Goal: Task Accomplishment & Management: Use online tool/utility

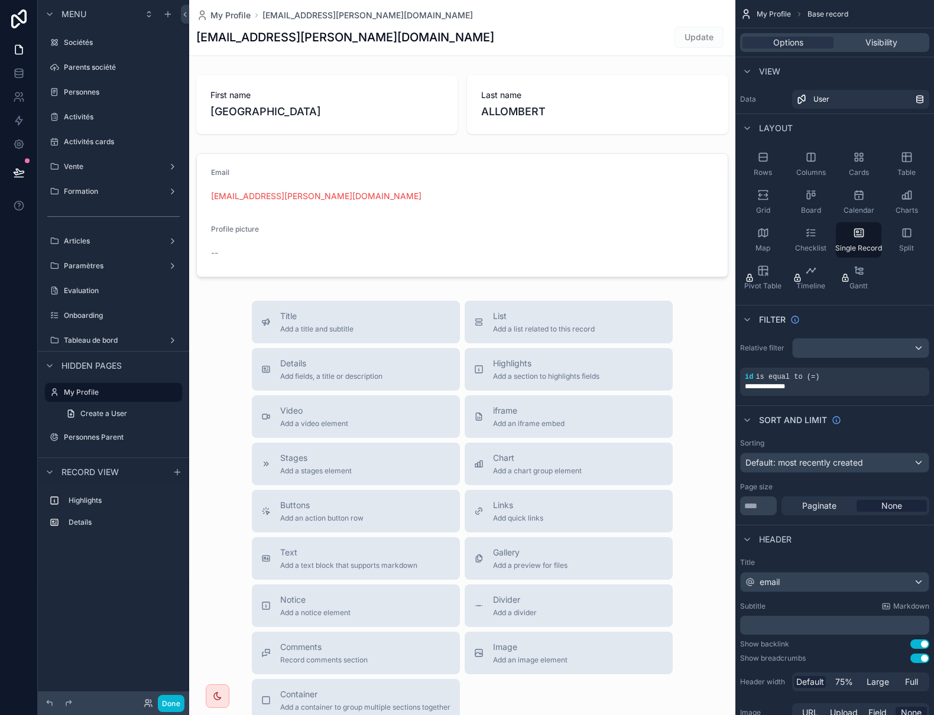
click at [204, 316] on div "scrollable content" at bounding box center [462, 408] width 546 height 817
click at [171, 702] on button "Done" at bounding box center [171, 703] width 27 height 17
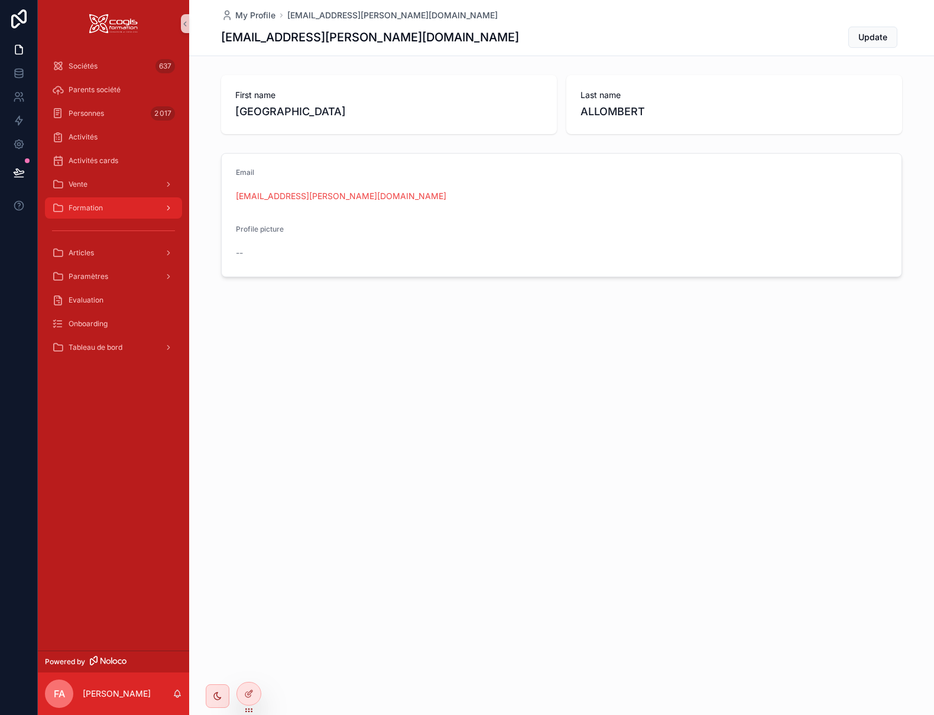
click at [95, 206] on span "Formation" at bounding box center [86, 207] width 34 height 9
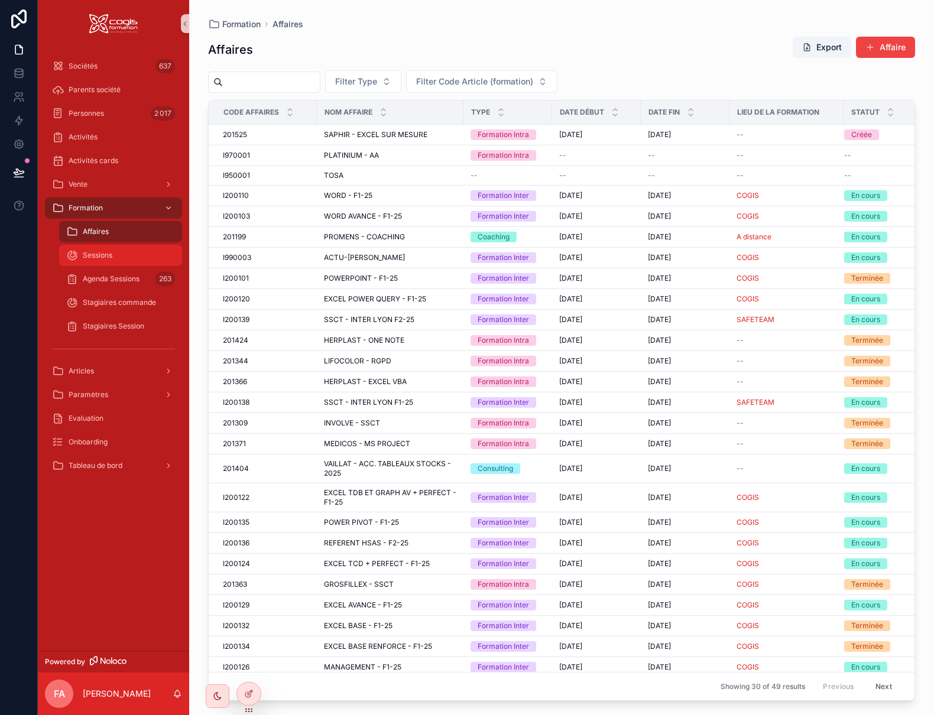
click at [103, 255] on span "Sessions" at bounding box center [98, 255] width 30 height 9
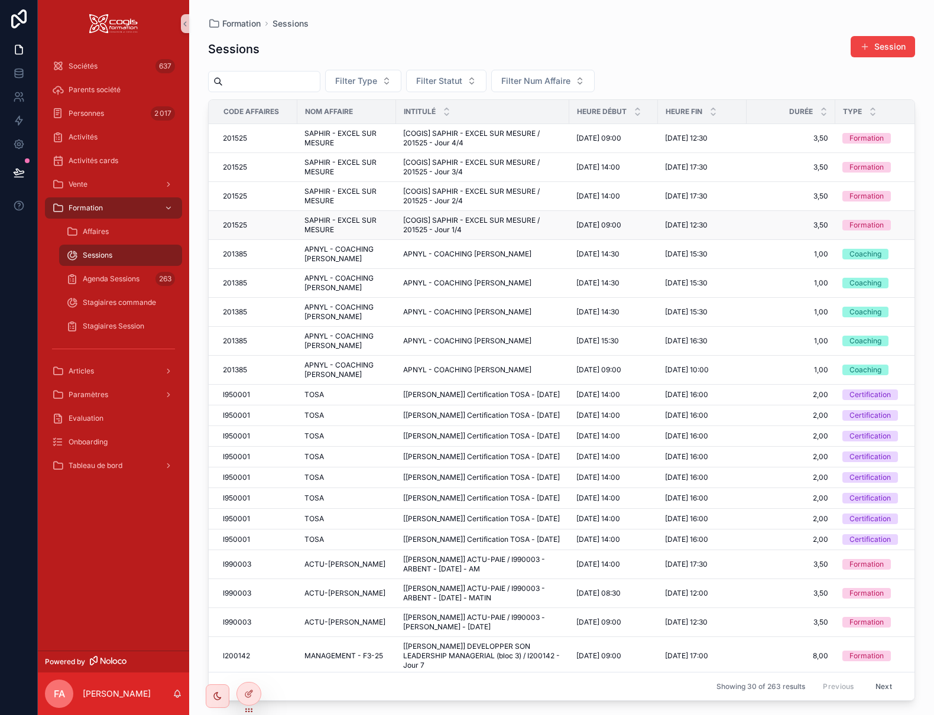
click at [250, 227] on div "201525 201525" at bounding box center [256, 225] width 67 height 9
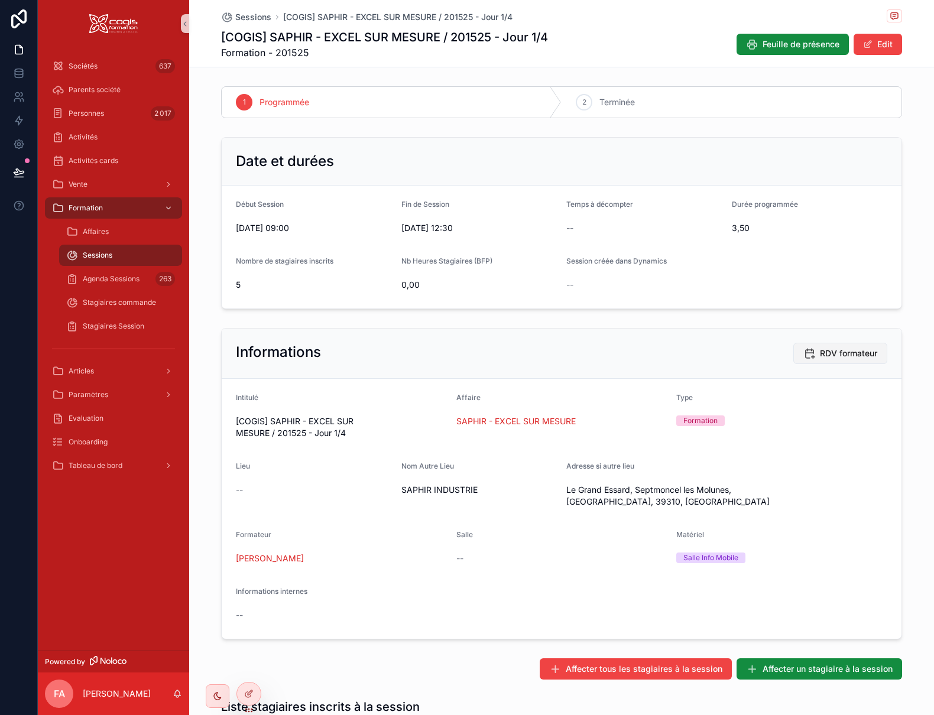
click at [836, 352] on span "RDV formateur" at bounding box center [848, 354] width 57 height 12
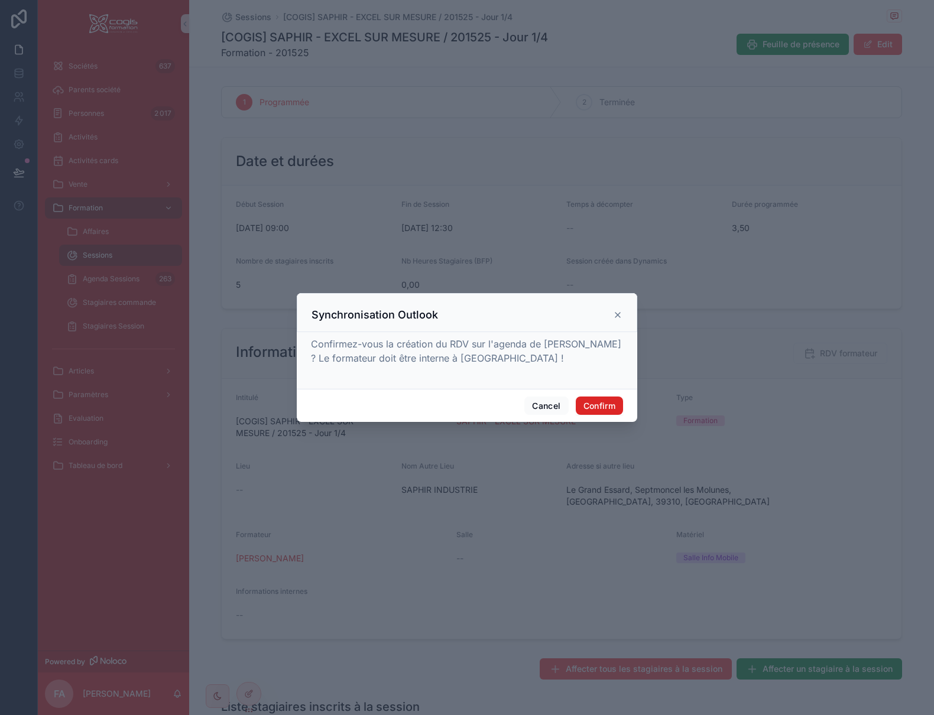
click at [594, 403] on button "Confirm" at bounding box center [599, 406] width 47 height 19
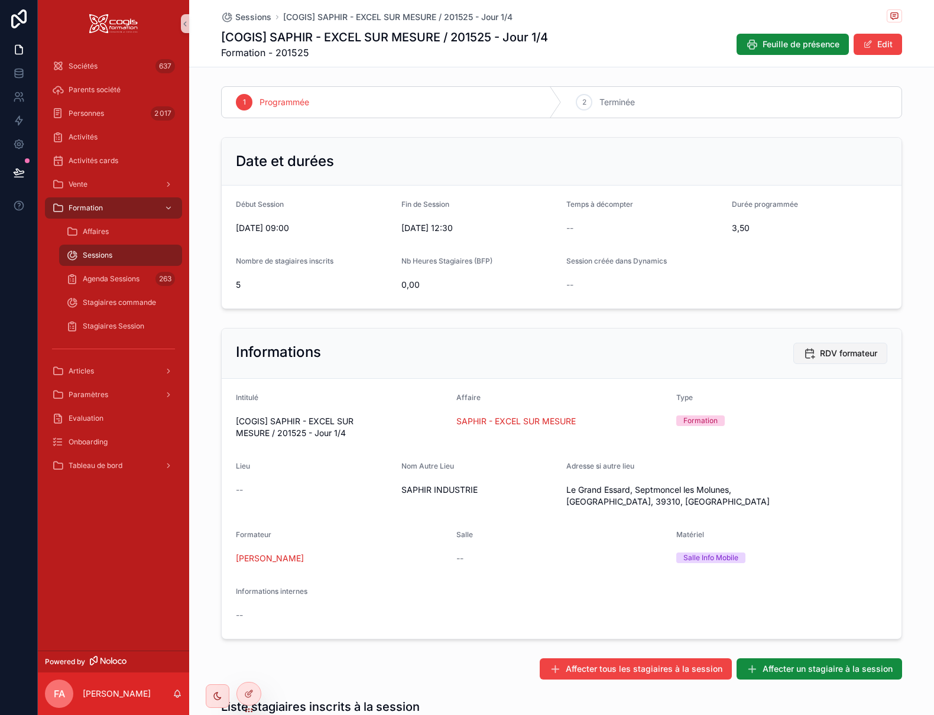
click at [833, 352] on span "RDV formateur" at bounding box center [848, 354] width 57 height 12
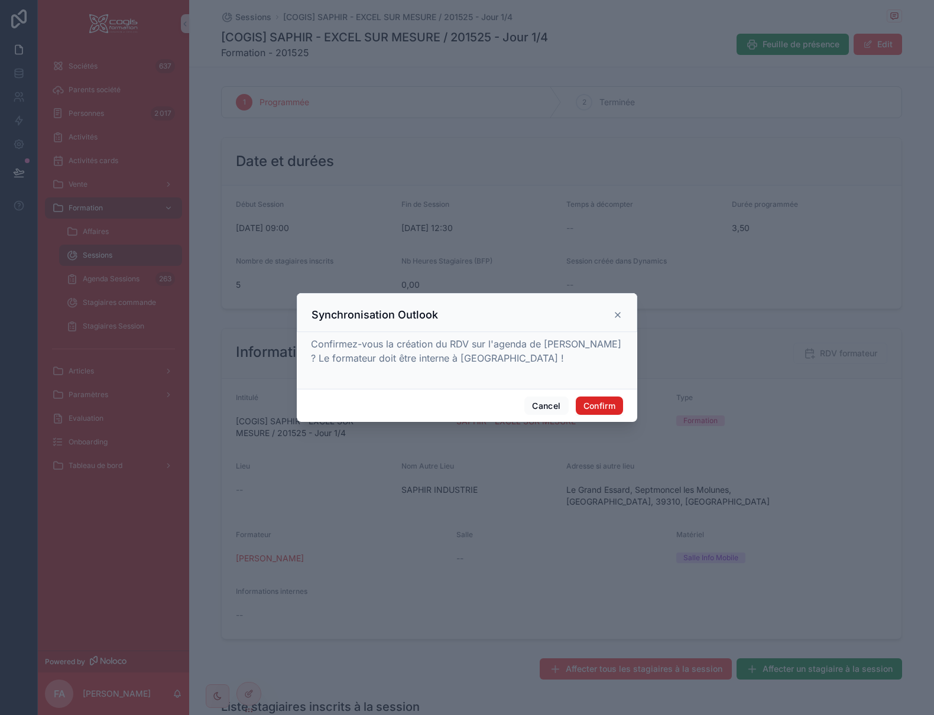
click at [592, 404] on button "Confirm" at bounding box center [599, 406] width 47 height 19
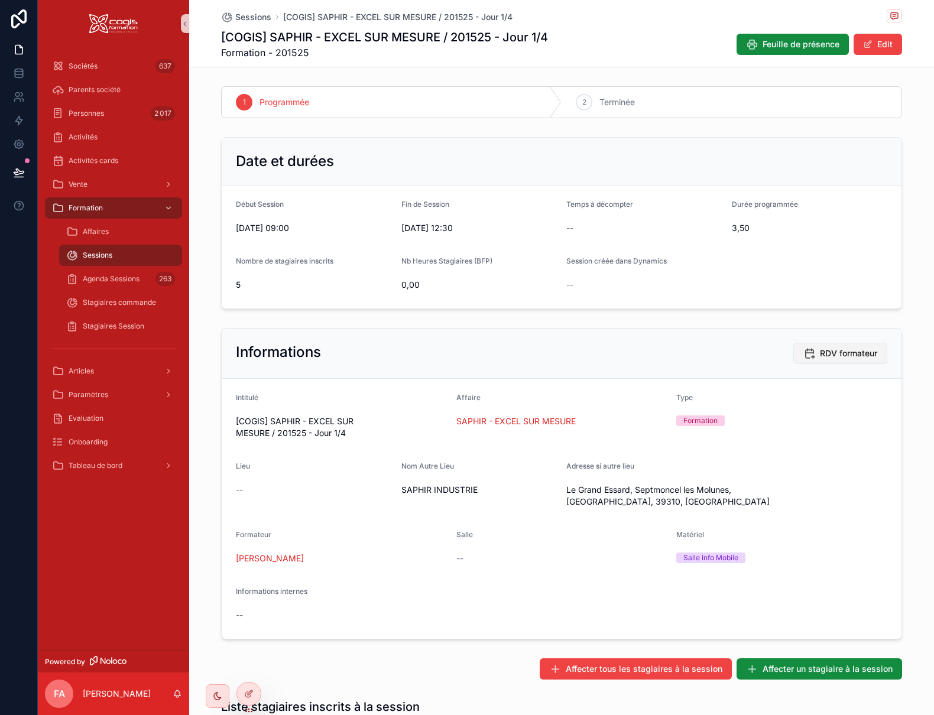
click at [837, 355] on span "RDV formateur" at bounding box center [848, 354] width 57 height 12
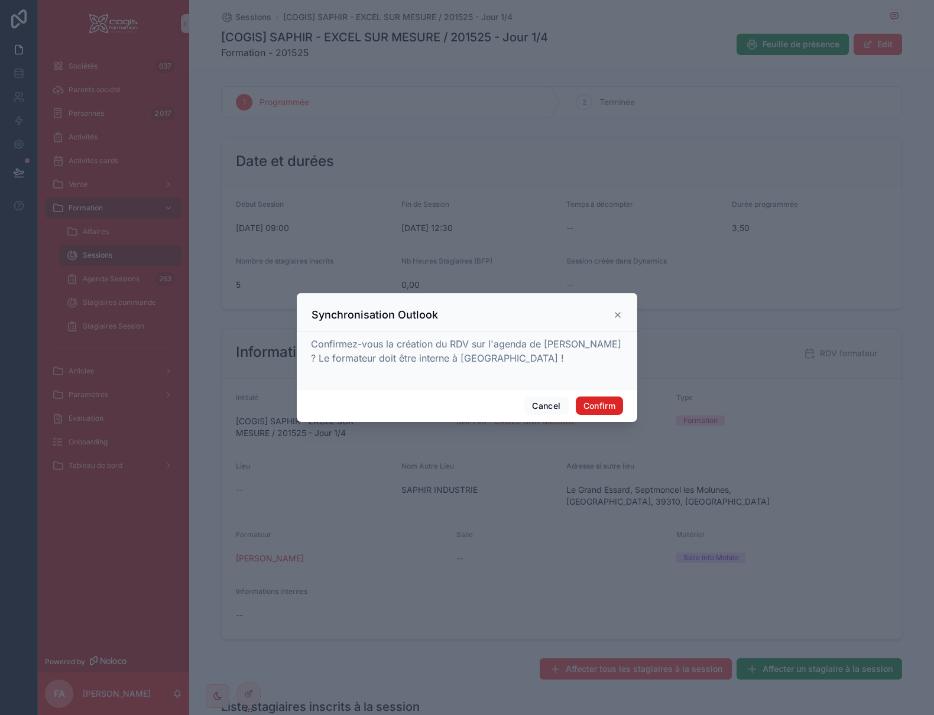
click at [604, 405] on button "Confirm" at bounding box center [599, 406] width 47 height 19
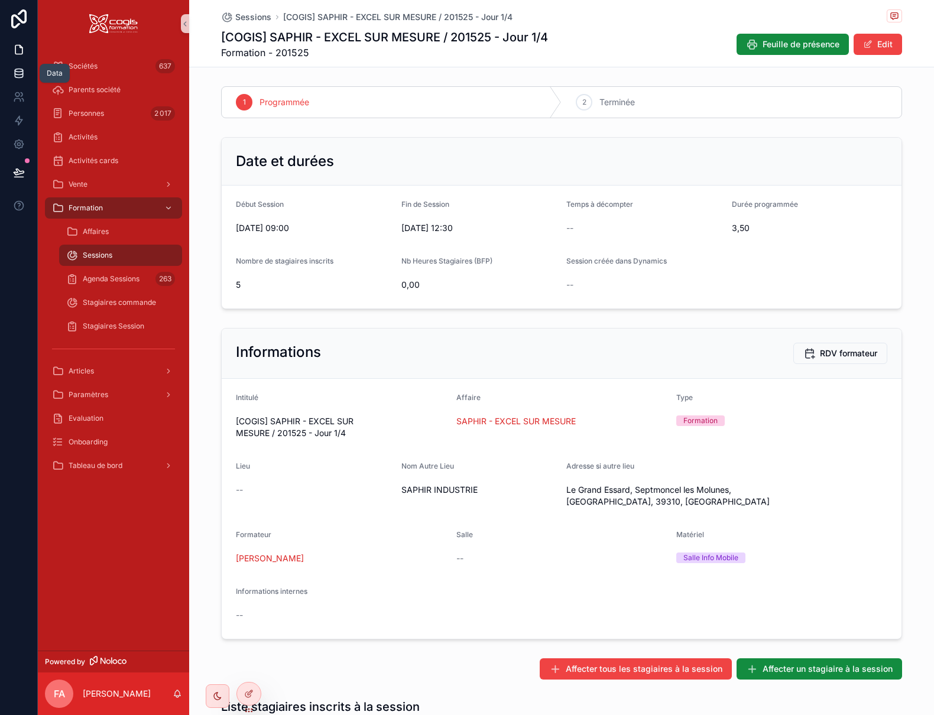
click at [16, 75] on icon at bounding box center [19, 73] width 12 height 12
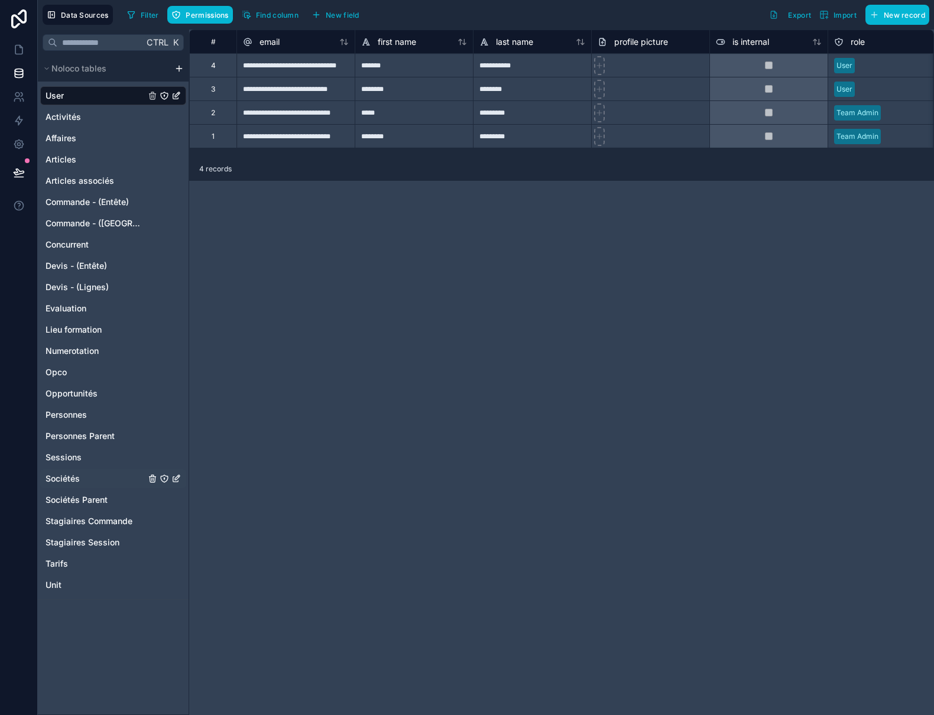
click at [72, 474] on span "Sociétés" at bounding box center [63, 479] width 34 height 12
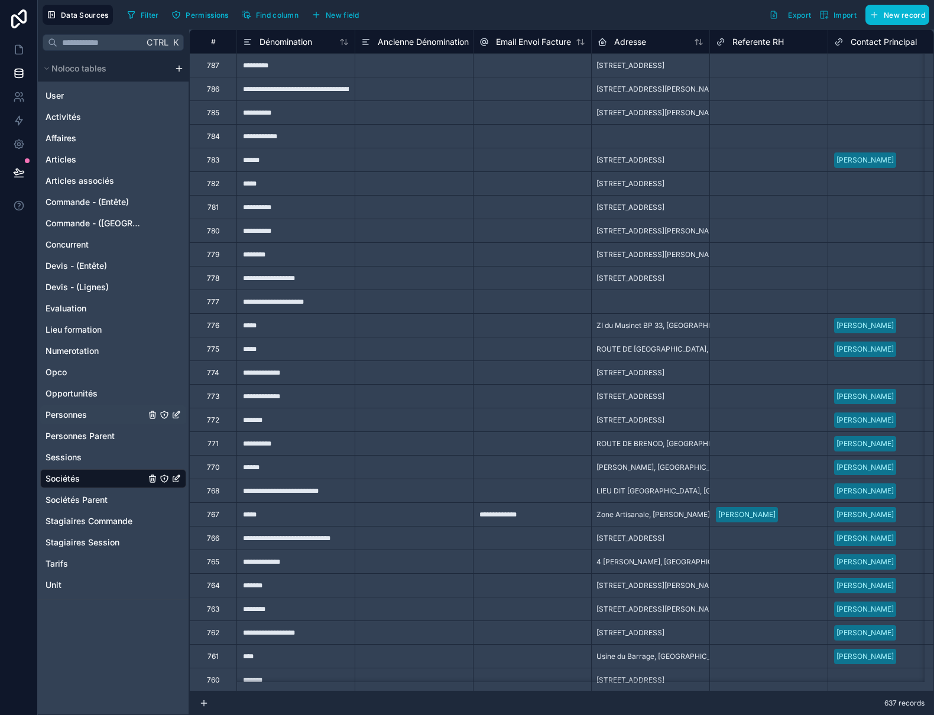
click at [79, 414] on span "Personnes" at bounding box center [66, 415] width 41 height 12
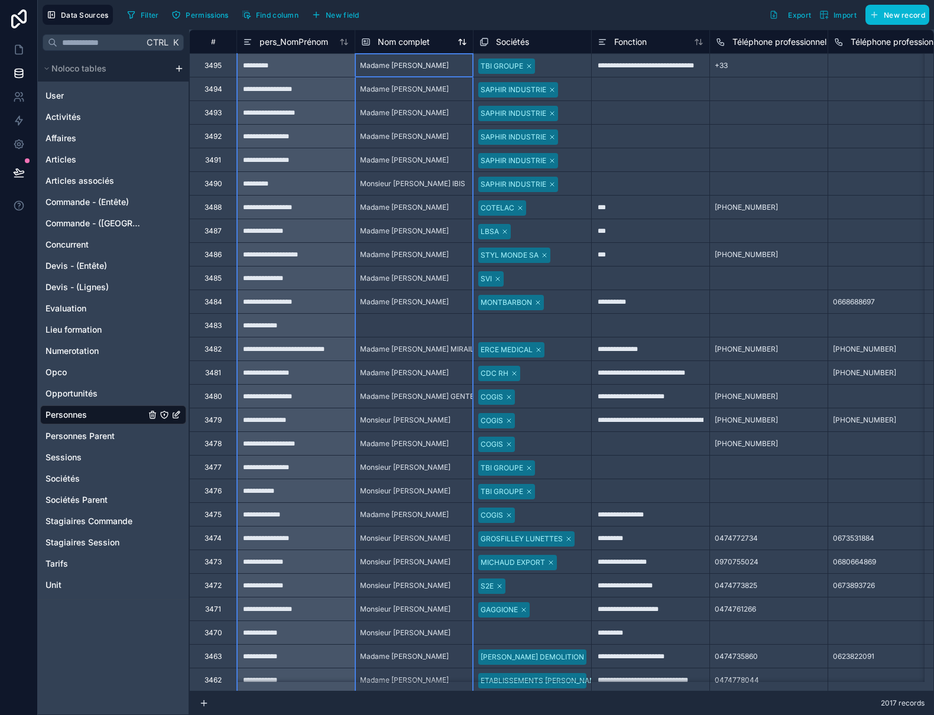
click at [407, 41] on span "Nom complet" at bounding box center [404, 42] width 52 height 12
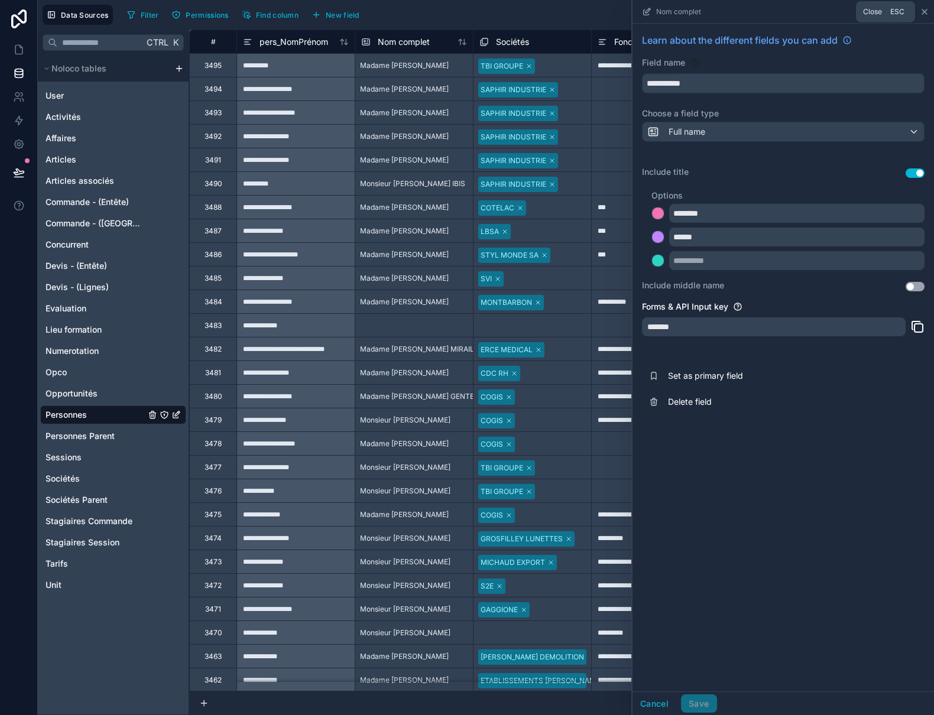
click at [928, 11] on icon at bounding box center [924, 11] width 9 height 9
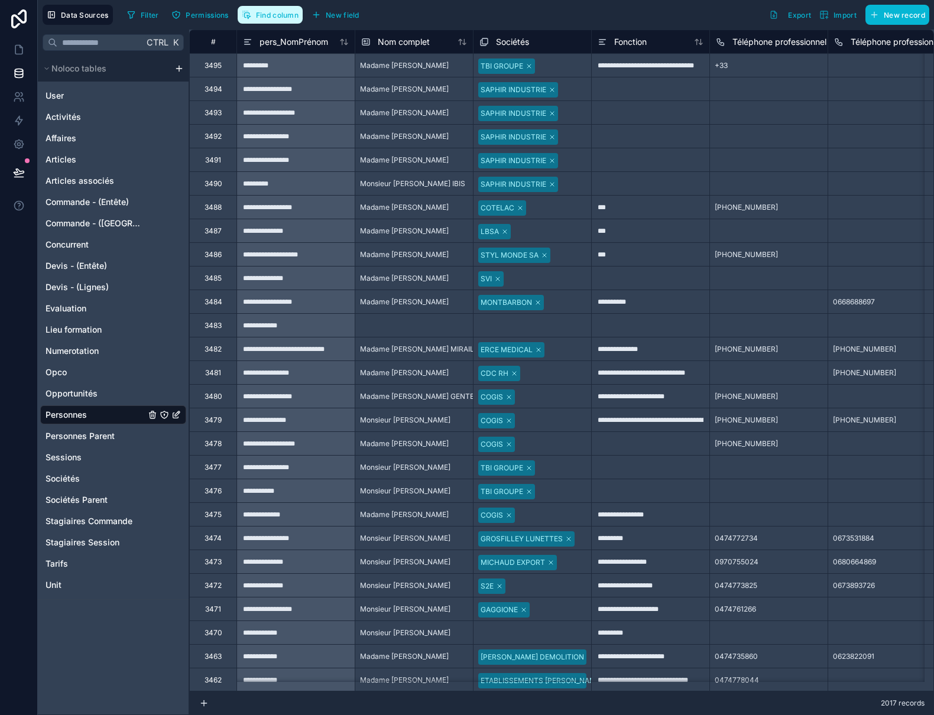
click at [271, 13] on span "Find column" at bounding box center [277, 15] width 43 height 9
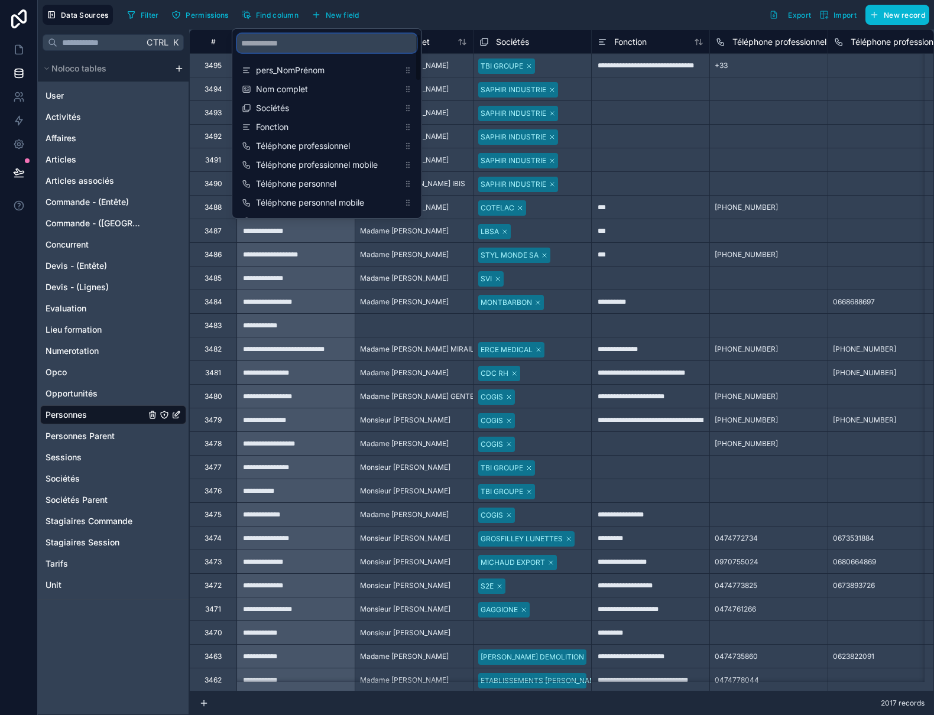
click at [286, 45] on input "scrollable content" at bounding box center [327, 43] width 180 height 19
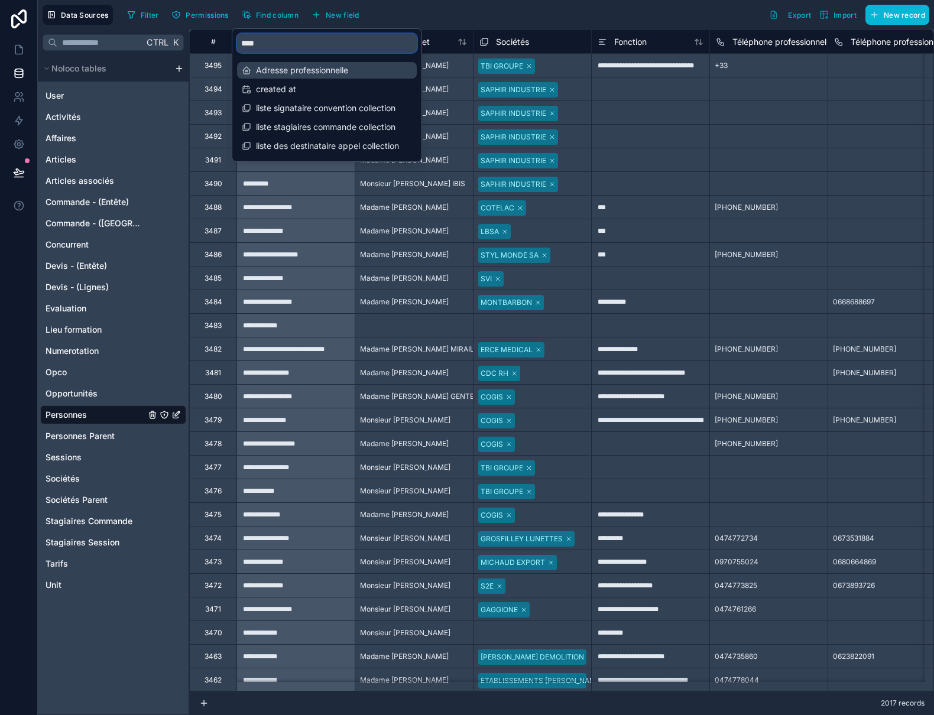
type input "****"
click at [287, 67] on span "Adresse professionnelle" at bounding box center [327, 70] width 143 height 12
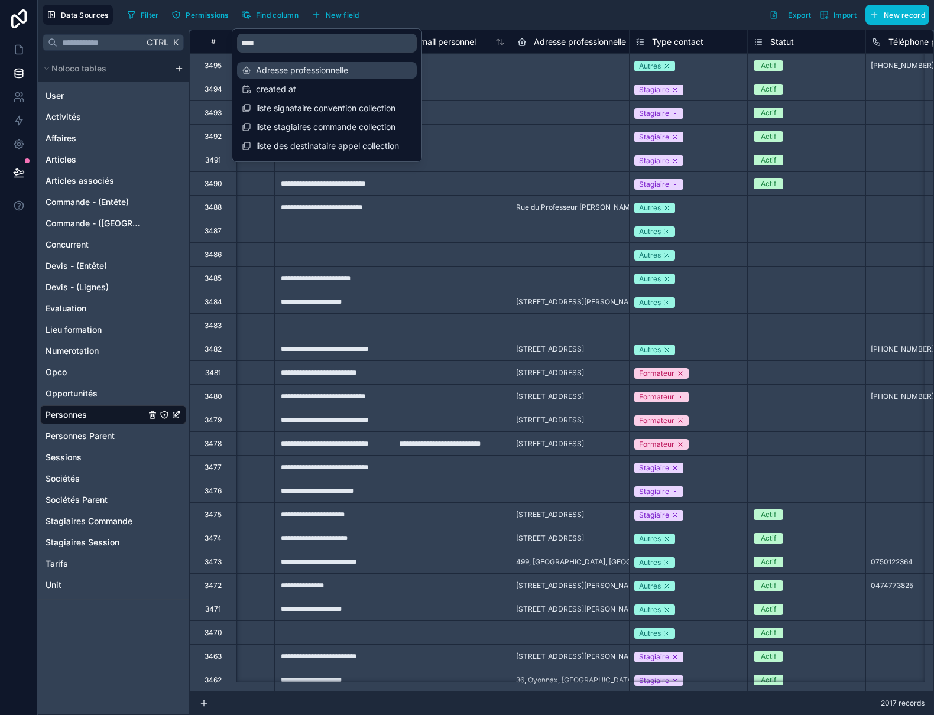
scroll to position [0, 1183]
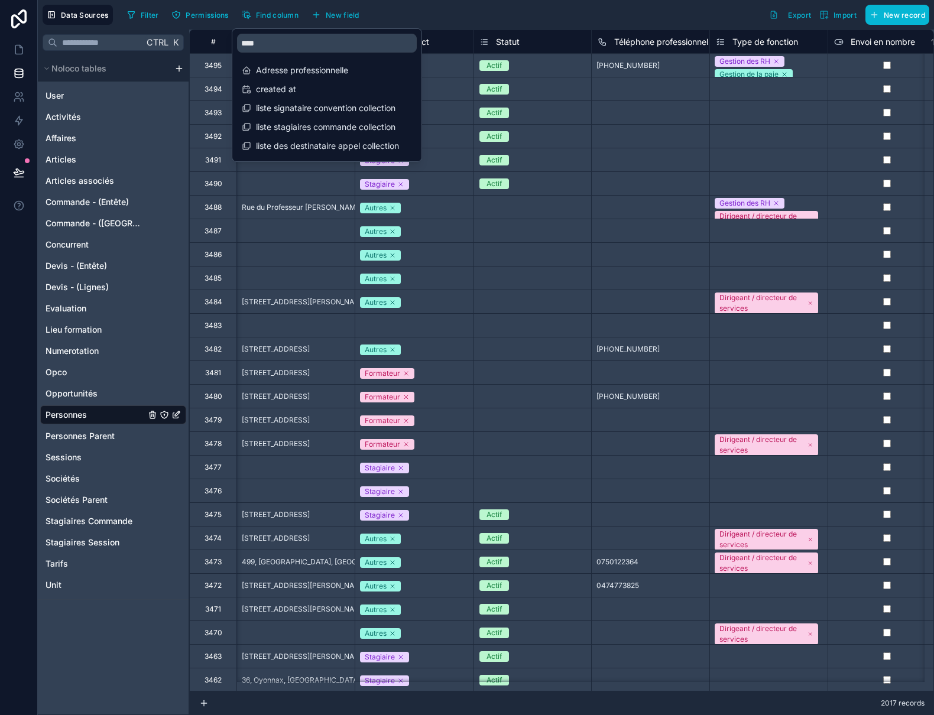
click at [508, 24] on div "Filter Permissions Find column New field Export Import New record" at bounding box center [525, 15] width 807 height 20
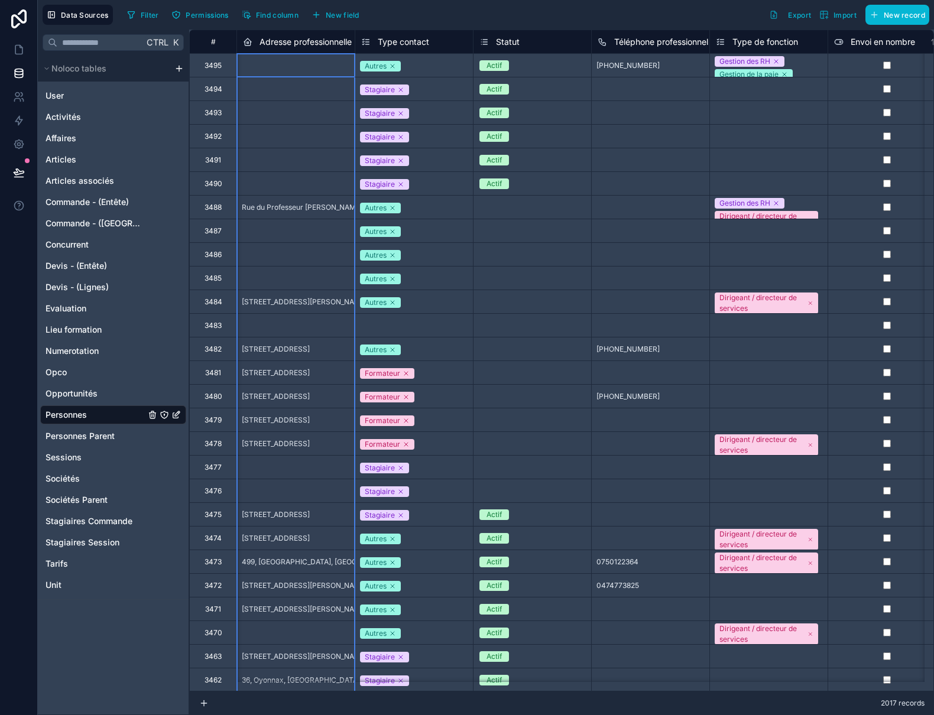
click at [309, 38] on span "Adresse professionnelle" at bounding box center [306, 42] width 92 height 12
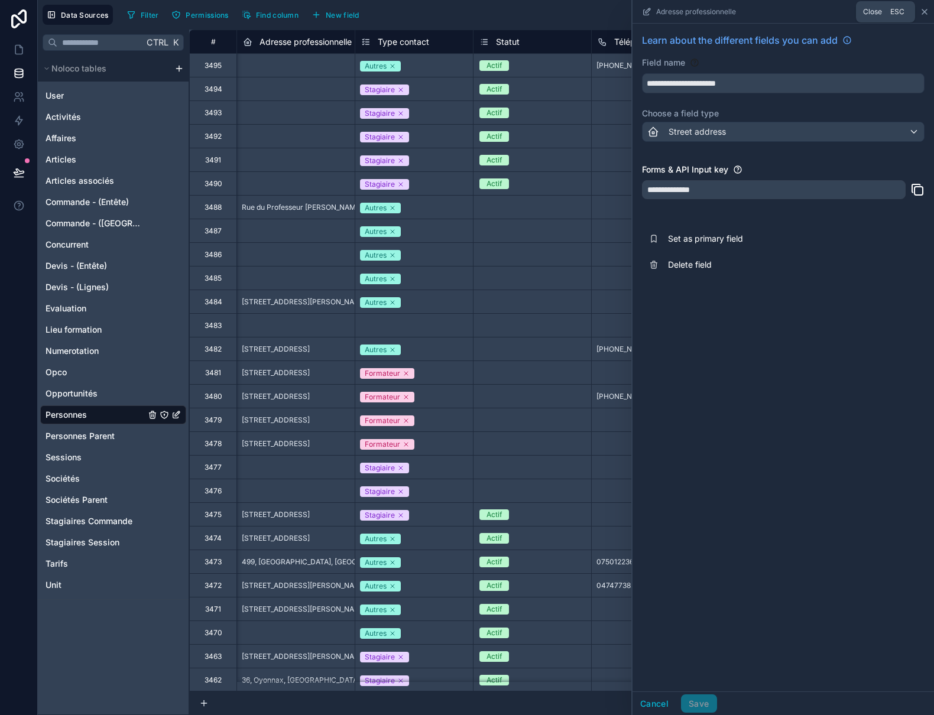
click at [924, 9] on icon at bounding box center [924, 11] width 9 height 9
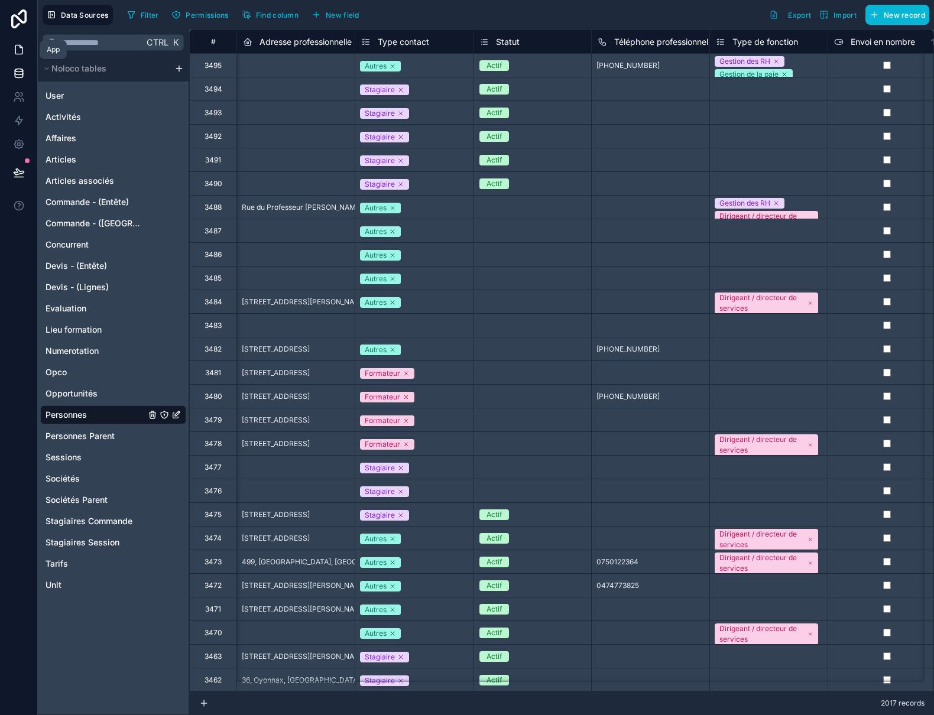
click at [19, 54] on icon at bounding box center [18, 50] width 7 height 9
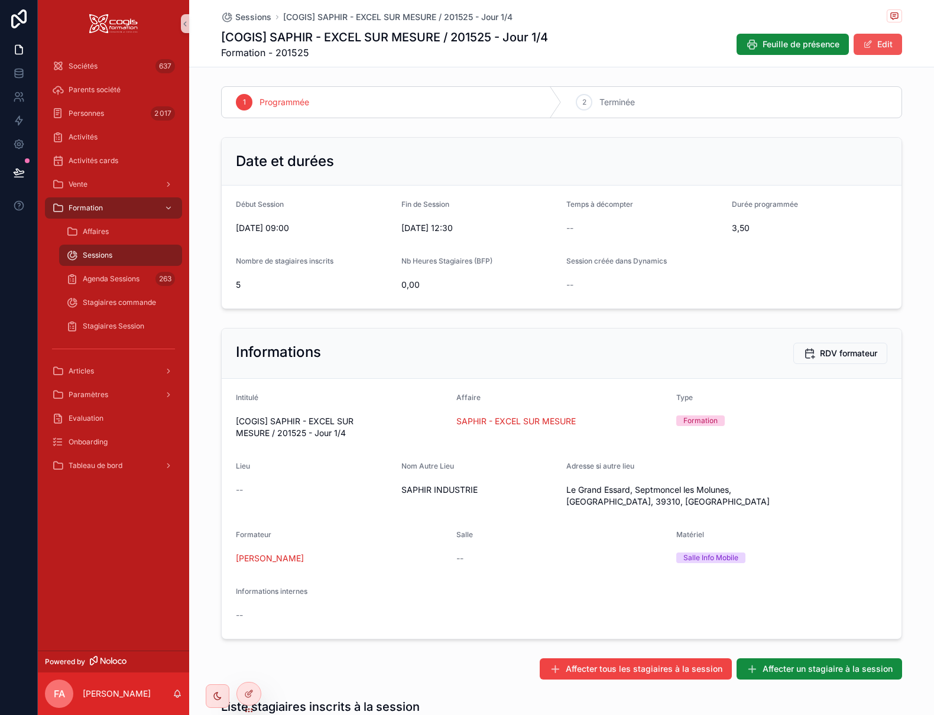
click at [862, 38] on button "Edit" at bounding box center [878, 44] width 48 height 21
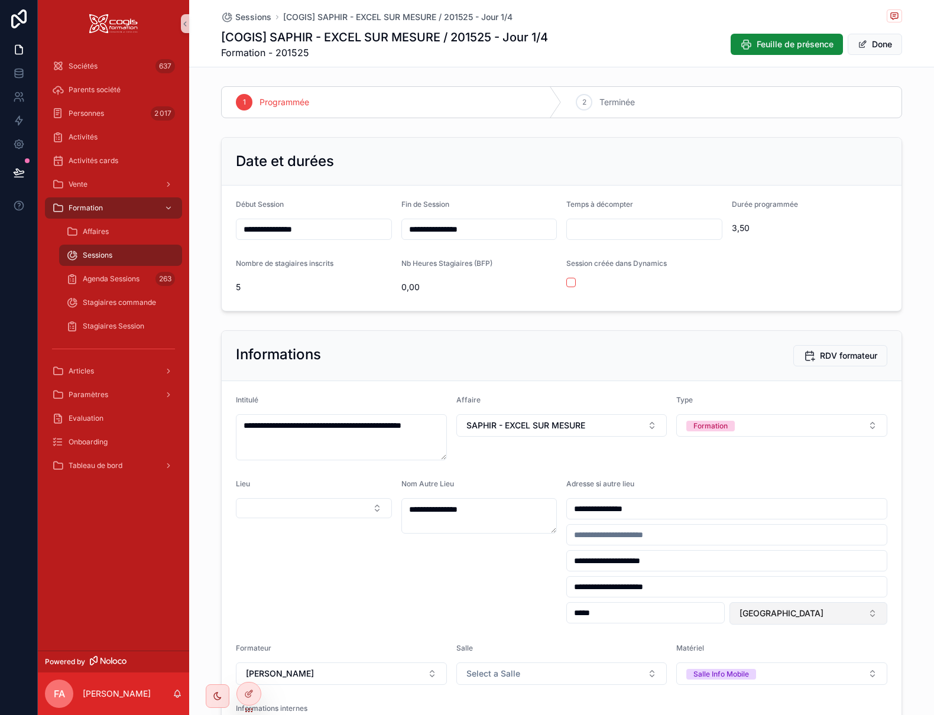
click at [762, 613] on button "[GEOGRAPHIC_DATA]" at bounding box center [809, 614] width 158 height 22
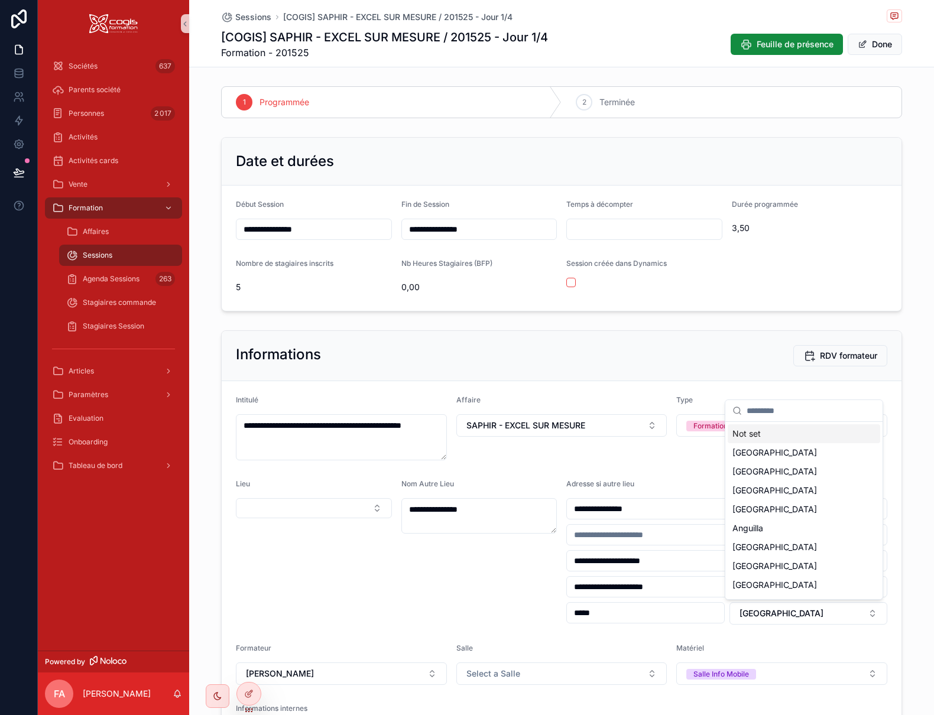
click at [773, 430] on div "Not set" at bounding box center [804, 434] width 153 height 19
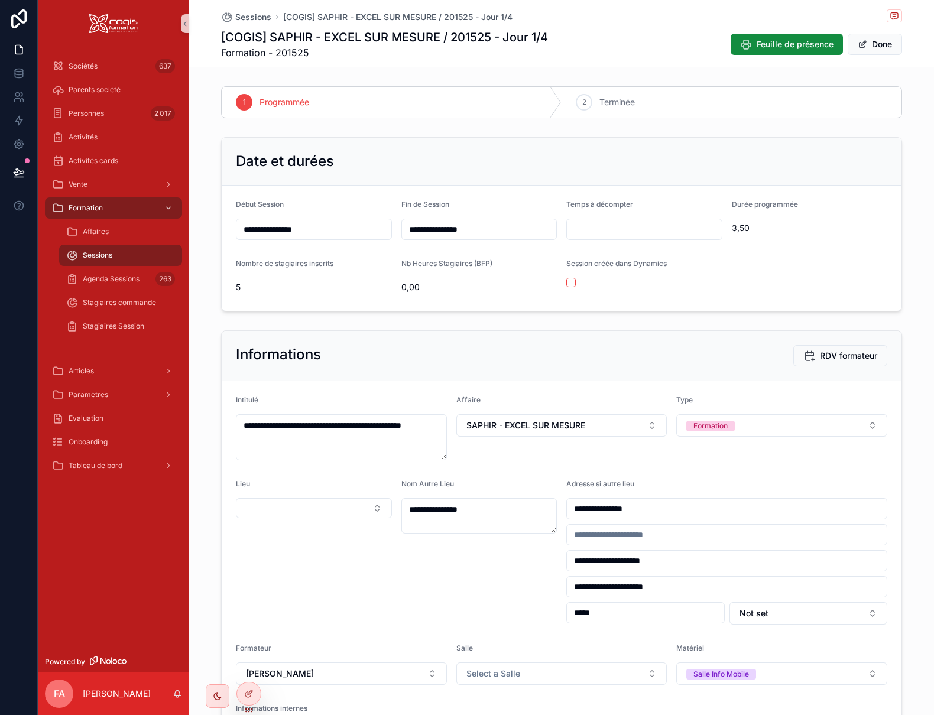
click at [701, 584] on input "**********" at bounding box center [727, 587] width 320 height 17
drag, startPoint x: 700, startPoint y: 586, endPoint x: 542, endPoint y: 584, distance: 157.9
click at [542, 584] on form "**********" at bounding box center [562, 576] width 680 height 391
click at [504, 579] on div "**********" at bounding box center [479, 552] width 156 height 145
click at [871, 49] on button "Done" at bounding box center [875, 44] width 54 height 21
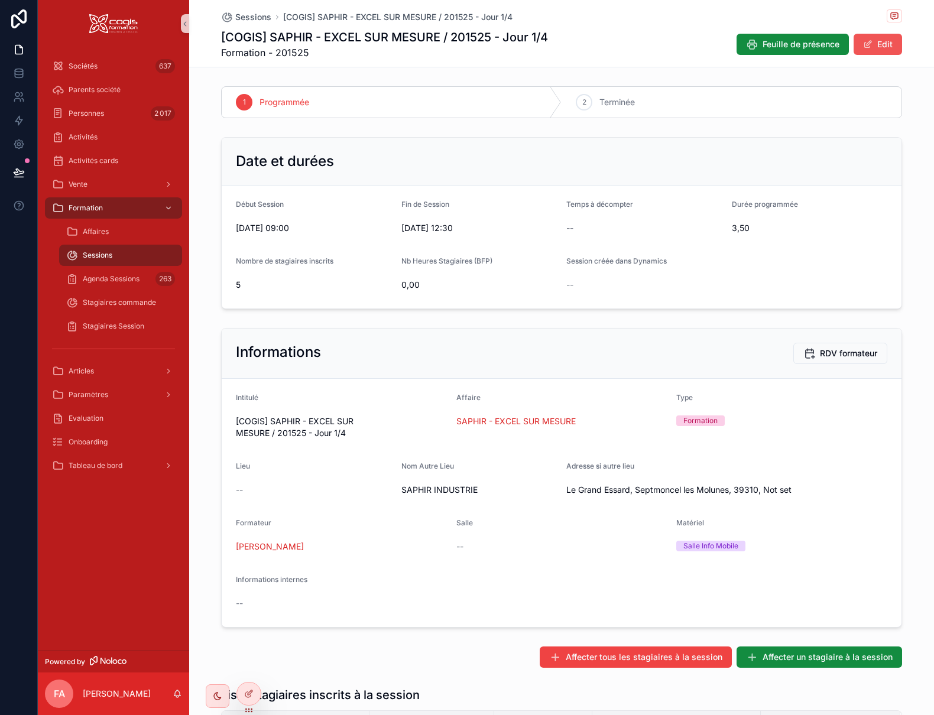
click at [870, 48] on button "Edit" at bounding box center [878, 44] width 48 height 21
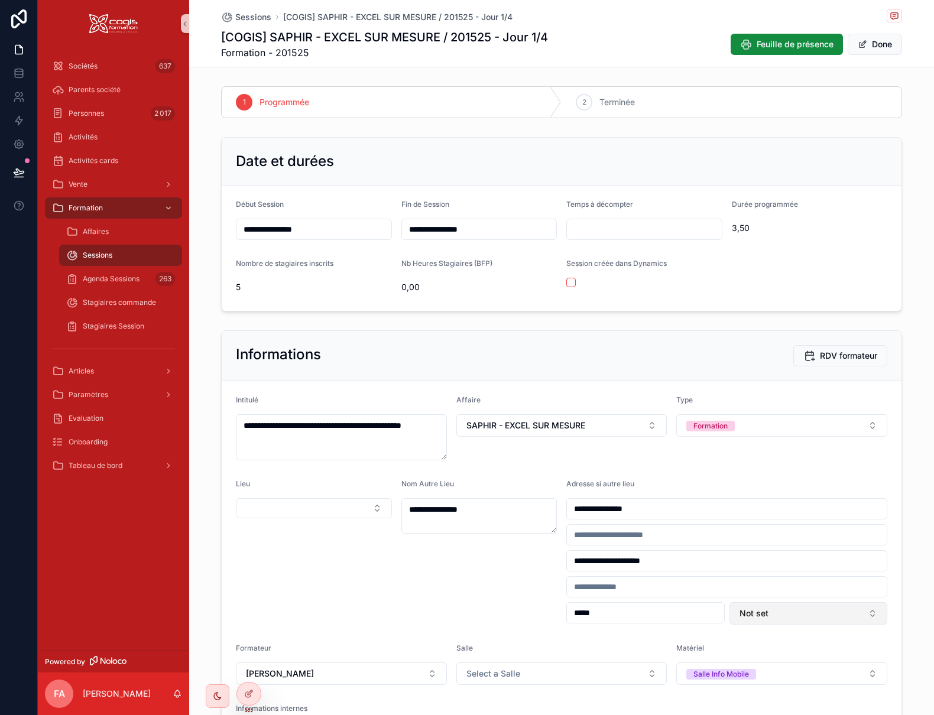
click at [785, 607] on button "Not set" at bounding box center [809, 614] width 158 height 22
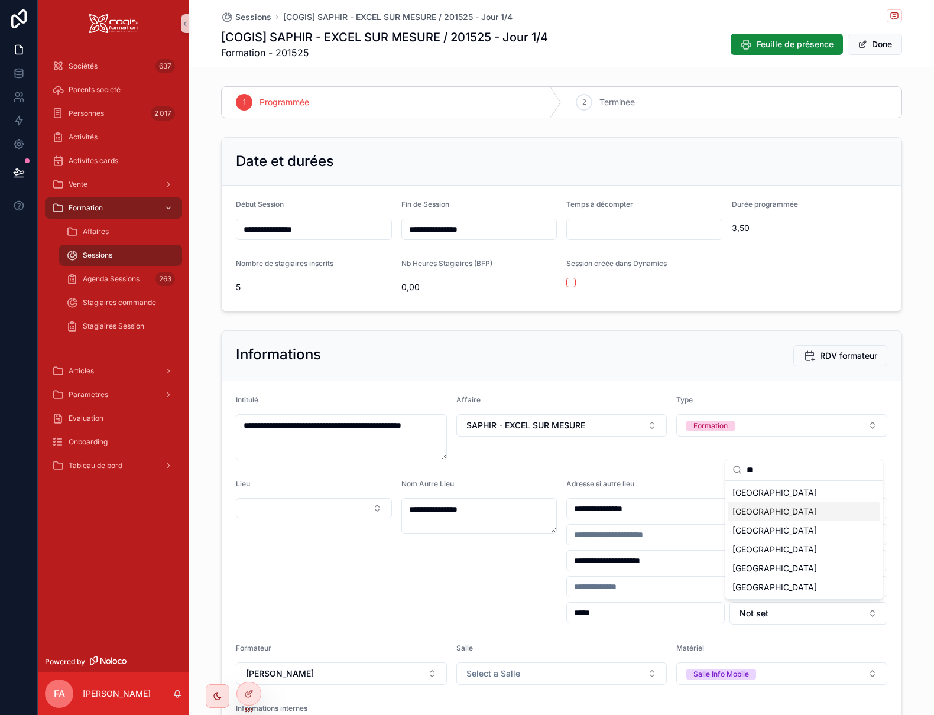
type input "**"
click at [758, 514] on div "[GEOGRAPHIC_DATA]" at bounding box center [804, 512] width 153 height 19
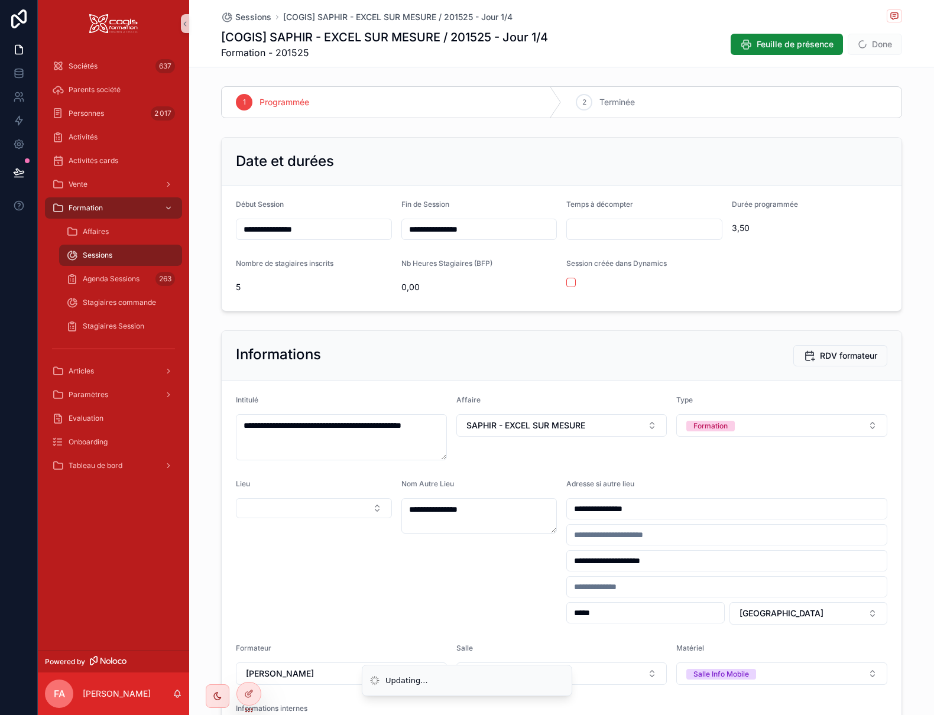
click at [873, 42] on span "Done" at bounding box center [875, 44] width 54 height 21
click at [879, 46] on button "Done" at bounding box center [875, 44] width 54 height 21
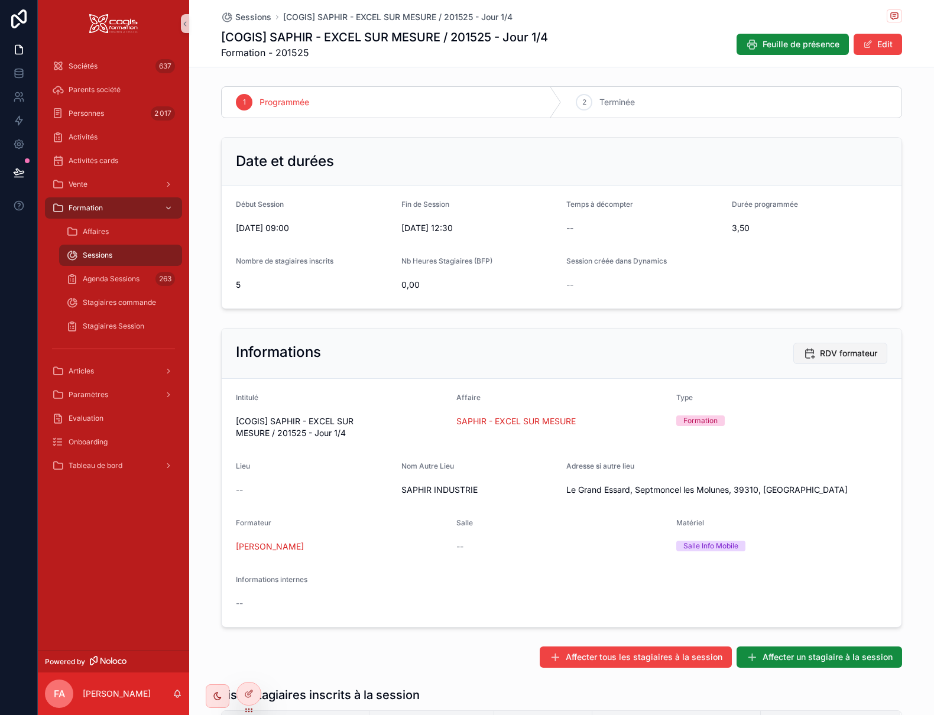
click at [841, 354] on span "RDV formateur" at bounding box center [848, 354] width 57 height 12
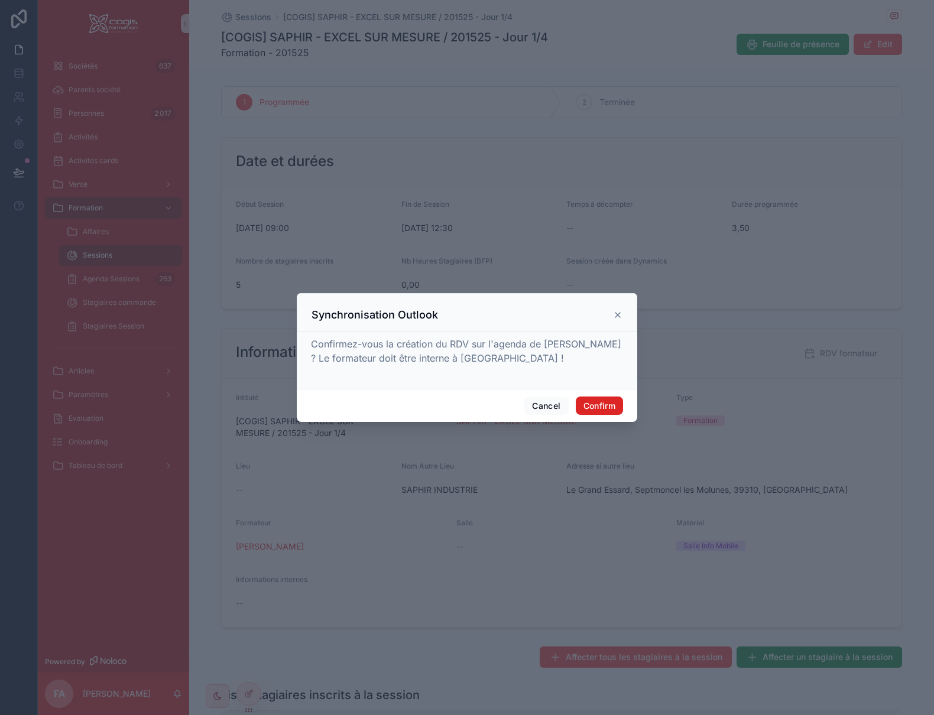
click at [605, 403] on button "Confirm" at bounding box center [599, 406] width 47 height 19
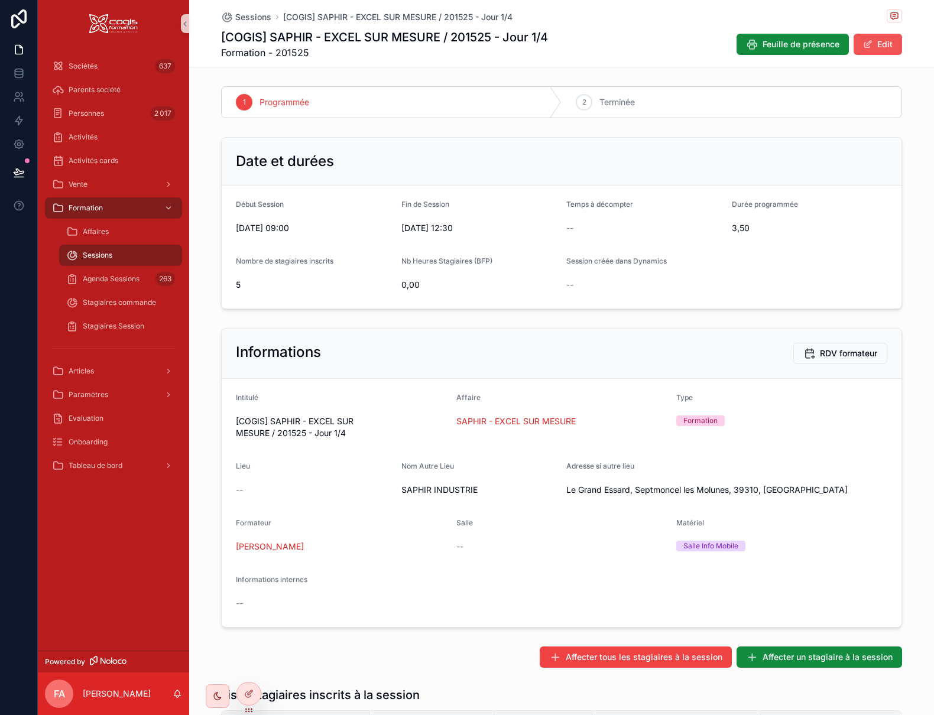
click at [872, 50] on button "Edit" at bounding box center [878, 44] width 48 height 21
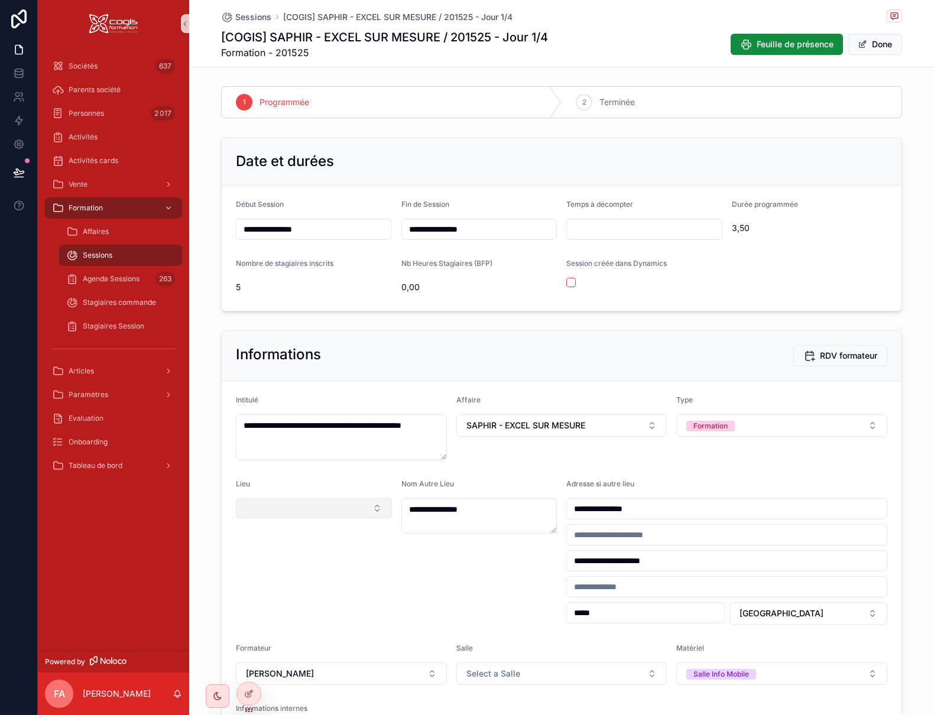
click at [293, 511] on button "Select Button" at bounding box center [314, 508] width 156 height 20
click at [274, 631] on div "COGIS" at bounding box center [310, 630] width 150 height 19
click at [877, 46] on button "Done" at bounding box center [875, 44] width 54 height 21
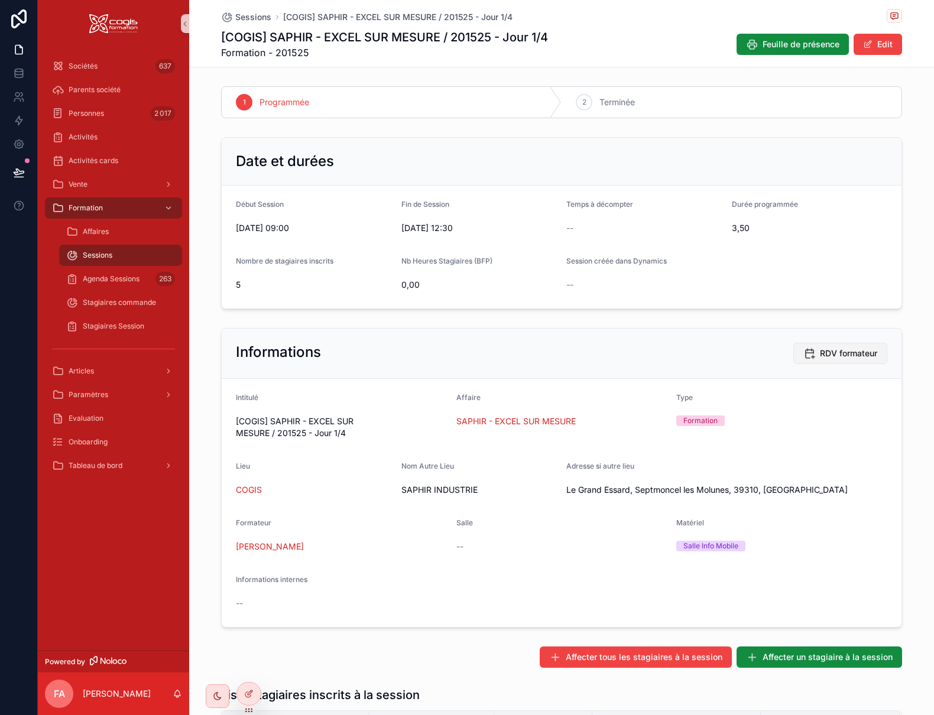
click at [832, 350] on span "RDV formateur" at bounding box center [848, 354] width 57 height 12
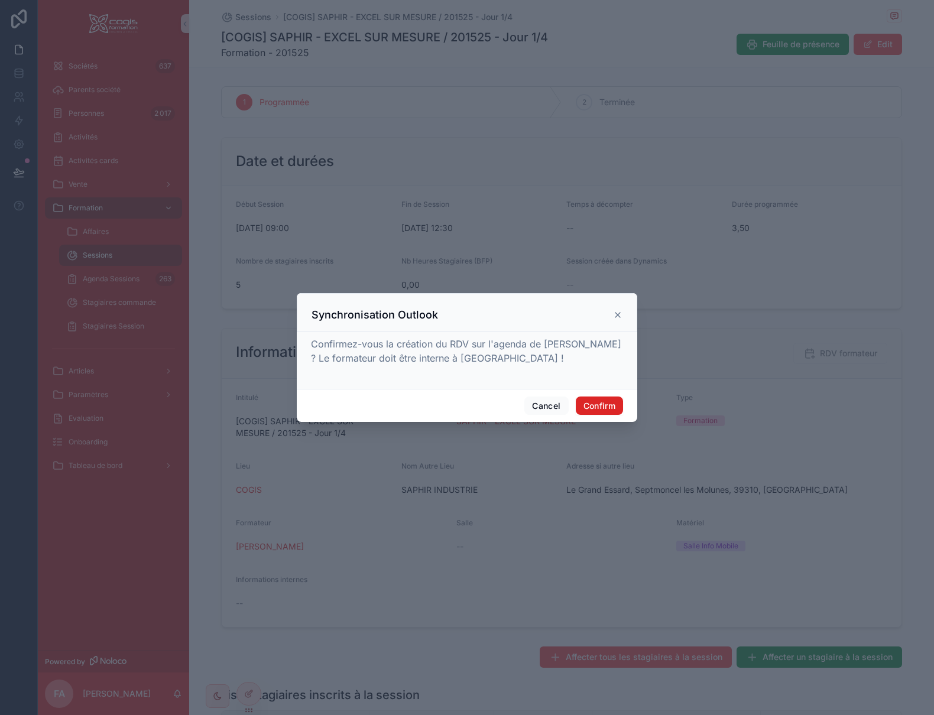
click at [603, 401] on button "Confirm" at bounding box center [599, 406] width 47 height 19
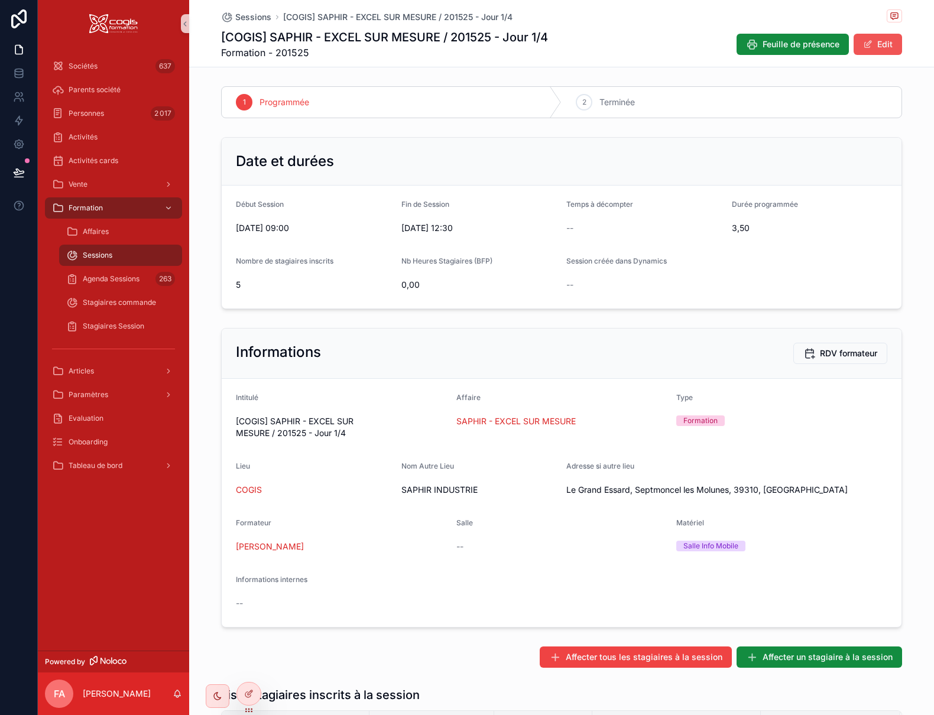
click at [878, 37] on button "Edit" at bounding box center [878, 44] width 48 height 21
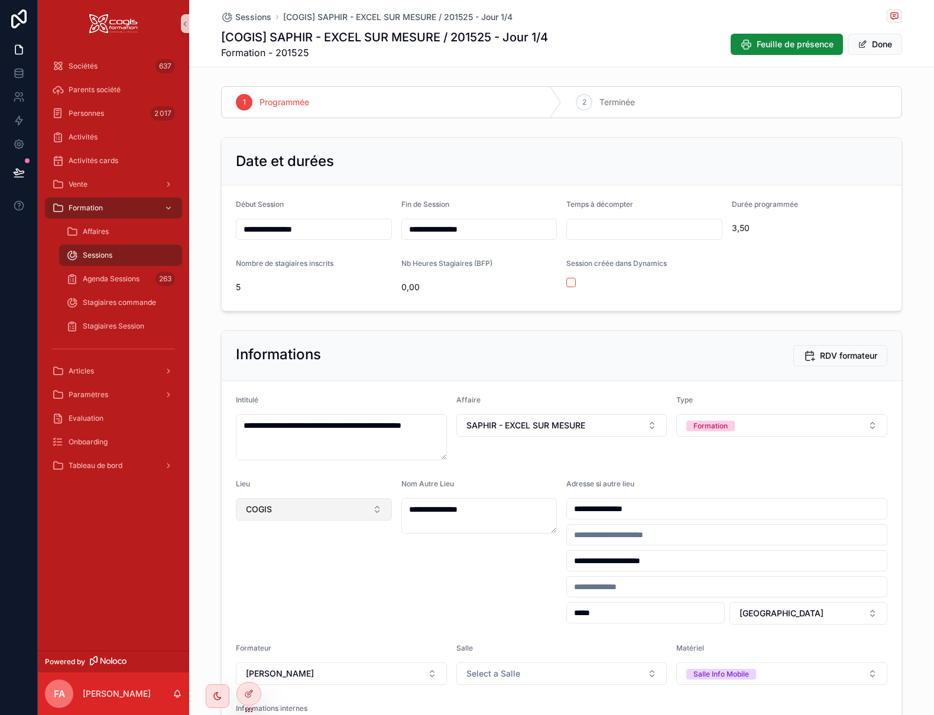
click at [292, 510] on button "COGIS" at bounding box center [314, 509] width 156 height 22
click at [261, 562] on div "None" at bounding box center [310, 557] width 150 height 19
click at [878, 43] on button "Done" at bounding box center [875, 44] width 54 height 21
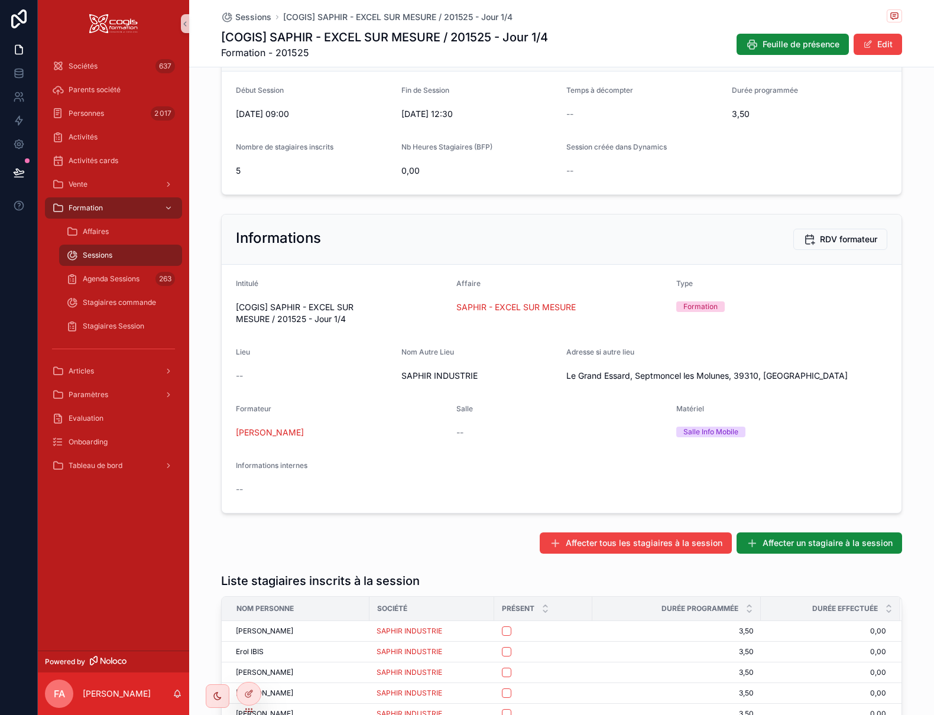
scroll to position [55, 0]
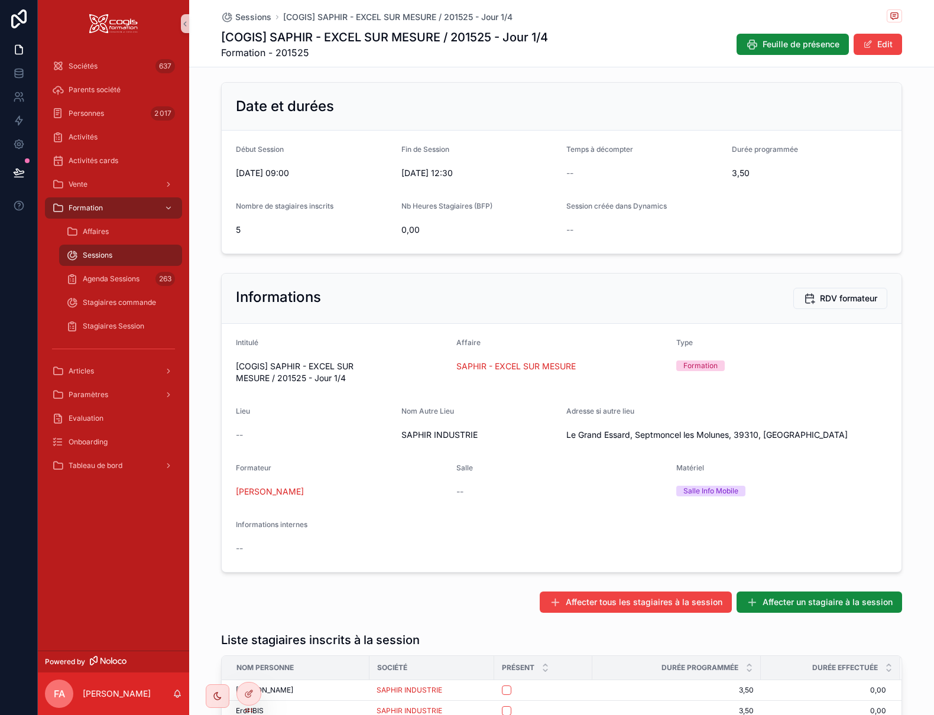
drag, startPoint x: 872, startPoint y: 42, endPoint x: 873, endPoint y: 55, distance: 13.0
click at [873, 42] on button "Edit" at bounding box center [878, 44] width 48 height 21
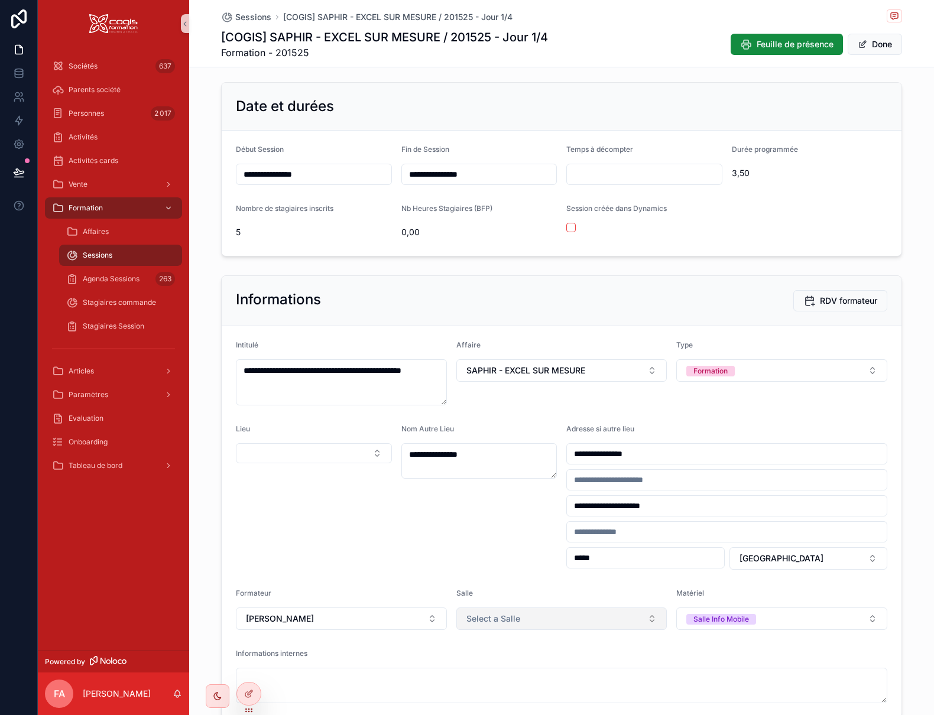
click at [526, 621] on button "Select a Salle" at bounding box center [561, 619] width 211 height 22
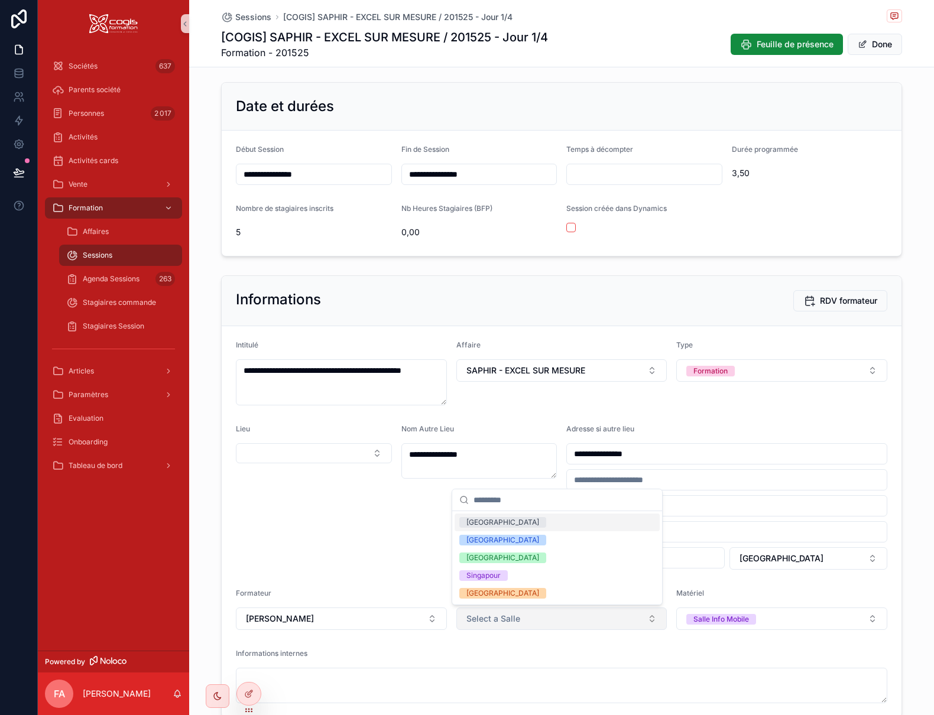
click at [526, 621] on button "Select a Salle" at bounding box center [561, 619] width 211 height 22
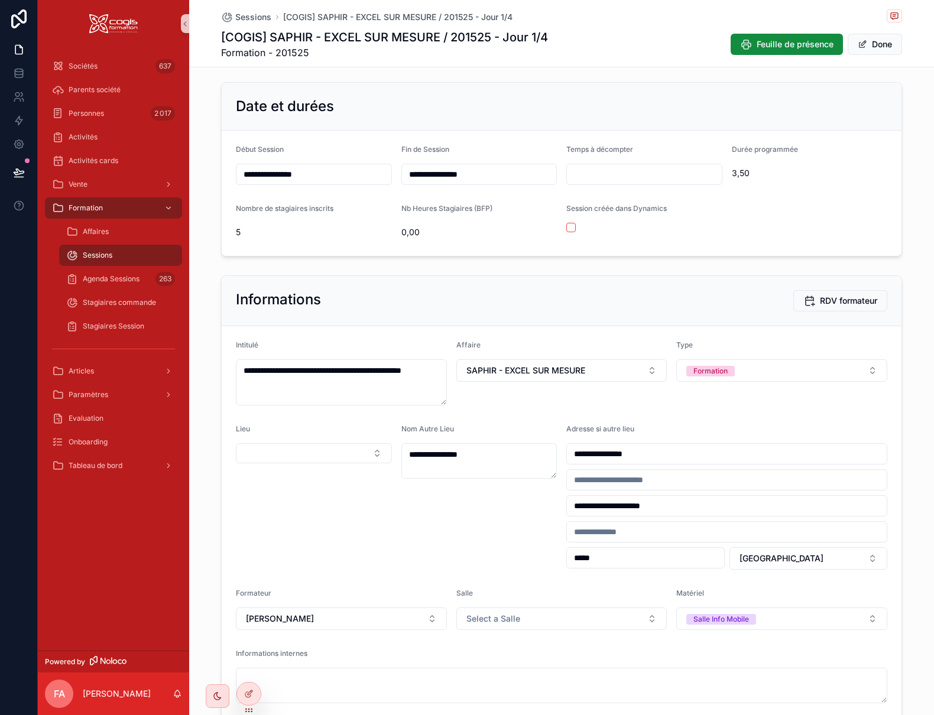
click at [519, 646] on form "**********" at bounding box center [562, 521] width 680 height 391
click at [867, 37] on button "Done" at bounding box center [875, 44] width 54 height 21
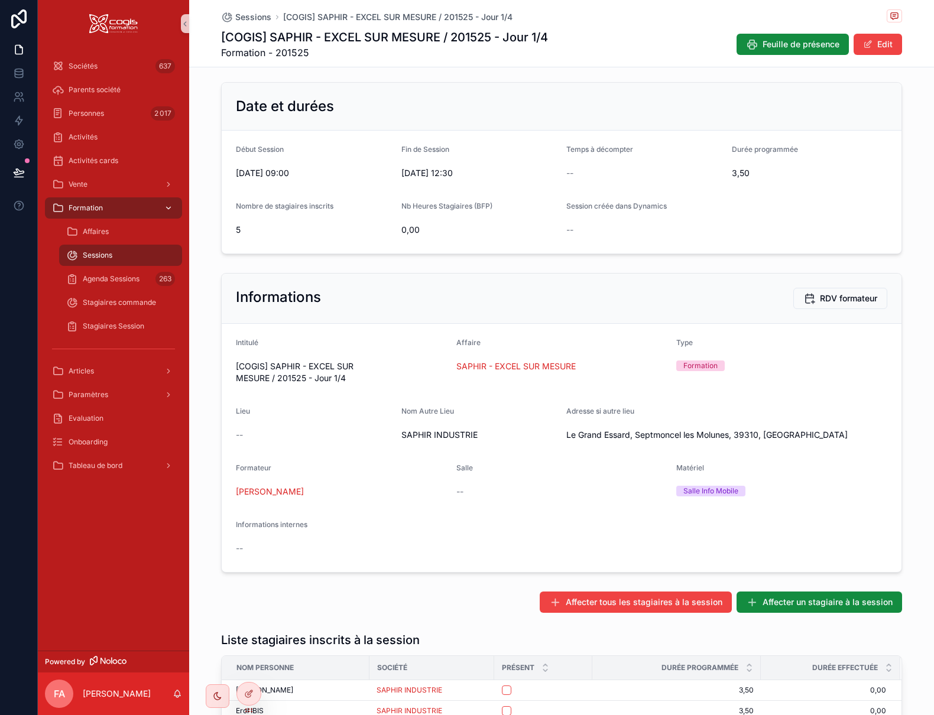
click at [154, 209] on div "Formation" at bounding box center [113, 208] width 123 height 19
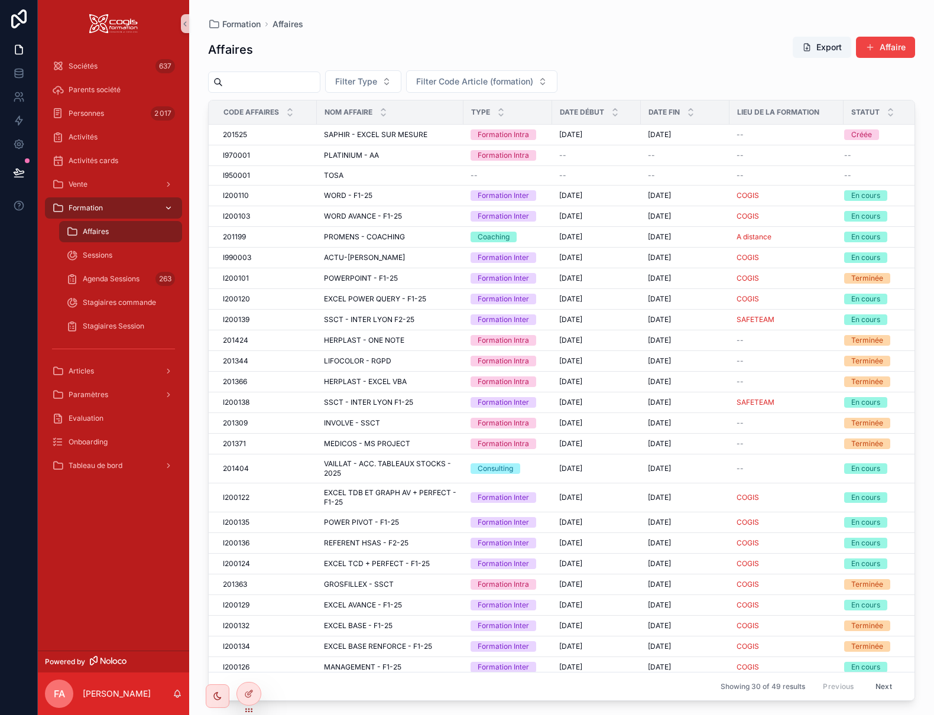
click at [167, 208] on icon "scrollable content" at bounding box center [169, 208] width 4 height 2
click at [94, 186] on div "Vente" at bounding box center [113, 184] width 123 height 19
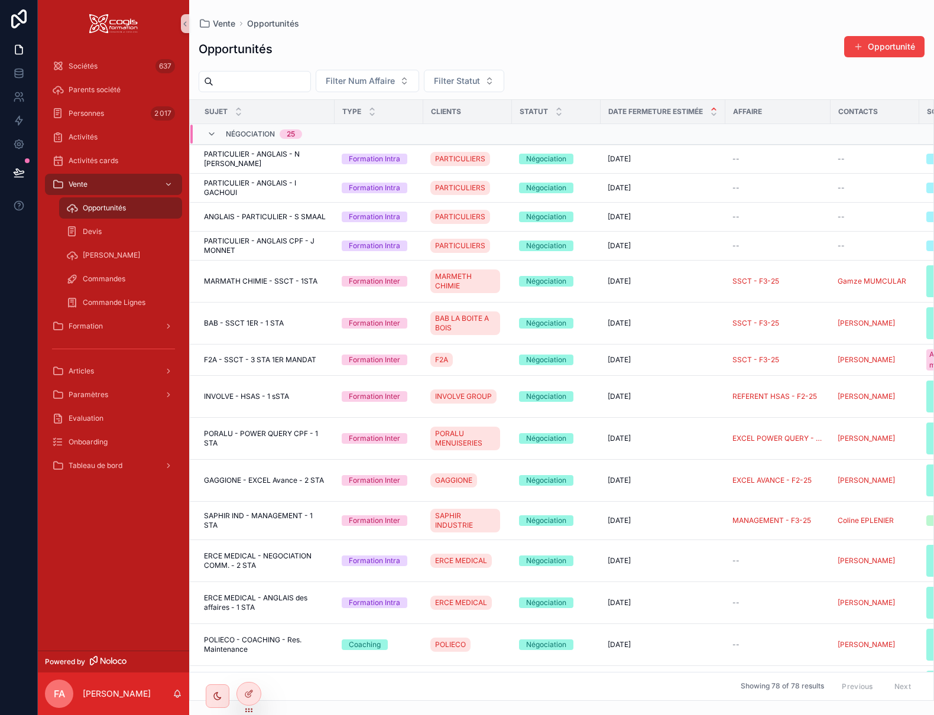
click at [110, 205] on span "Opportunités" at bounding box center [104, 207] width 43 height 9
click at [250, 698] on icon at bounding box center [247, 694] width 5 height 5
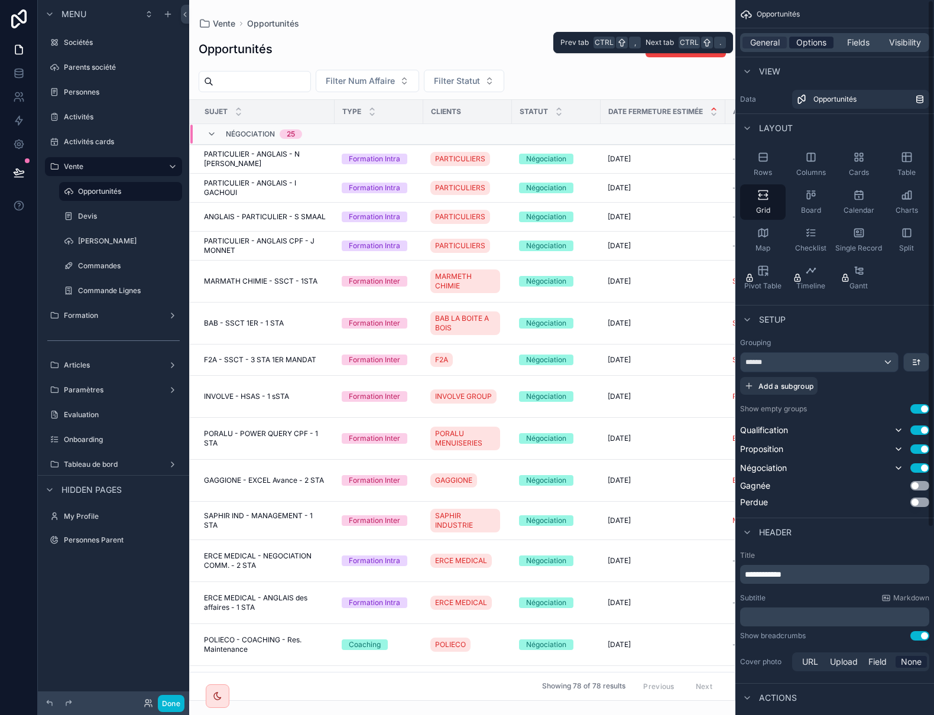
click at [815, 45] on span "Options" at bounding box center [811, 43] width 30 height 12
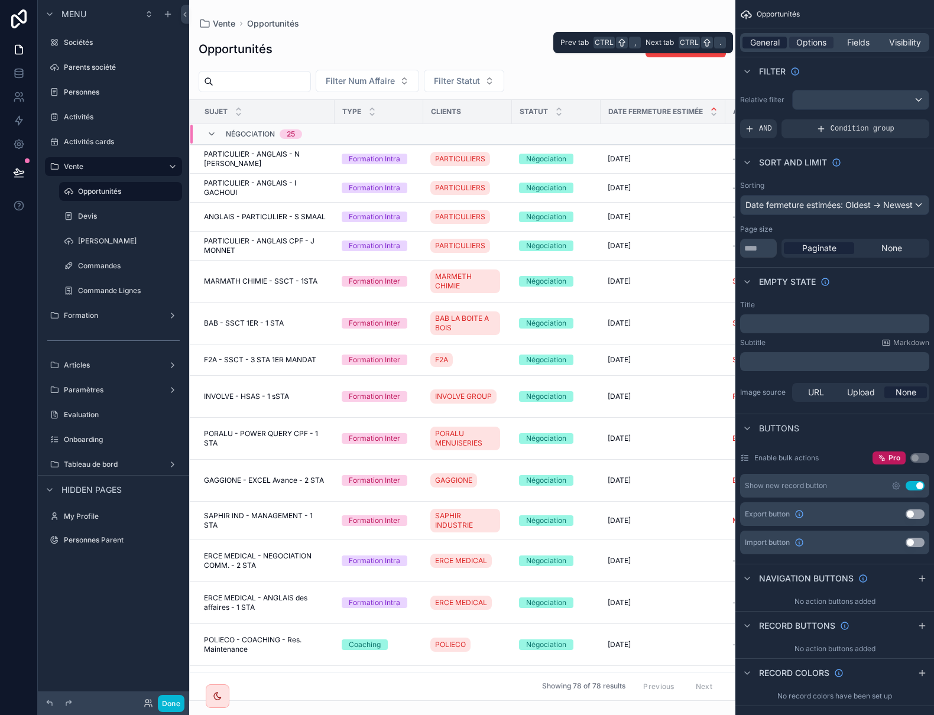
click at [769, 39] on span "General" at bounding box center [765, 43] width 30 height 12
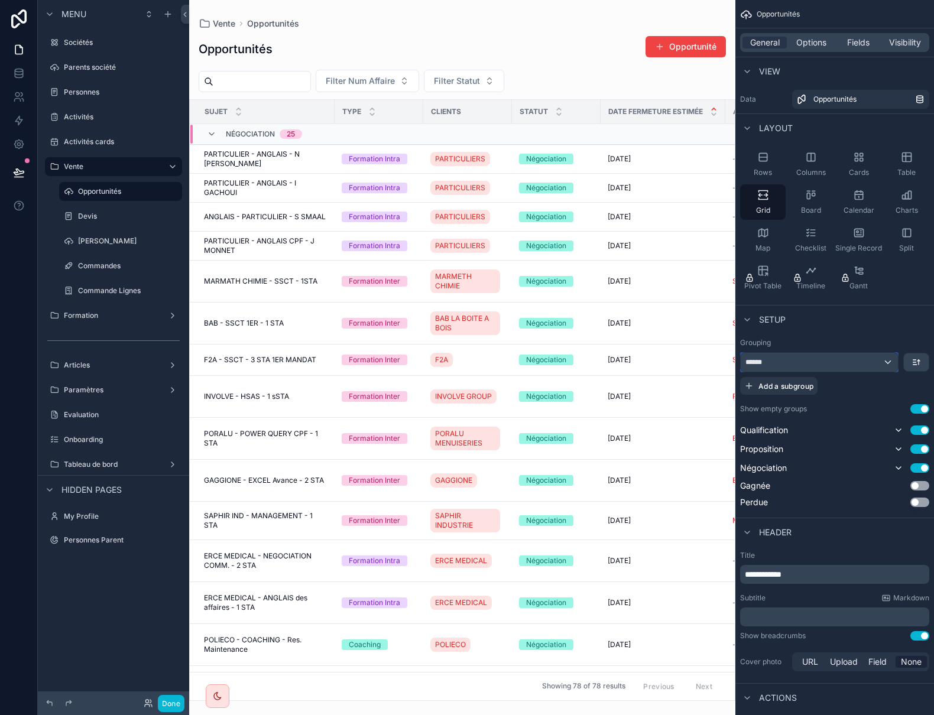
click at [838, 367] on div "******" at bounding box center [819, 362] width 157 height 19
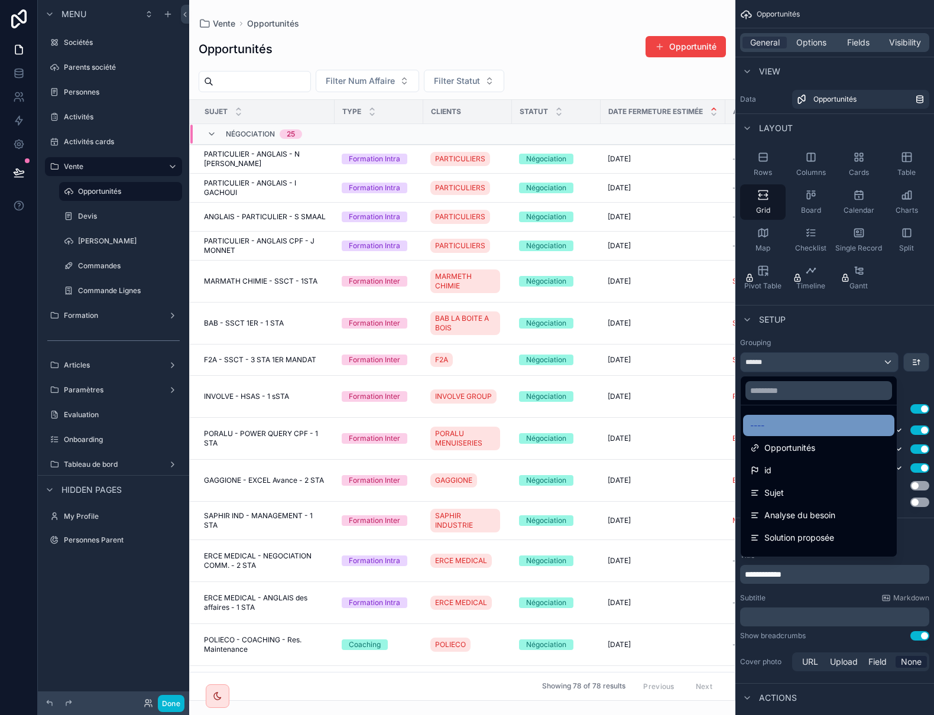
click at [763, 422] on span "----" at bounding box center [757, 426] width 14 height 14
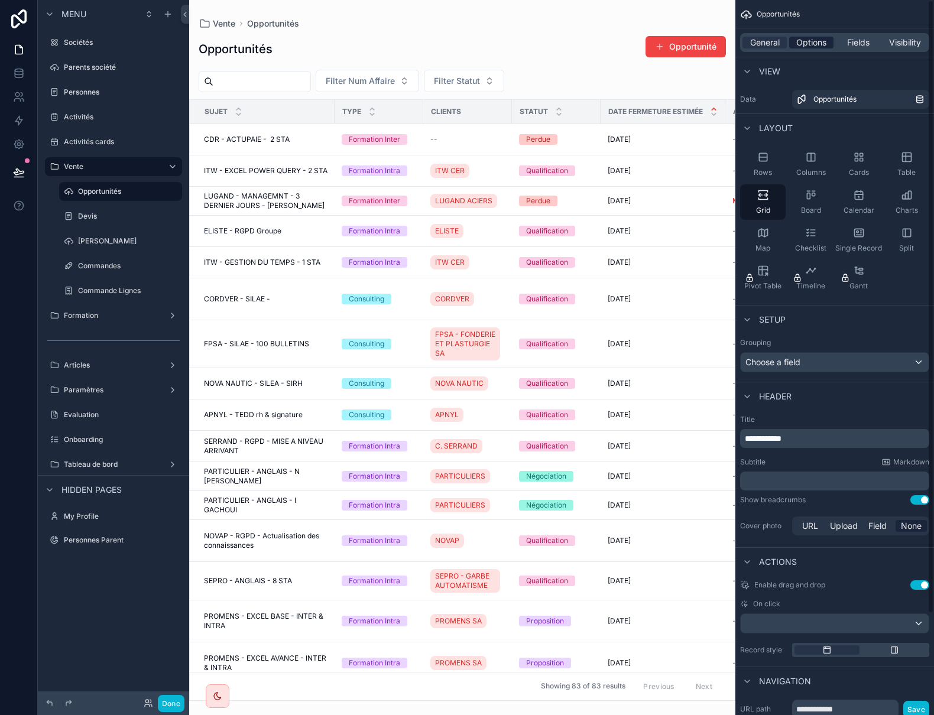
click at [819, 40] on span "Options" at bounding box center [811, 43] width 30 height 12
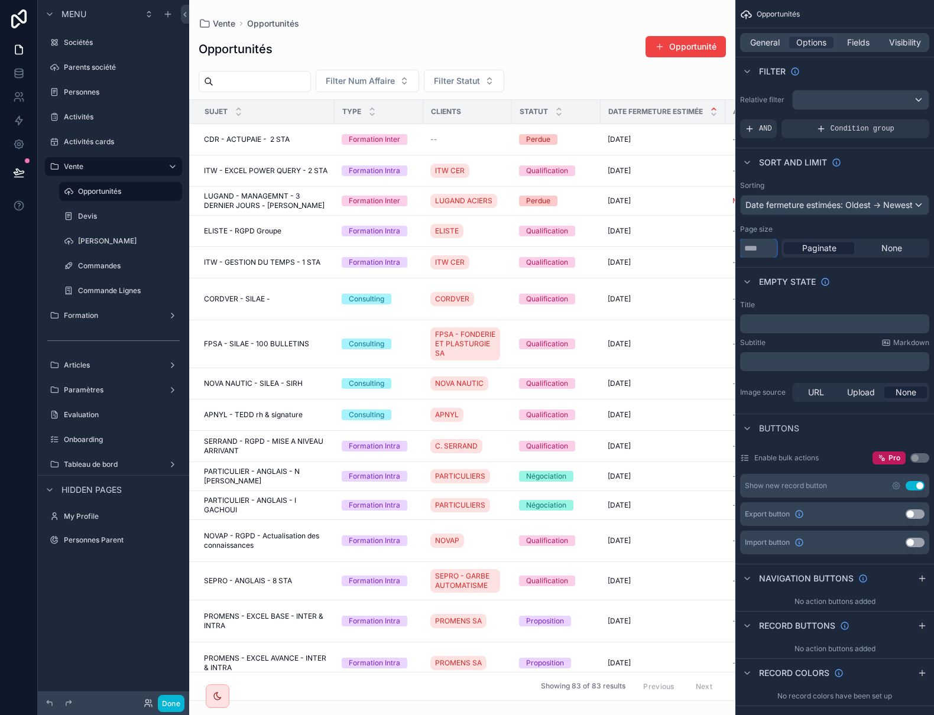
click at [753, 256] on input "***" at bounding box center [758, 248] width 37 height 19
click at [896, 254] on span "None" at bounding box center [892, 248] width 21 height 12
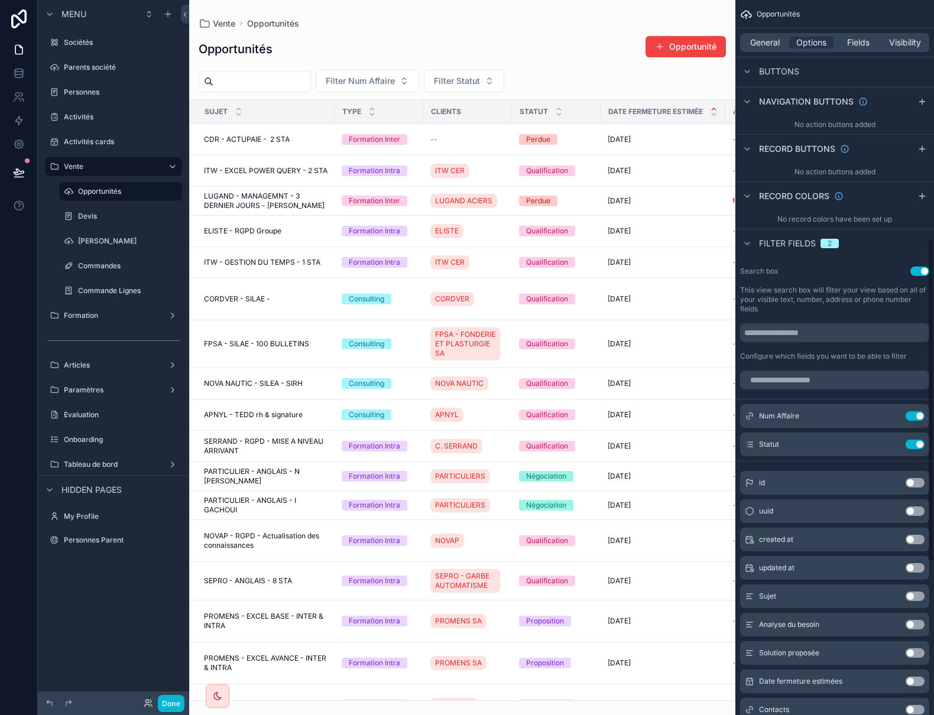
scroll to position [532, 0]
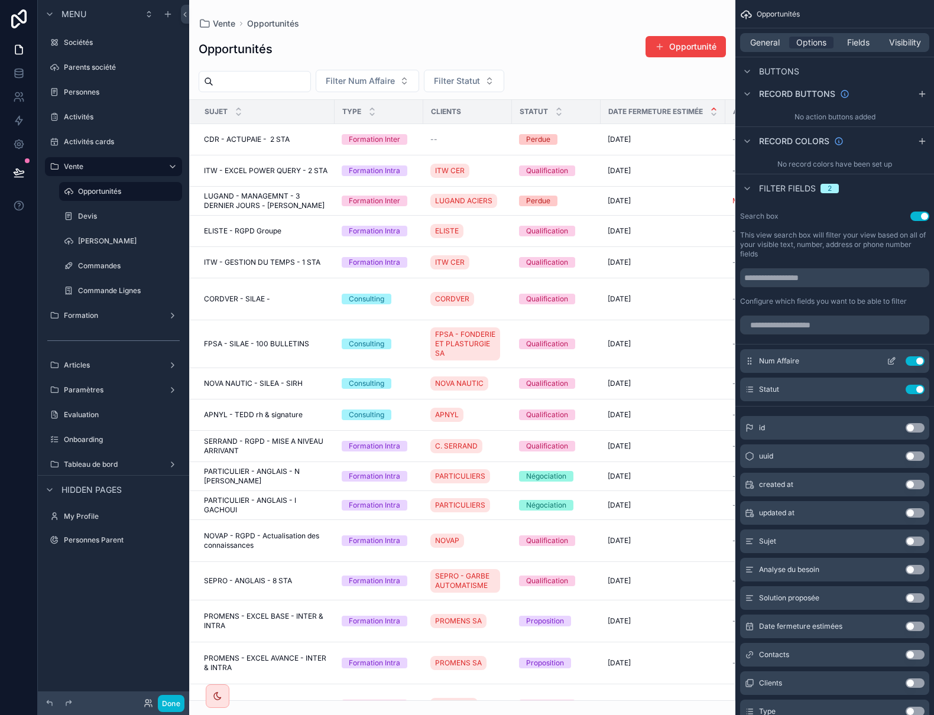
click at [893, 364] on icon "scrollable content" at bounding box center [891, 361] width 9 height 9
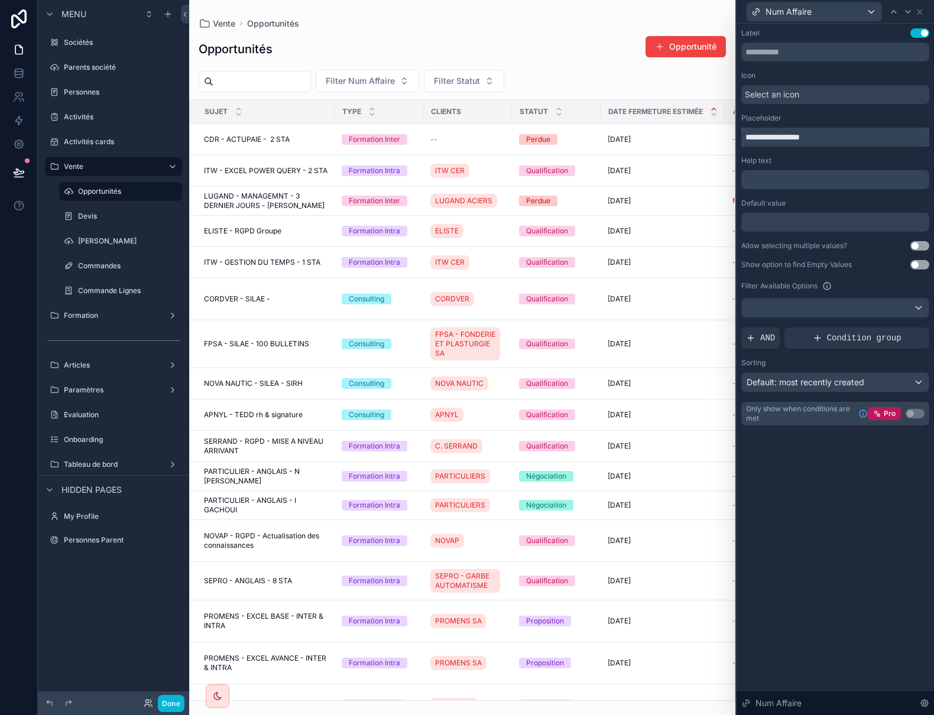
drag, startPoint x: 789, startPoint y: 135, endPoint x: 733, endPoint y: 138, distance: 56.8
click at [733, 138] on div "**********" at bounding box center [467, 357] width 934 height 715
type input "*******"
click at [918, 9] on icon at bounding box center [919, 11] width 9 height 9
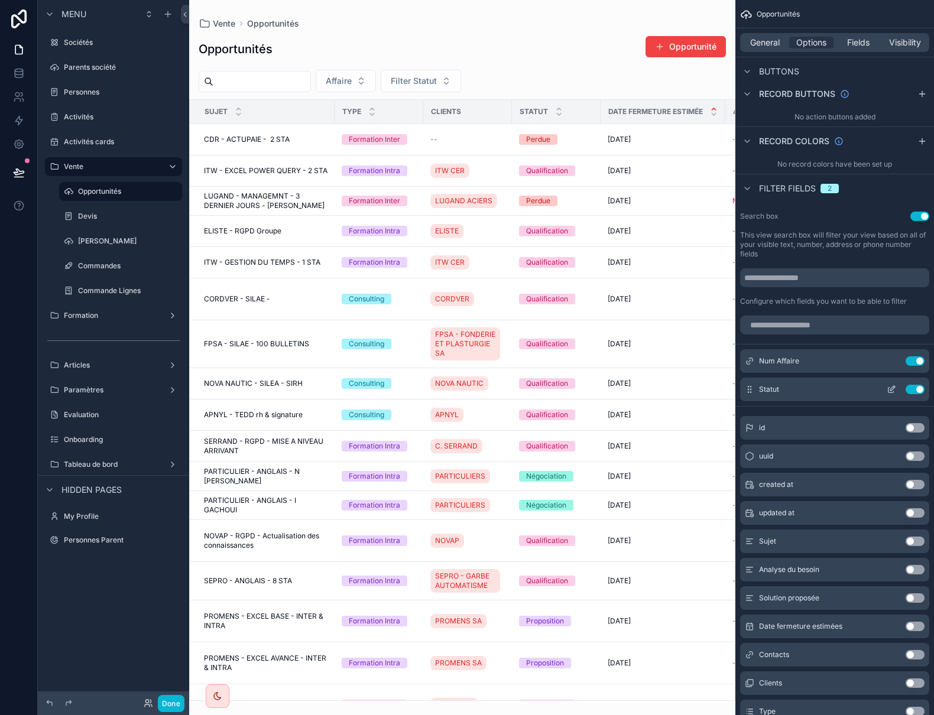
click at [893, 393] on icon "scrollable content" at bounding box center [891, 389] width 9 height 9
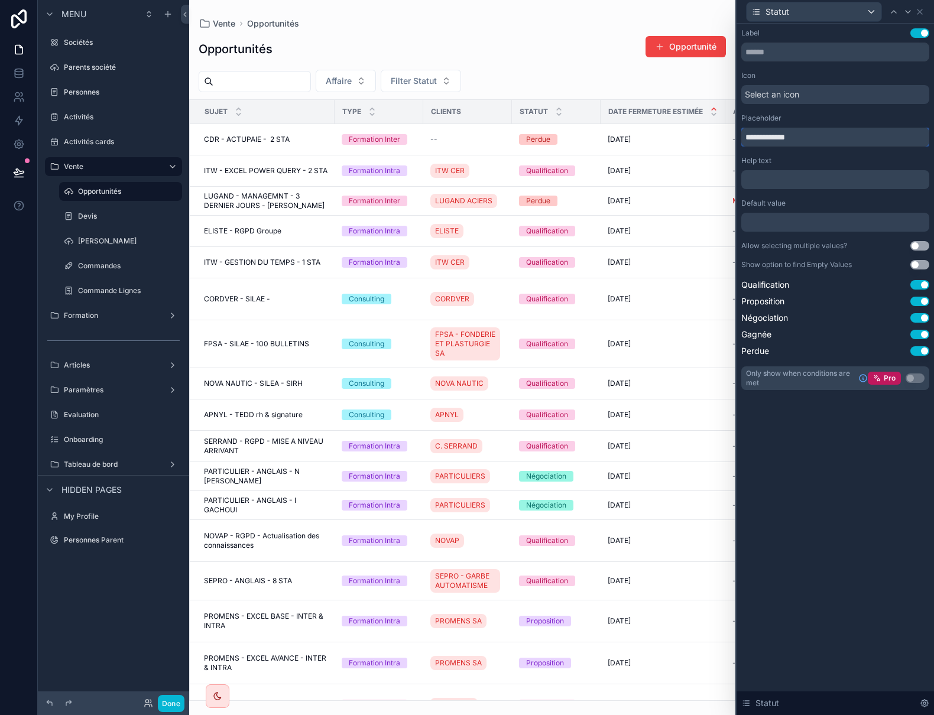
drag, startPoint x: 767, startPoint y: 144, endPoint x: 696, endPoint y: 131, distance: 72.6
click at [696, 131] on div "**********" at bounding box center [467, 357] width 934 height 715
type input "******"
click at [918, 10] on icon at bounding box center [919, 11] width 9 height 9
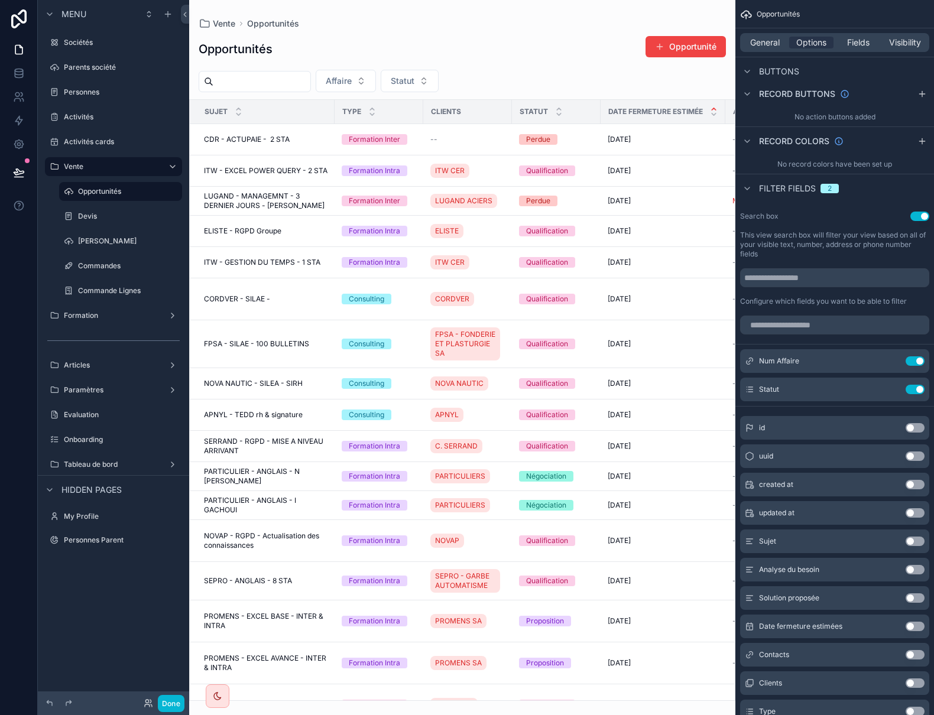
click at [916, 629] on button "Use setting" at bounding box center [915, 626] width 19 height 9
click at [891, 423] on icon "scrollable content" at bounding box center [891, 417] width 9 height 9
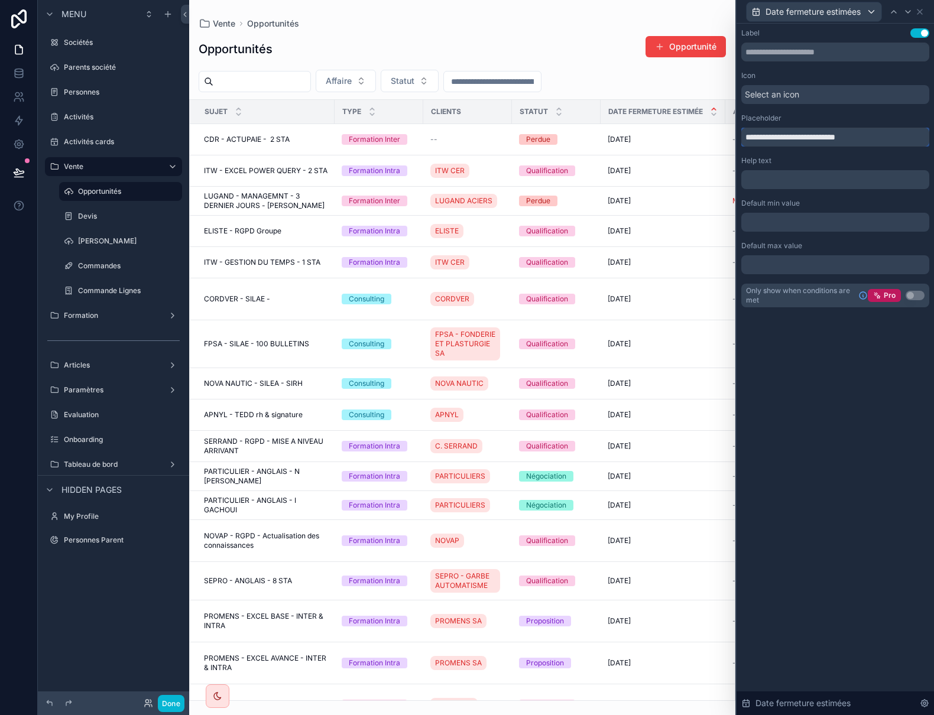
drag, startPoint x: 769, startPoint y: 139, endPoint x: 720, endPoint y: 137, distance: 49.1
click at [720, 137] on div "**********" at bounding box center [467, 357] width 934 height 715
type input "**********"
click at [919, 11] on icon at bounding box center [920, 11] width 5 height 5
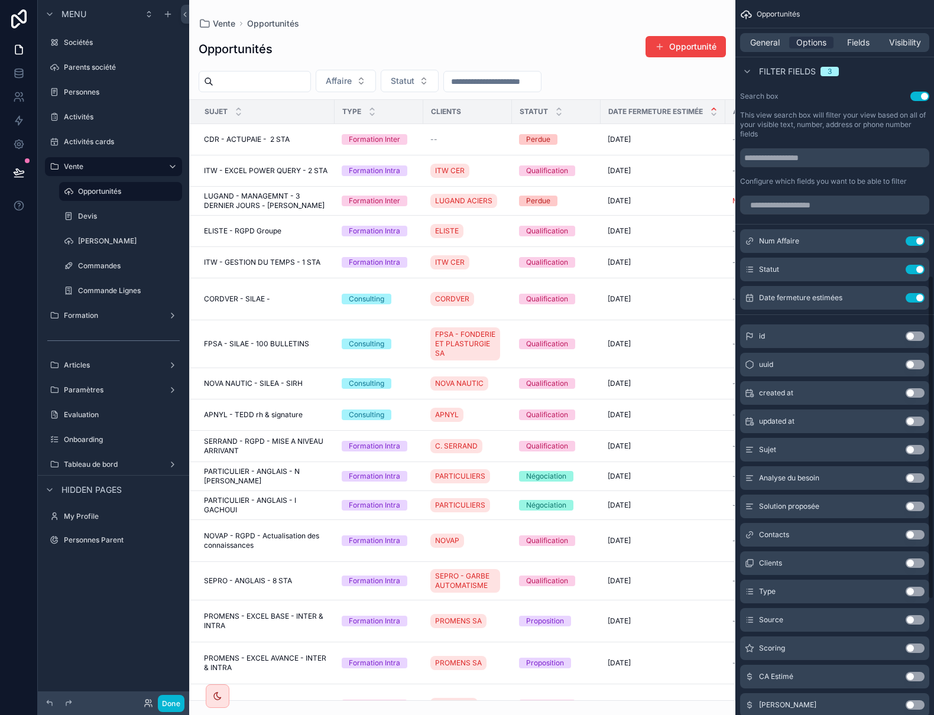
scroll to position [591, 0]
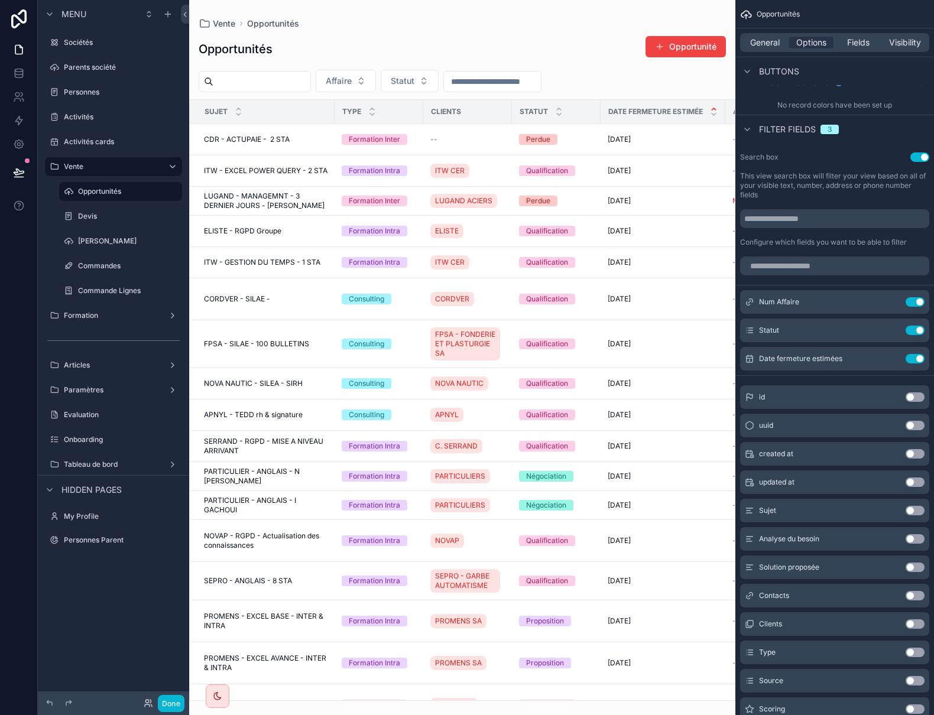
click at [910, 629] on button "Use setting" at bounding box center [915, 624] width 19 height 9
click at [895, 391] on icon "scrollable content" at bounding box center [891, 387] width 9 height 9
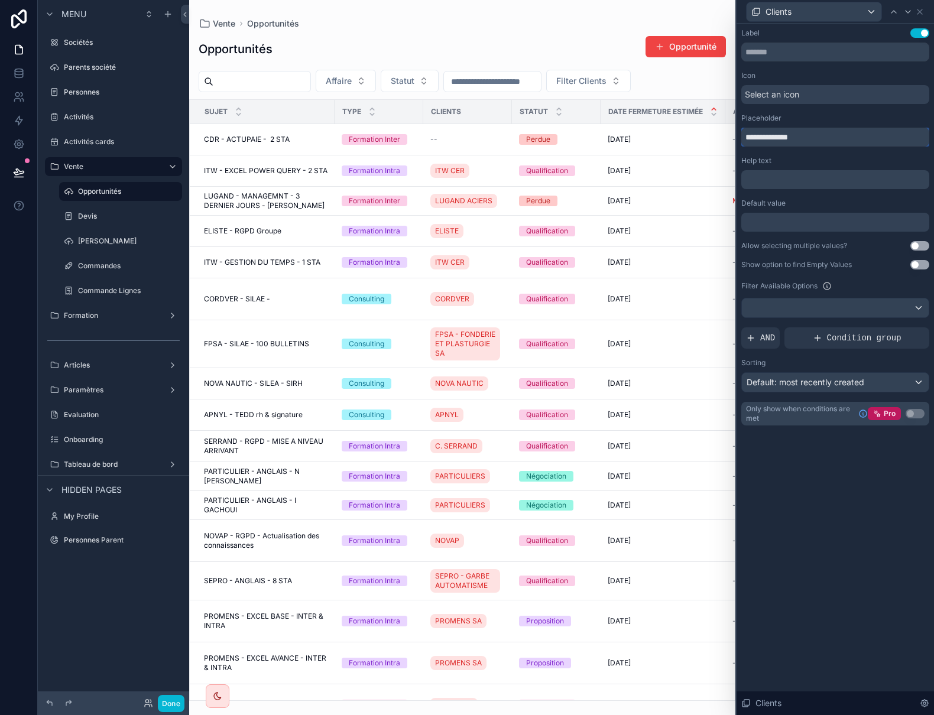
drag, startPoint x: 769, startPoint y: 140, endPoint x: 678, endPoint y: 140, distance: 91.1
click at [678, 140] on div "**********" at bounding box center [467, 357] width 934 height 715
type input "*******"
click at [922, 10] on icon at bounding box center [919, 11] width 9 height 9
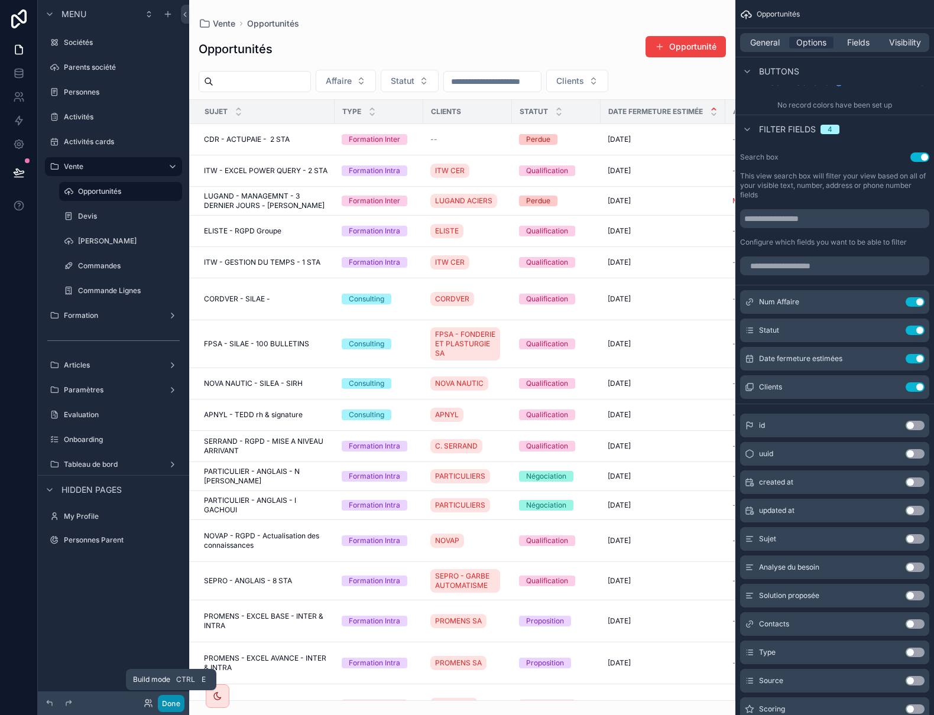
click at [174, 704] on button "Done" at bounding box center [171, 703] width 27 height 17
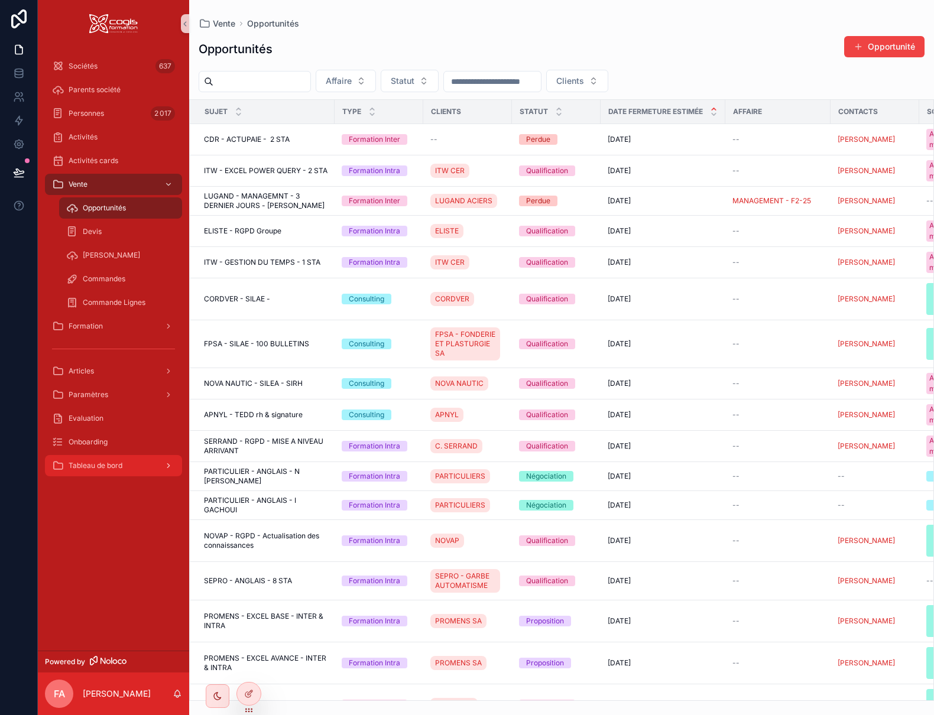
click at [138, 467] on div "Tableau de bord" at bounding box center [113, 465] width 123 height 19
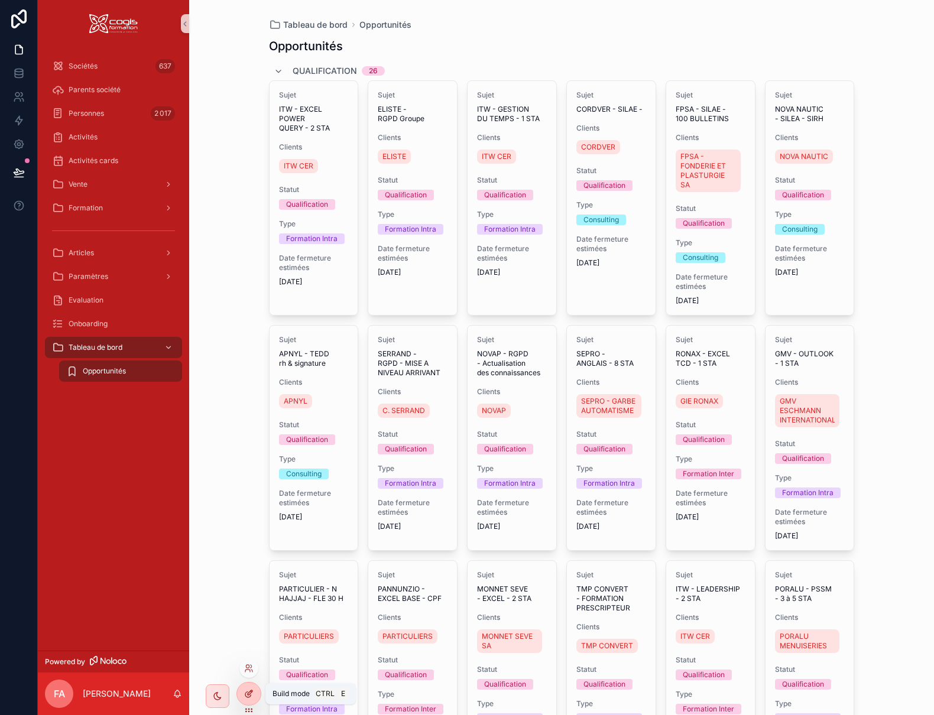
click at [247, 694] on icon at bounding box center [248, 693] width 9 height 9
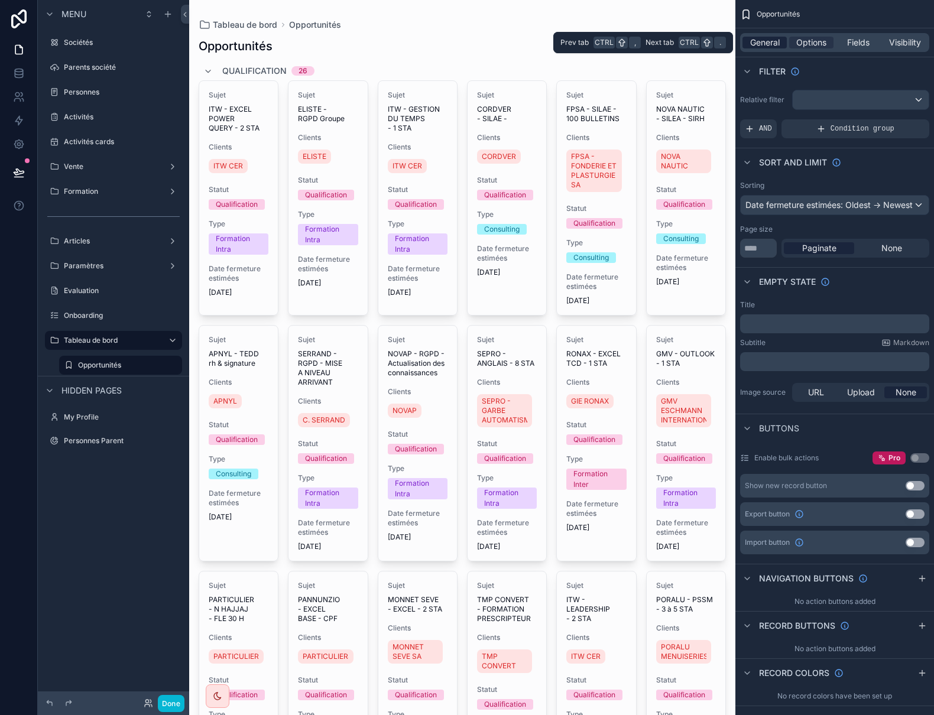
click at [770, 47] on span "General" at bounding box center [765, 43] width 30 height 12
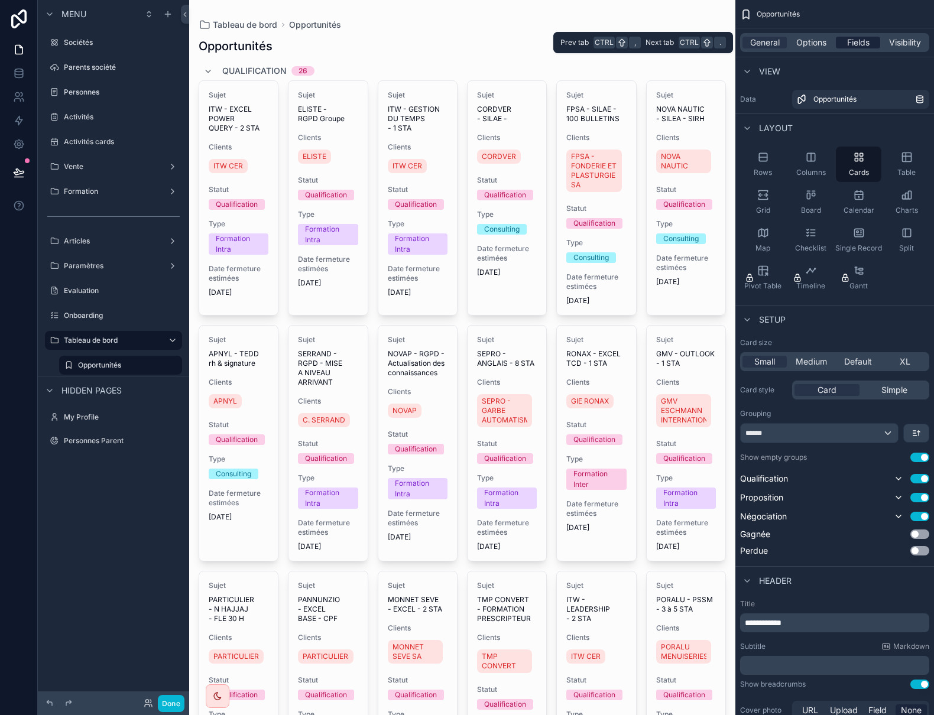
click at [865, 38] on span "Fields" at bounding box center [858, 43] width 22 height 12
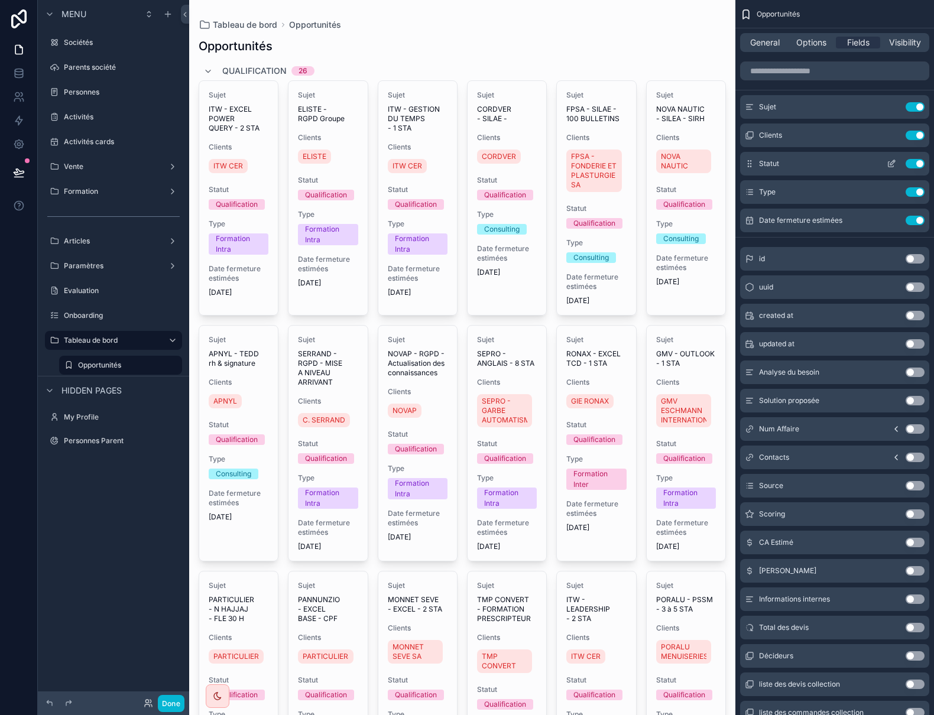
click at [890, 163] on icon "scrollable content" at bounding box center [891, 163] width 9 height 9
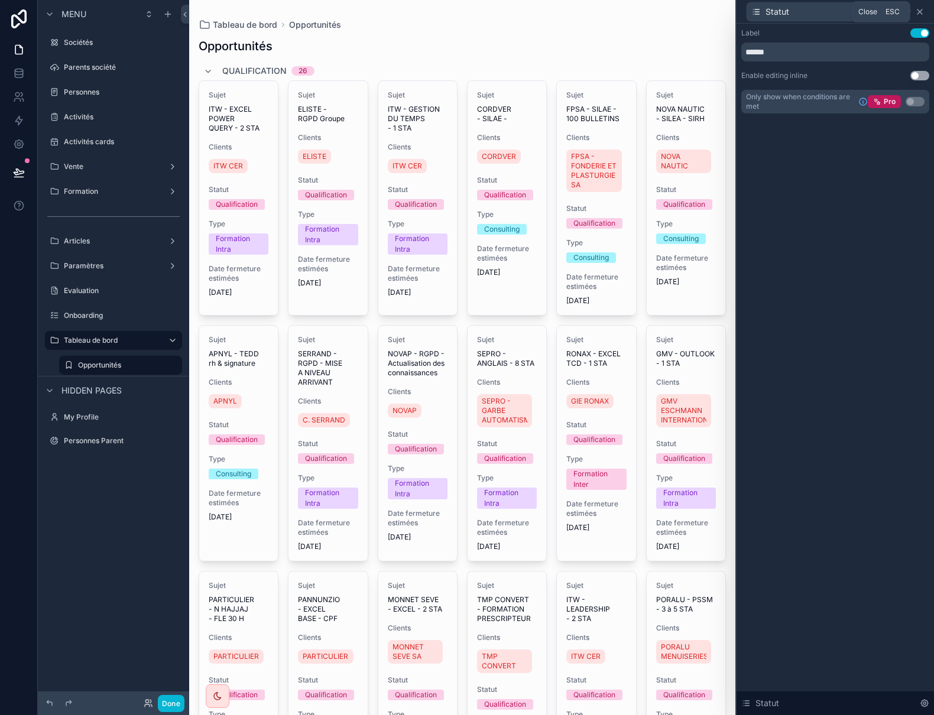
click at [918, 9] on icon at bounding box center [920, 11] width 5 height 5
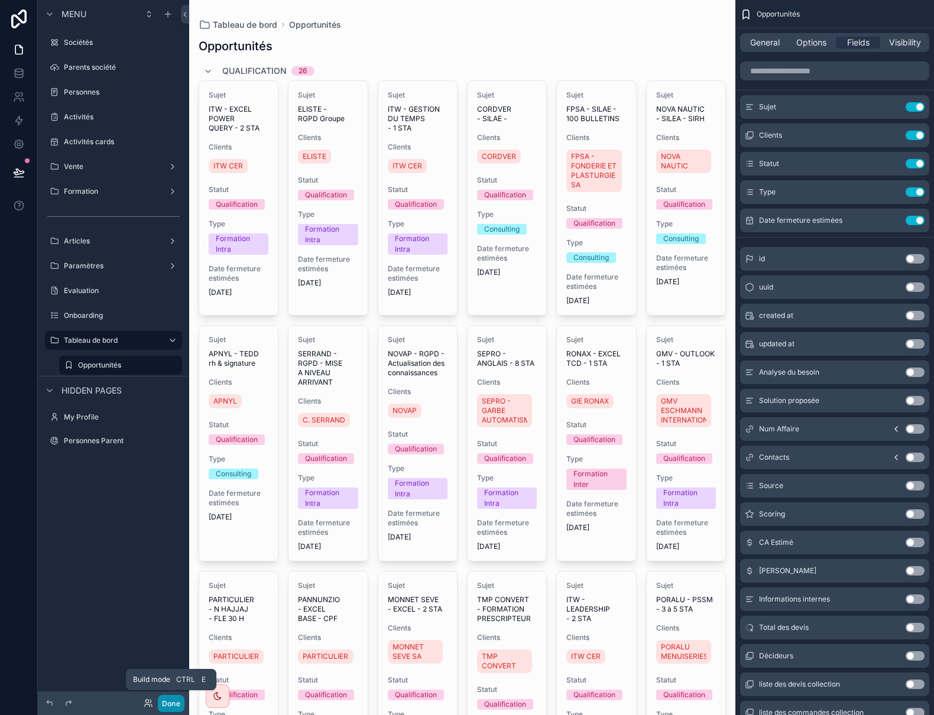
click at [177, 699] on button "Done" at bounding box center [171, 703] width 27 height 17
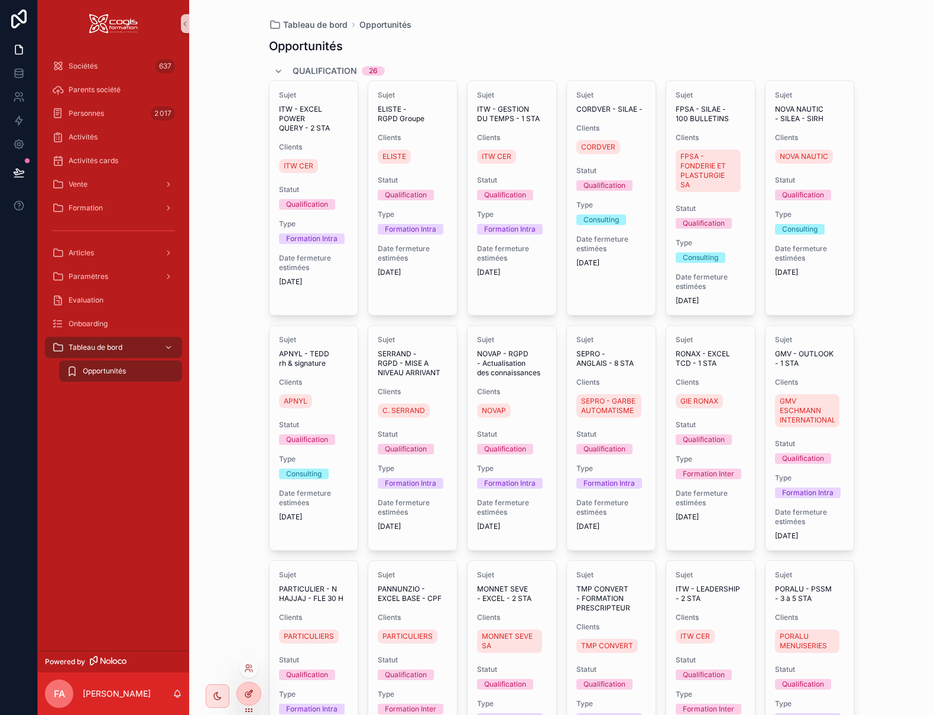
click at [249, 691] on icon at bounding box center [248, 693] width 9 height 9
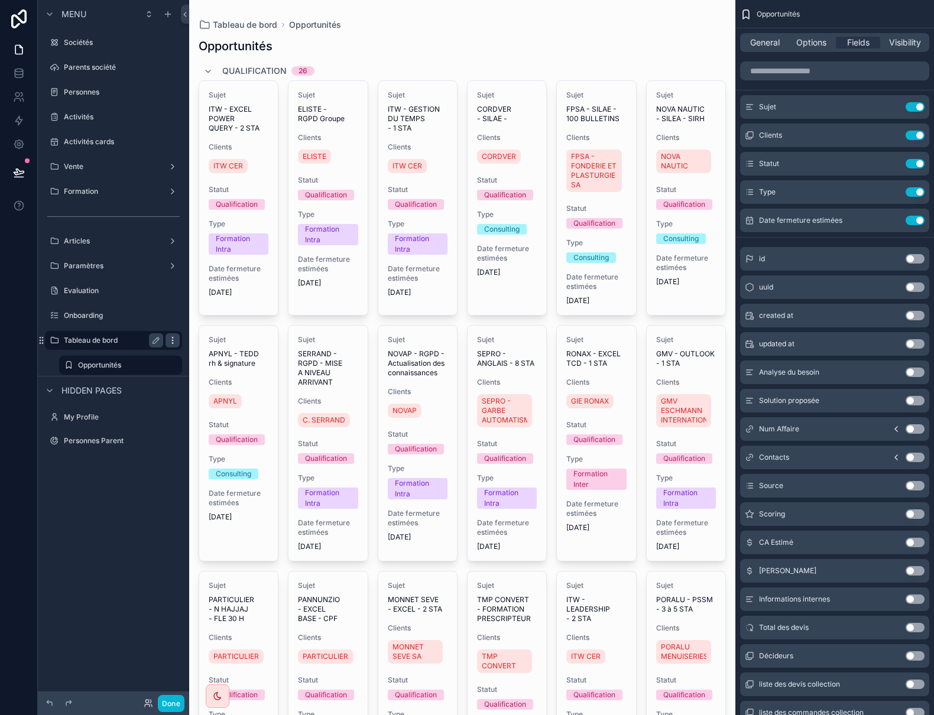
click at [176, 339] on icon "scrollable content" at bounding box center [172, 340] width 9 height 9
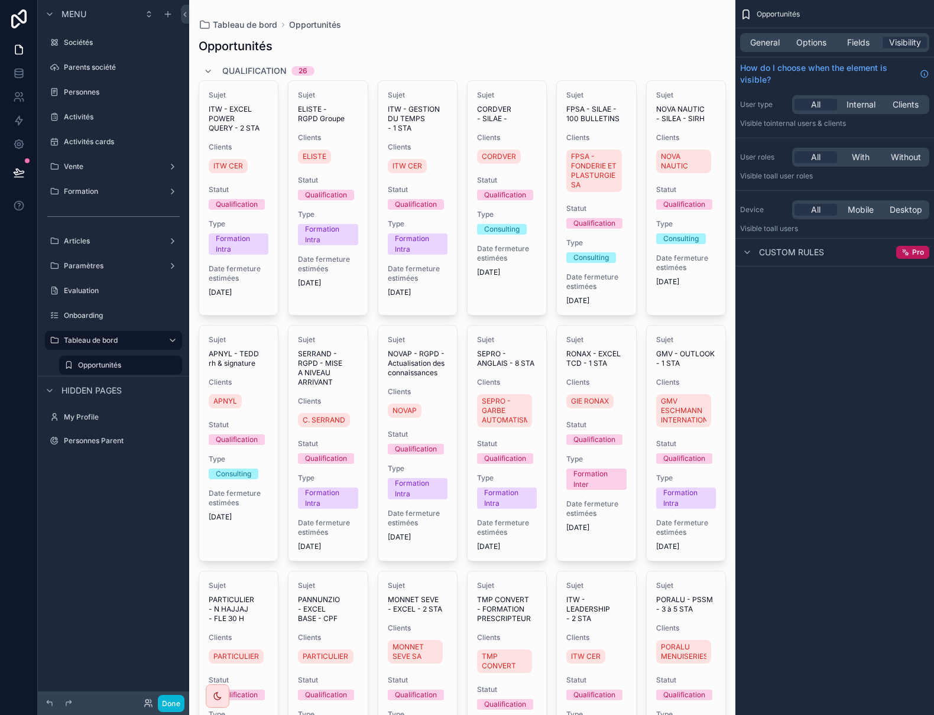
click at [128, 488] on div "Menu Sociétés Parents société Personnes Activités Activités cards Vente Formati…" at bounding box center [113, 350] width 151 height 701
click at [173, 370] on div "scrollable content" at bounding box center [173, 365] width 14 height 14
click at [157, 529] on div "Menu Sociétés Parents société Personnes Activités Activités cards Vente Formati…" at bounding box center [113, 350] width 151 height 701
click at [169, 17] on icon "scrollable content" at bounding box center [167, 13] width 9 height 9
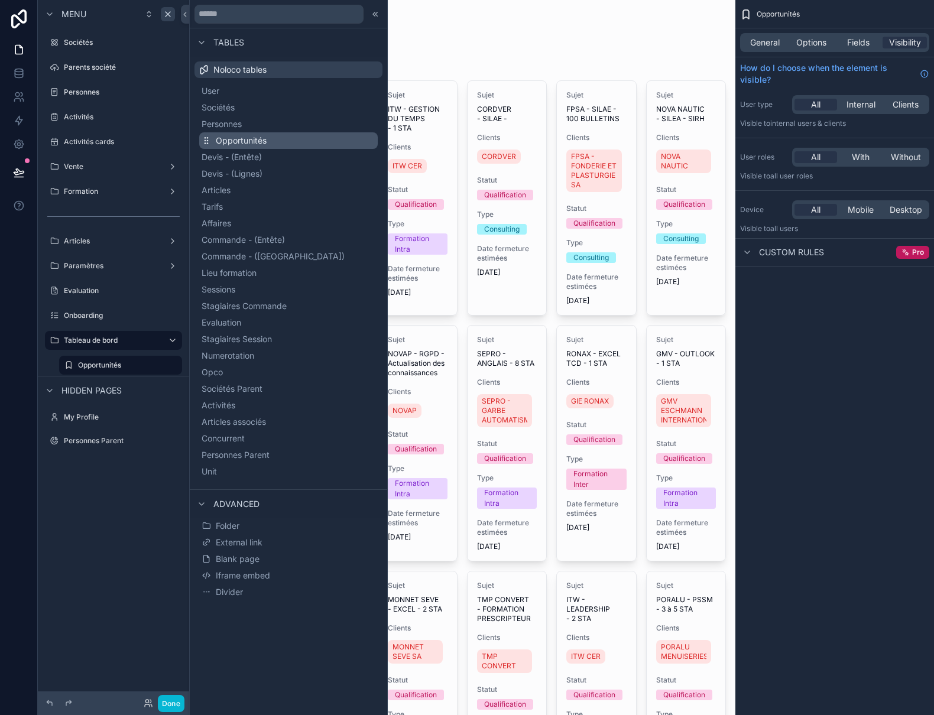
click at [242, 144] on span "Opportunités" at bounding box center [241, 141] width 51 height 12
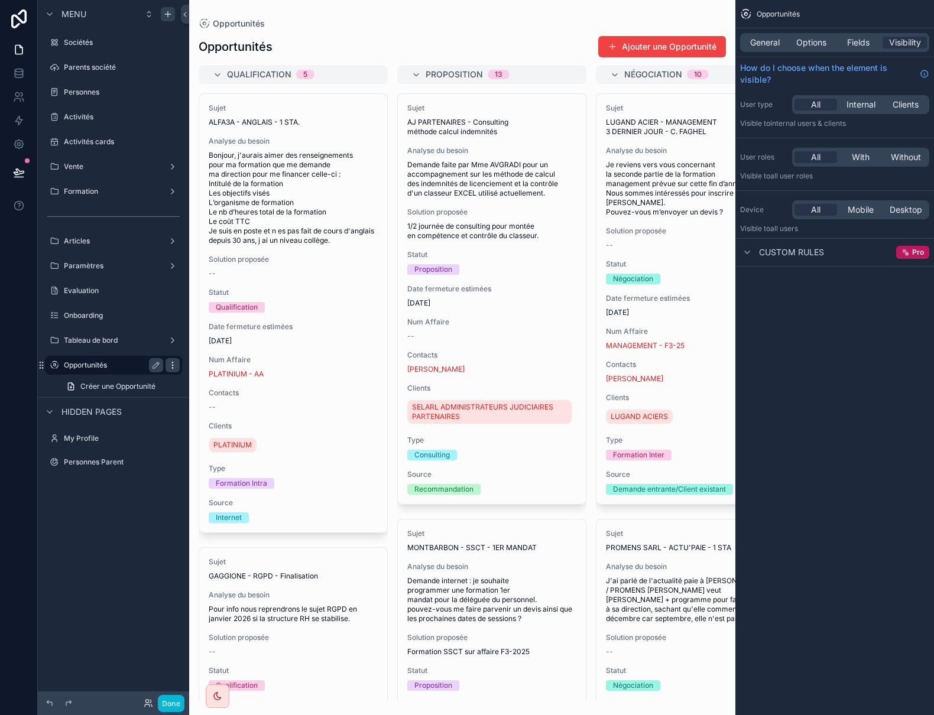
click at [173, 368] on icon "scrollable content" at bounding box center [172, 368] width 1 height 1
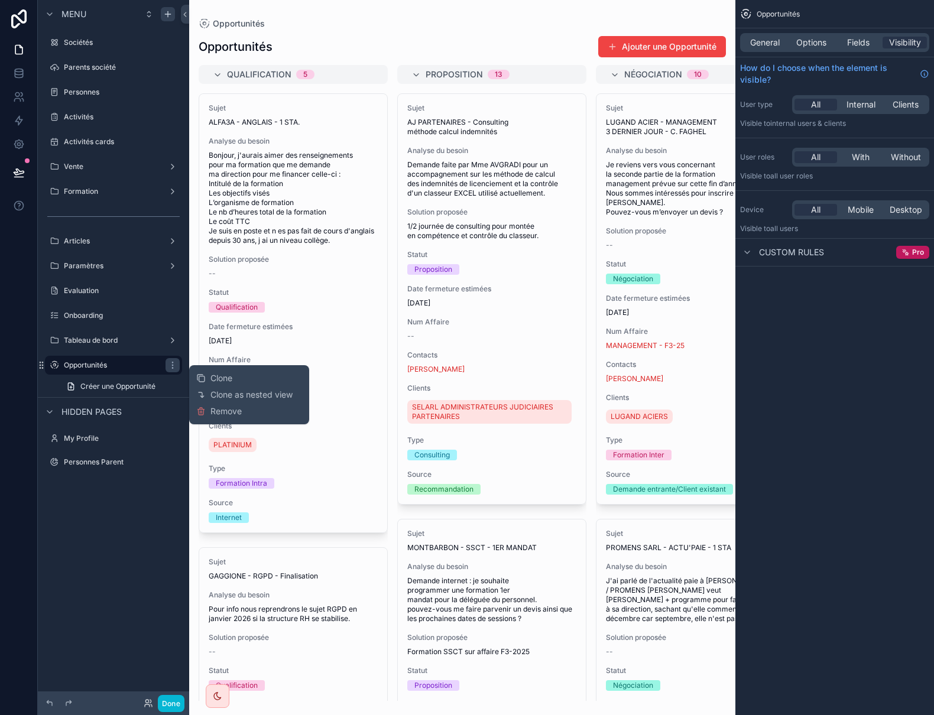
click at [159, 518] on div "Menu Sociétés Parents société Personnes Activités Activités cards Vente Formati…" at bounding box center [113, 350] width 151 height 701
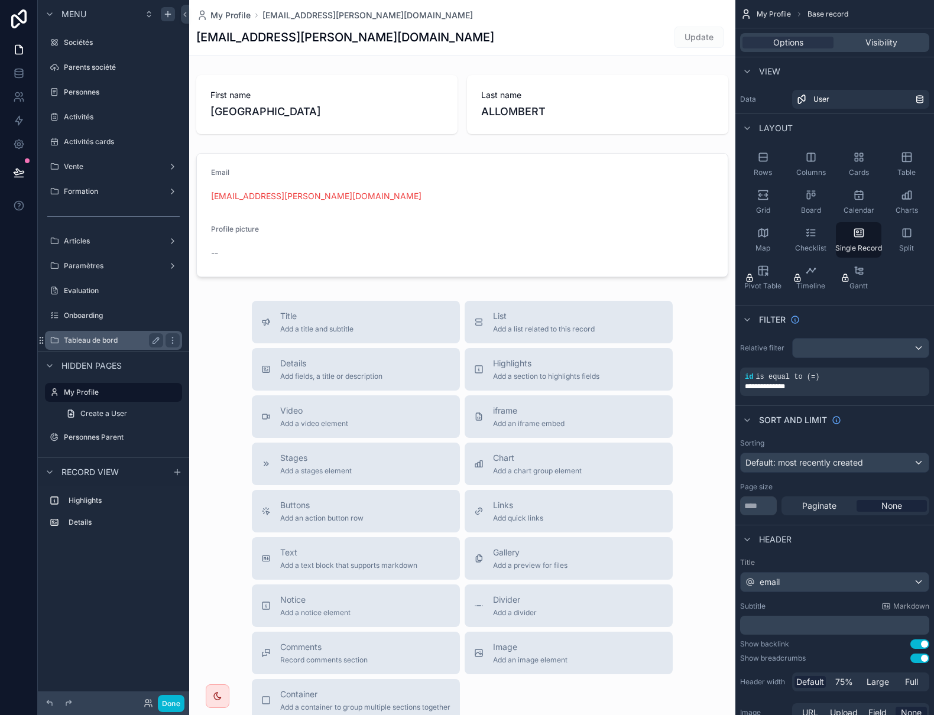
click at [119, 344] on label "Tableau de bord" at bounding box center [111, 340] width 95 height 9
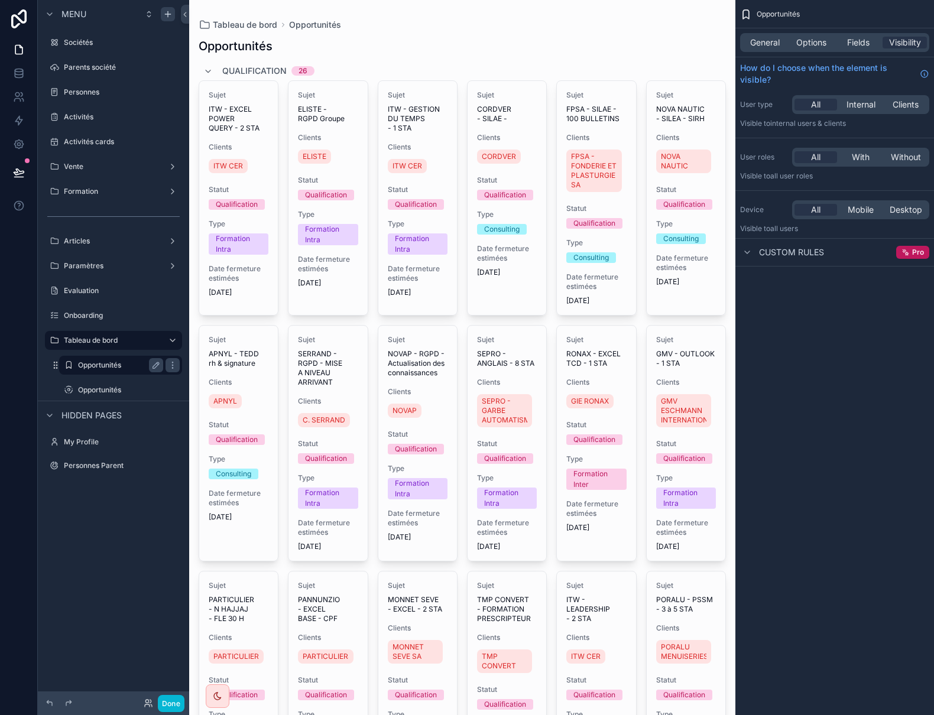
click at [106, 368] on label "Opportunités" at bounding box center [118, 365] width 80 height 9
click at [109, 387] on label "Opportunités" at bounding box center [118, 390] width 80 height 9
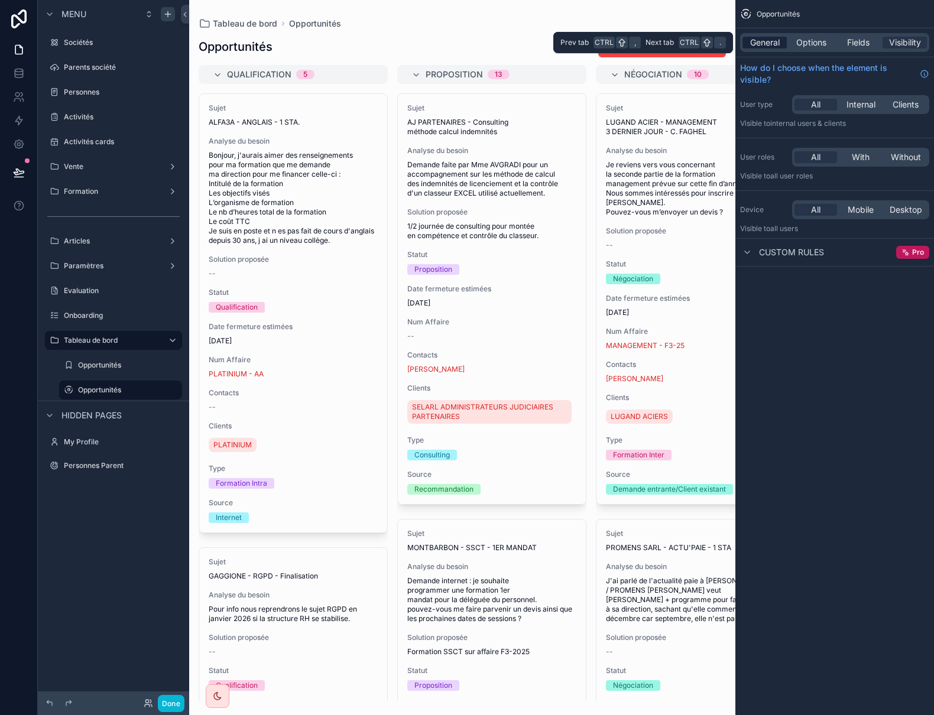
click at [768, 45] on span "General" at bounding box center [765, 43] width 30 height 12
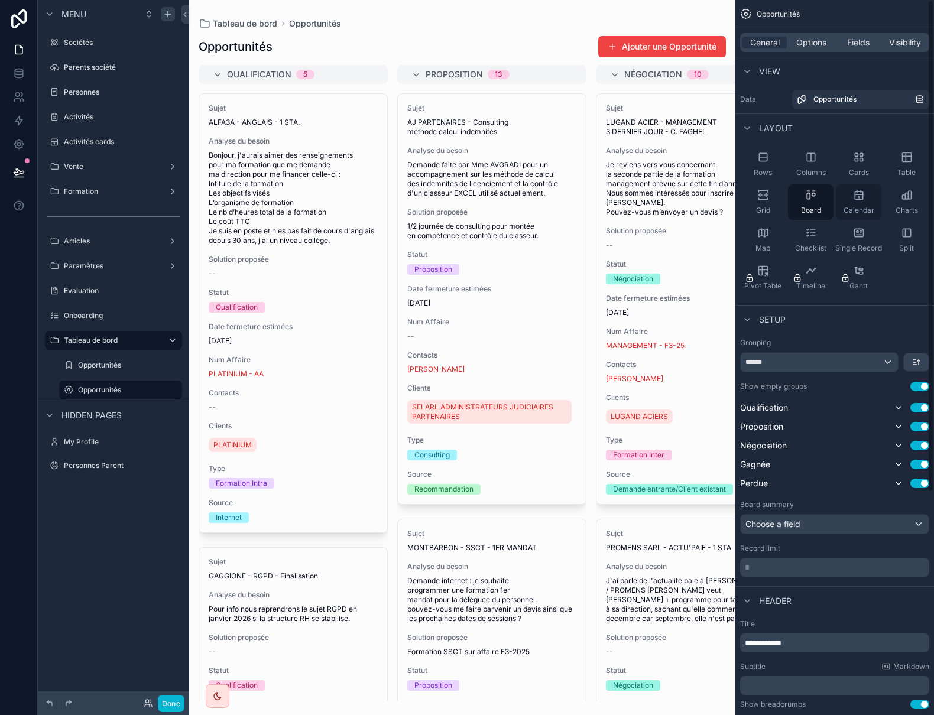
click at [857, 197] on icon "scrollable content" at bounding box center [859, 195] width 12 height 12
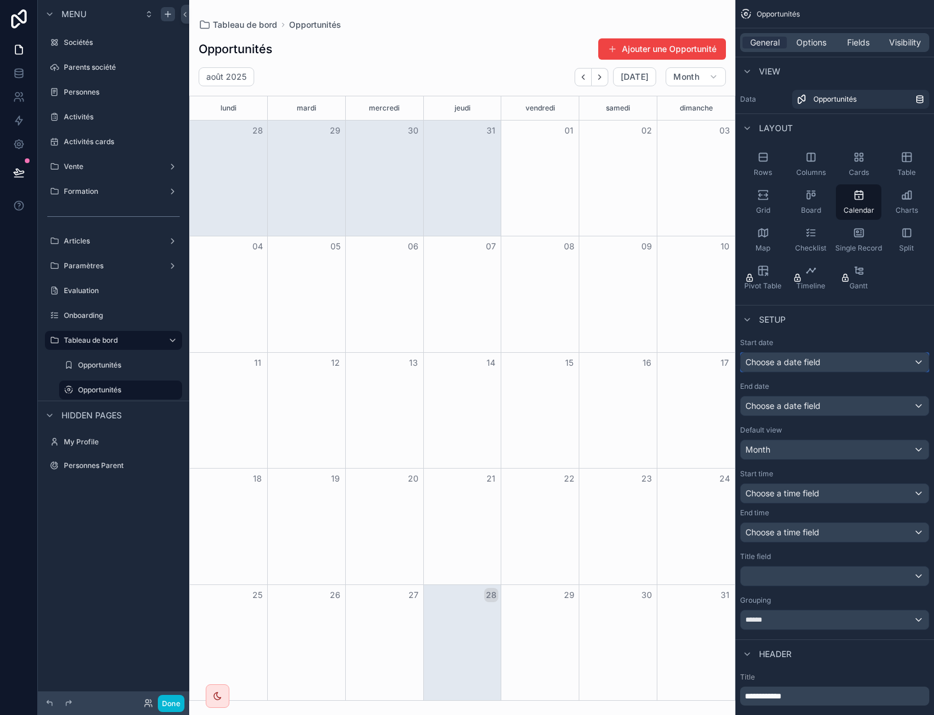
click at [786, 367] on span "Choose a date field" at bounding box center [783, 363] width 75 height 12
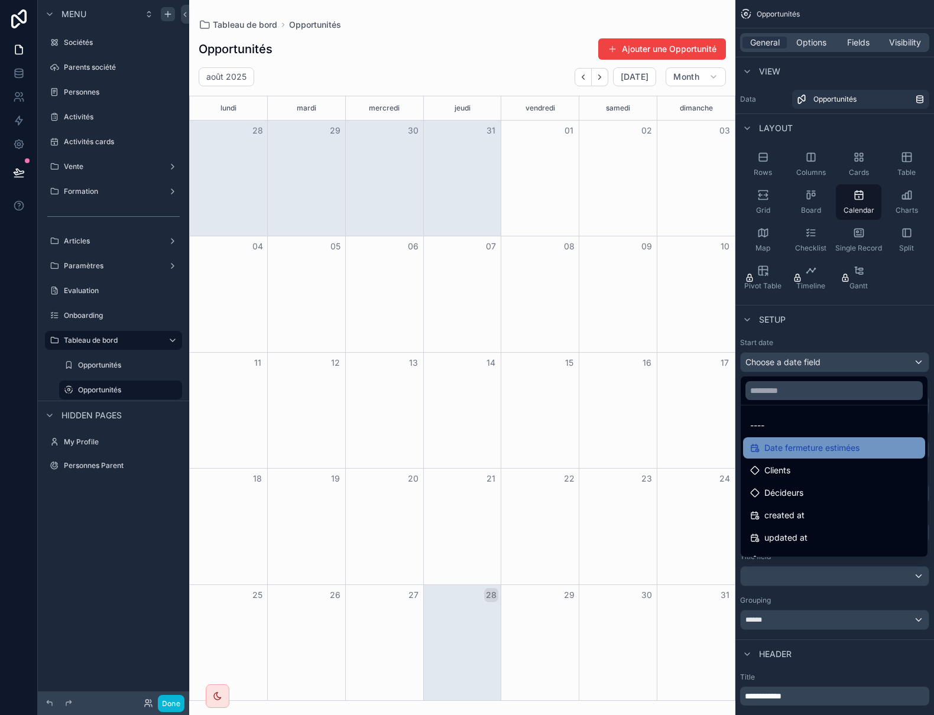
click at [813, 444] on span "Date fermeture estimées" at bounding box center [812, 448] width 95 height 14
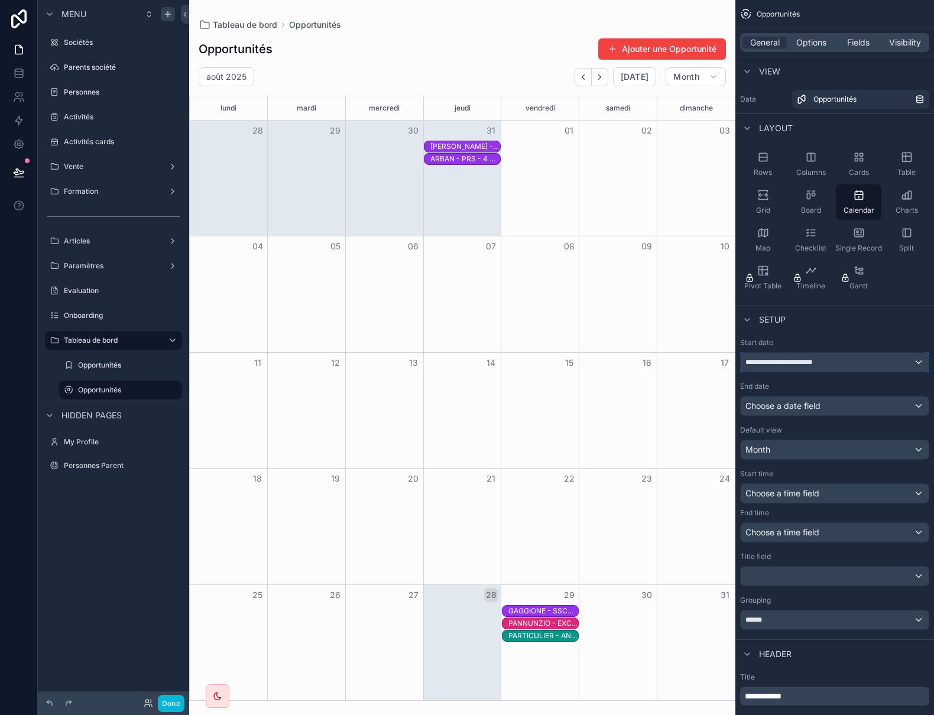
click at [789, 362] on span "**********" at bounding box center [787, 362] width 83 height 9
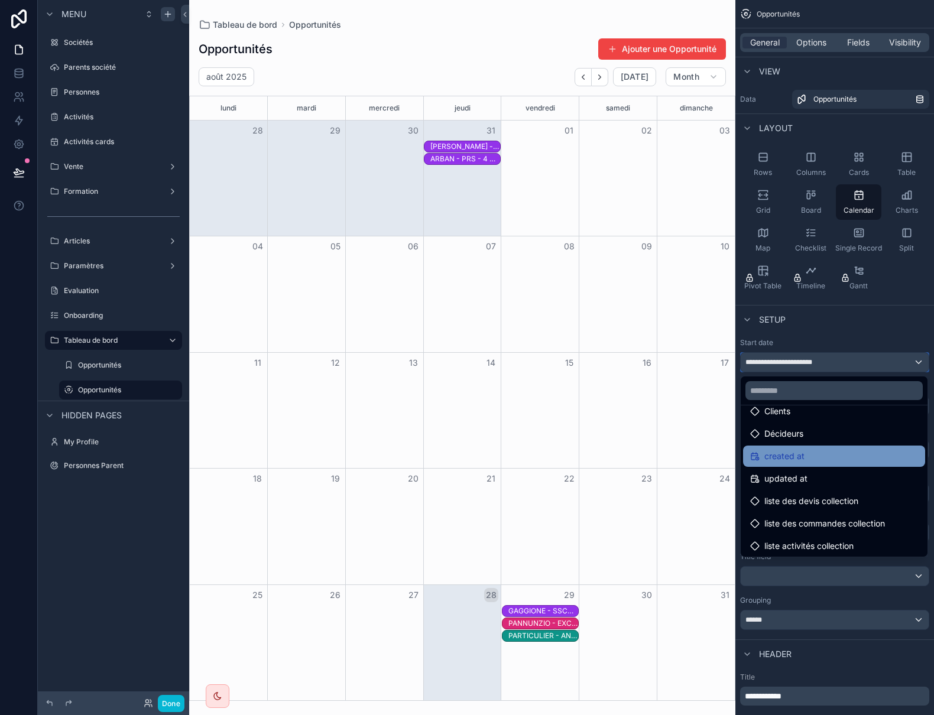
scroll to position [61, 0]
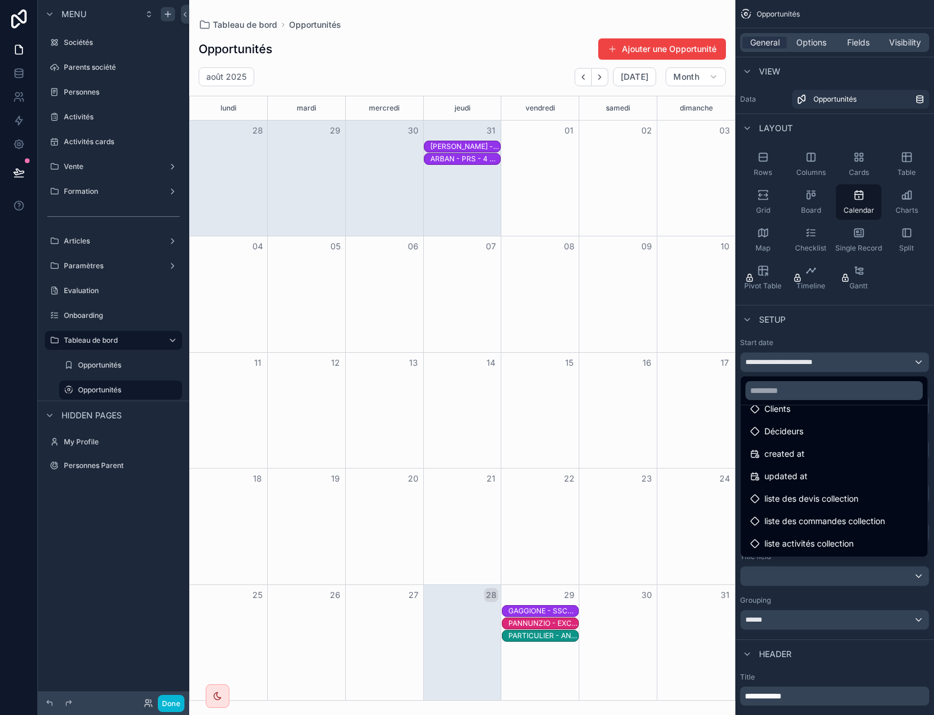
click at [800, 461] on div "created at" at bounding box center [834, 453] width 182 height 21
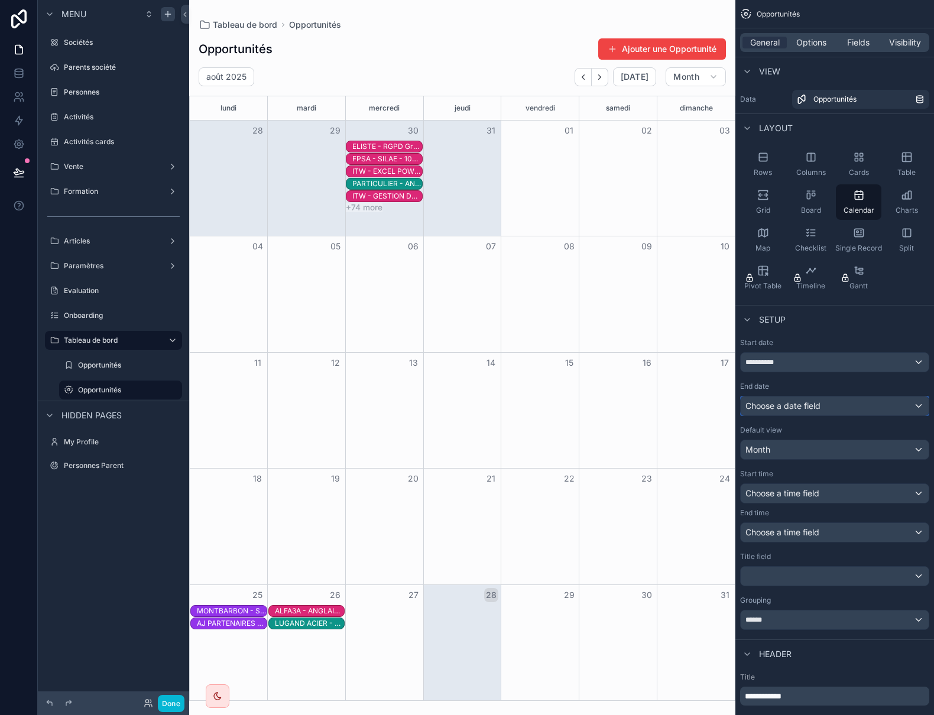
click at [779, 409] on span "Choose a date field" at bounding box center [783, 406] width 75 height 10
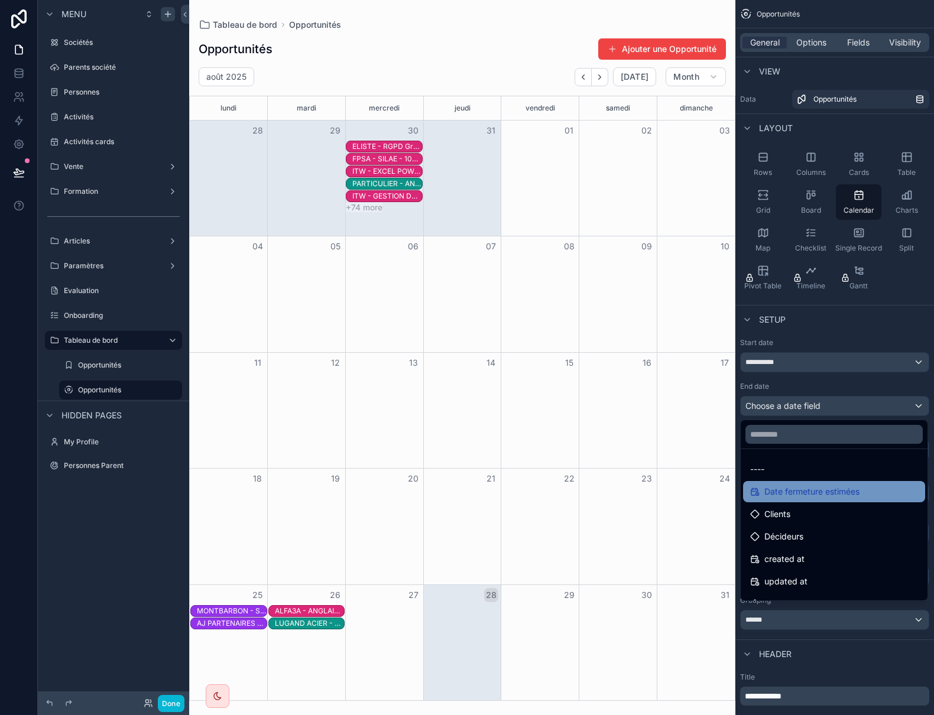
click at [803, 488] on span "Date fermeture estimées" at bounding box center [812, 492] width 95 height 14
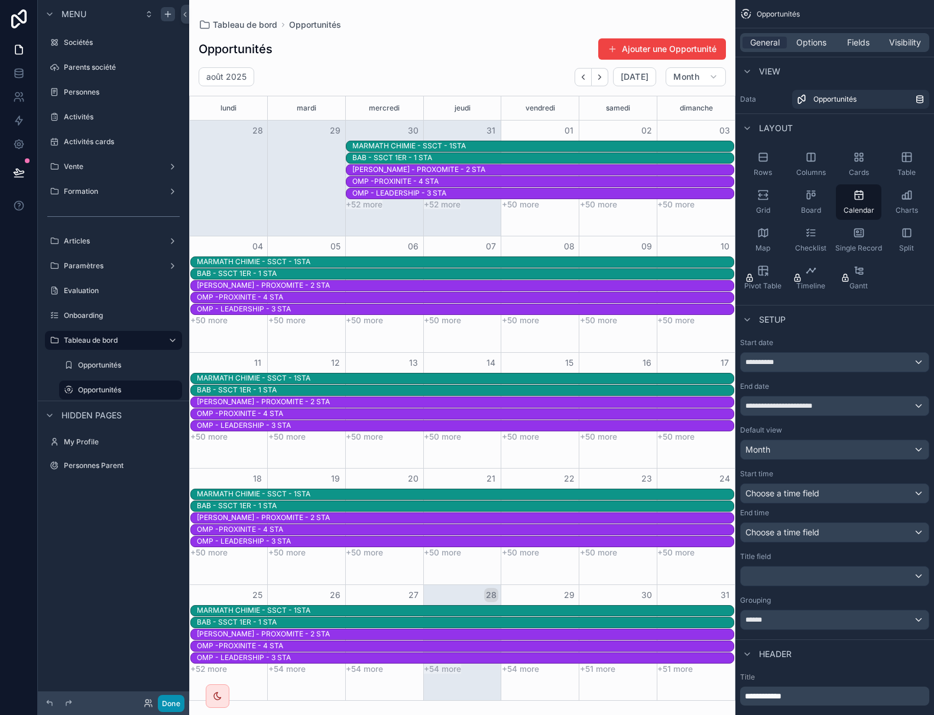
click at [168, 702] on button "Done" at bounding box center [171, 703] width 27 height 17
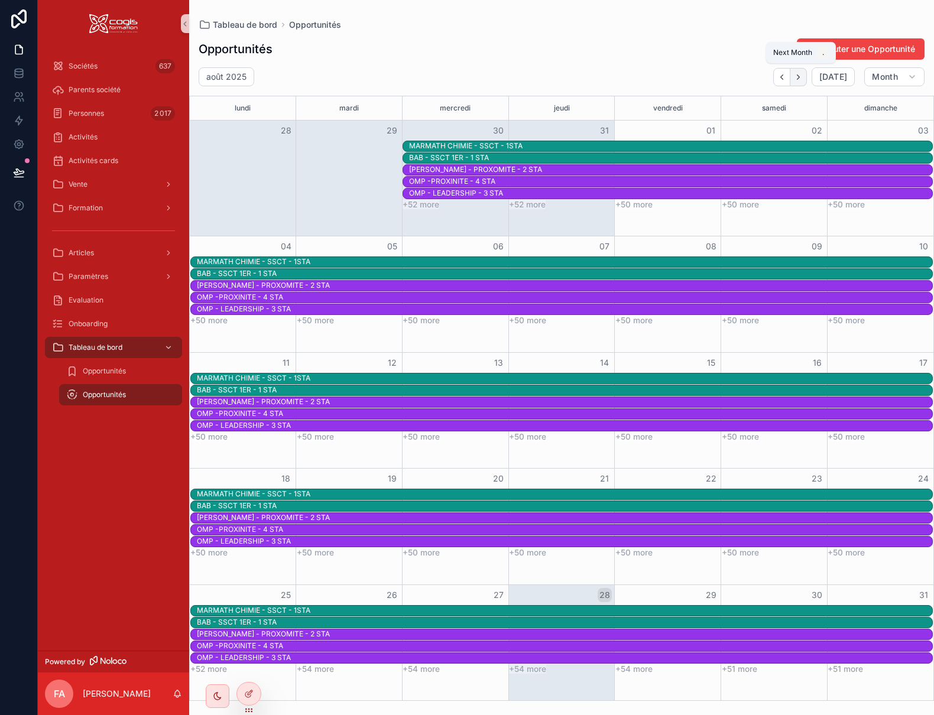
click at [799, 76] on icon "Next" at bounding box center [798, 77] width 9 height 9
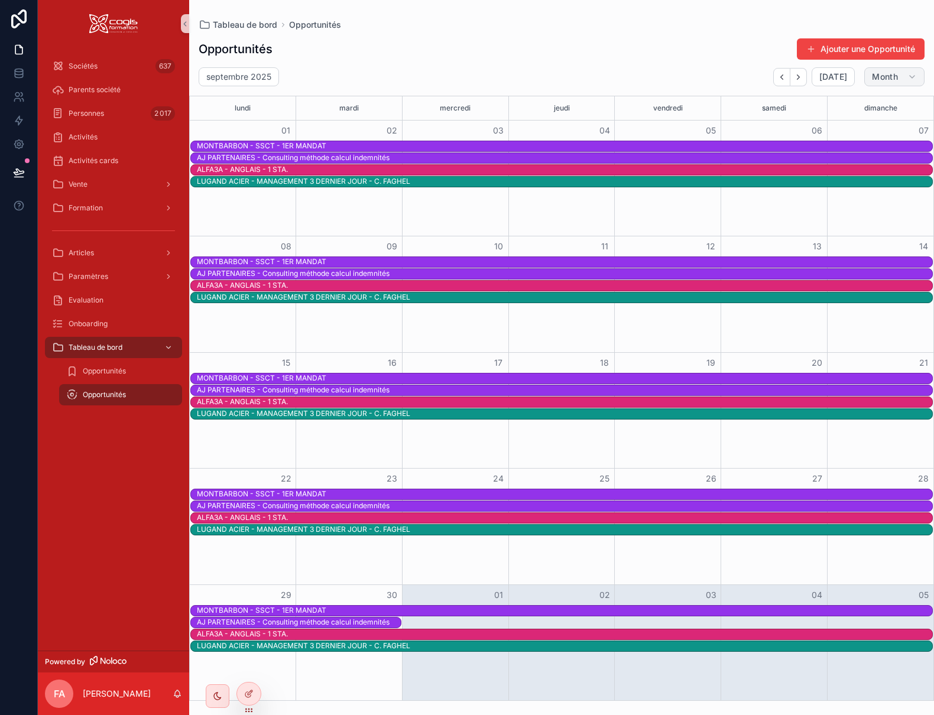
click at [876, 79] on span "Month" at bounding box center [885, 77] width 26 height 11
click at [859, 122] on button "Week W" at bounding box center [871, 127] width 85 height 21
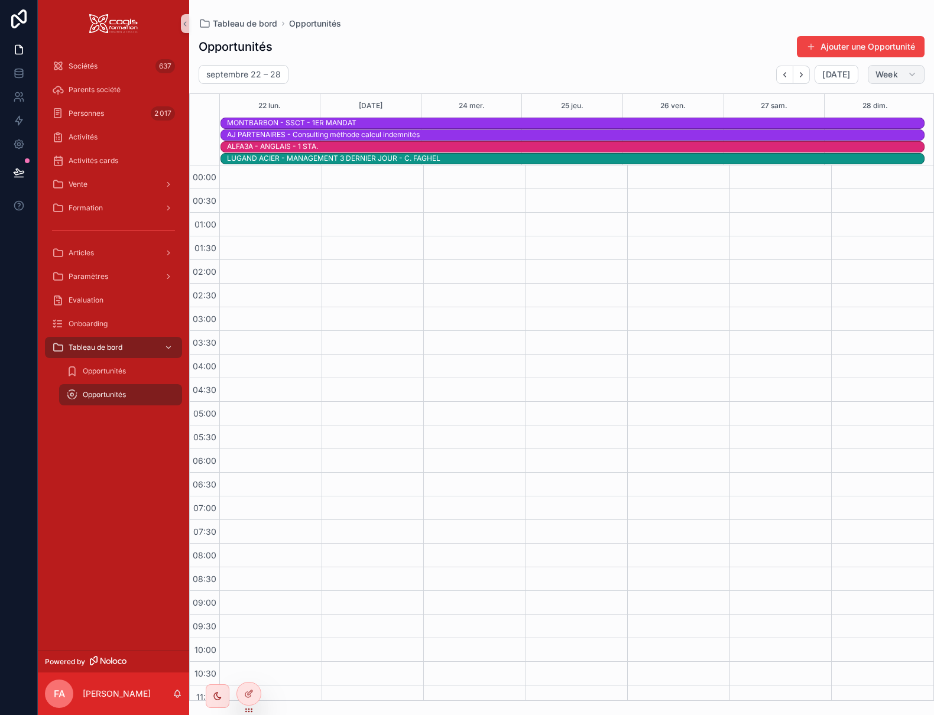
click at [883, 75] on span "Week" at bounding box center [887, 74] width 22 height 11
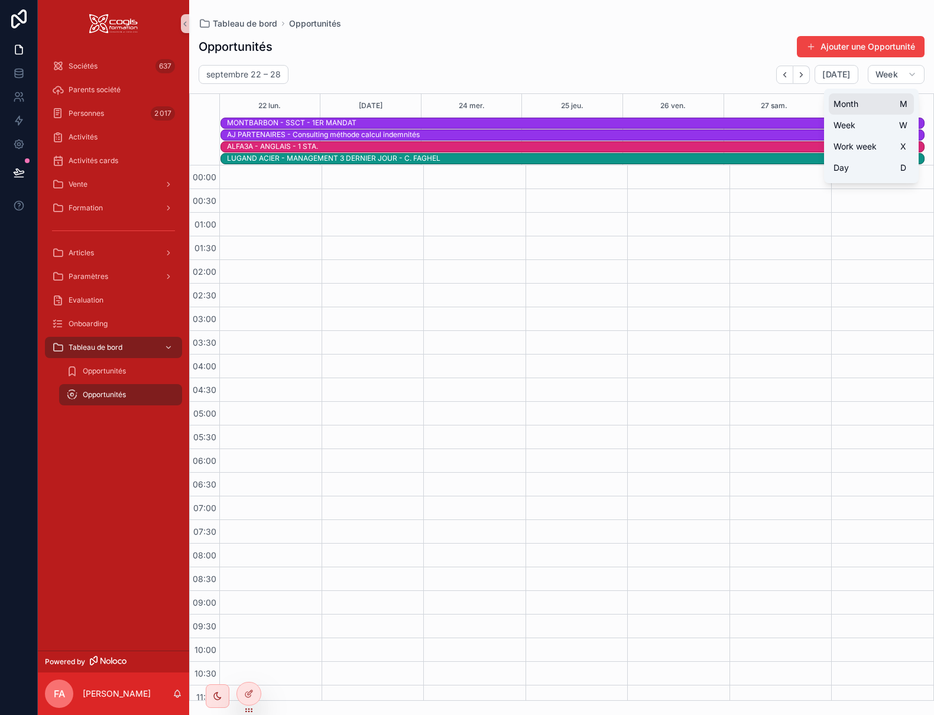
click at [854, 100] on span "Month" at bounding box center [846, 104] width 25 height 12
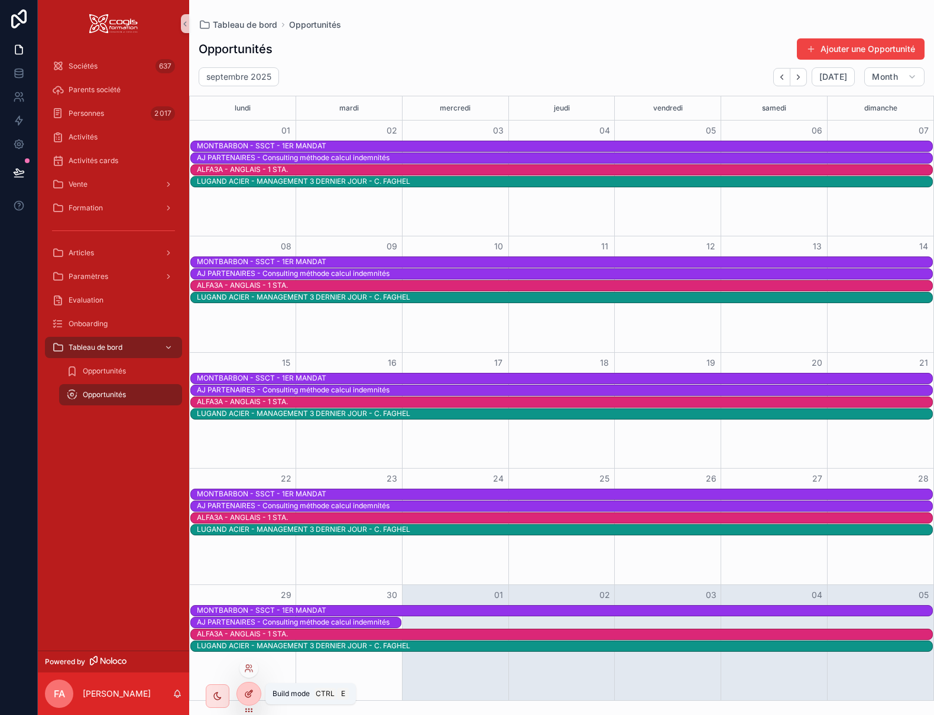
click at [251, 694] on icon at bounding box center [250, 693] width 5 height 5
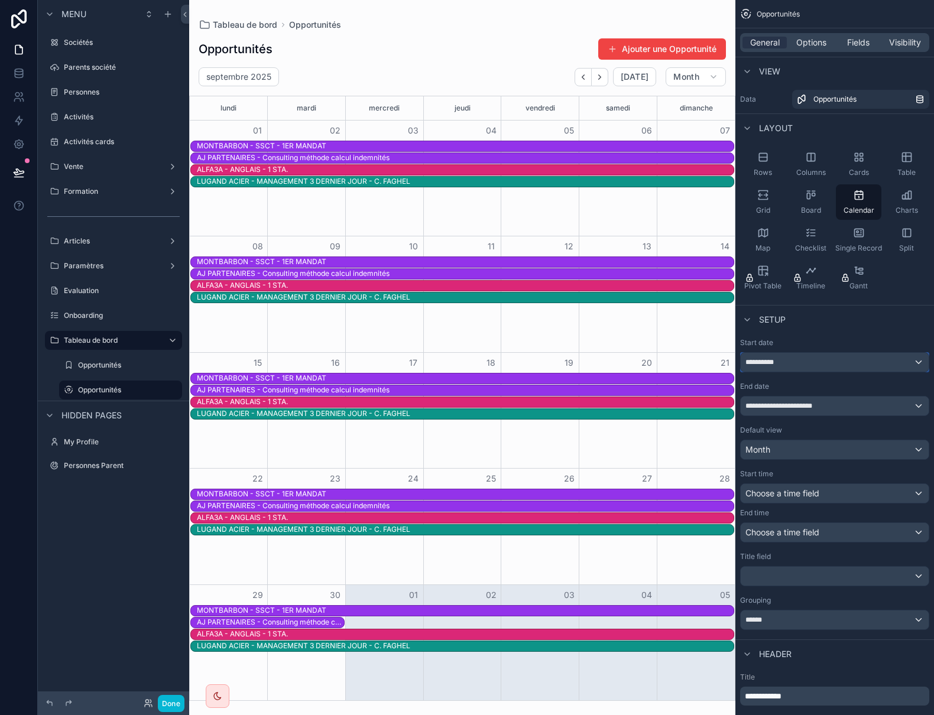
click at [830, 364] on div "**********" at bounding box center [835, 362] width 188 height 19
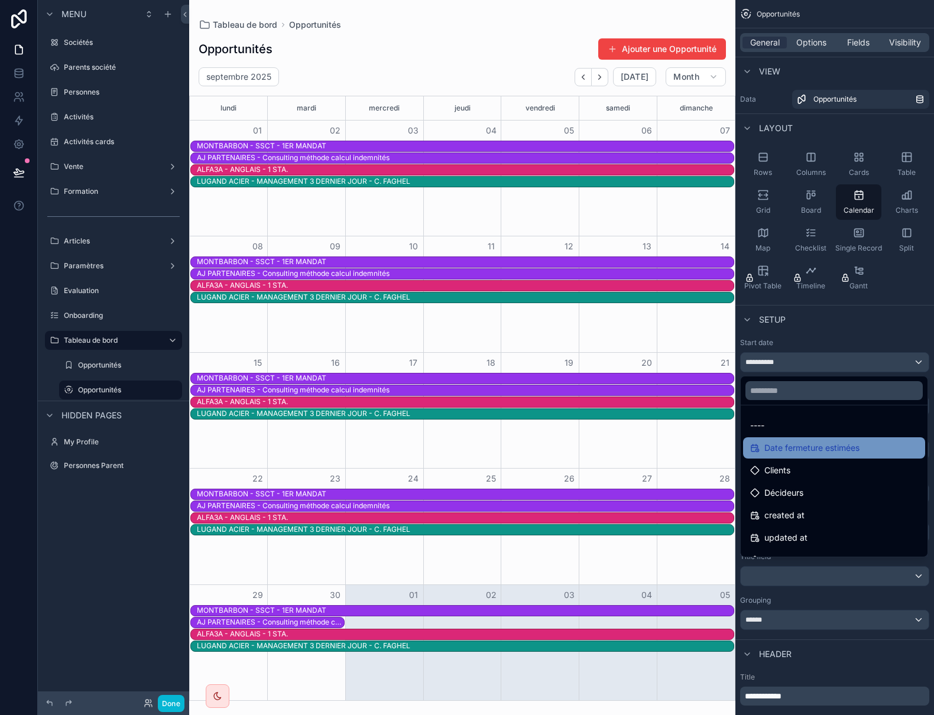
click at [808, 454] on span "Date fermeture estimées" at bounding box center [812, 448] width 95 height 14
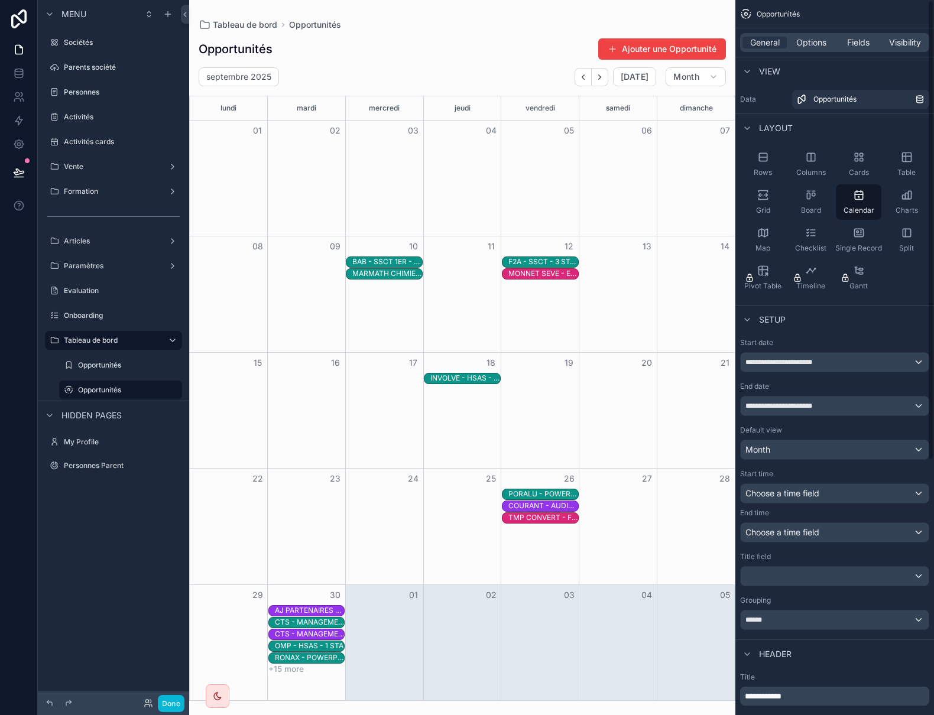
click at [672, 25] on div "scrollable content" at bounding box center [462, 357] width 546 height 715
click at [676, 45] on button "Ajouter une Opportunité" at bounding box center [662, 48] width 128 height 21
click at [401, 262] on div "BAB - SSCT 1ER - 1 STA" at bounding box center [387, 261] width 70 height 9
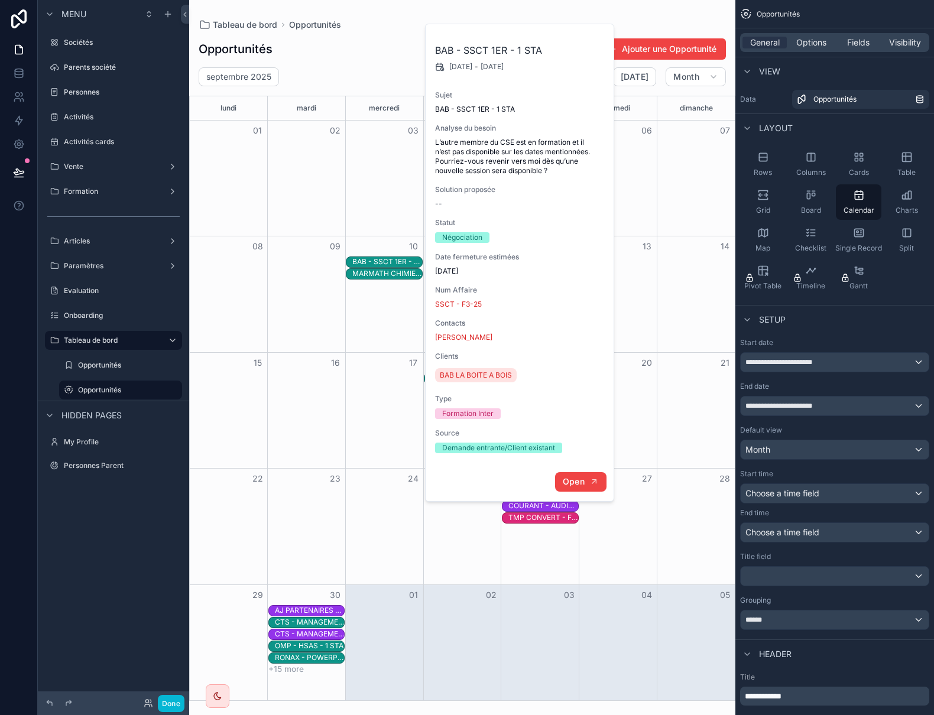
click at [585, 485] on button "Open" at bounding box center [580, 482] width 51 height 20
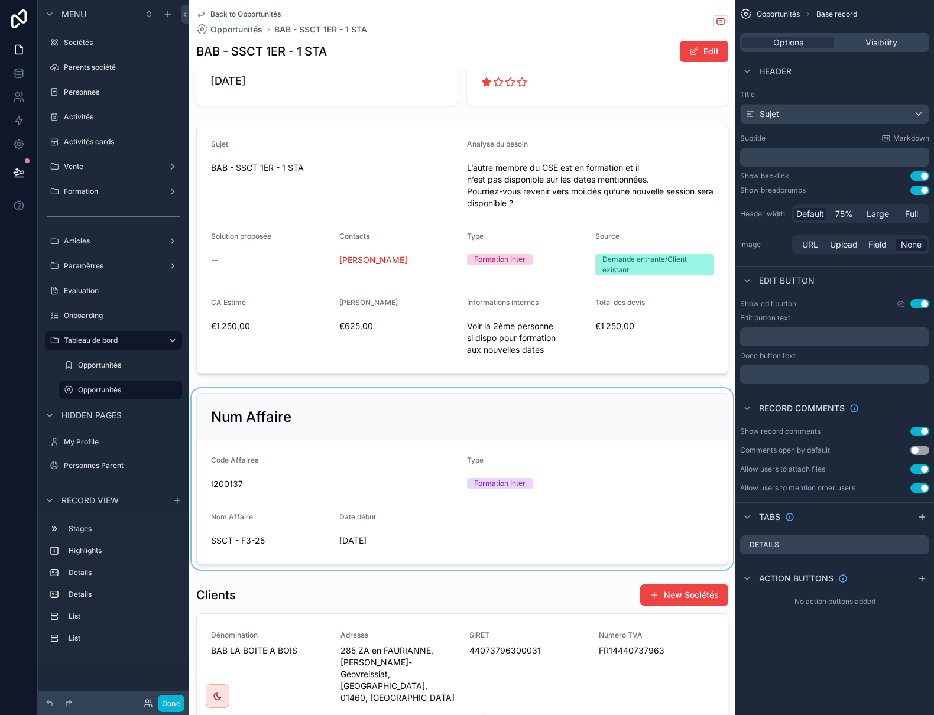
scroll to position [118, 0]
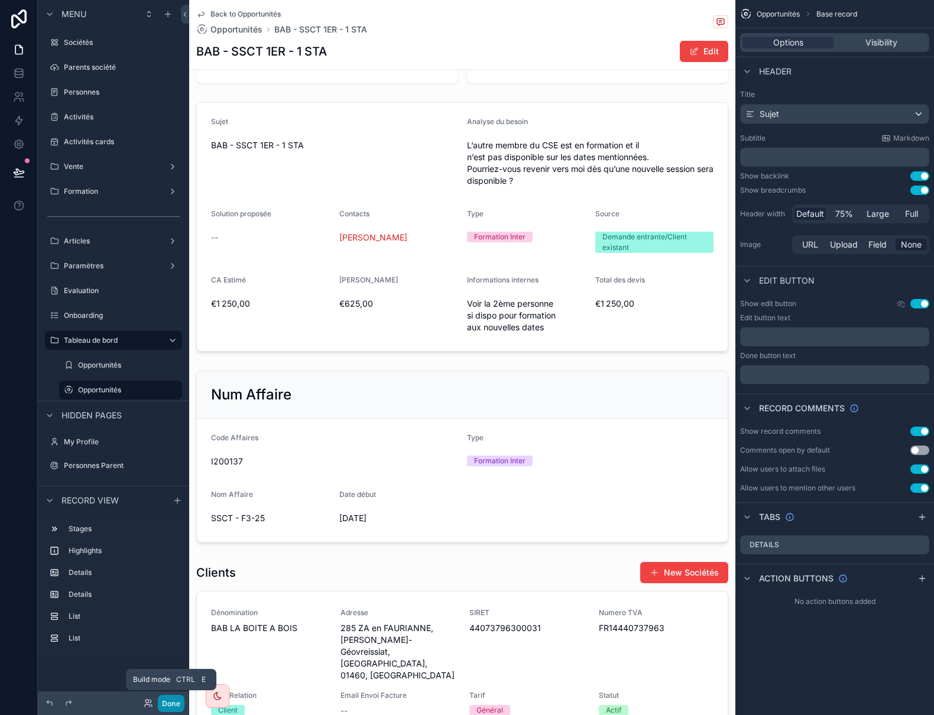
click at [173, 700] on button "Done" at bounding box center [171, 703] width 27 height 17
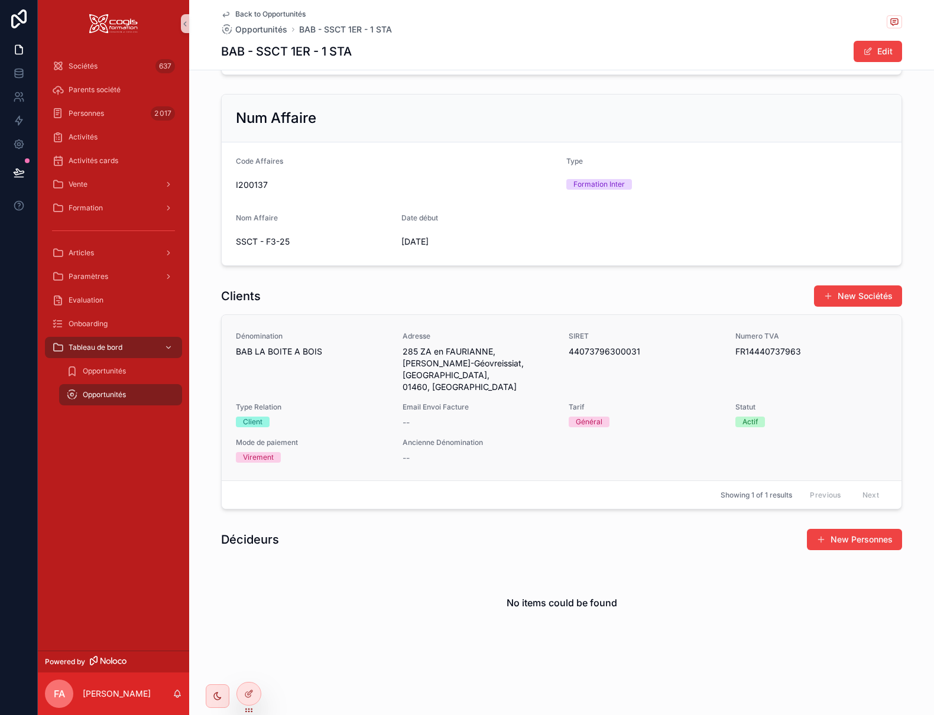
scroll to position [363, 0]
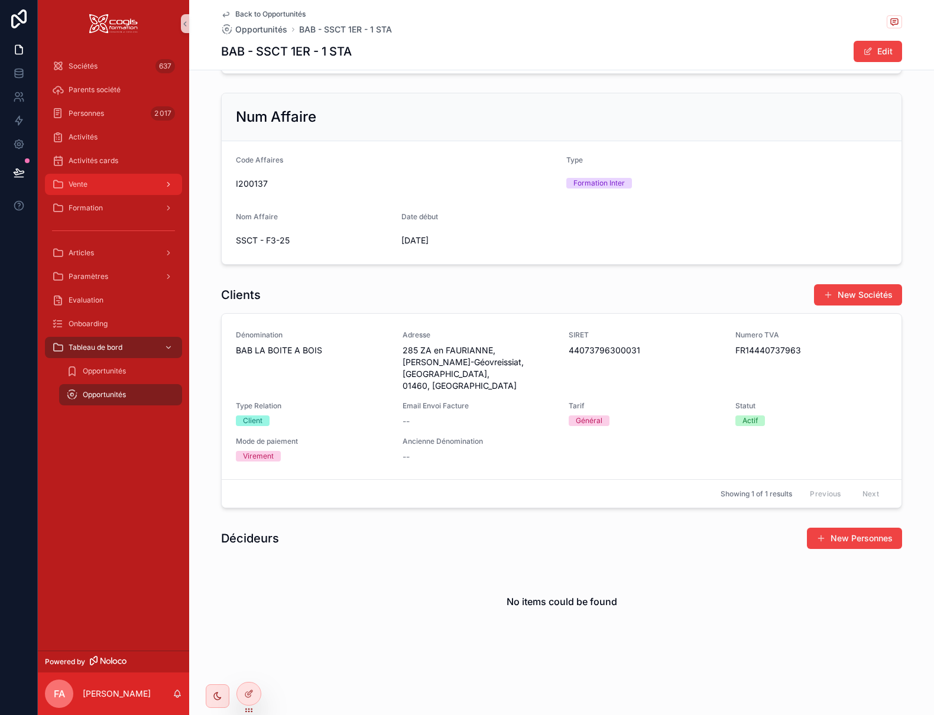
click at [96, 188] on div "Vente" at bounding box center [113, 184] width 123 height 19
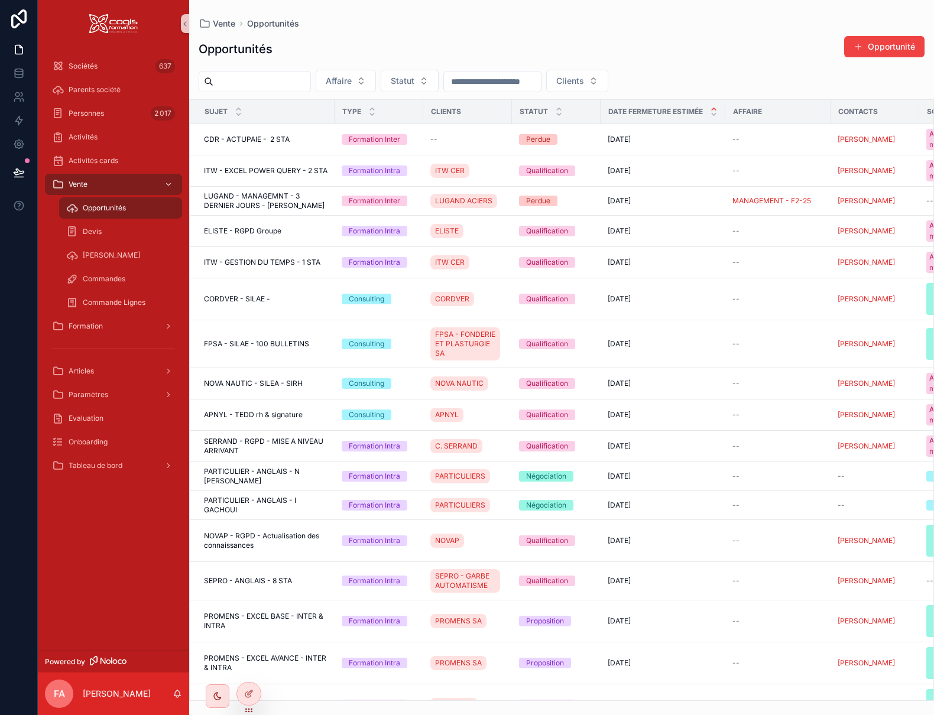
click at [104, 205] on span "Opportunités" at bounding box center [104, 207] width 43 height 9
click at [252, 166] on span "ITW - EXCEL POWER QUERY - 2 STA" at bounding box center [266, 170] width 124 height 9
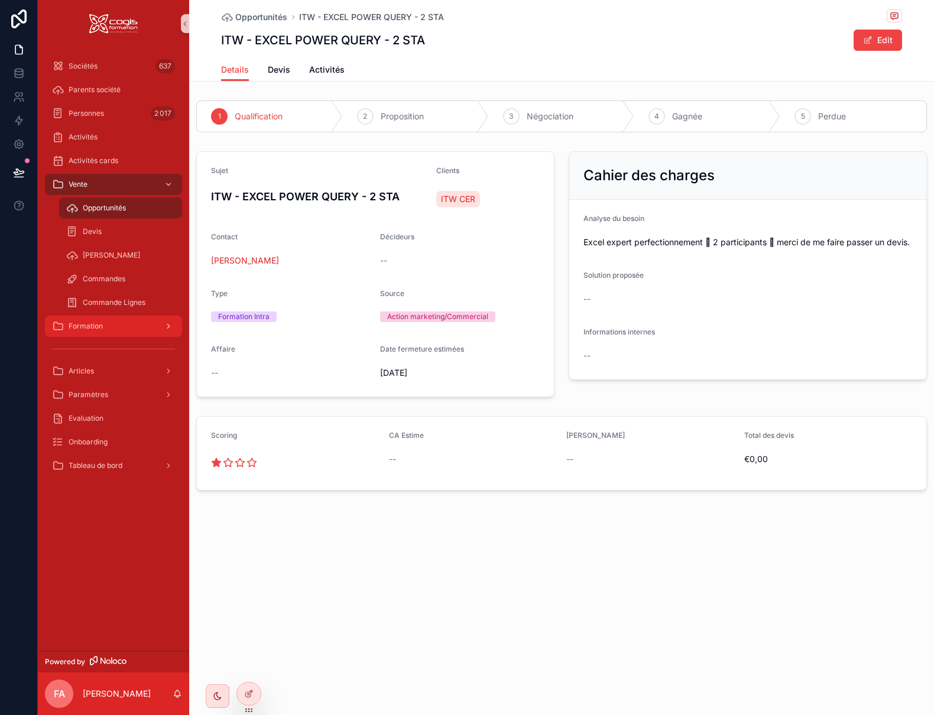
click at [89, 322] on span "Formation" at bounding box center [86, 326] width 34 height 9
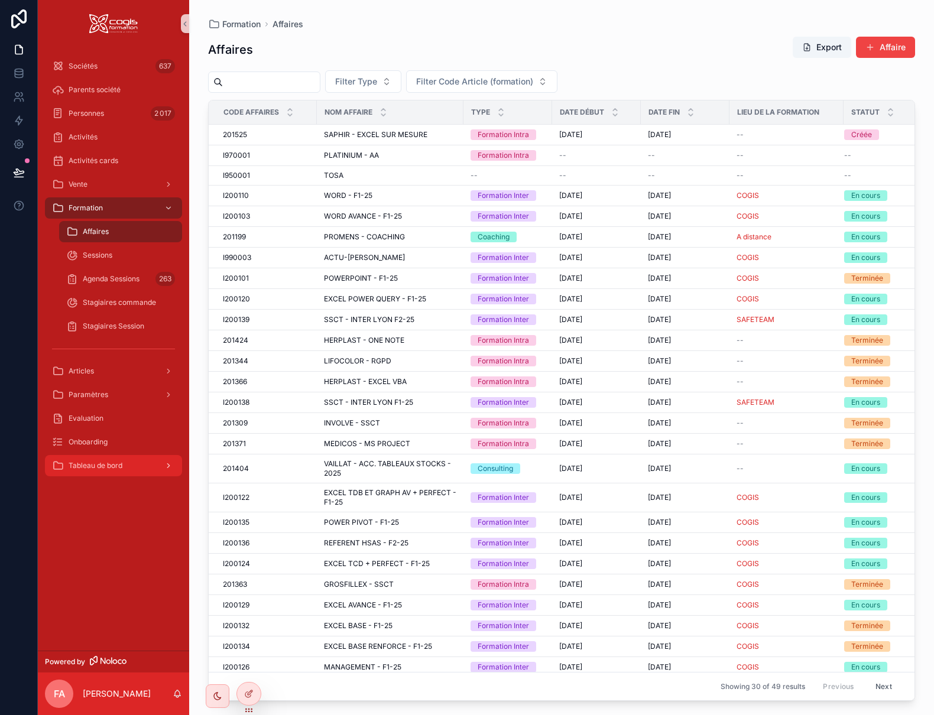
click at [149, 467] on div "Tableau de bord" at bounding box center [113, 465] width 123 height 19
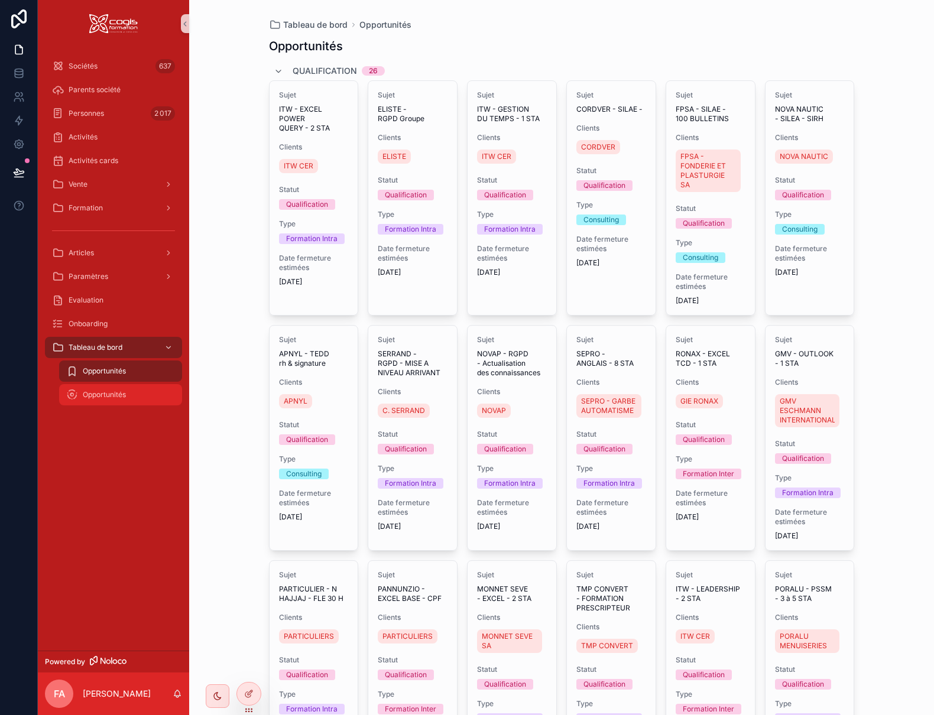
click at [101, 392] on span "Opportunités" at bounding box center [104, 394] width 43 height 9
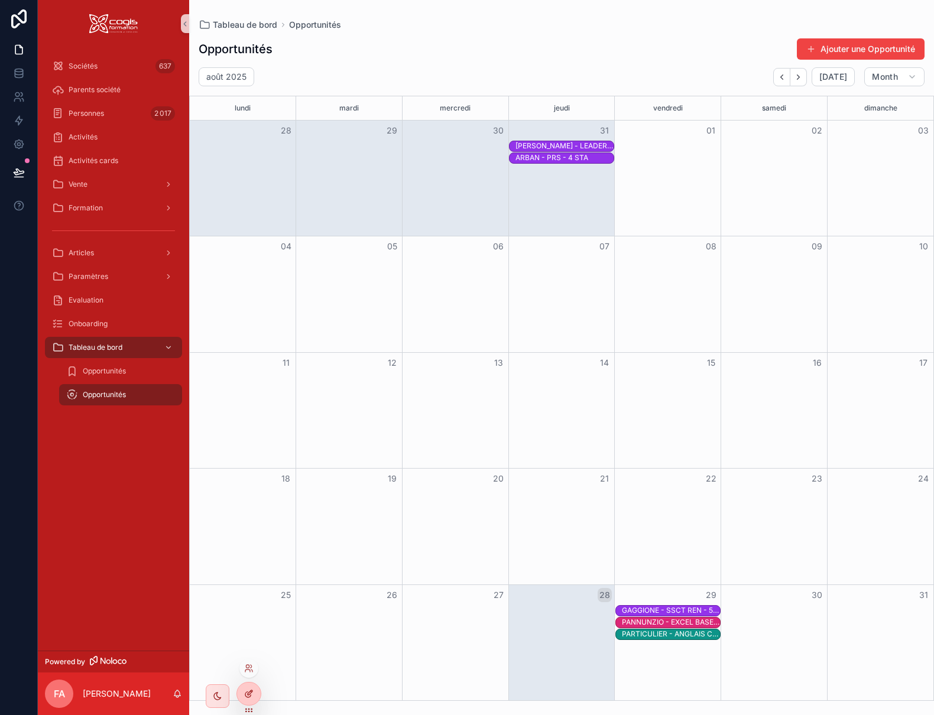
click at [244, 700] on div at bounding box center [249, 694] width 24 height 22
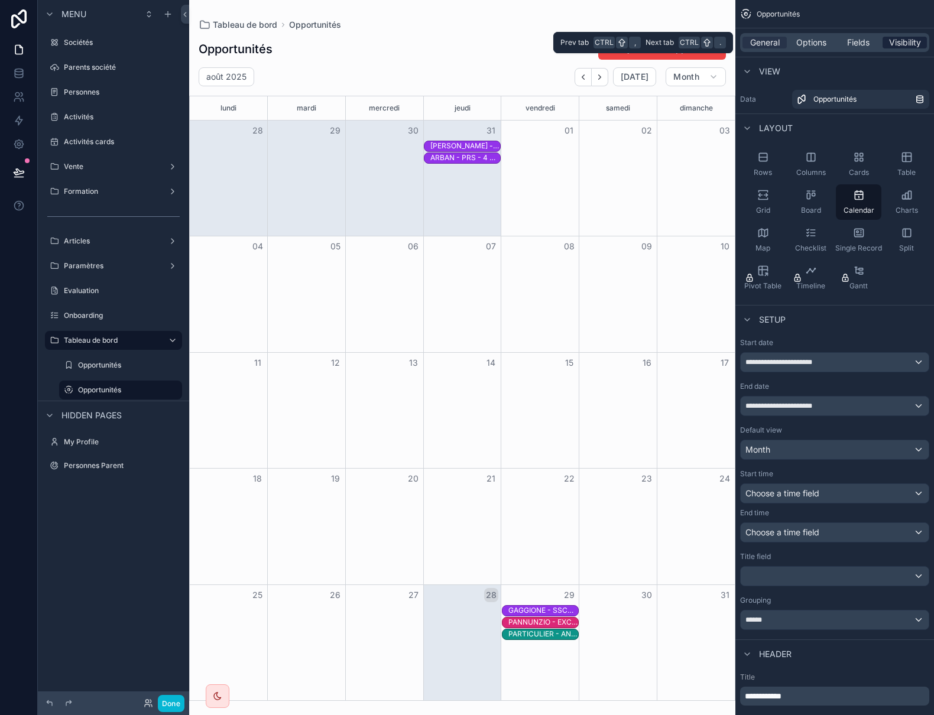
click at [909, 45] on span "Visibility" at bounding box center [905, 43] width 32 height 12
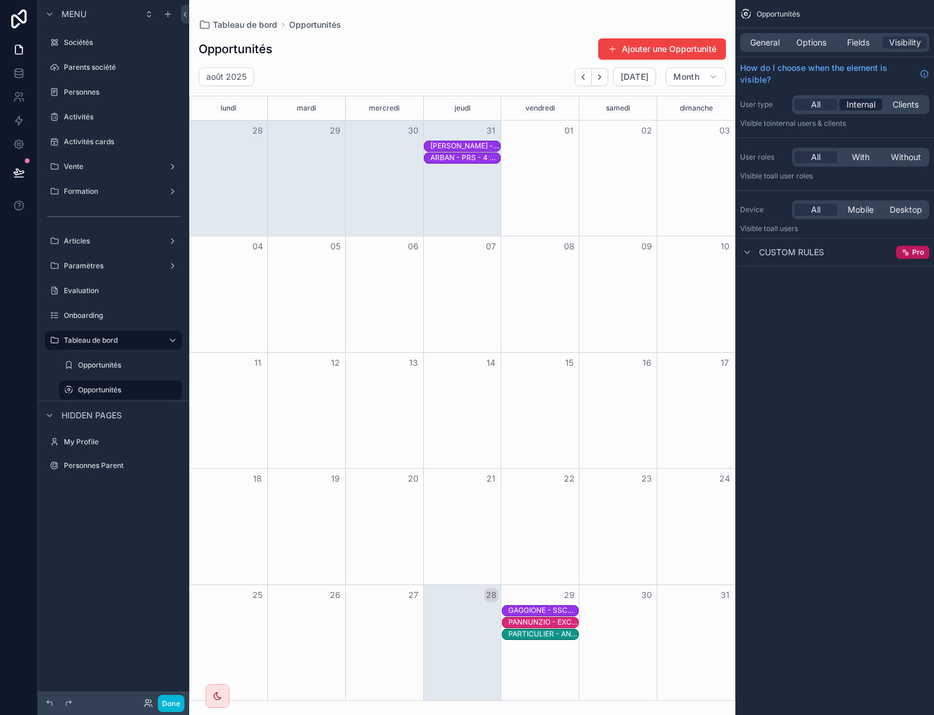
click at [859, 103] on span "Internal" at bounding box center [861, 105] width 29 height 12
click at [112, 369] on label "Opportunités" at bounding box center [118, 365] width 80 height 9
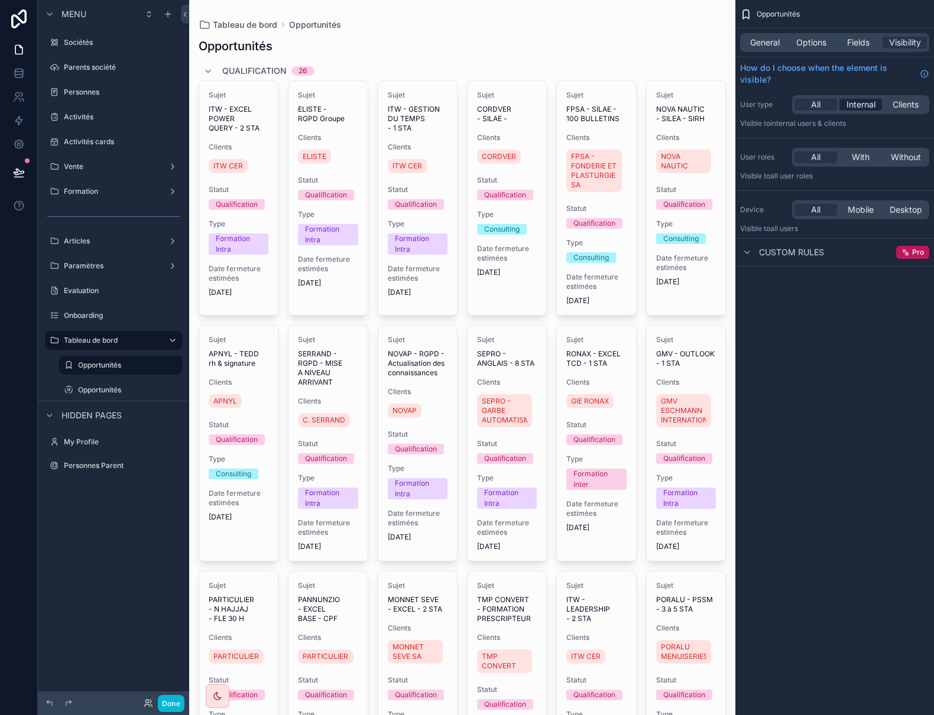
click at [869, 106] on span "Internal" at bounding box center [861, 105] width 29 height 12
click at [121, 388] on label "Opportunités" at bounding box center [118, 390] width 80 height 9
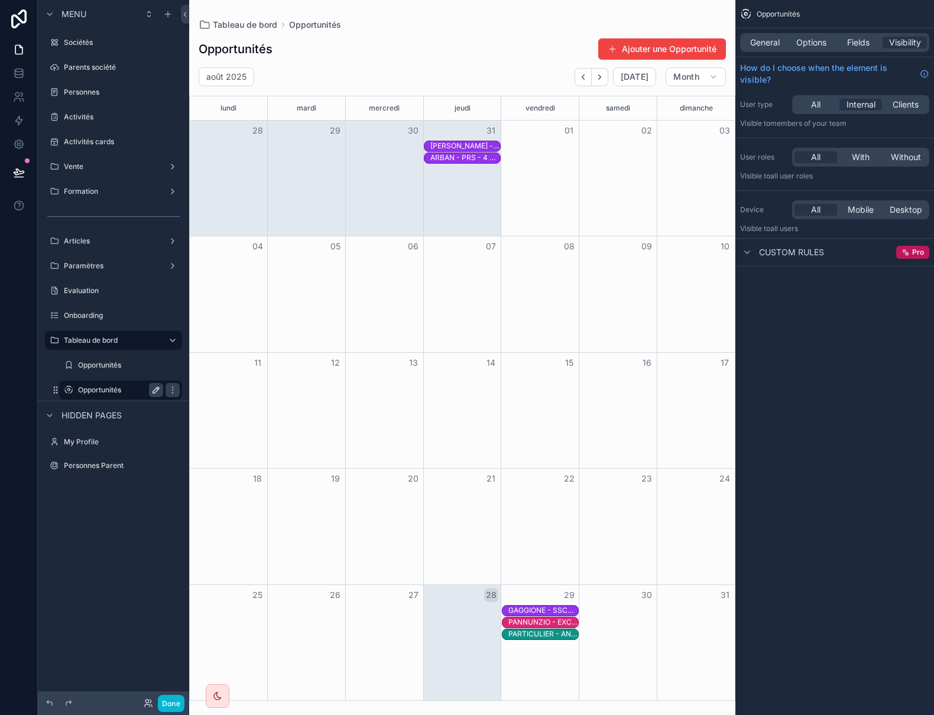
click at [154, 393] on icon "scrollable content" at bounding box center [156, 390] width 6 height 6
click at [177, 707] on button "Done" at bounding box center [171, 703] width 27 height 17
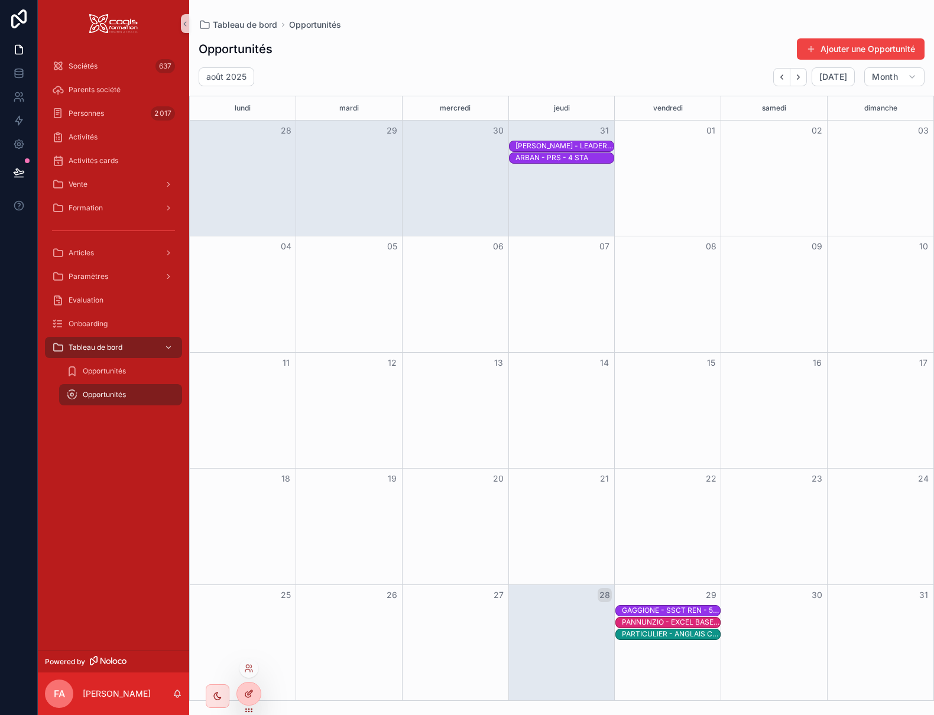
click at [254, 695] on div at bounding box center [249, 694] width 24 height 22
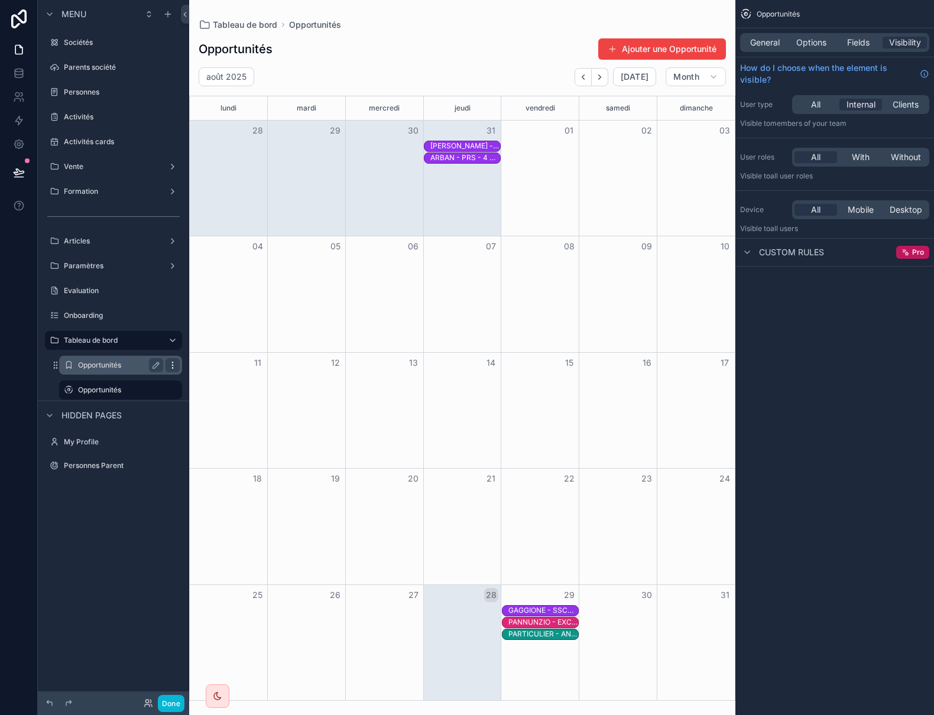
click at [173, 365] on icon "scrollable content" at bounding box center [172, 365] width 1 height 1
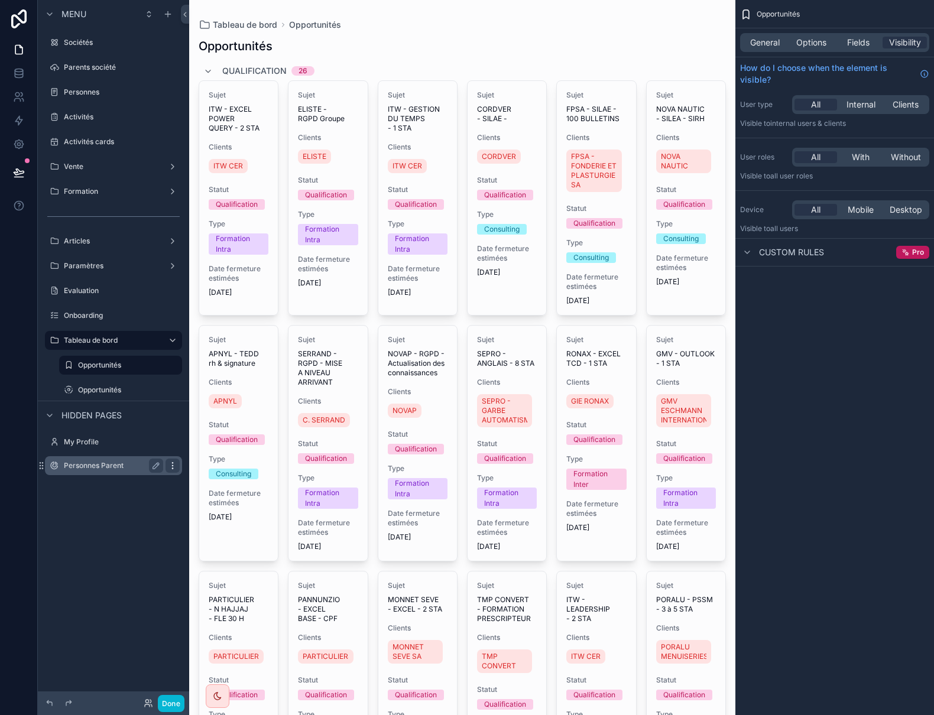
click at [167, 468] on div "scrollable content" at bounding box center [173, 466] width 14 height 14
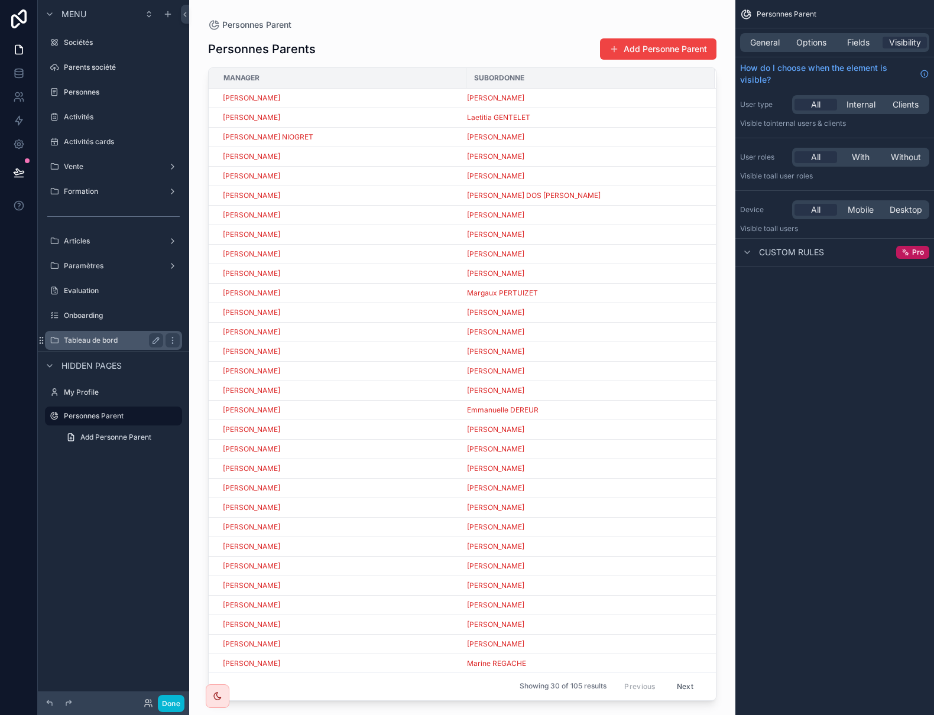
click at [121, 341] on label "Tableau de bord" at bounding box center [111, 340] width 95 height 9
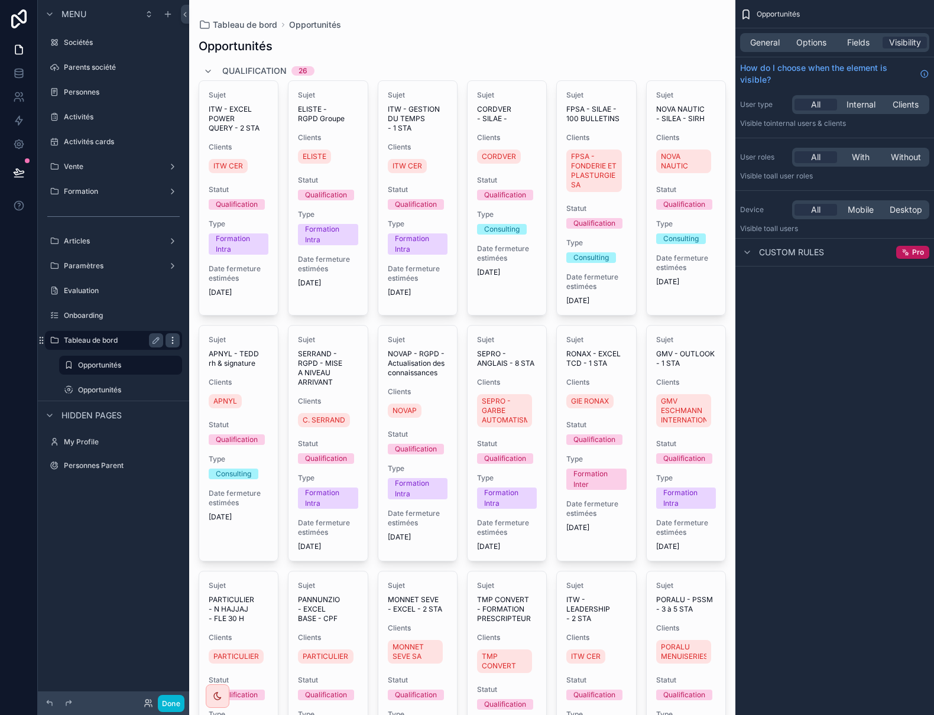
click at [172, 343] on icon "scrollable content" at bounding box center [172, 343] width 1 height 1
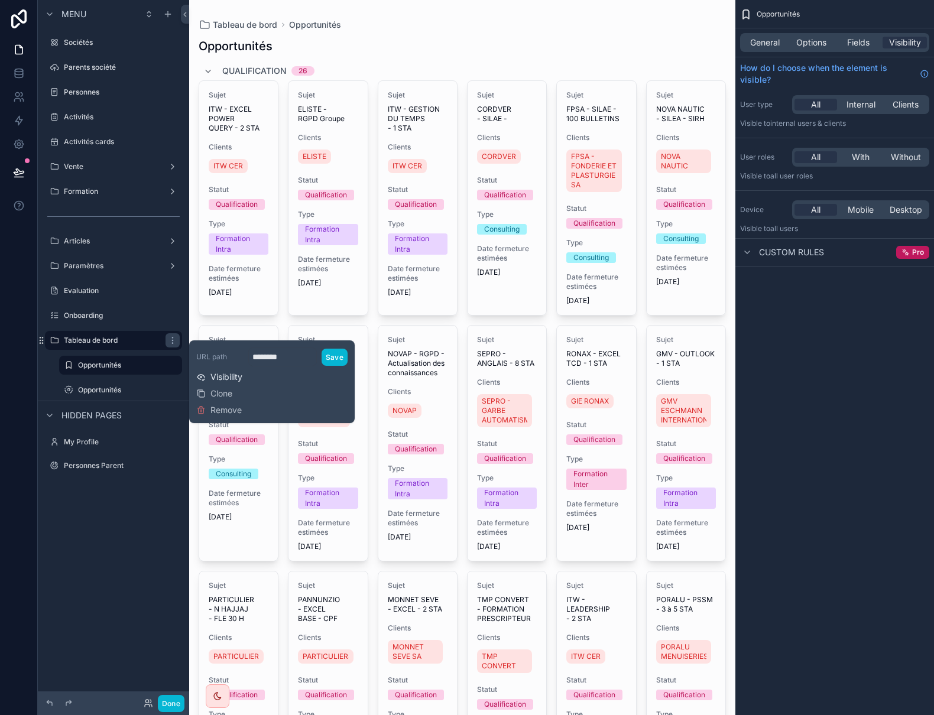
click at [229, 374] on span "Visibility" at bounding box center [226, 377] width 32 height 12
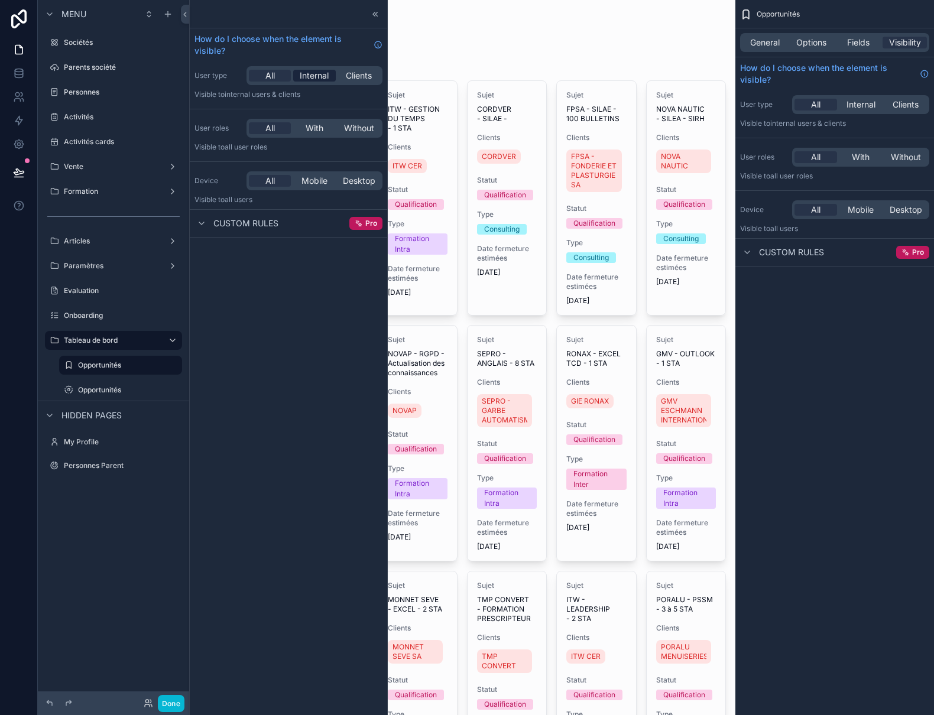
click at [307, 78] on span "Internal" at bounding box center [314, 76] width 29 height 12
click at [138, 339] on label "Tableau de bord" at bounding box center [119, 340] width 111 height 9
drag, startPoint x: 124, startPoint y: 573, endPoint x: 130, endPoint y: 560, distance: 14.3
click at [124, 573] on div "Menu Sociétés Parents société Personnes Activités Activités cards Vente Formati…" at bounding box center [113, 350] width 151 height 701
click at [173, 339] on label "Tableau de bord" at bounding box center [119, 340] width 111 height 9
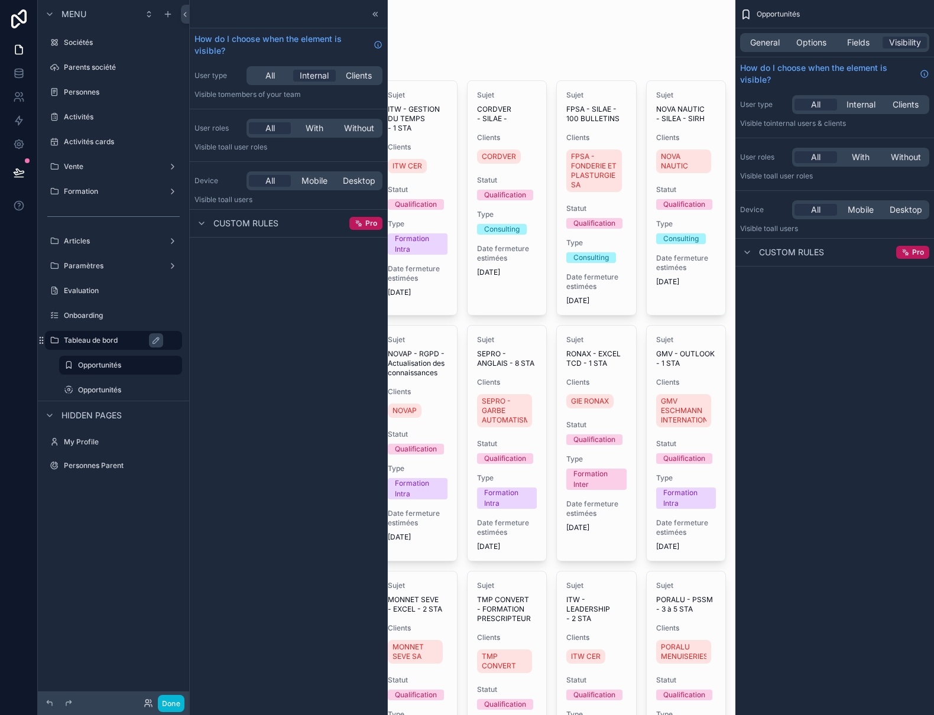
click at [132, 341] on label "Tableau de bord" at bounding box center [119, 340] width 111 height 9
click at [173, 342] on label "Tableau de bord" at bounding box center [119, 340] width 111 height 9
click at [373, 12] on icon at bounding box center [375, 13] width 9 height 9
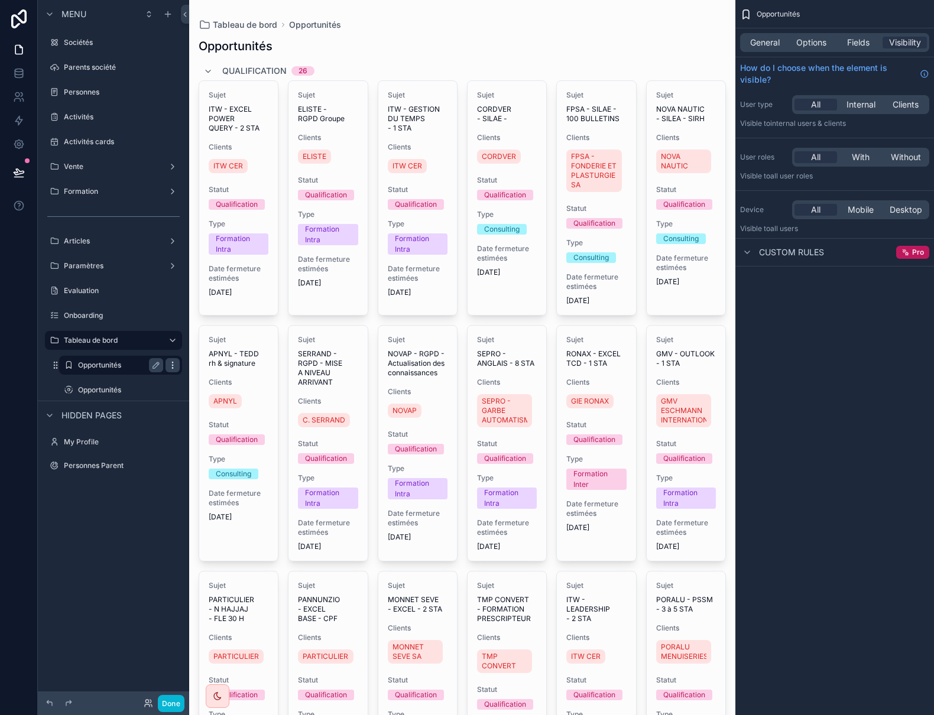
click at [171, 366] on icon "scrollable content" at bounding box center [172, 365] width 9 height 9
click at [132, 609] on div "Menu Sociétés Parents société Personnes Activités Activités cards Vente Formati…" at bounding box center [113, 350] width 151 height 701
click at [172, 394] on icon "scrollable content" at bounding box center [172, 390] width 9 height 9
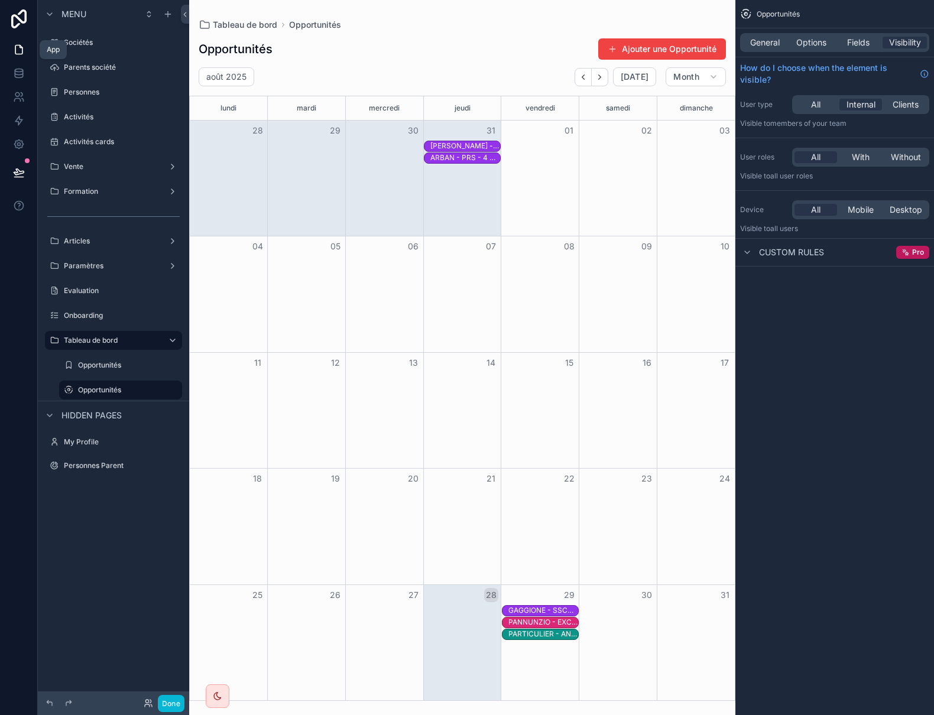
click at [22, 51] on icon at bounding box center [18, 50] width 7 height 9
click at [16, 54] on icon at bounding box center [18, 50] width 7 height 9
click at [14, 124] on icon at bounding box center [19, 121] width 12 height 12
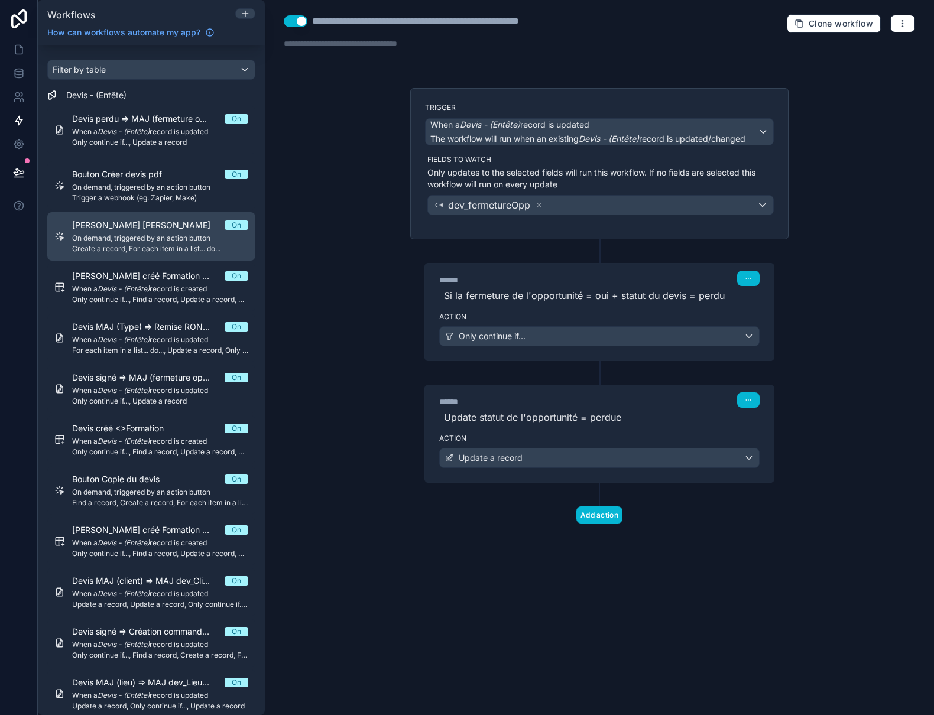
click at [179, 238] on span "On demand, triggered by an action button" at bounding box center [160, 238] width 176 height 9
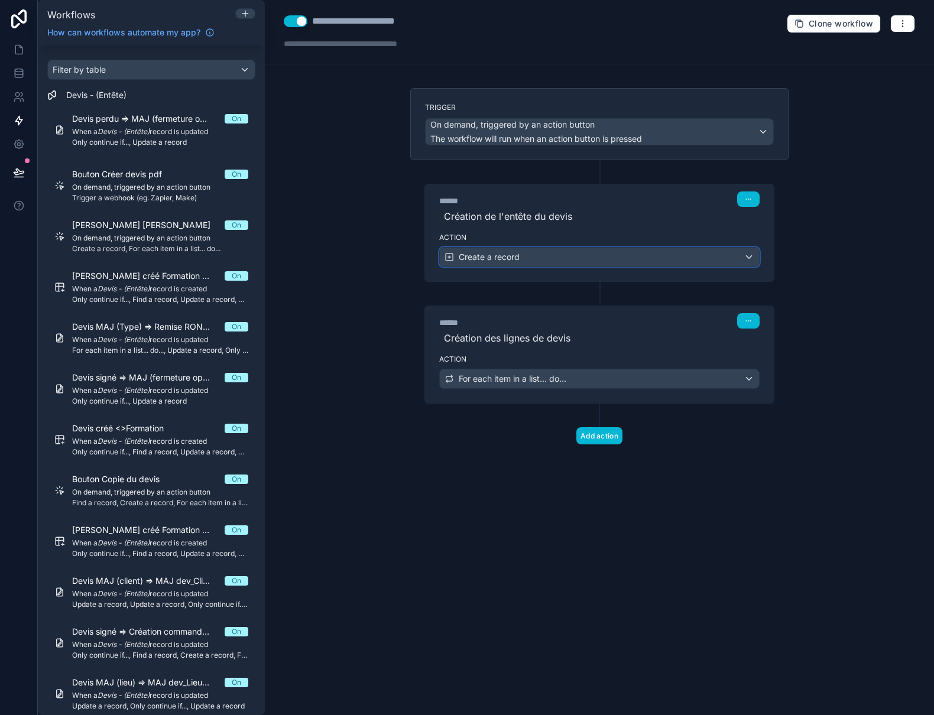
click at [636, 256] on div "Create a record" at bounding box center [599, 257] width 319 height 19
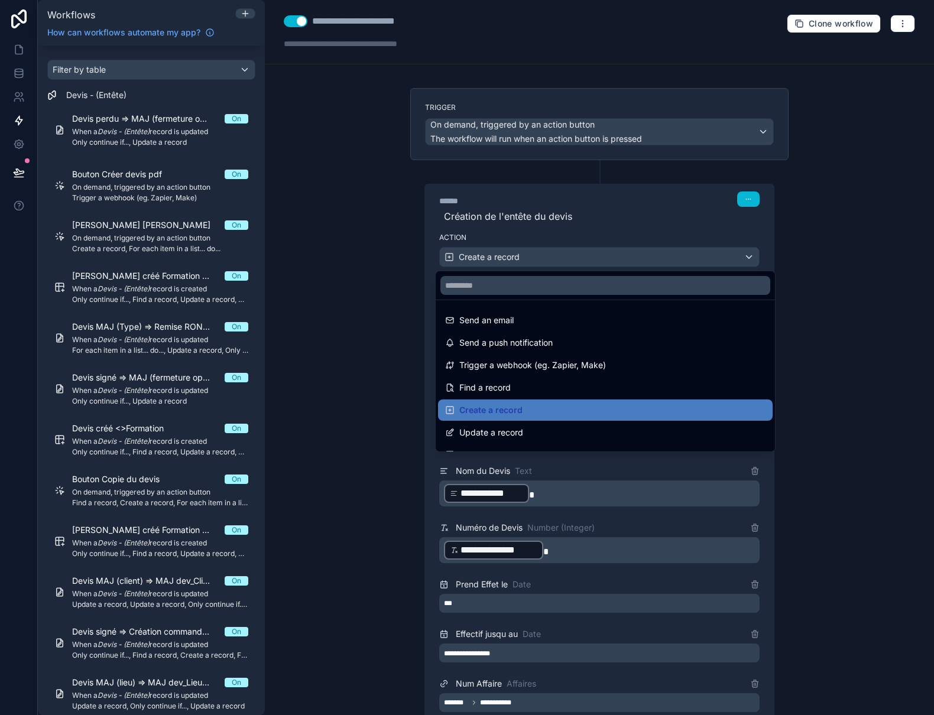
click at [636, 256] on div at bounding box center [467, 357] width 934 height 715
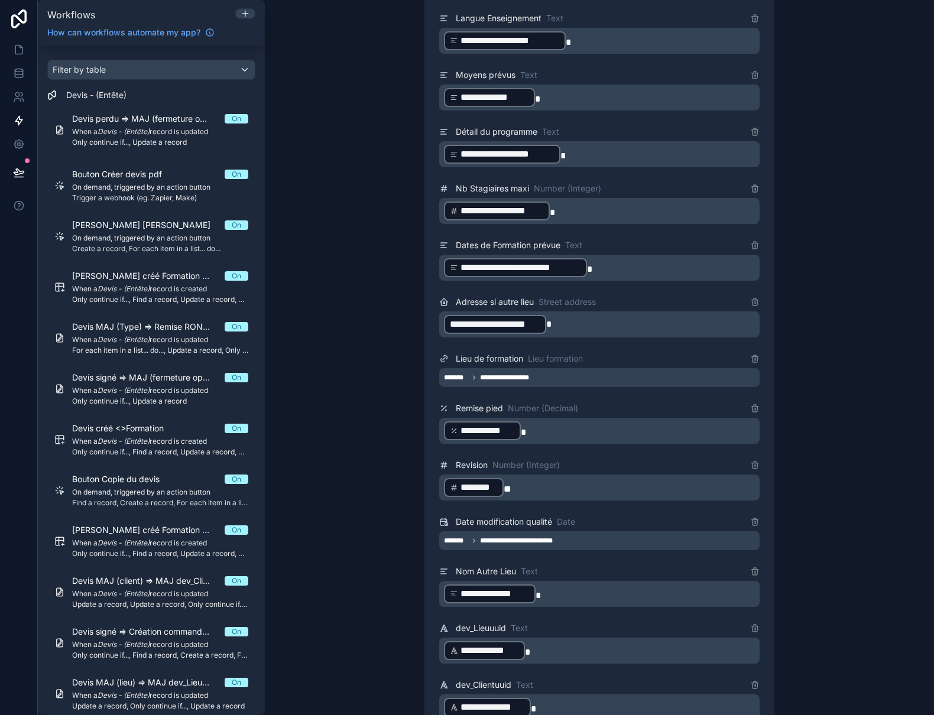
scroll to position [1596, 0]
click at [17, 53] on icon at bounding box center [19, 50] width 12 height 12
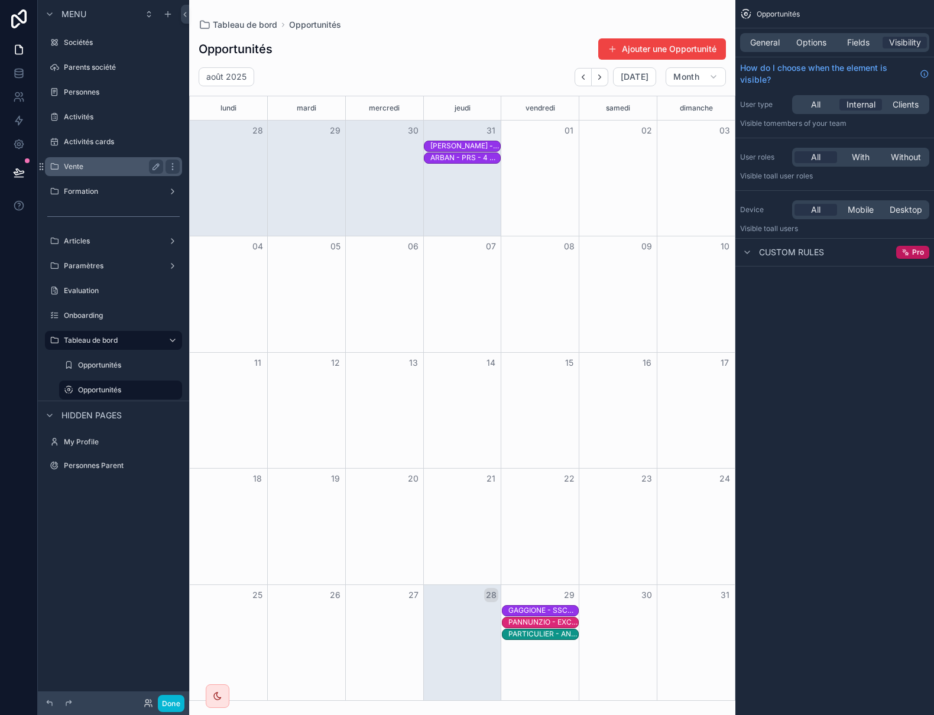
click at [82, 169] on label "Vente" at bounding box center [111, 166] width 95 height 9
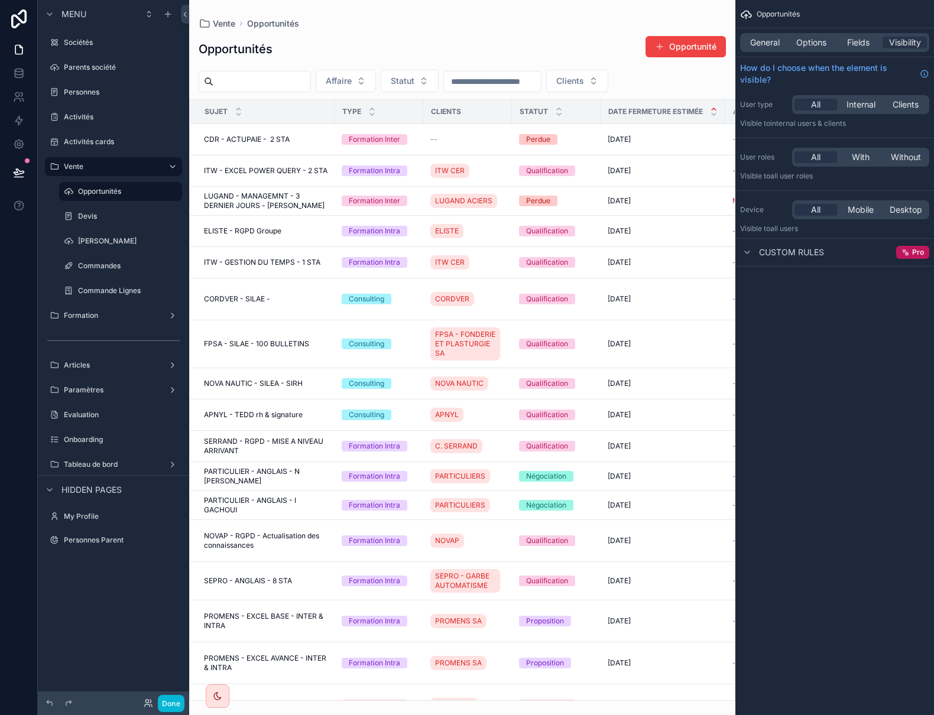
click at [640, 84] on div "scrollable content" at bounding box center [462, 357] width 546 height 715
click at [584, 81] on span "Clients" at bounding box center [570, 81] width 28 height 12
type input "*****"
click at [598, 126] on span "GIE RONAX" at bounding box center [594, 129] width 46 height 12
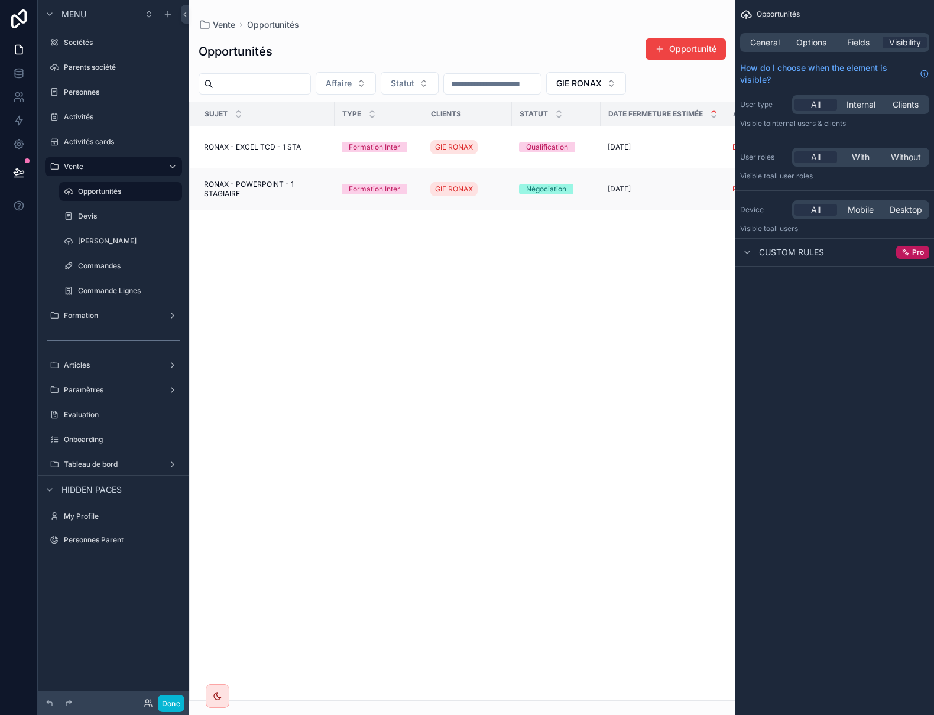
click at [259, 184] on span "RONAX - POWERPOINT - 1 STAGIAIRE" at bounding box center [266, 189] width 124 height 19
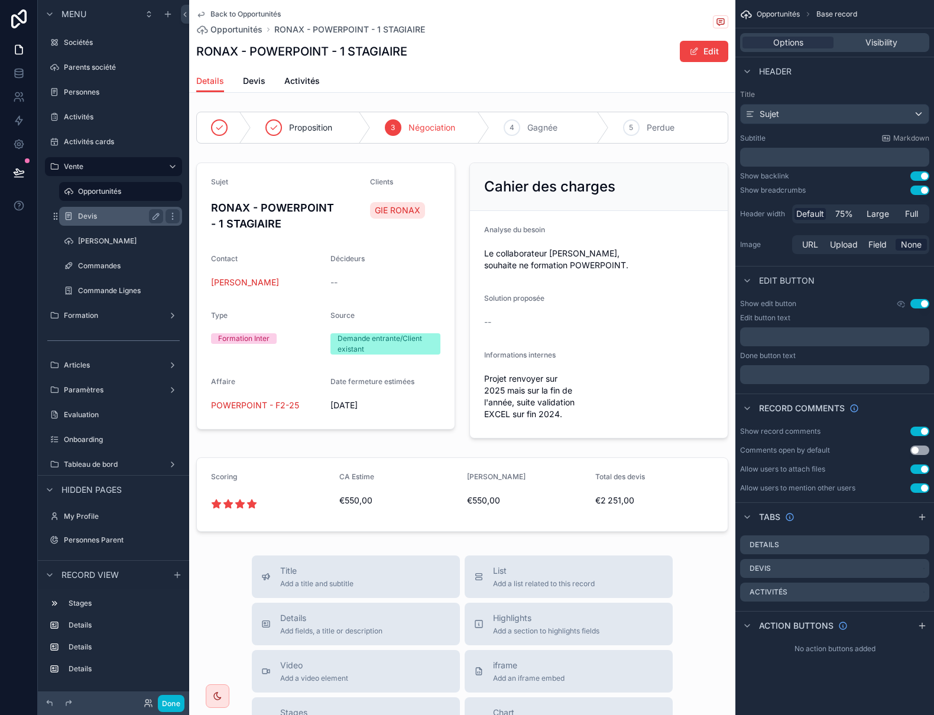
click at [87, 215] on label "Devis" at bounding box center [118, 216] width 80 height 9
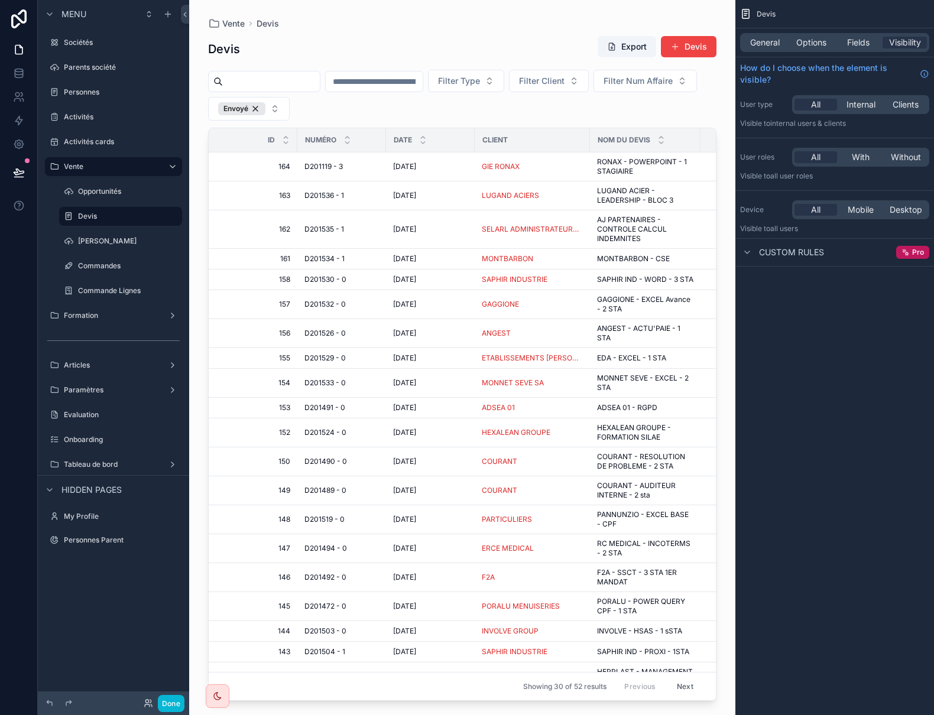
click at [605, 82] on div "scrollable content" at bounding box center [462, 350] width 546 height 701
click at [565, 80] on span "Filter Client" at bounding box center [542, 81] width 46 height 12
type input "*****"
click at [573, 125] on span "GIE RONAX" at bounding box center [566, 129] width 46 height 12
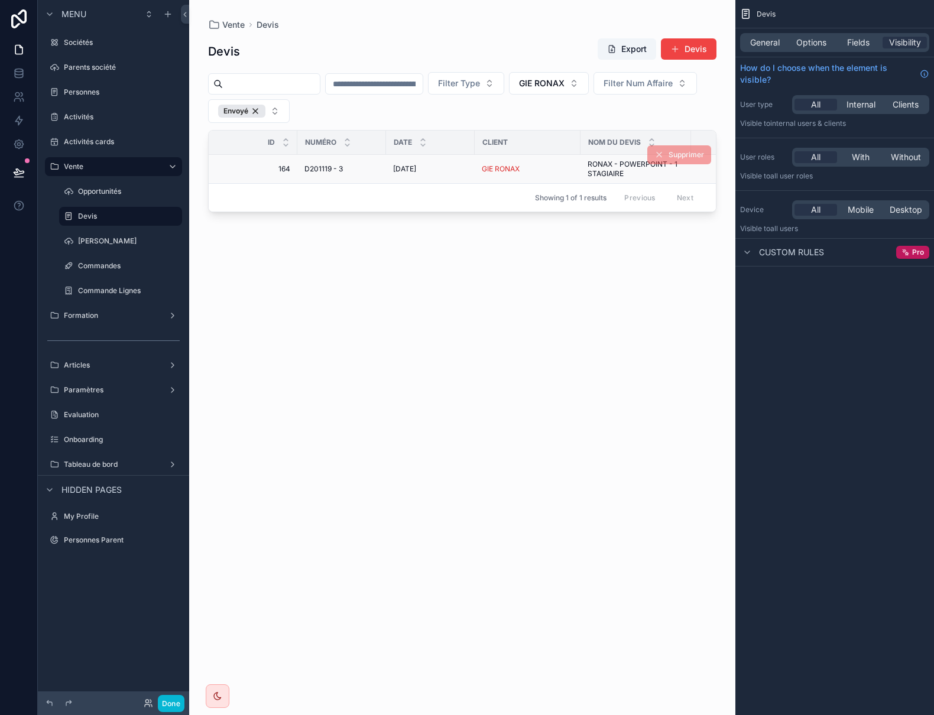
click at [325, 168] on span "D201119 - 3" at bounding box center [324, 168] width 38 height 9
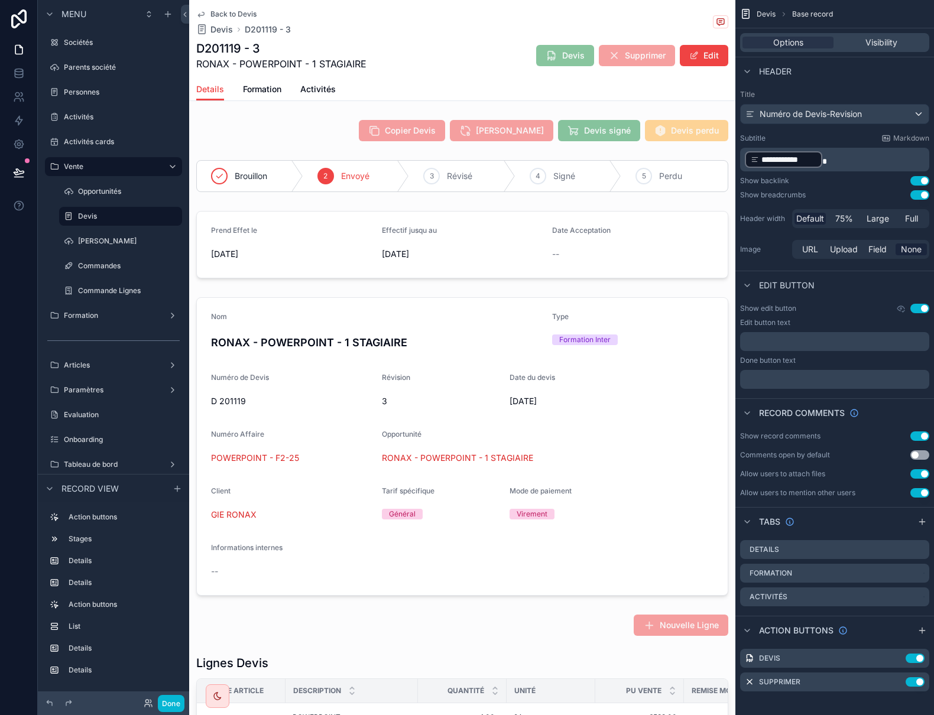
click at [200, 12] on icon "scrollable content" at bounding box center [200, 13] width 9 height 9
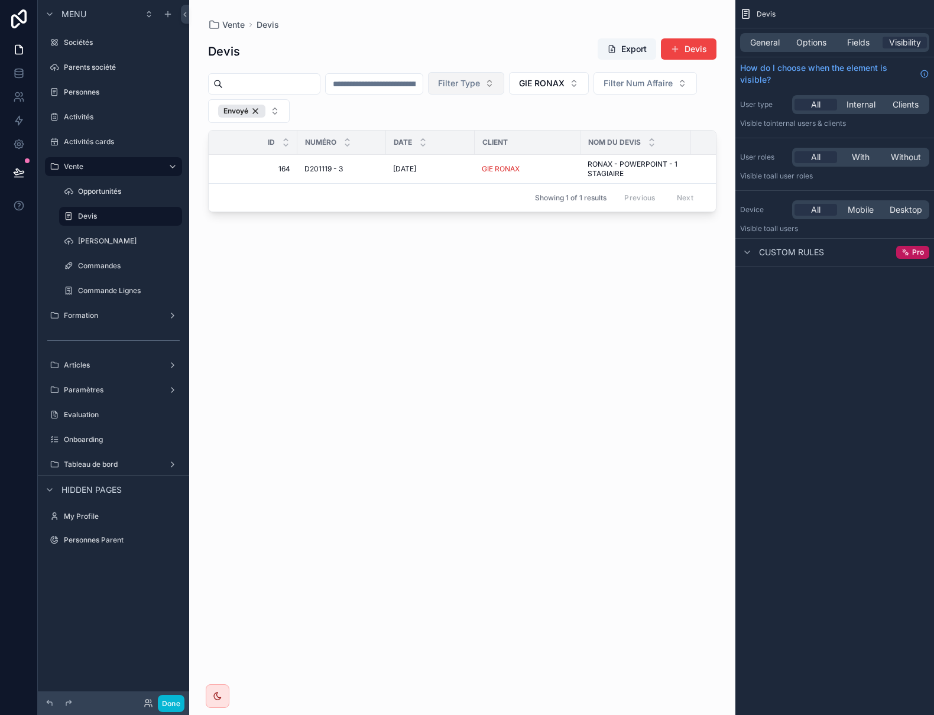
click at [480, 82] on span "Filter Type" at bounding box center [459, 83] width 42 height 12
click at [763, 40] on span "General" at bounding box center [765, 43] width 30 height 12
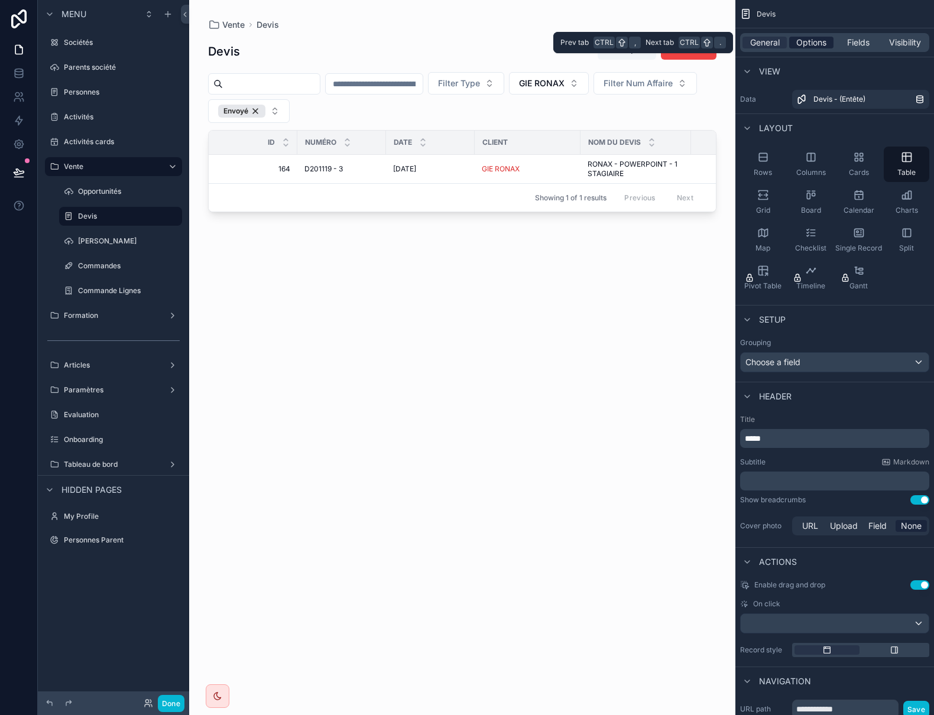
click at [808, 40] on span "Options" at bounding box center [811, 43] width 30 height 12
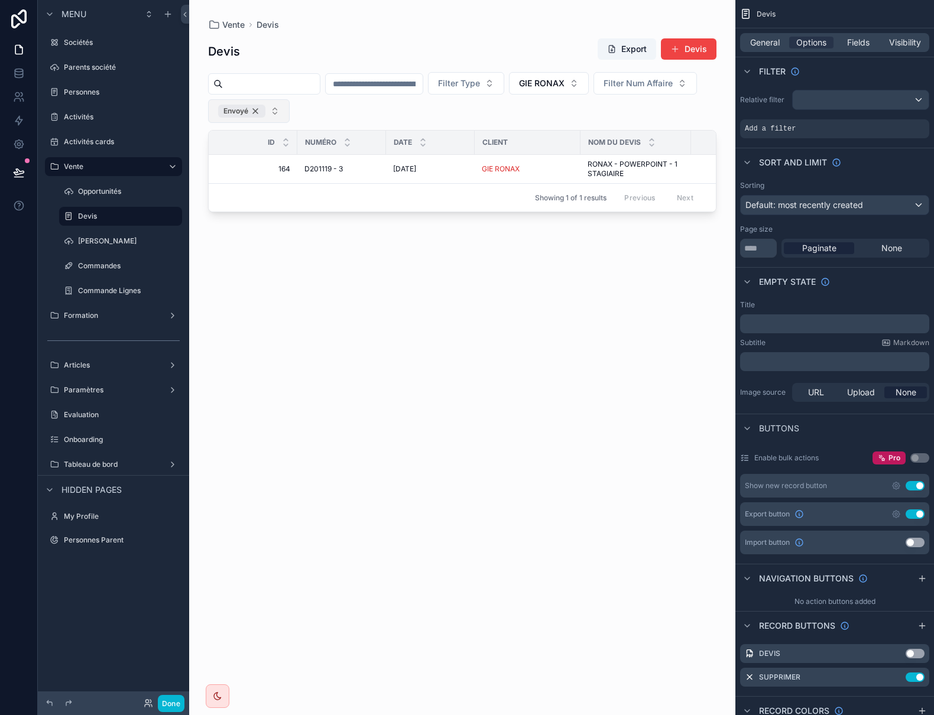
click at [265, 111] on div "Envoyé" at bounding box center [241, 111] width 47 height 13
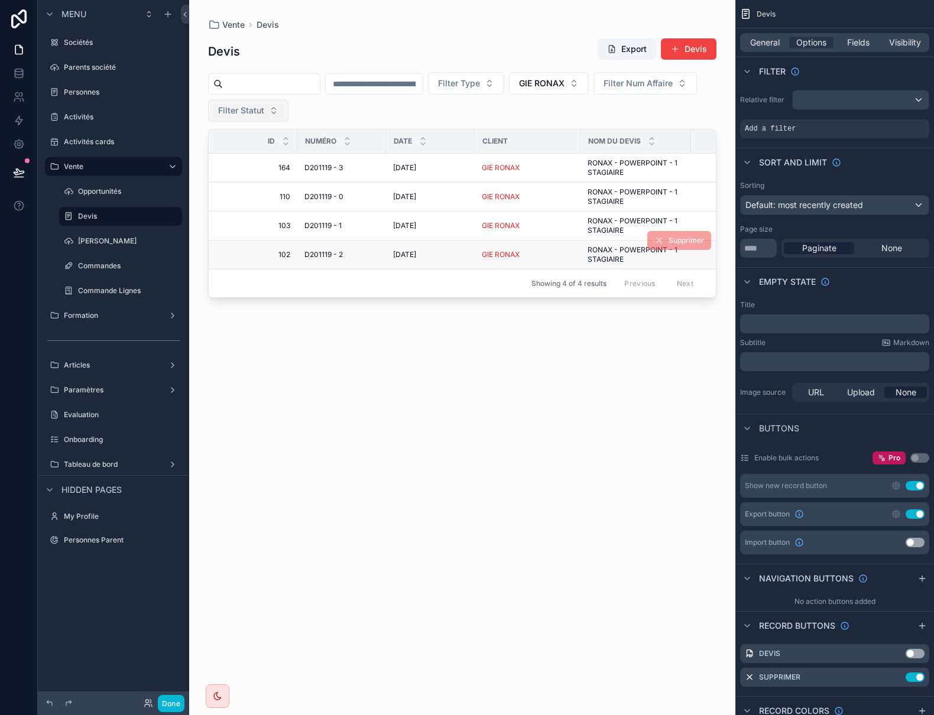
click at [338, 255] on span "D201119 - 2" at bounding box center [324, 254] width 38 height 9
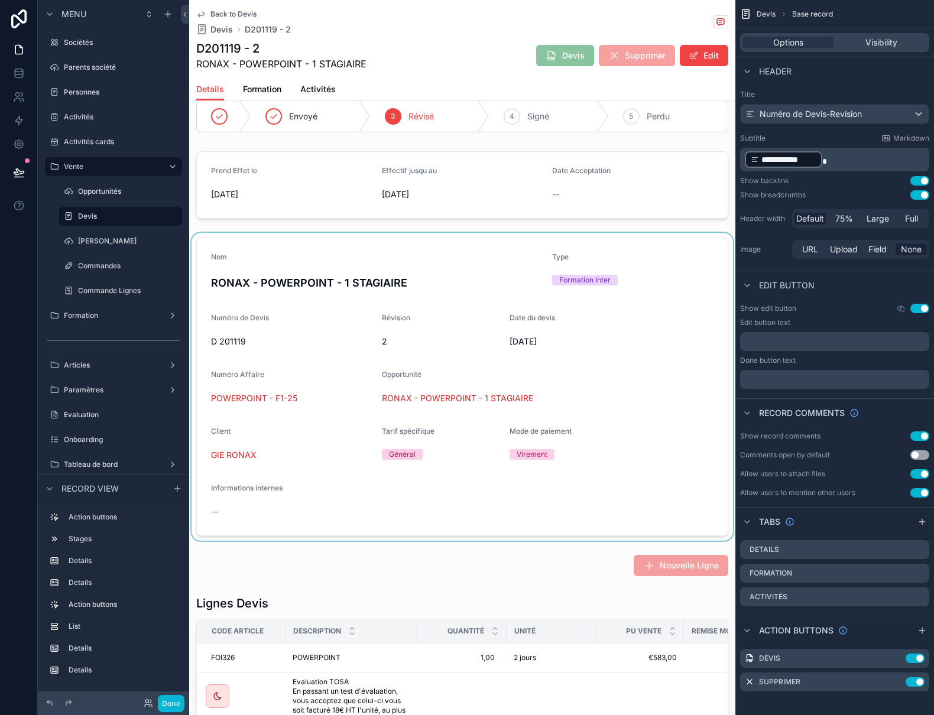
scroll to position [59, 0]
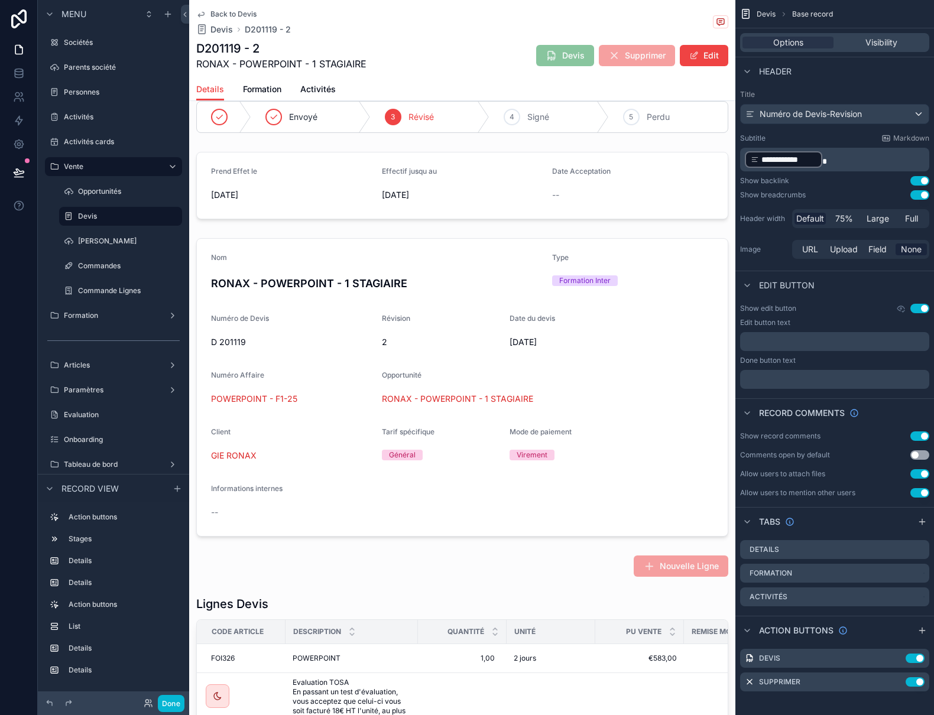
click at [202, 11] on icon "scrollable content" at bounding box center [200, 13] width 9 height 9
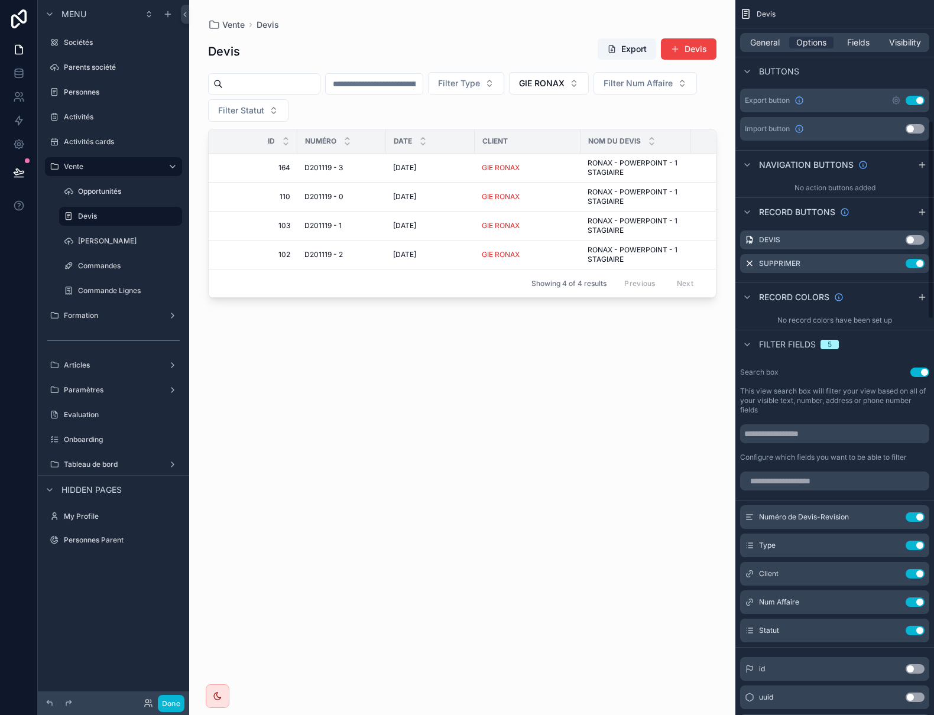
scroll to position [473, 0]
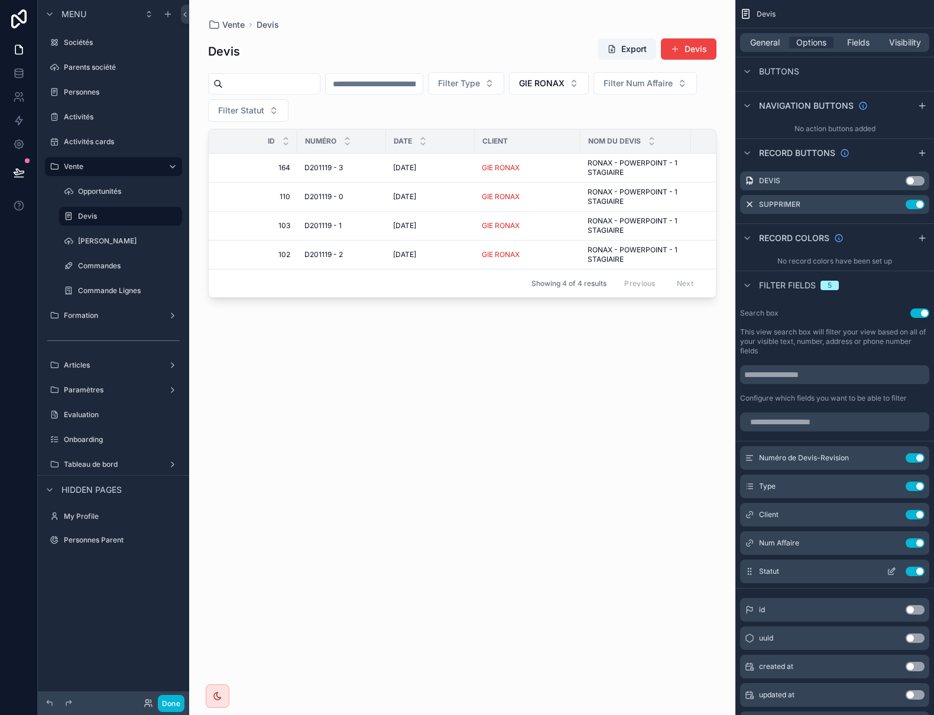
click at [892, 573] on icon "scrollable content" at bounding box center [891, 571] width 9 height 9
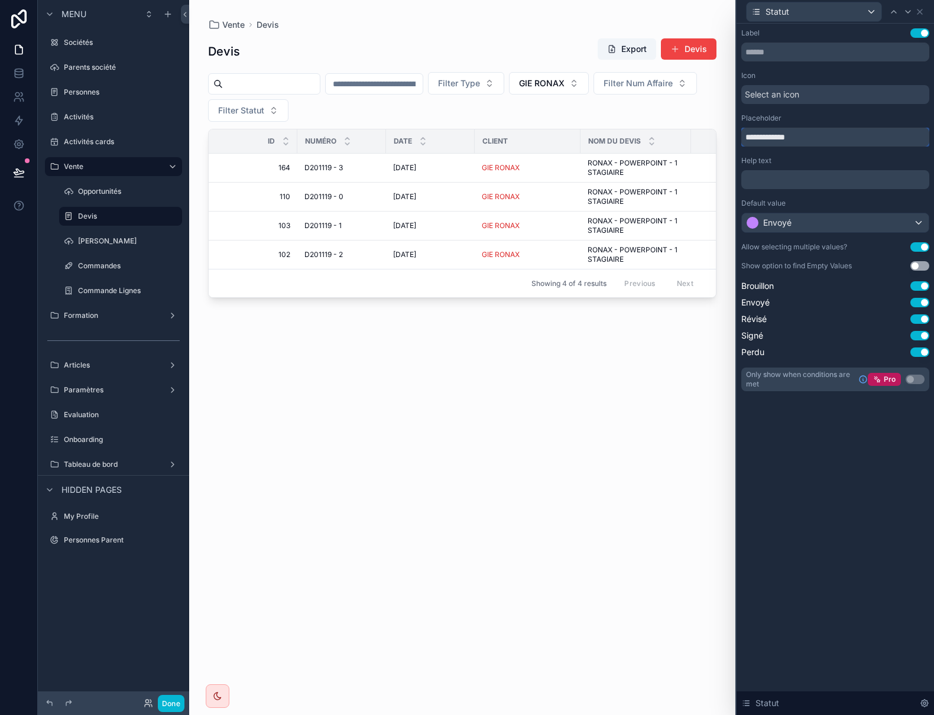
drag, startPoint x: 767, startPoint y: 136, endPoint x: 727, endPoint y: 122, distance: 41.9
click at [733, 132] on div "**********" at bounding box center [467, 357] width 934 height 715
type input "******"
click at [881, 224] on div "Envoyé" at bounding box center [835, 222] width 187 height 19
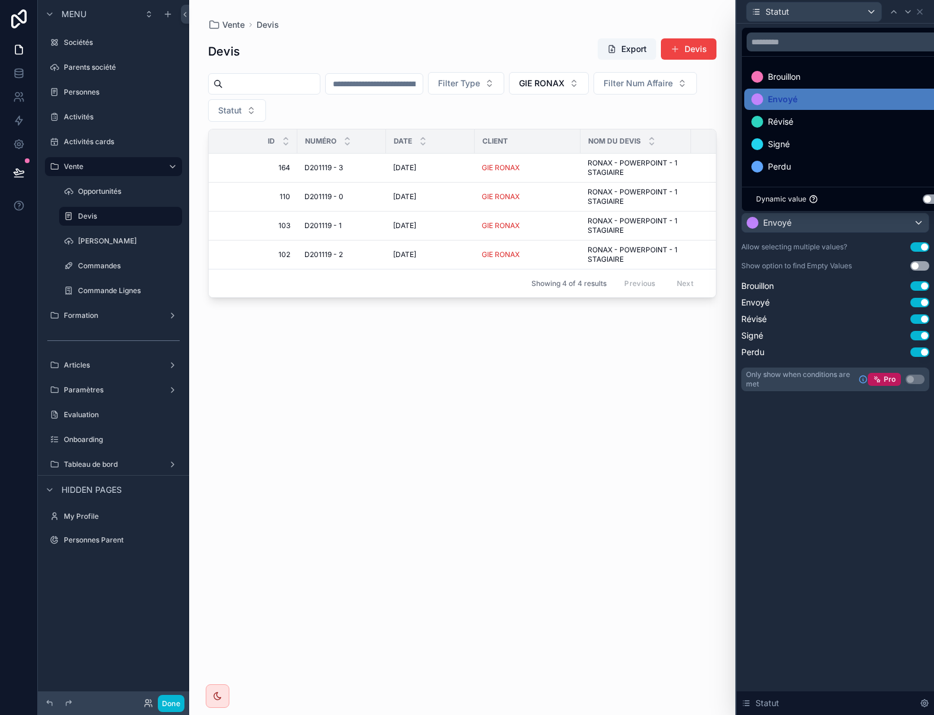
click at [861, 529] on div at bounding box center [835, 357] width 197 height 715
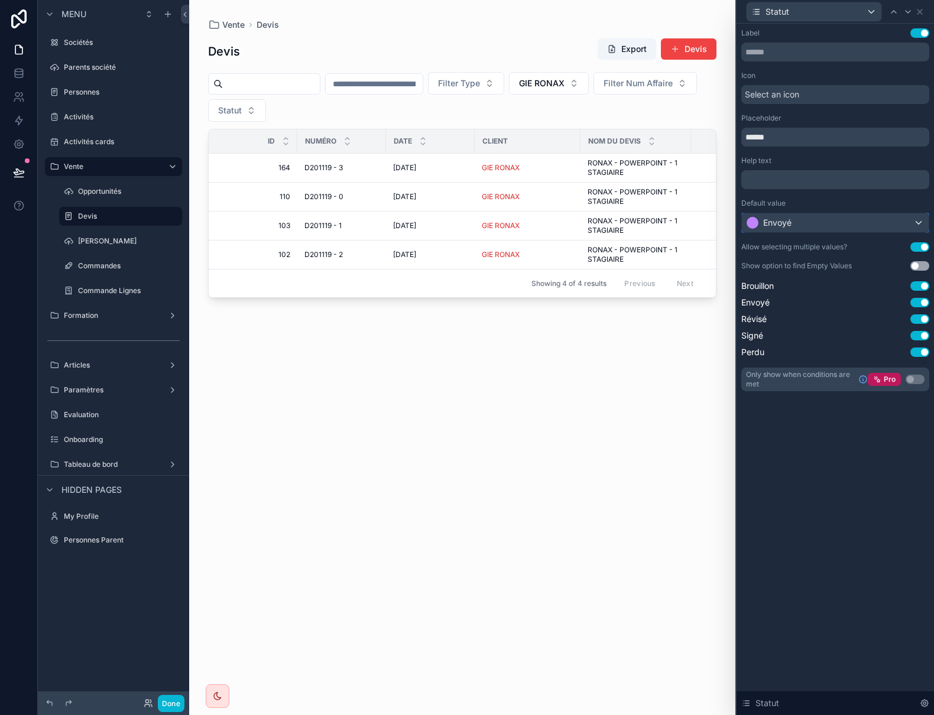
click at [877, 226] on div "Envoyé" at bounding box center [835, 222] width 187 height 19
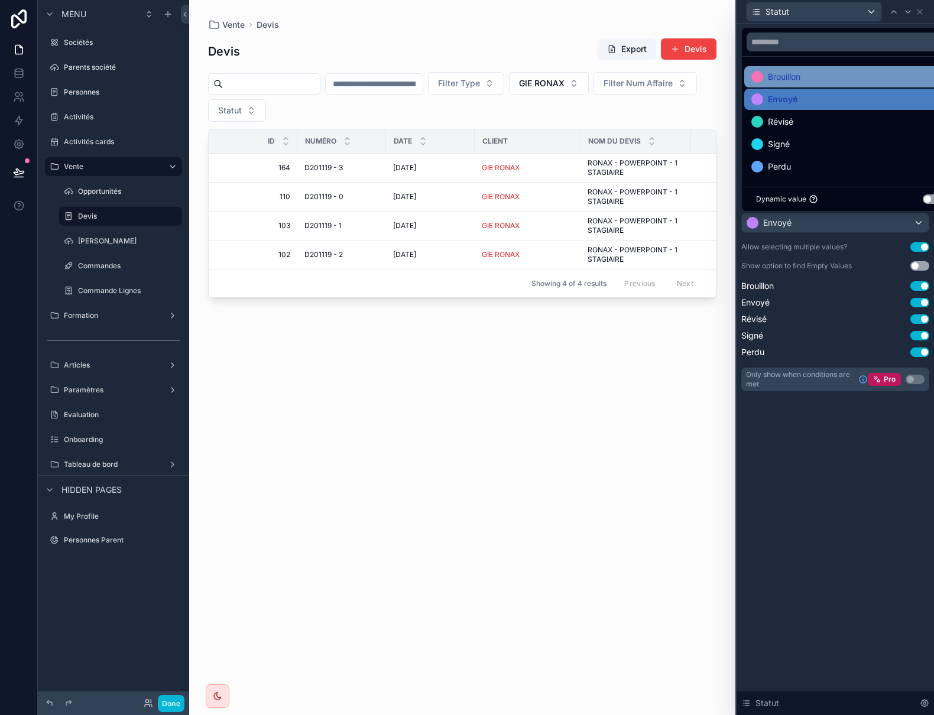
click at [795, 76] on span "Brouillon" at bounding box center [784, 77] width 33 height 14
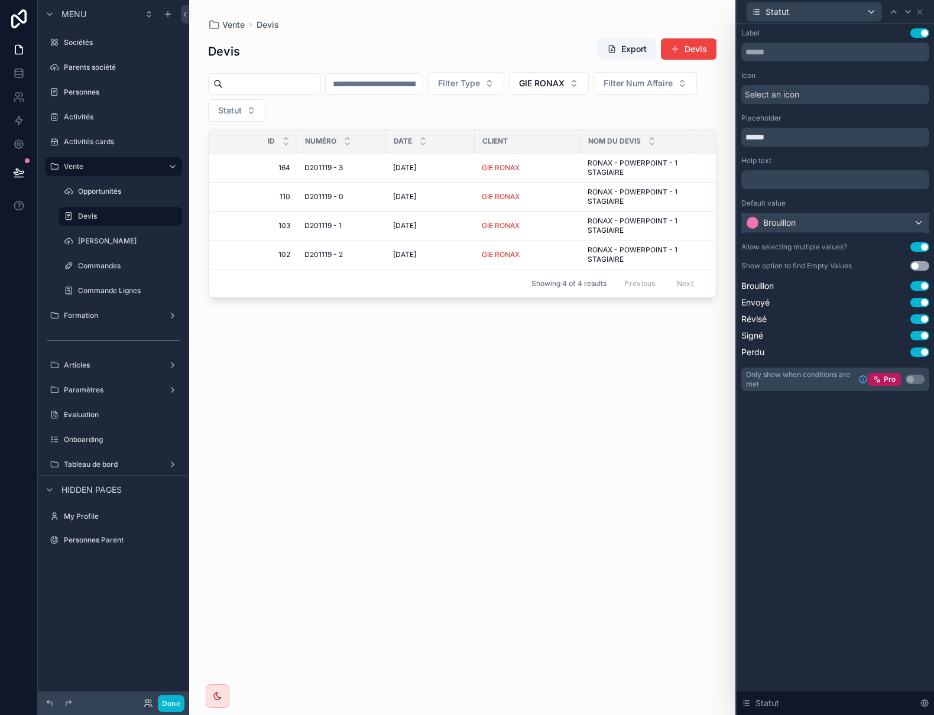
click at [829, 226] on div "Brouillon" at bounding box center [835, 222] width 187 height 19
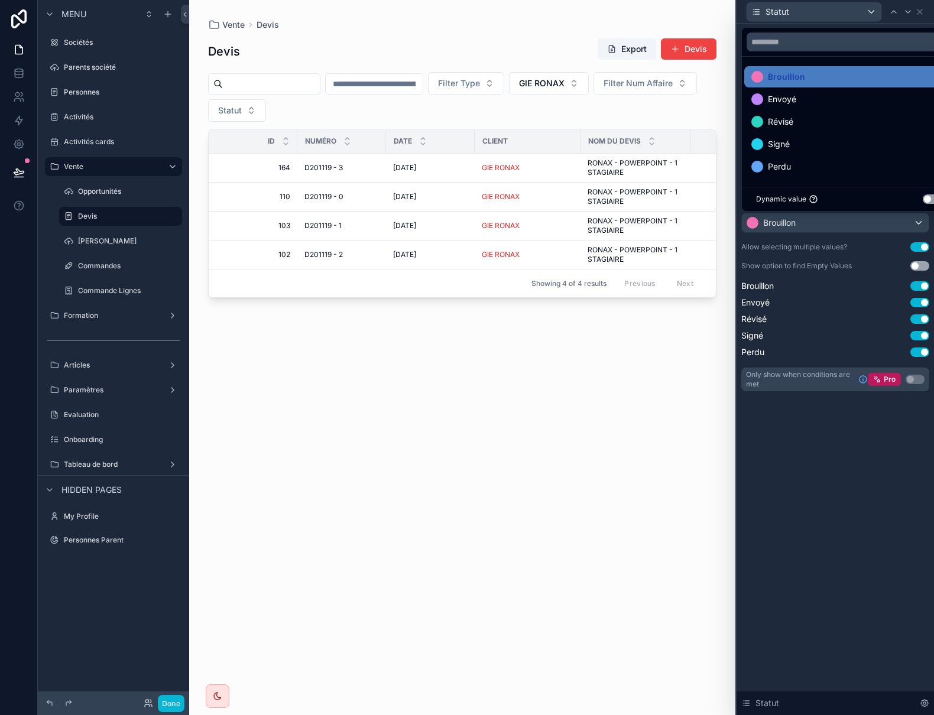
click at [928, 198] on button "Use setting" at bounding box center [932, 199] width 19 height 9
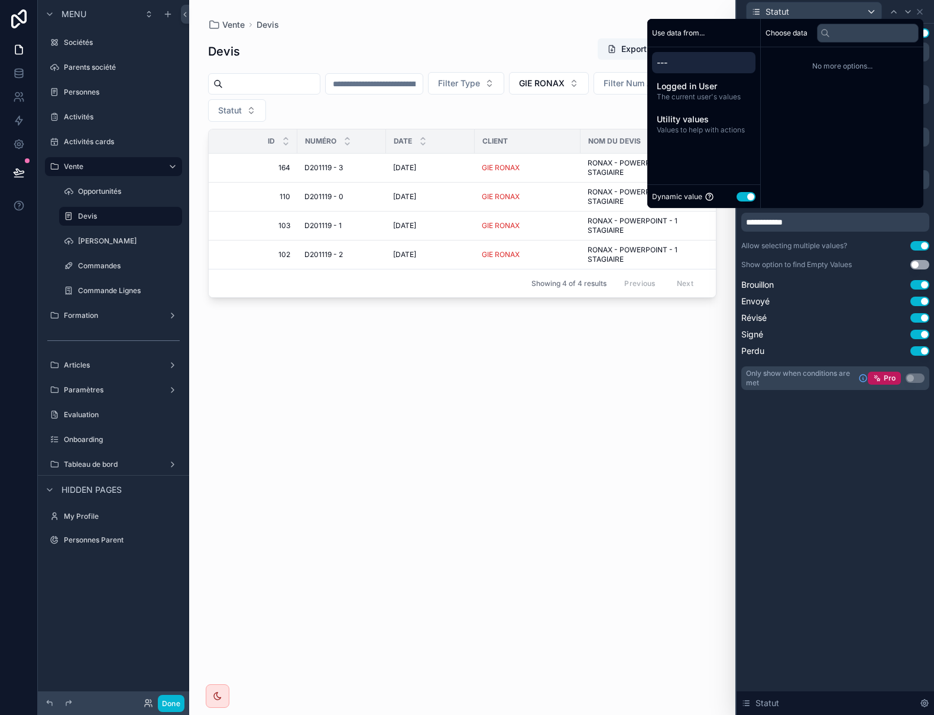
click at [746, 197] on button "Use setting" at bounding box center [746, 196] width 19 height 9
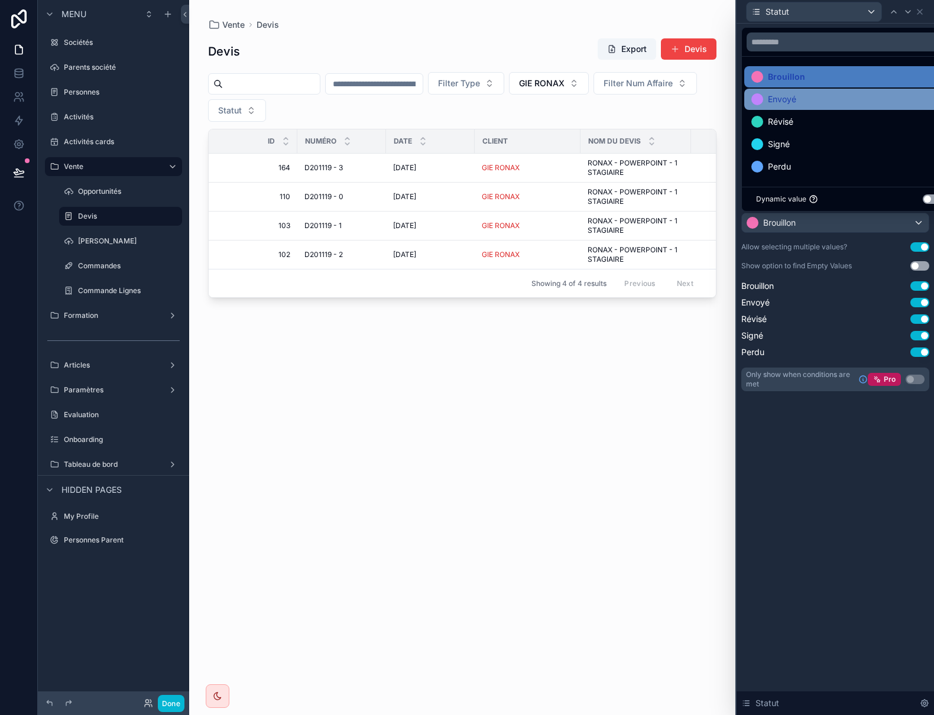
click at [798, 104] on div "Envoyé" at bounding box center [849, 99] width 195 height 14
click at [804, 85] on div "Brouillon" at bounding box center [848, 76] width 209 height 21
click at [804, 93] on div "Envoyé" at bounding box center [849, 99] width 195 height 14
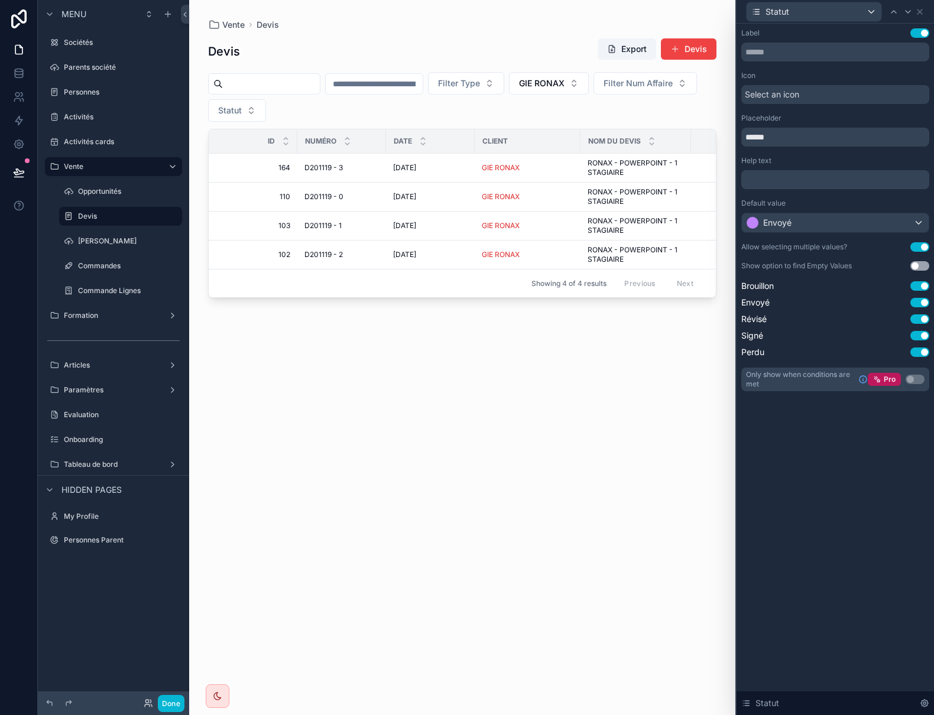
click at [859, 459] on div "Label Use setting Icon Select an icon Placeholder ****** Help text ﻿ Default va…" at bounding box center [835, 370] width 197 height 692
click at [266, 112] on button "Statut" at bounding box center [237, 110] width 58 height 22
click at [336, 157] on div "Brouillon" at bounding box center [345, 158] width 142 height 19
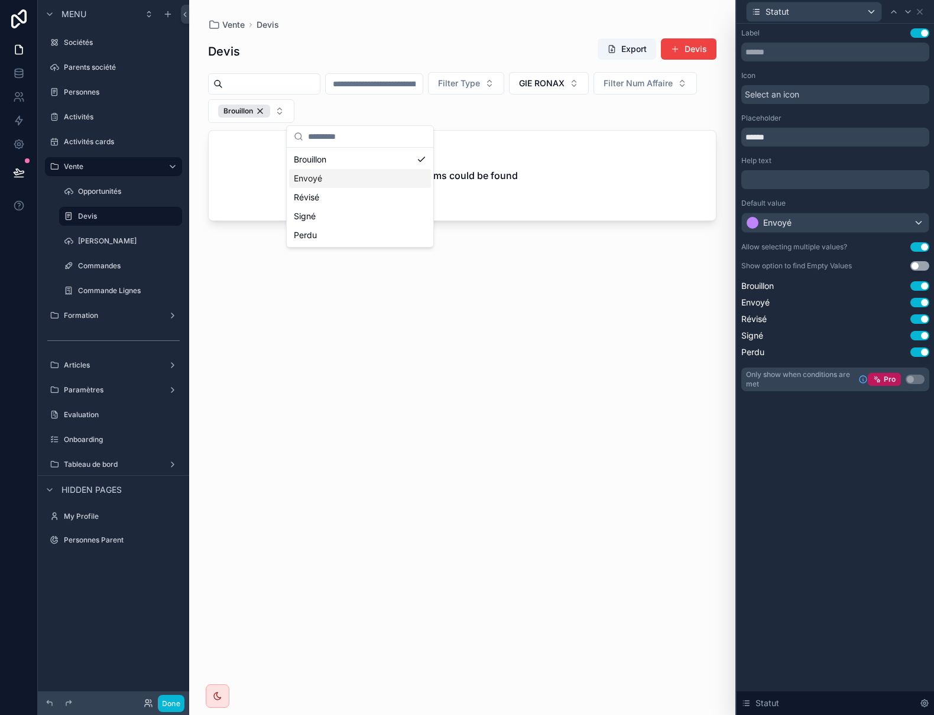
click at [336, 177] on div "Envoyé" at bounding box center [360, 178] width 142 height 19
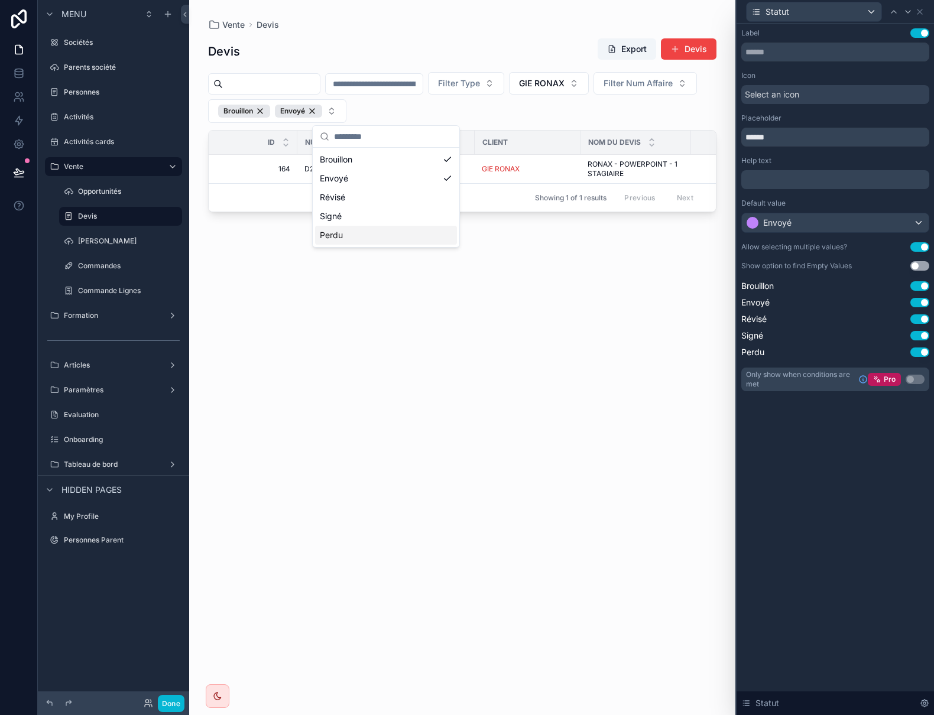
click at [522, 307] on div "Devis Export Devis Filter Type GIE RONAX Filter Num Affaire Brouillon Envoyé Id…" at bounding box center [462, 366] width 509 height 671
click at [895, 221] on div "Envoyé" at bounding box center [835, 222] width 187 height 19
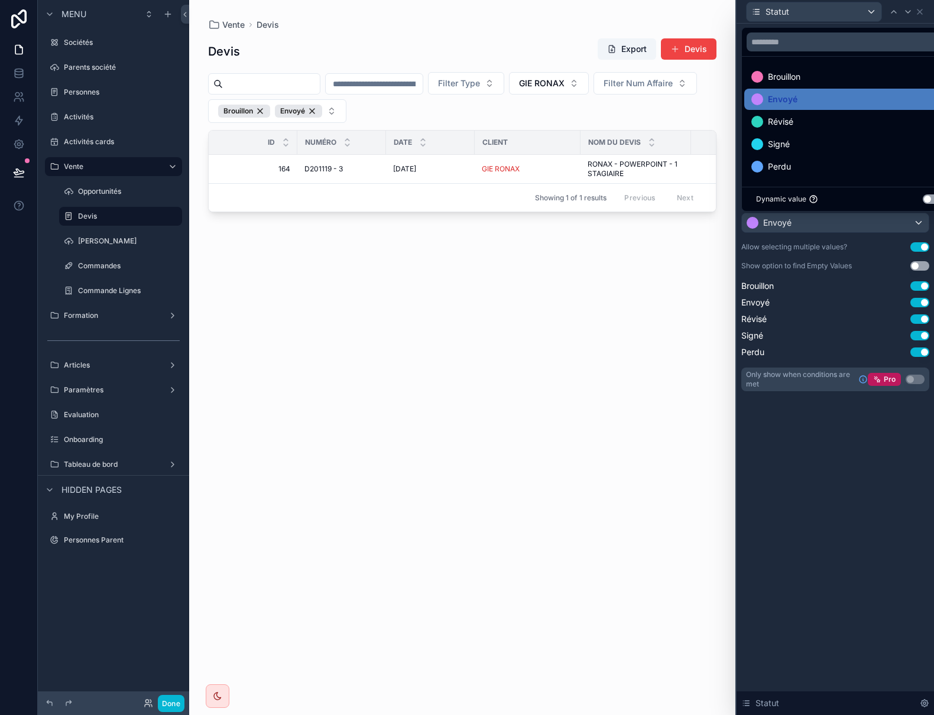
click at [895, 221] on div at bounding box center [835, 357] width 197 height 715
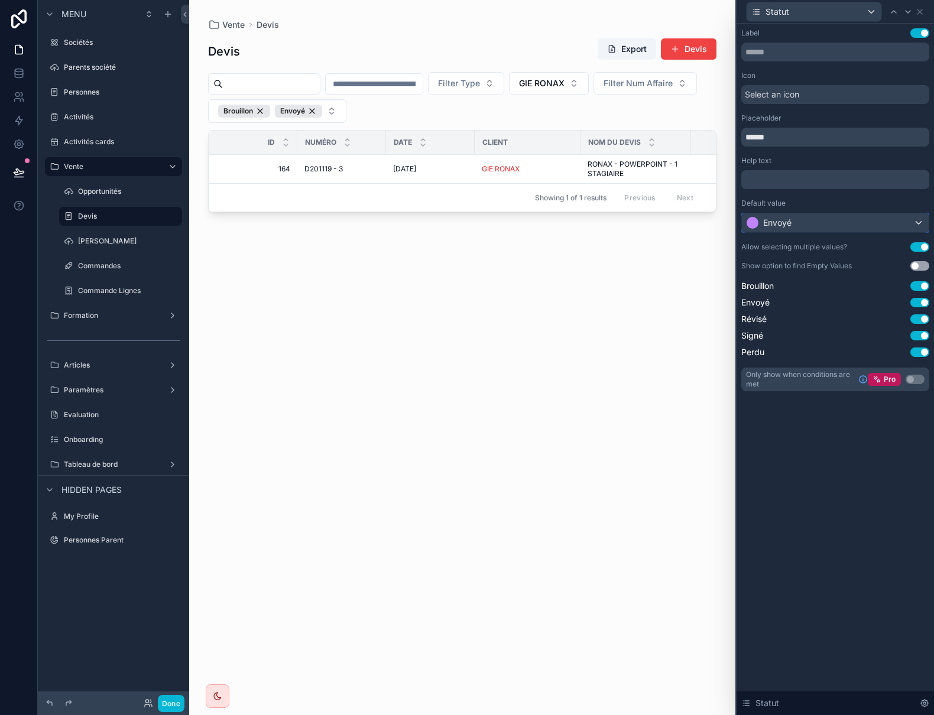
click at [895, 221] on div "Envoyé" at bounding box center [835, 222] width 187 height 19
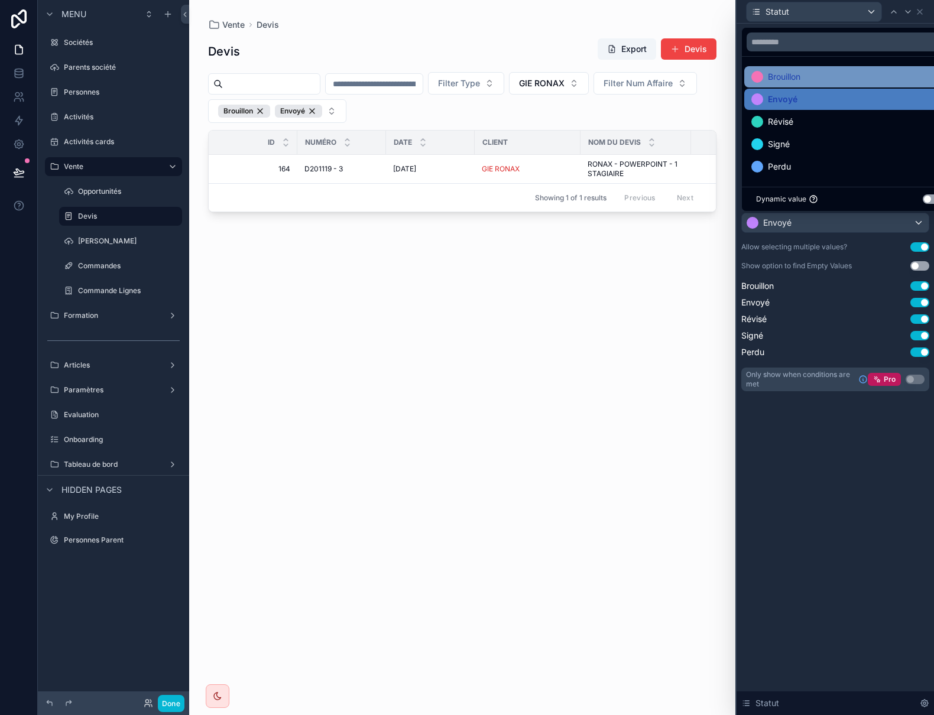
click at [817, 80] on div "Brouillon" at bounding box center [849, 77] width 195 height 14
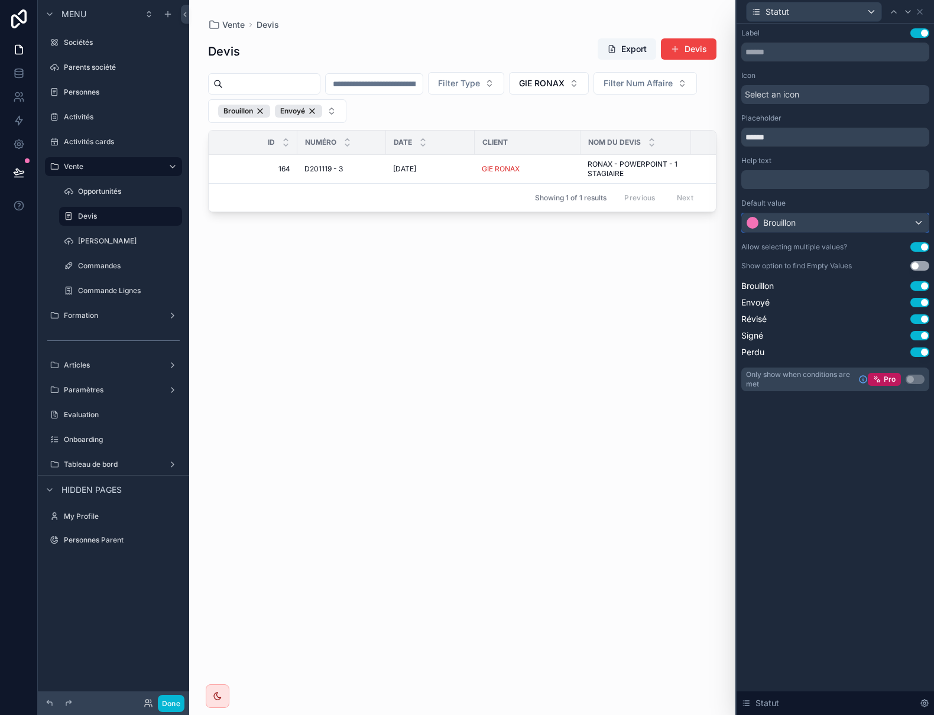
click at [813, 219] on div "Brouillon" at bounding box center [835, 222] width 187 height 19
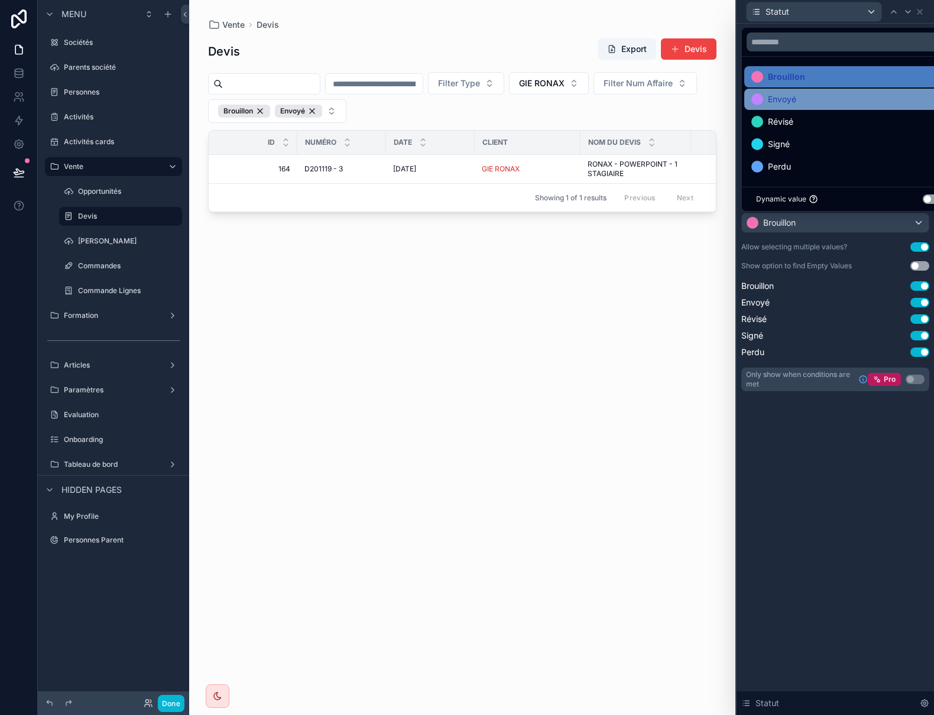
click at [799, 103] on div "Envoyé" at bounding box center [849, 99] width 195 height 14
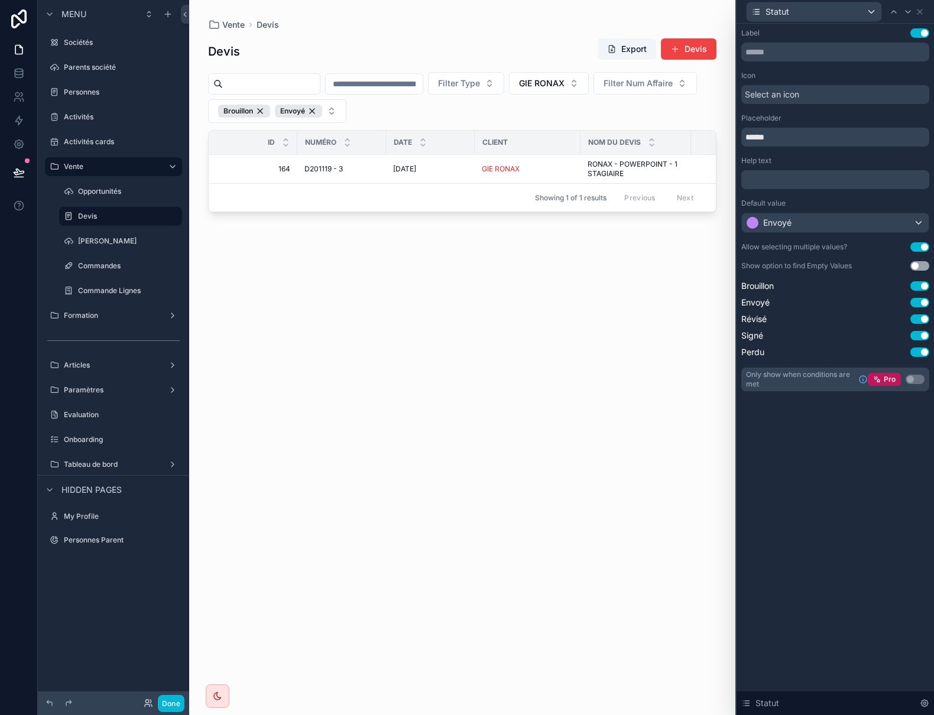
click at [810, 513] on div "Label Use setting Icon Select an icon Placeholder ****** Help text ﻿ Default va…" at bounding box center [835, 370] width 197 height 692
click at [320, 166] on span "D201119 - 3" at bounding box center [324, 168] width 38 height 9
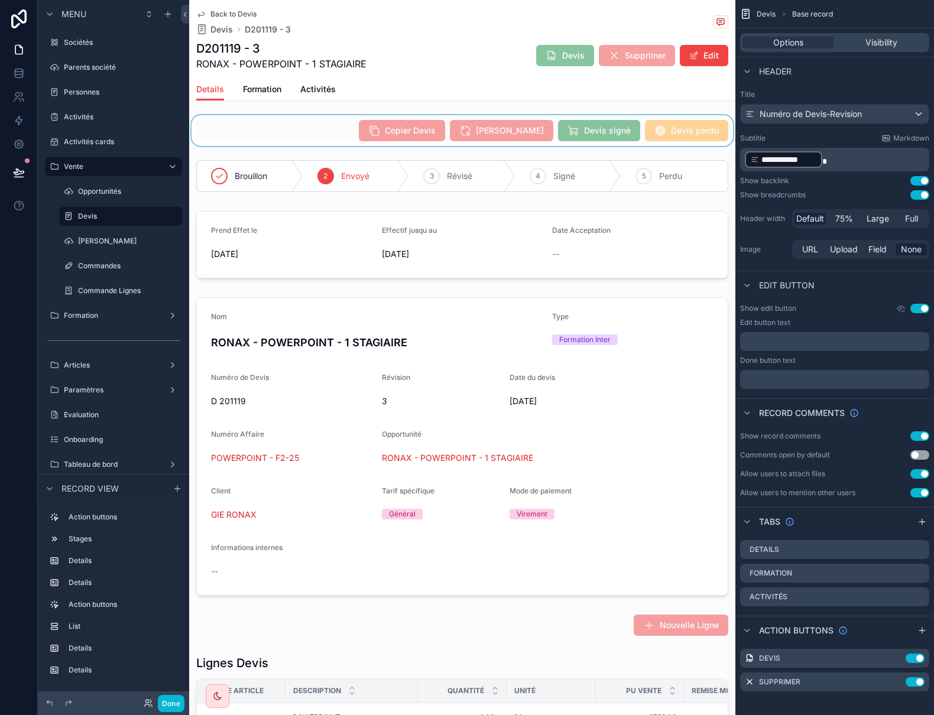
click at [292, 130] on div "scrollable content" at bounding box center [462, 130] width 546 height 31
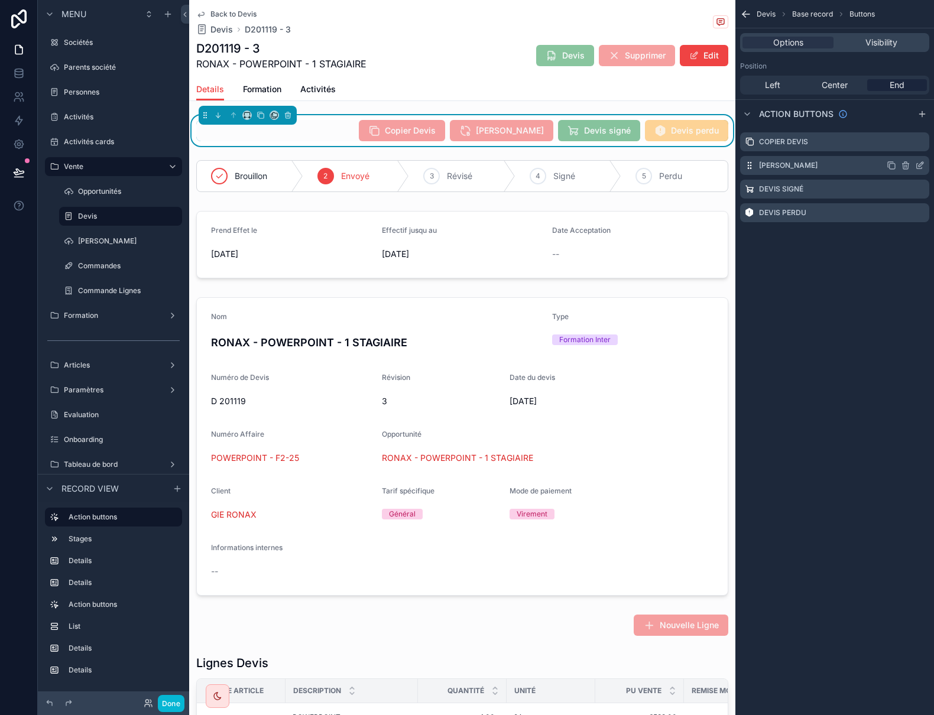
click at [921, 166] on icon "scrollable content" at bounding box center [921, 164] width 5 height 5
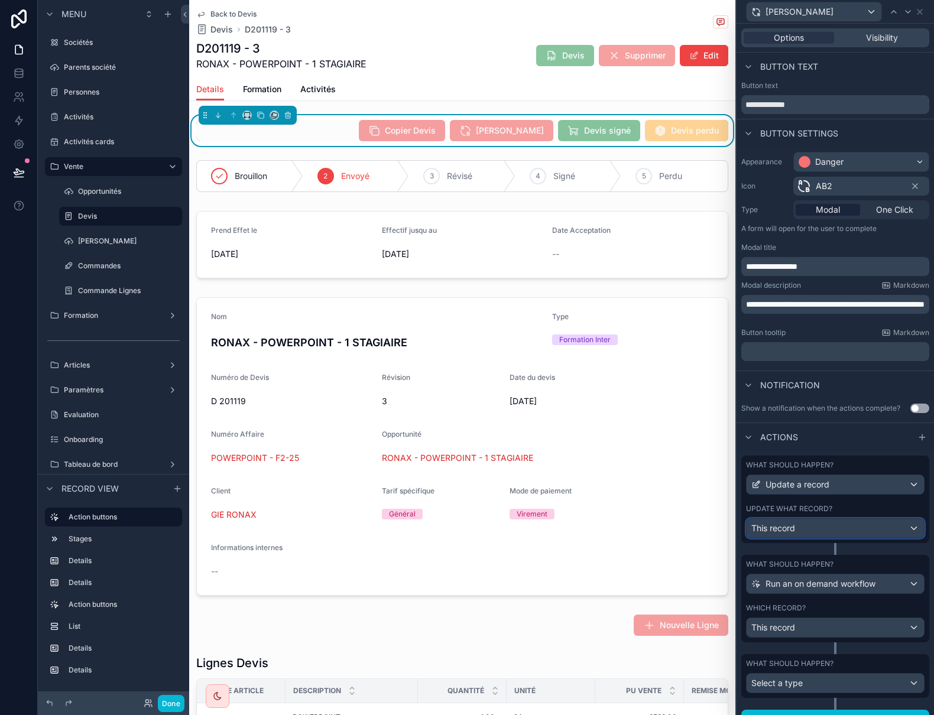
click at [844, 523] on div "This record" at bounding box center [835, 528] width 177 height 19
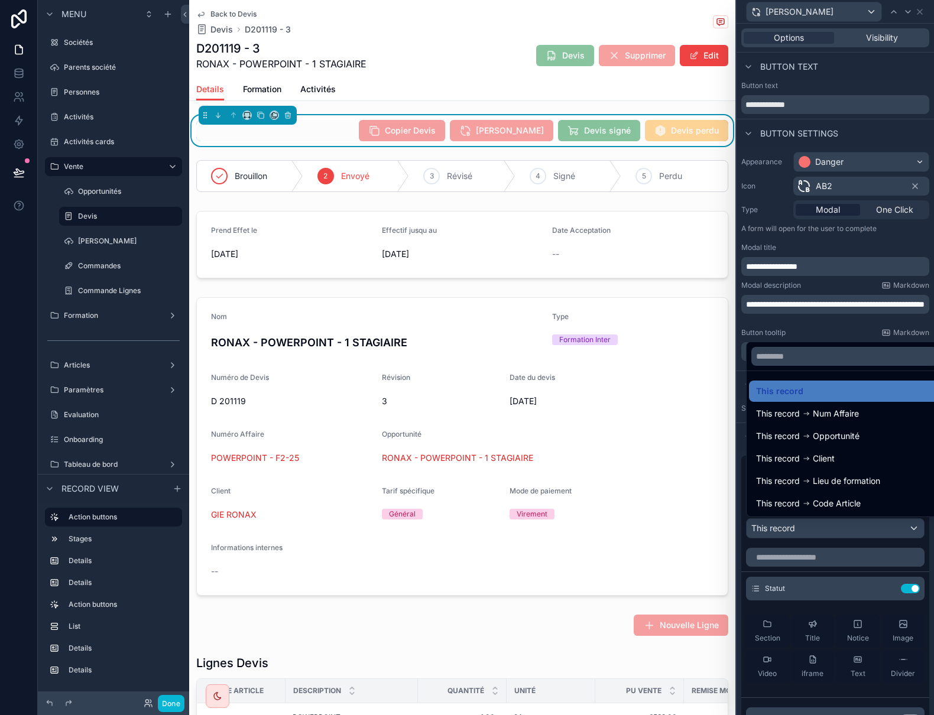
click at [844, 523] on div at bounding box center [835, 357] width 197 height 715
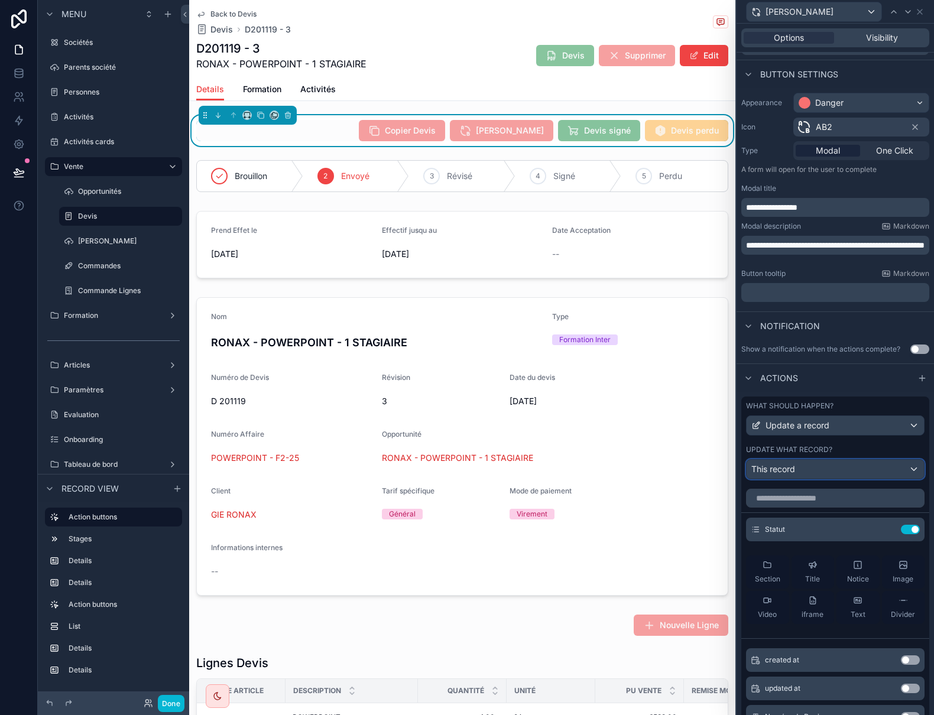
click at [842, 475] on div "This record" at bounding box center [835, 469] width 177 height 19
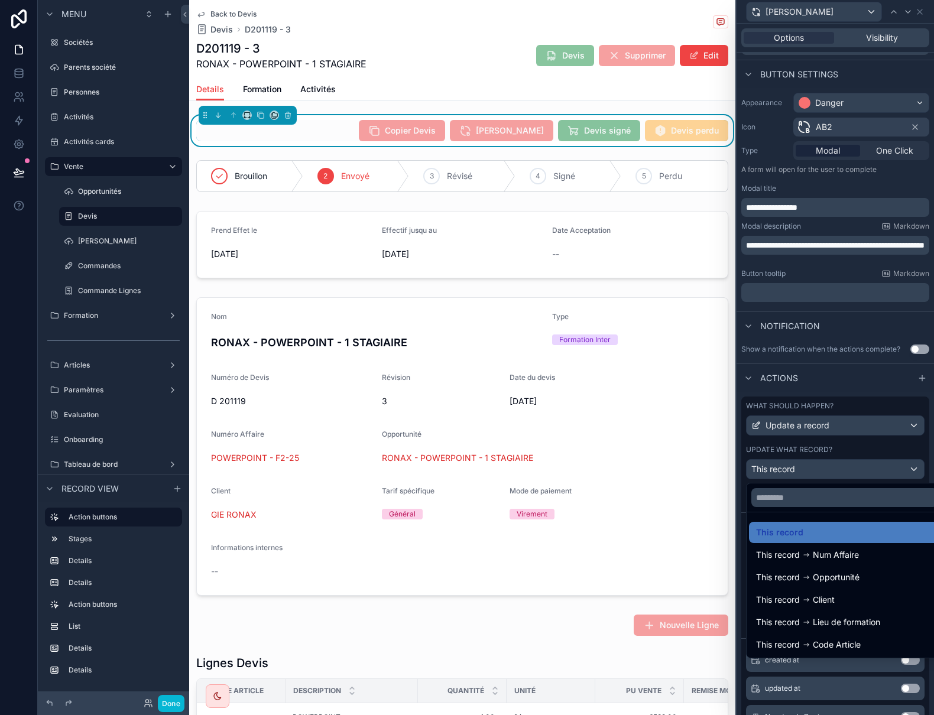
click at [843, 475] on div at bounding box center [835, 357] width 197 height 715
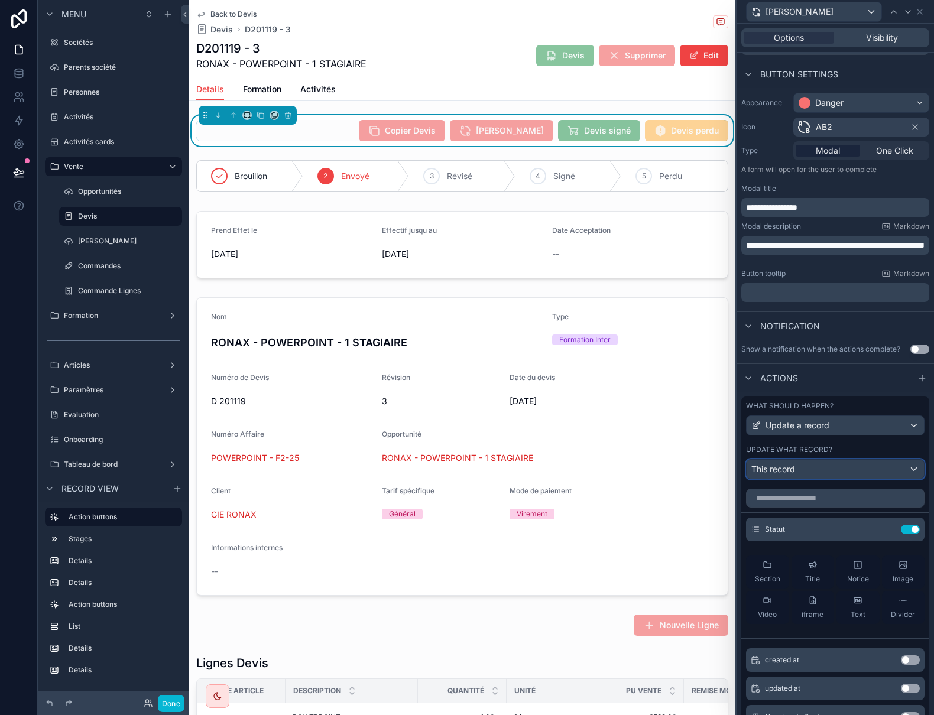
click at [843, 475] on div "This record" at bounding box center [835, 469] width 177 height 19
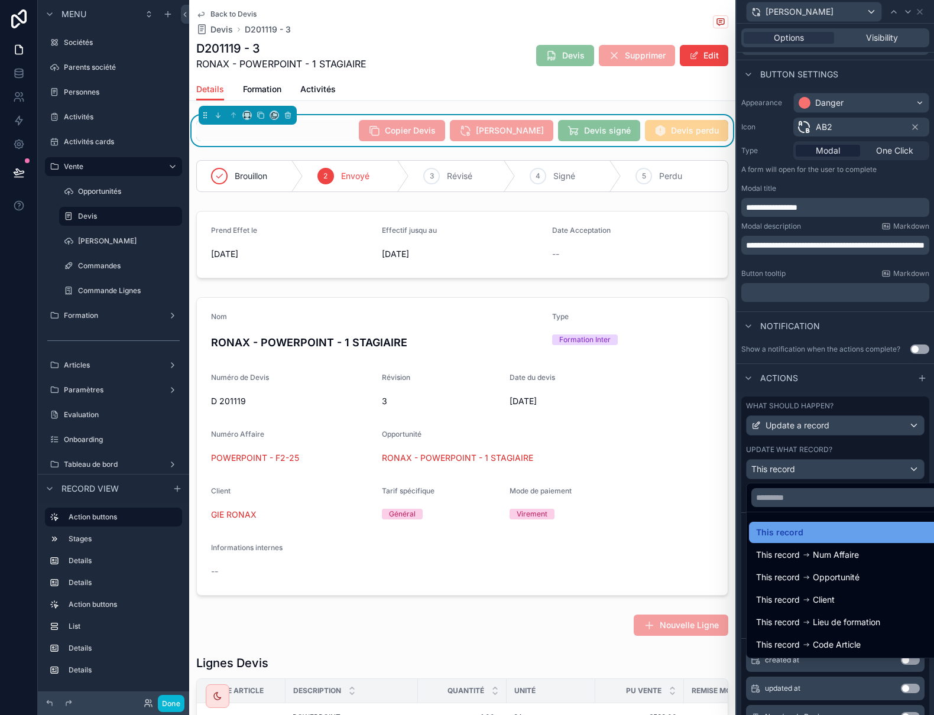
click at [837, 526] on div "This record" at bounding box center [844, 533] width 177 height 14
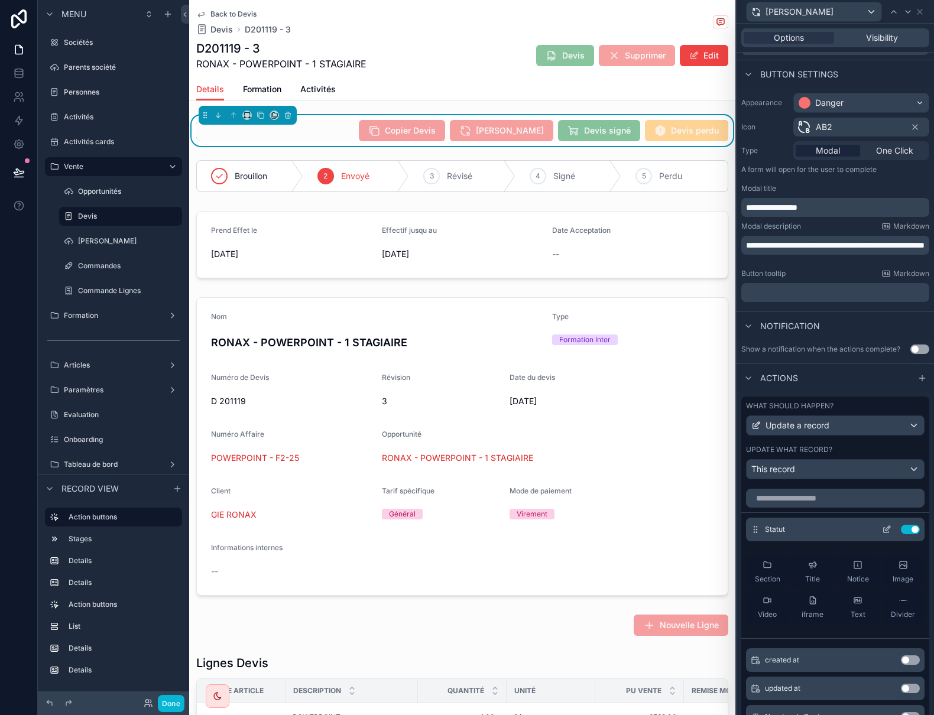
click at [882, 530] on icon at bounding box center [886, 529] width 9 height 9
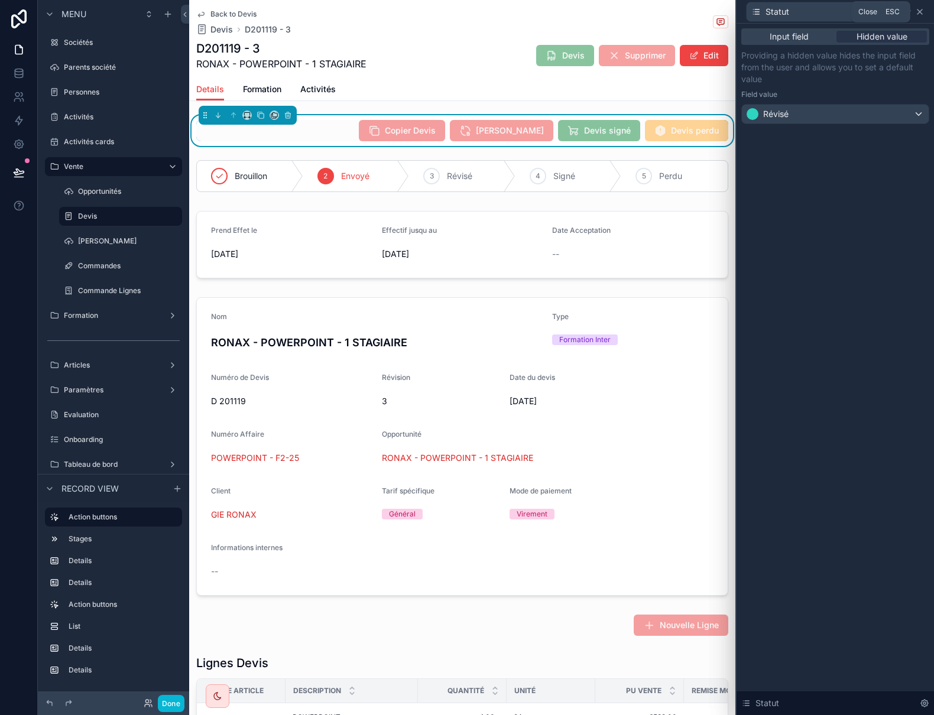
click at [920, 10] on icon at bounding box center [919, 11] width 9 height 9
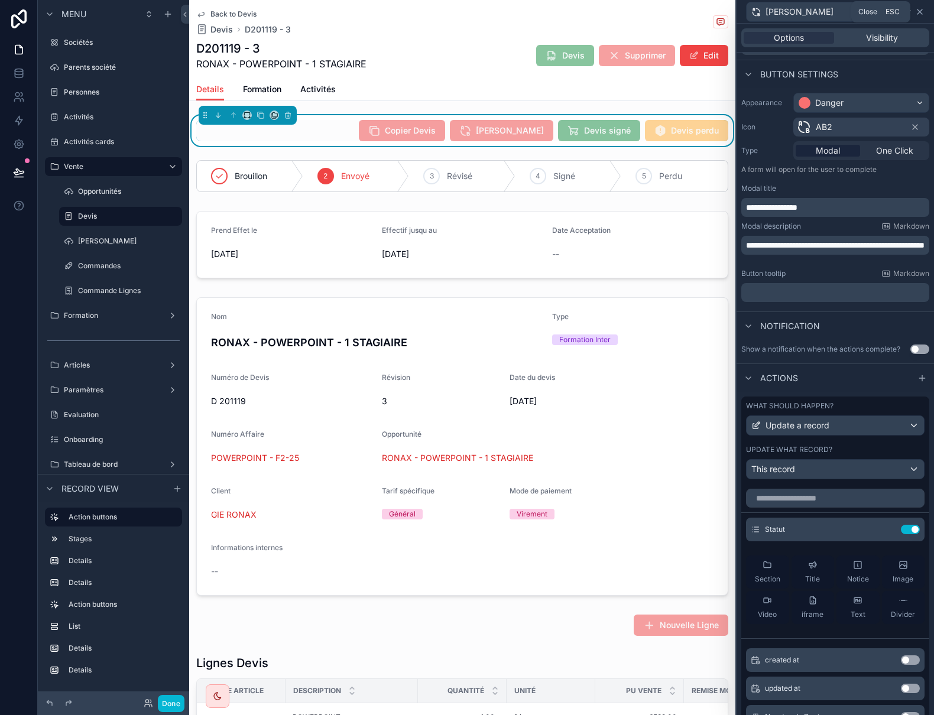
click at [922, 9] on icon at bounding box center [920, 11] width 5 height 5
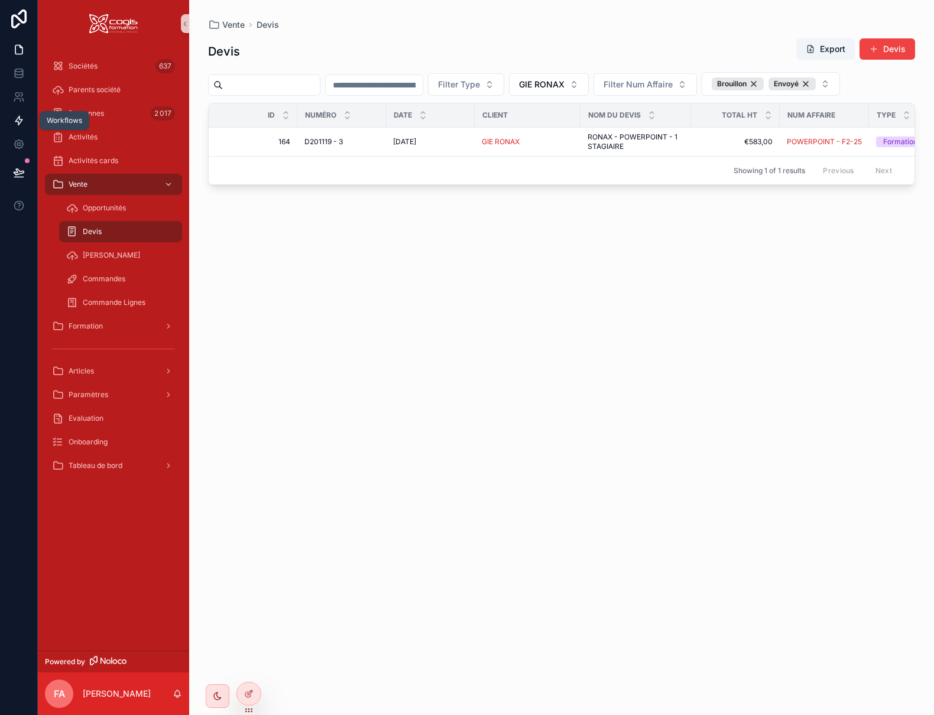
click at [19, 124] on icon at bounding box center [18, 120] width 7 height 9
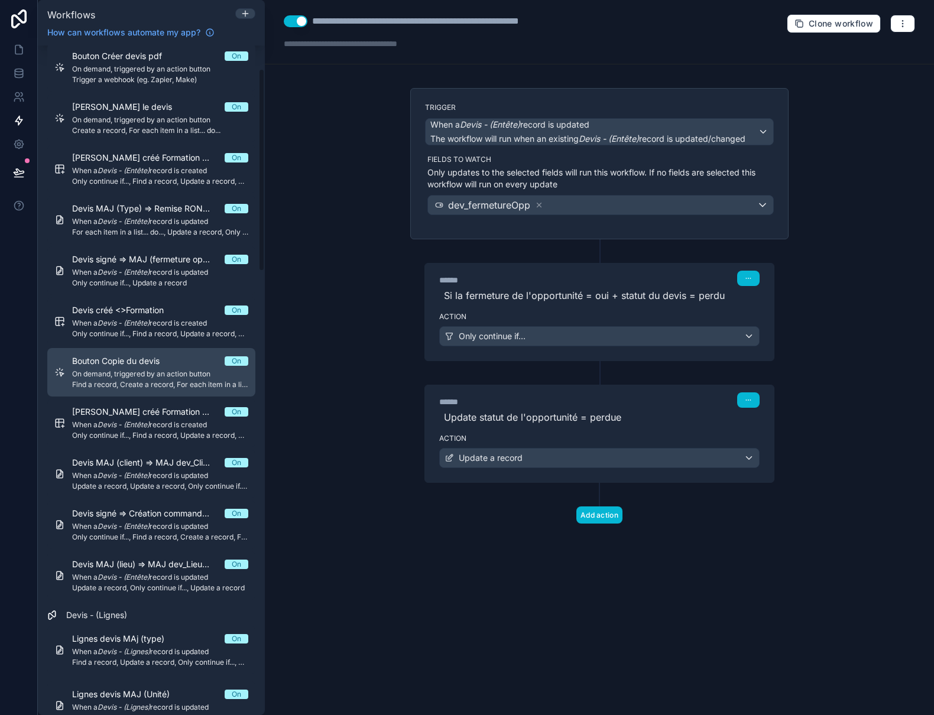
scroll to position [59, 0]
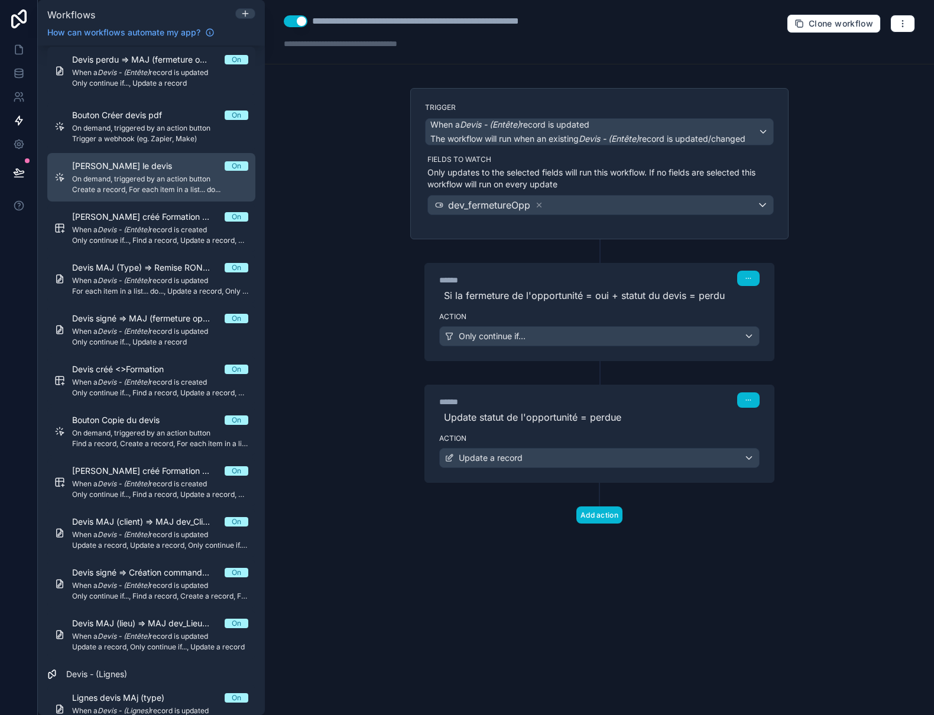
click at [114, 164] on span "[PERSON_NAME] [PERSON_NAME]" at bounding box center [129, 166] width 114 height 12
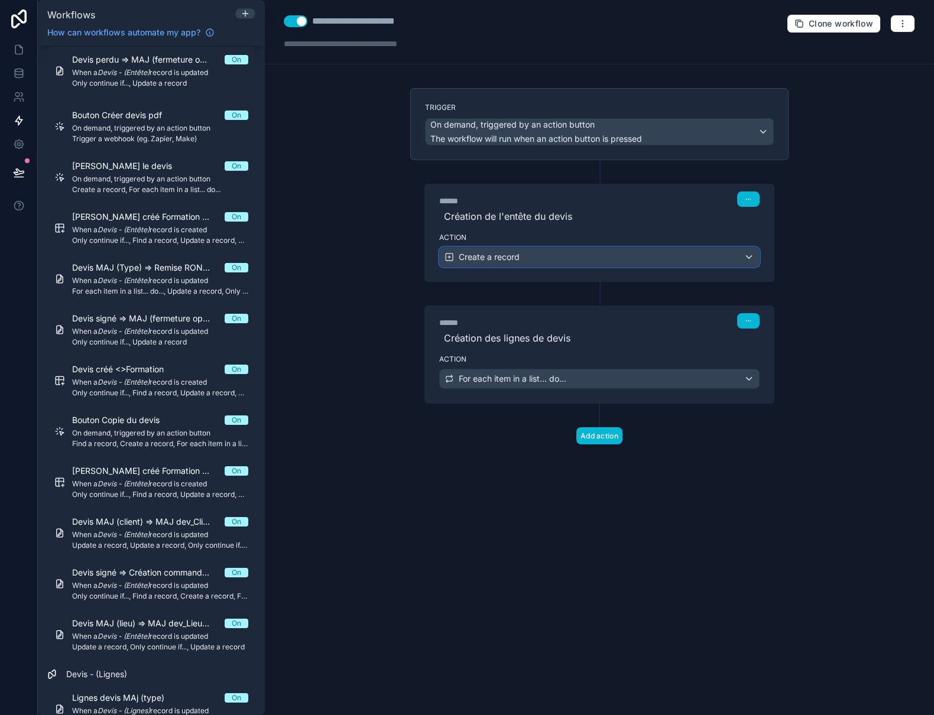
click at [636, 255] on div "Create a record" at bounding box center [599, 257] width 319 height 19
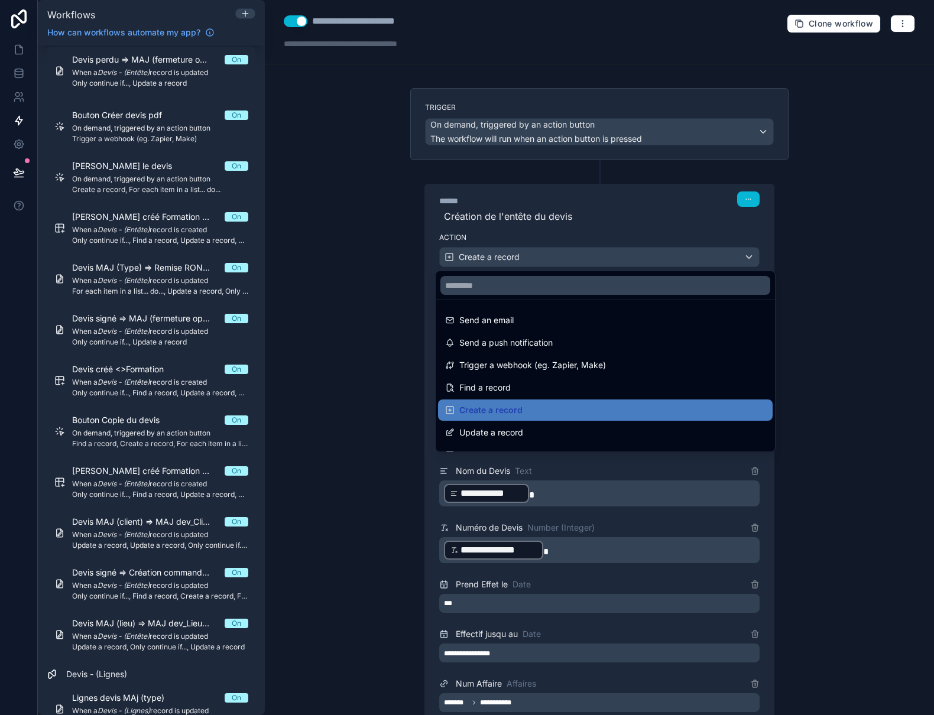
click at [636, 255] on div at bounding box center [467, 357] width 934 height 715
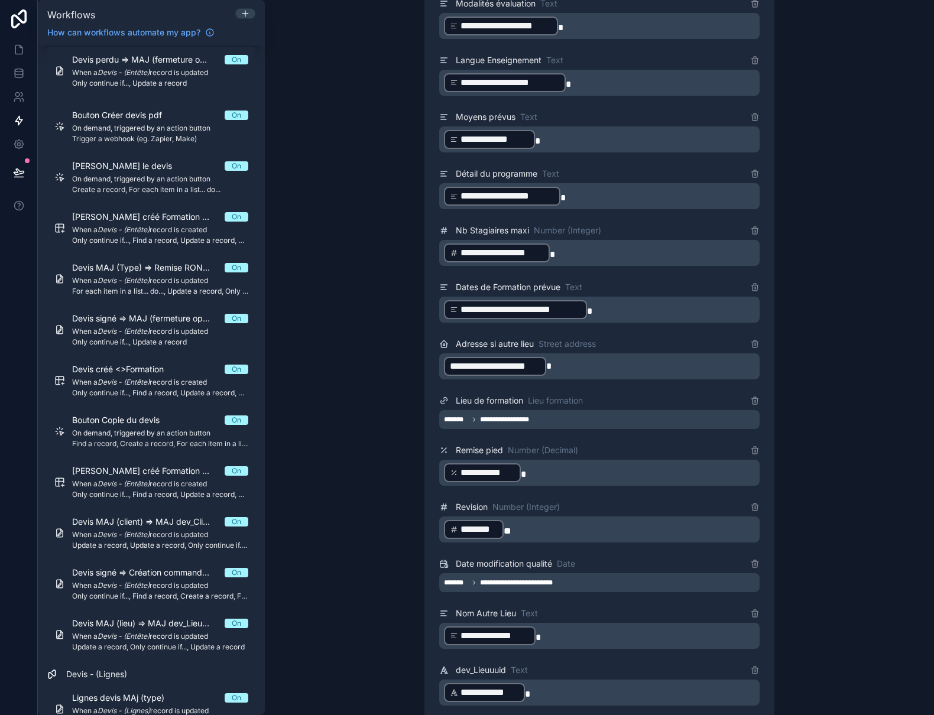
scroll to position [1656, 0]
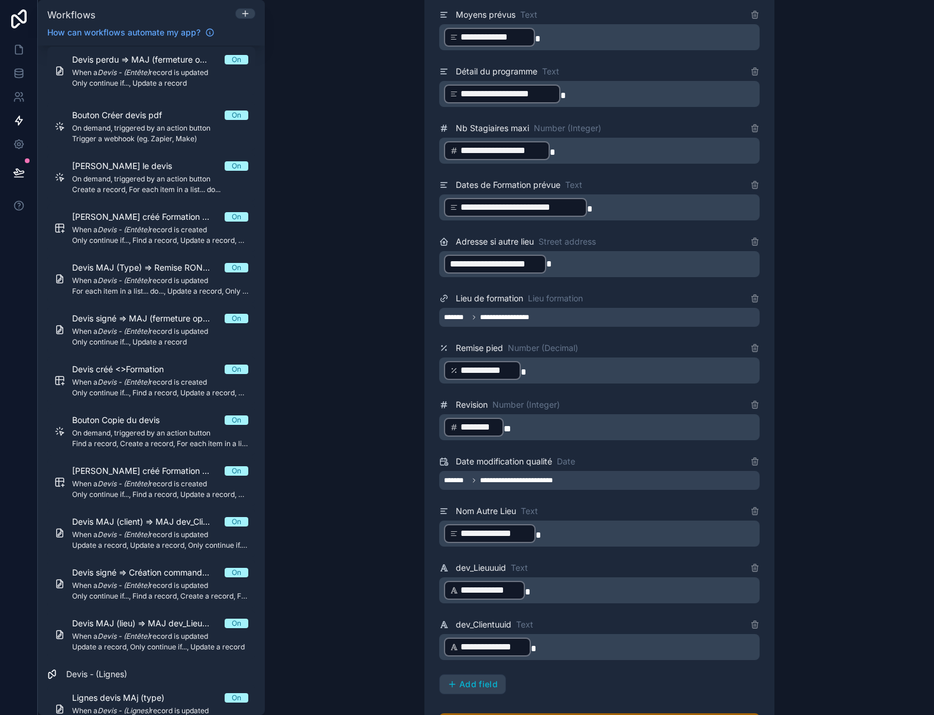
click at [462, 430] on span "********" at bounding box center [479, 427] width 37 height 14
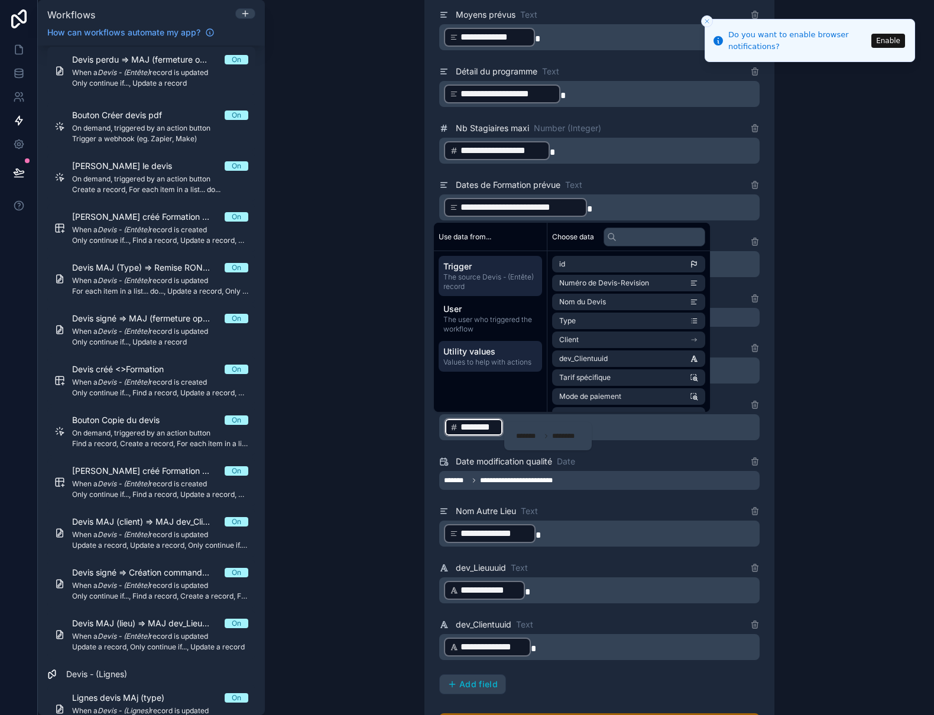
click at [483, 357] on span "Utility values" at bounding box center [490, 352] width 94 height 12
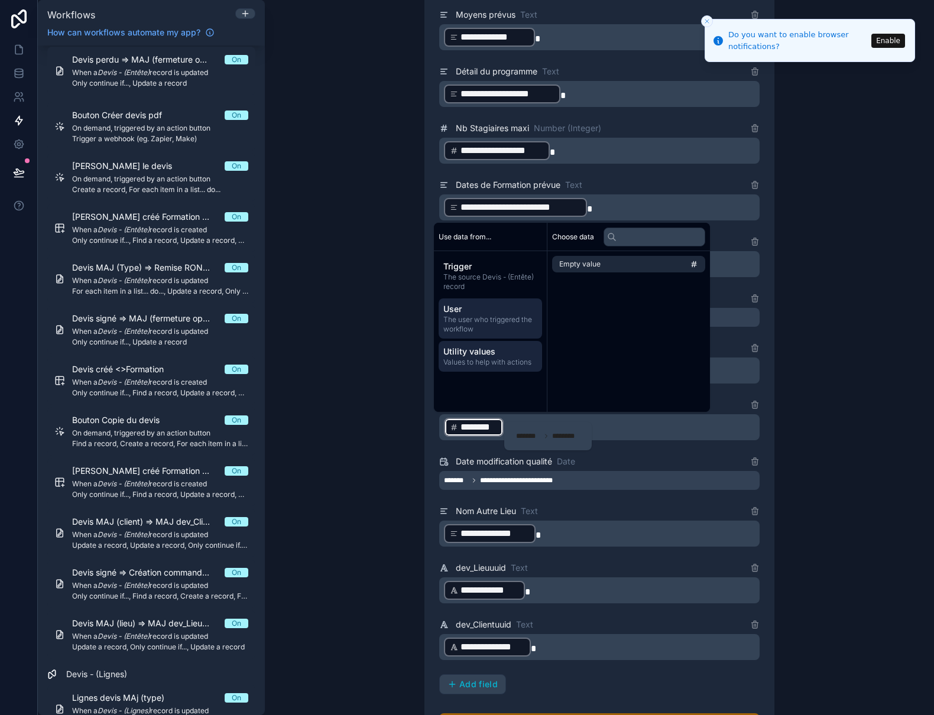
click at [472, 322] on span "The user who triggered the workflow" at bounding box center [490, 324] width 94 height 19
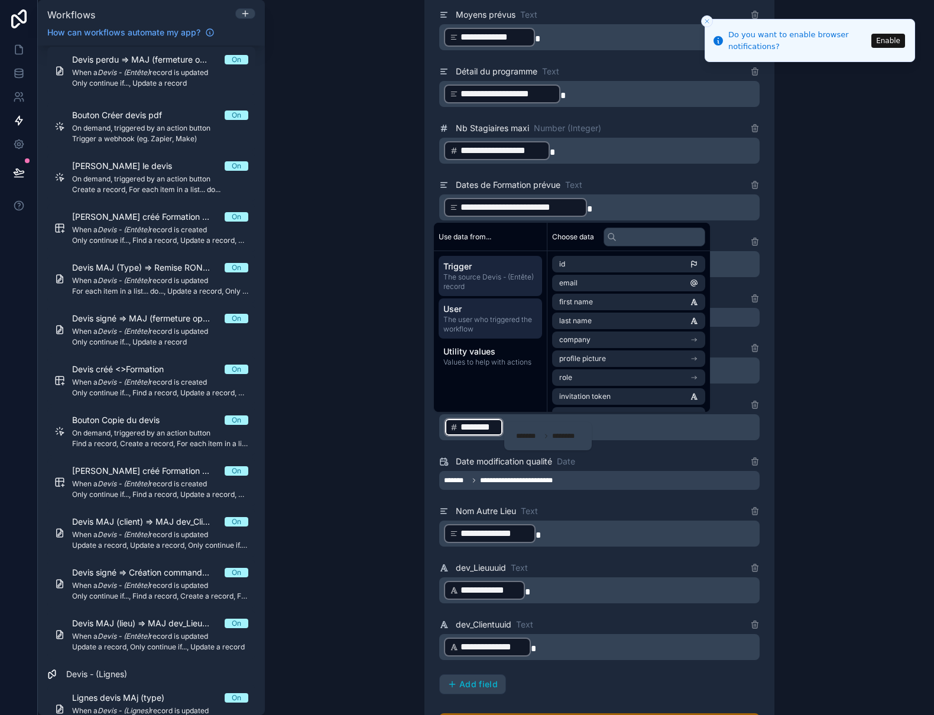
click at [470, 283] on span "The source Devis - (Entête) record" at bounding box center [490, 282] width 94 height 19
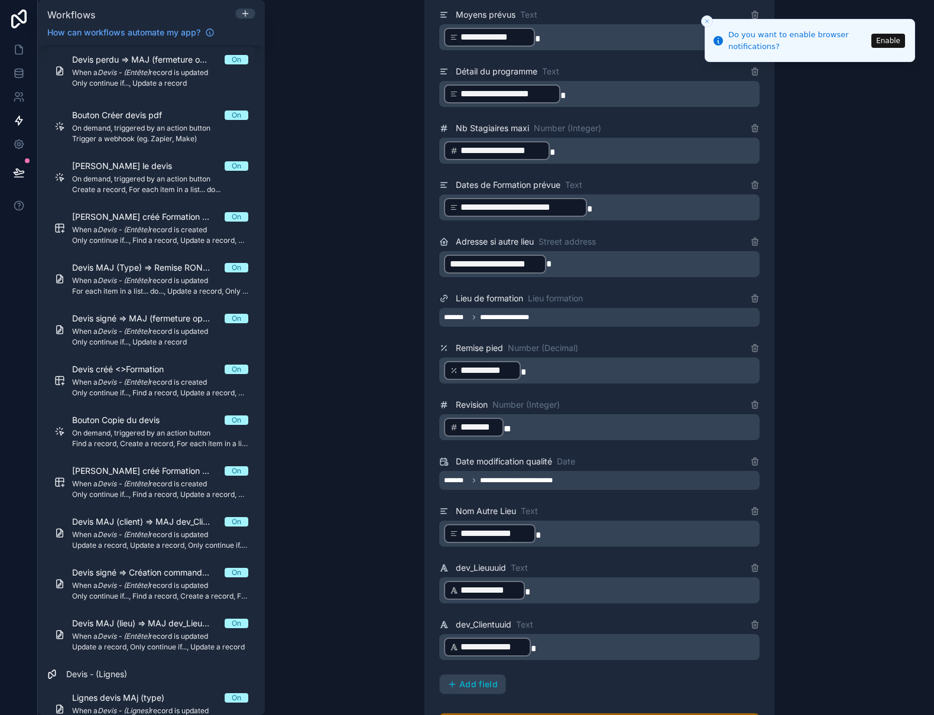
click at [619, 424] on p "﻿ ******** ﻿ **" at bounding box center [600, 427] width 313 height 21
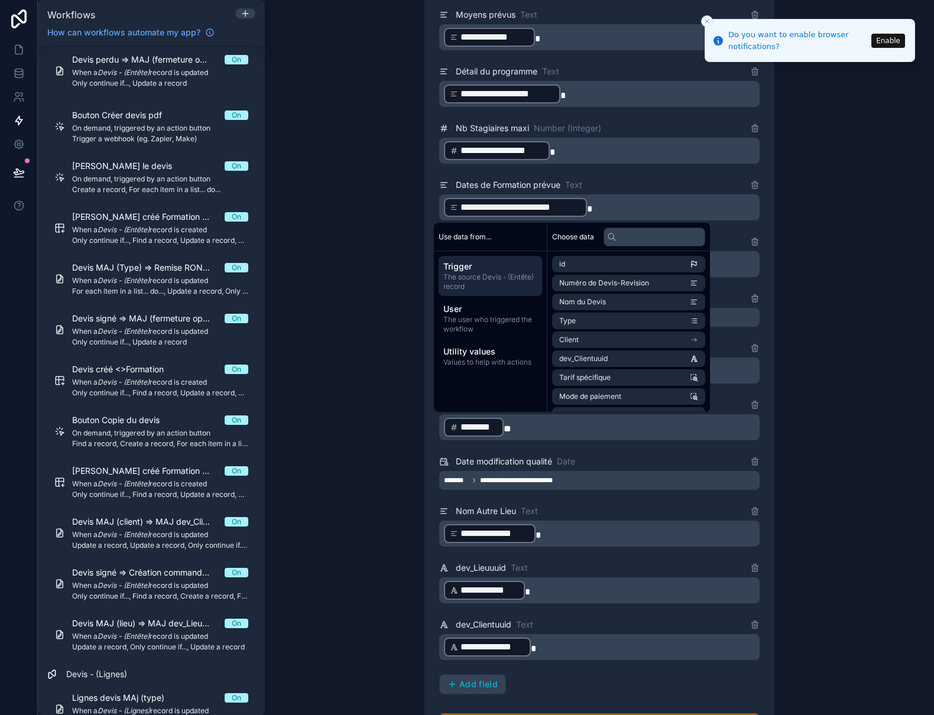
click at [800, 410] on div "**********" at bounding box center [599, 357] width 669 height 715
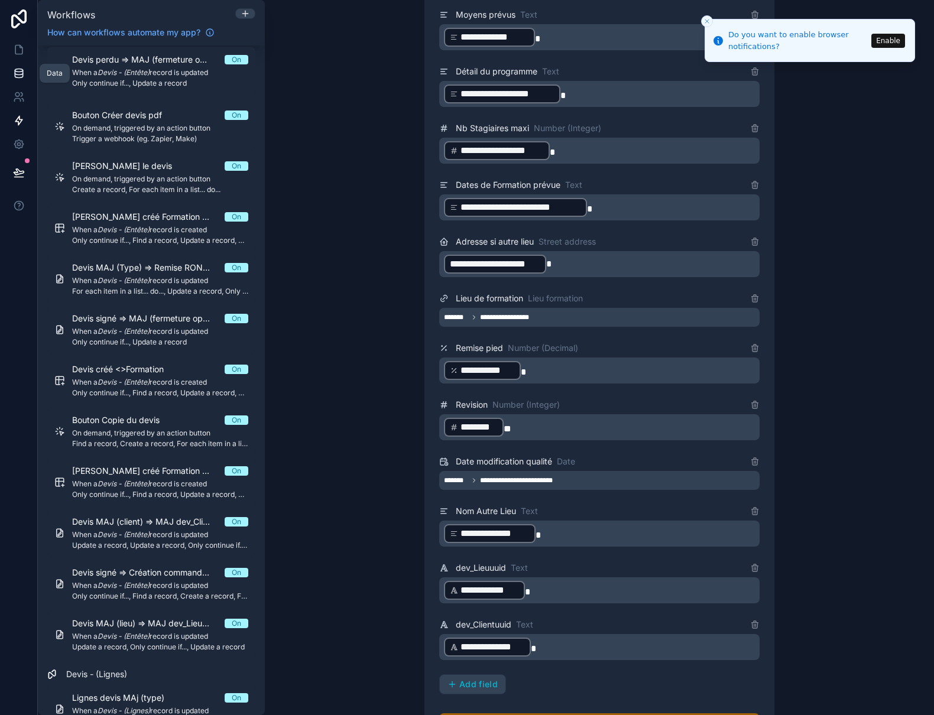
click at [17, 69] on icon at bounding box center [19, 70] width 8 height 3
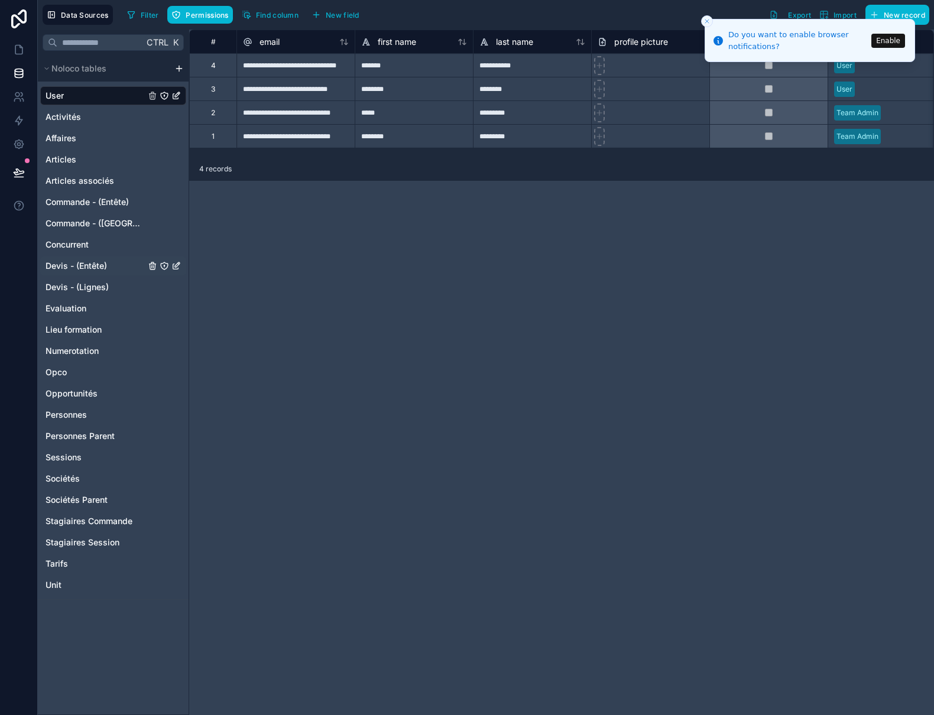
click at [69, 266] on span "Devis - (Entête)" at bounding box center [76, 266] width 61 height 12
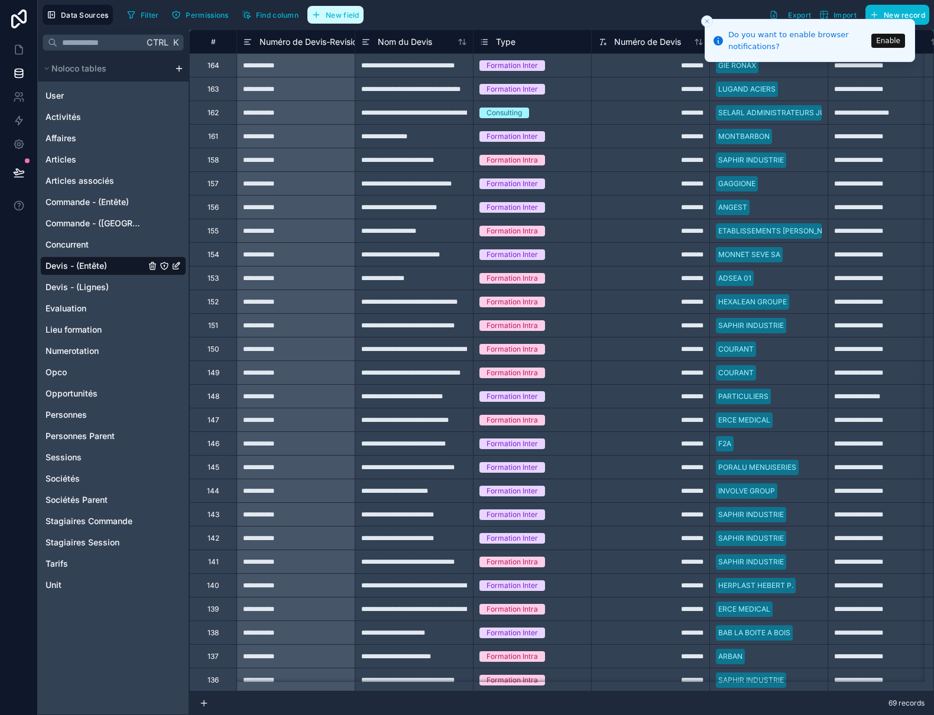
click at [345, 18] on span "New field" at bounding box center [343, 15] width 34 height 9
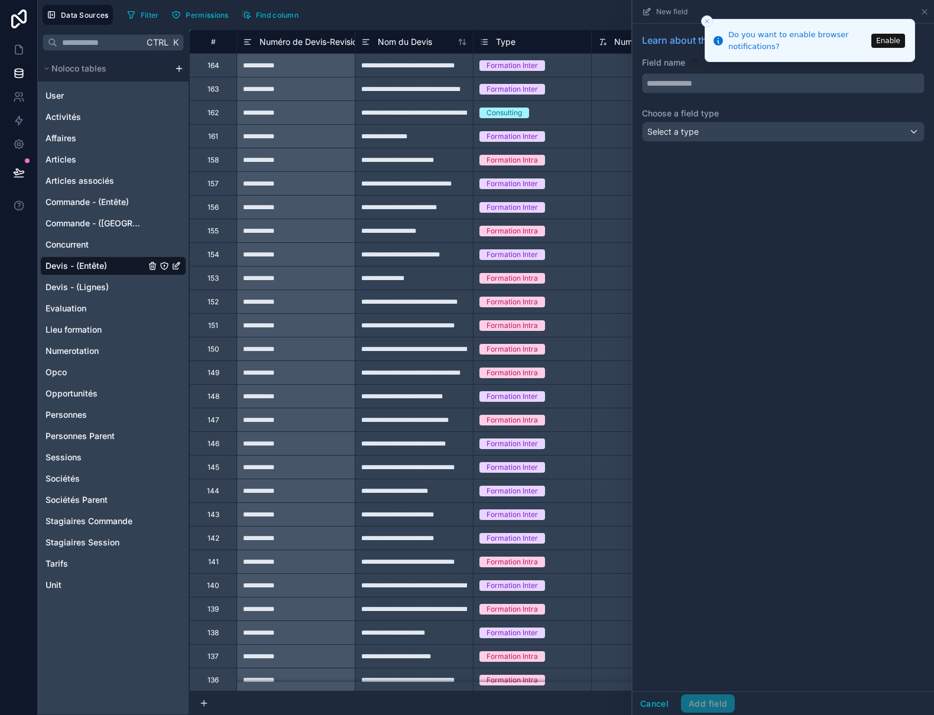
click at [678, 88] on input "text" at bounding box center [783, 83] width 281 height 19
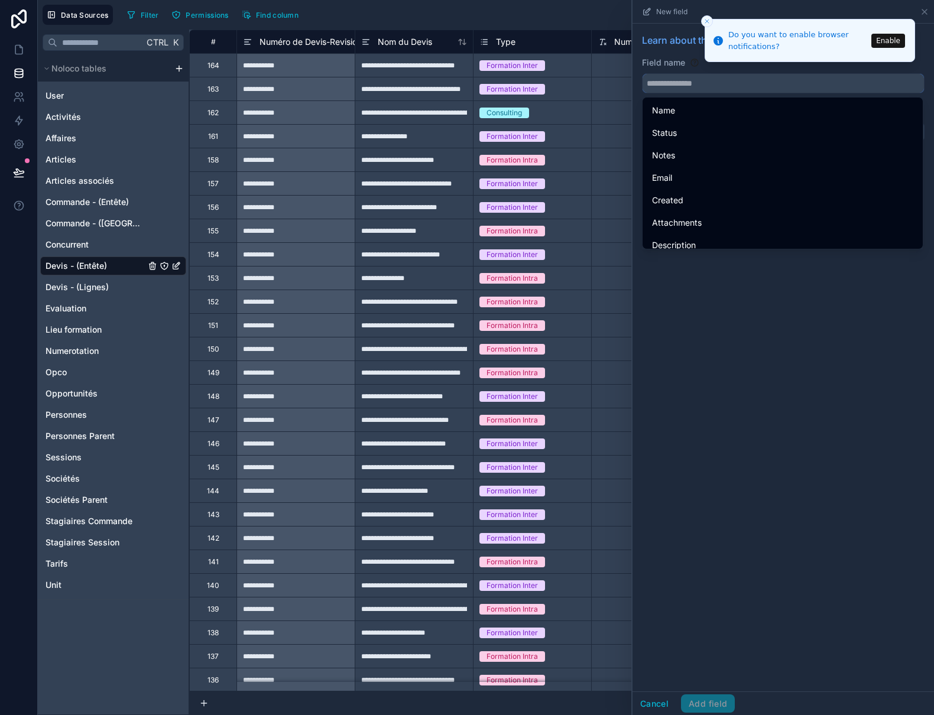
paste input "**********"
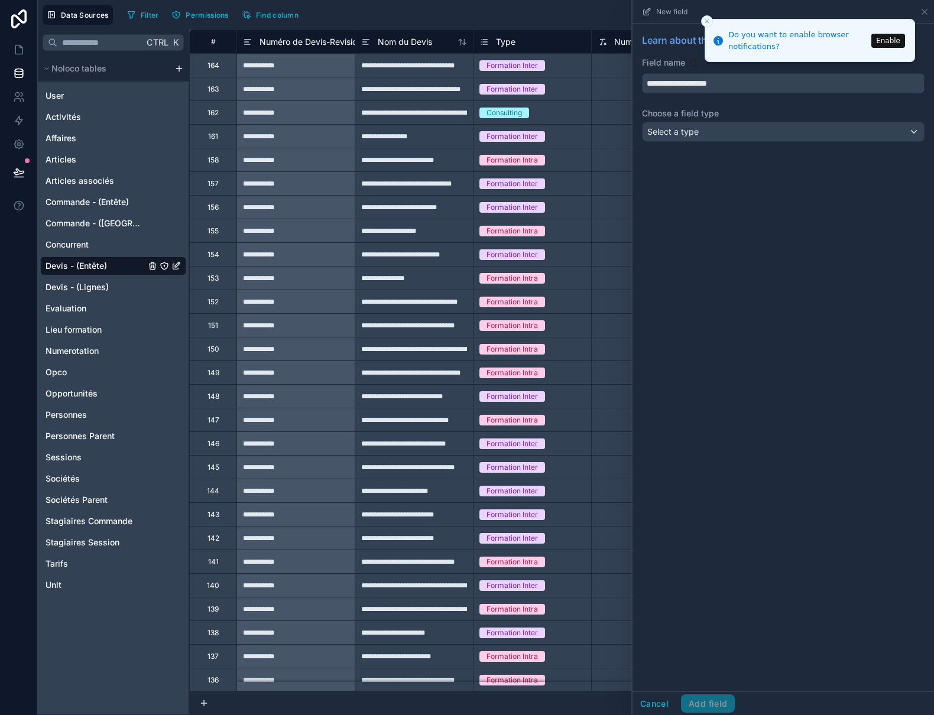
type input "**********"
click at [671, 133] on span "Select a type" at bounding box center [672, 132] width 51 height 10
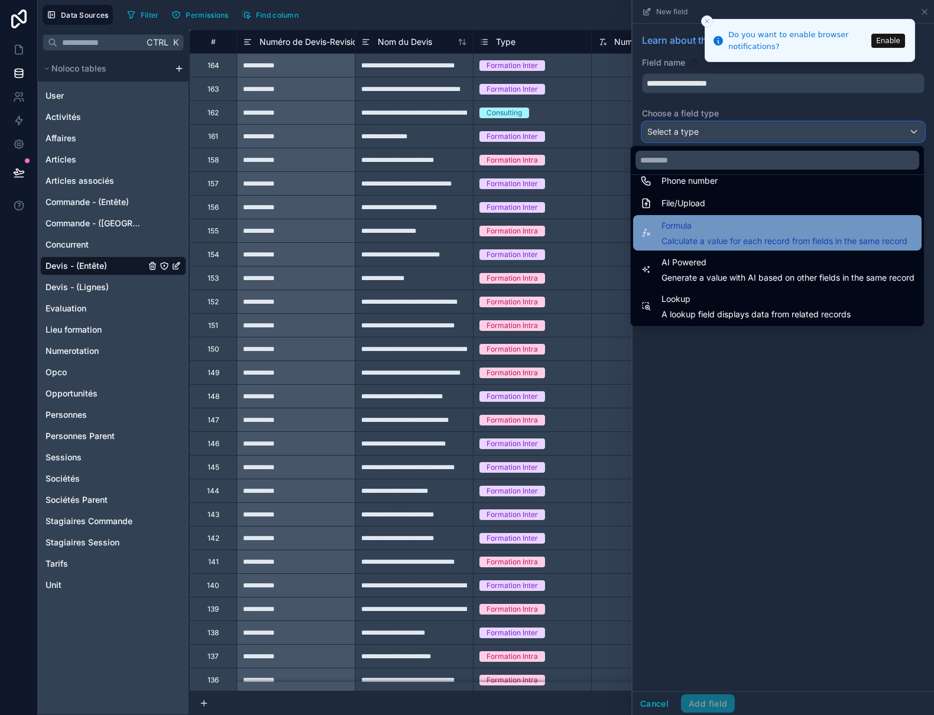
scroll to position [296, 0]
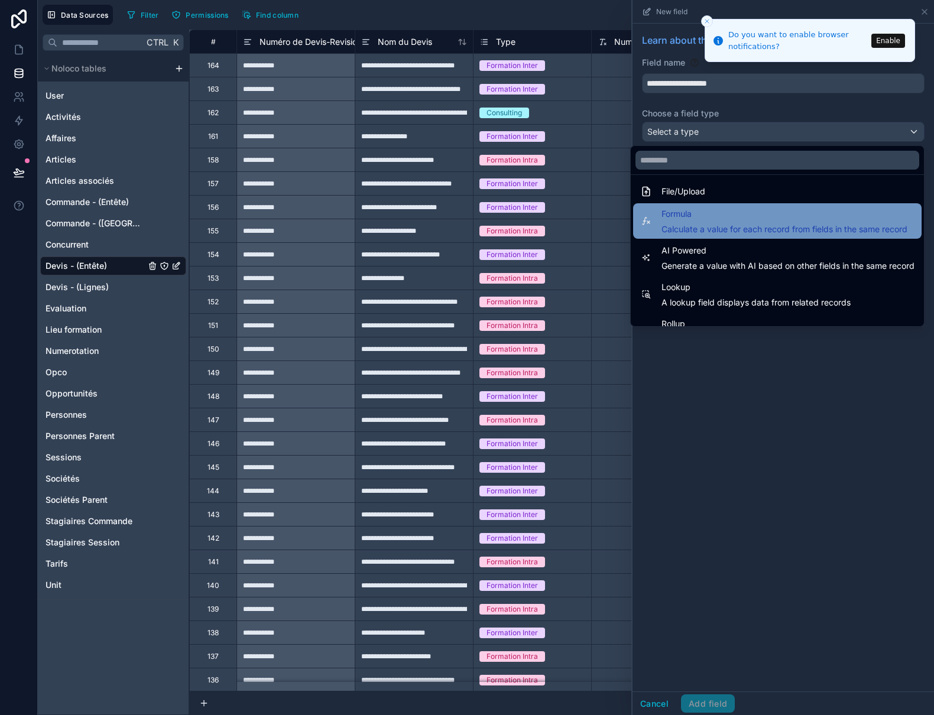
click at [680, 205] on div "Formula Calculate a value for each record from fields in the same record" at bounding box center [777, 220] width 289 height 35
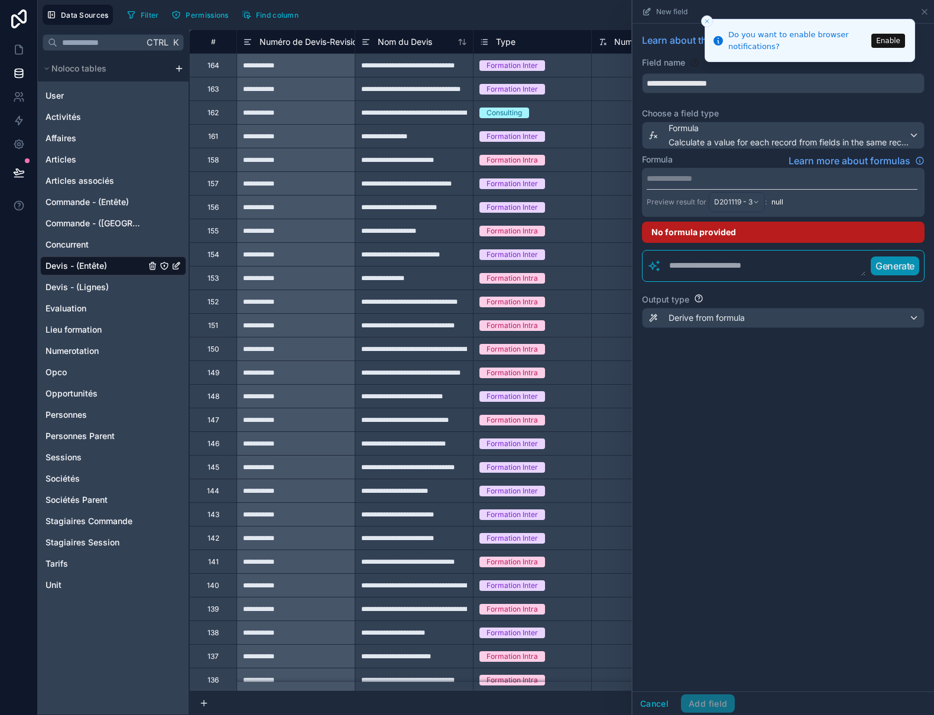
click at [681, 176] on p "**********" at bounding box center [782, 179] width 271 height 12
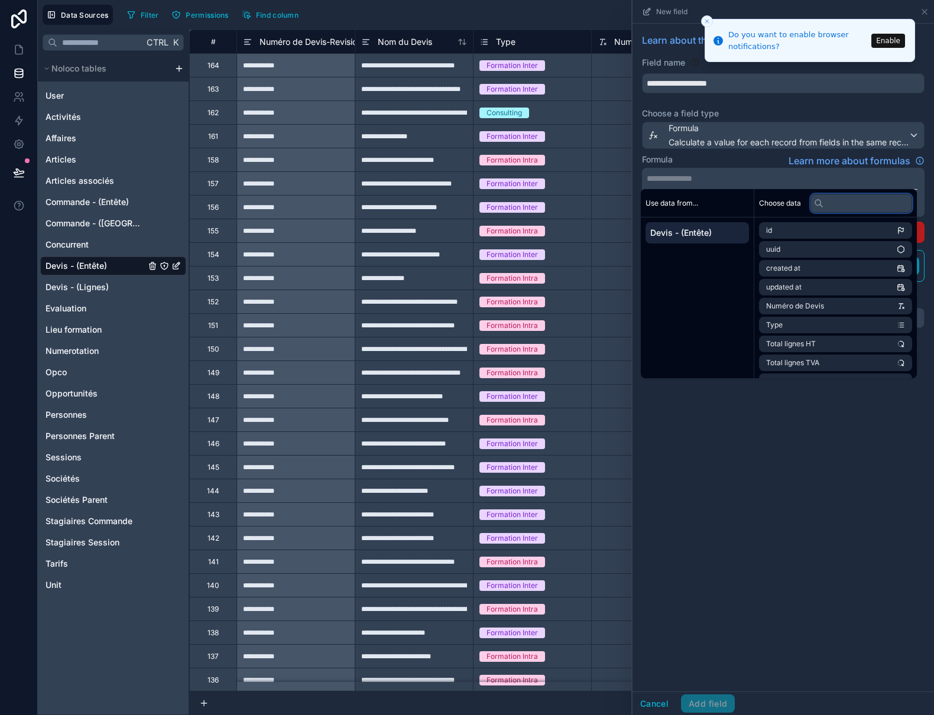
click at [839, 207] on input "text" at bounding box center [862, 203] width 102 height 19
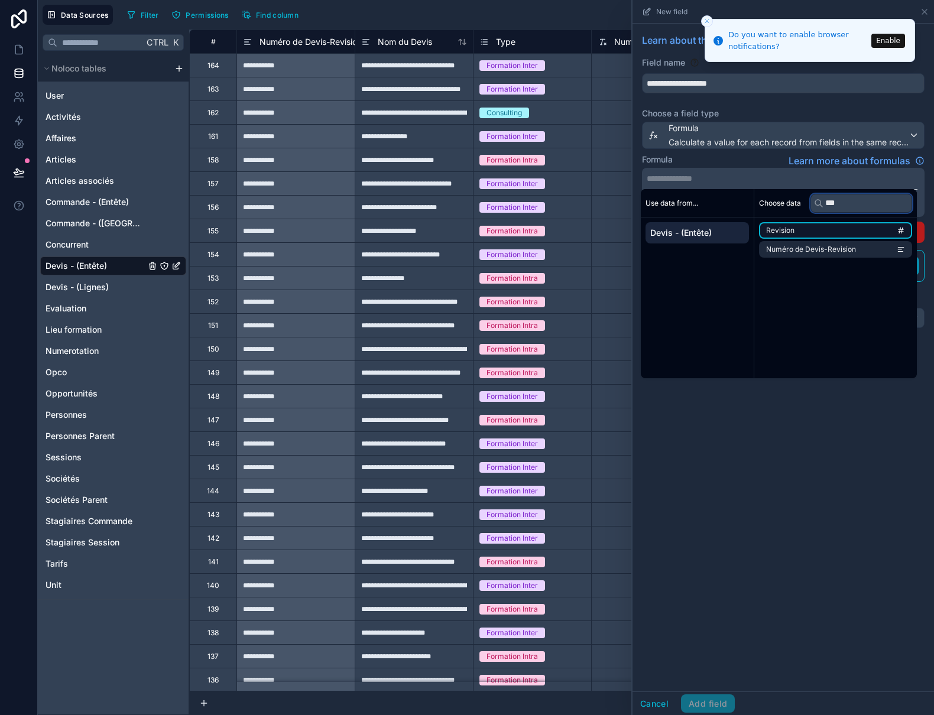
type input "***"
click at [805, 232] on li "Revision" at bounding box center [835, 230] width 153 height 17
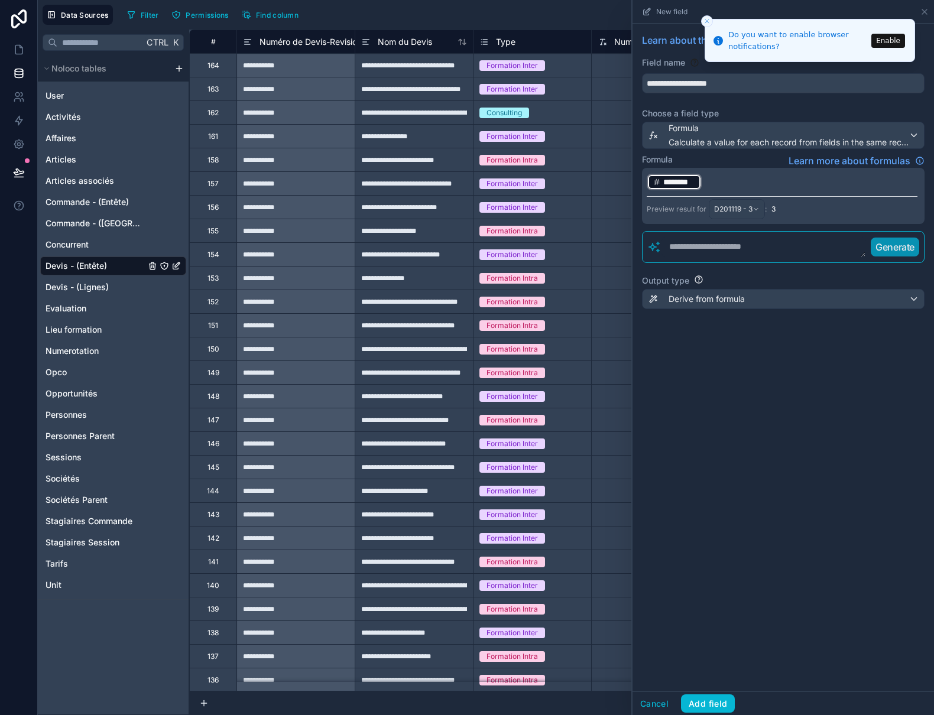
click at [760, 186] on p "﻿ ******** ﻿ ﻿" at bounding box center [782, 182] width 271 height 19
click at [705, 701] on button "Add field" at bounding box center [708, 704] width 54 height 19
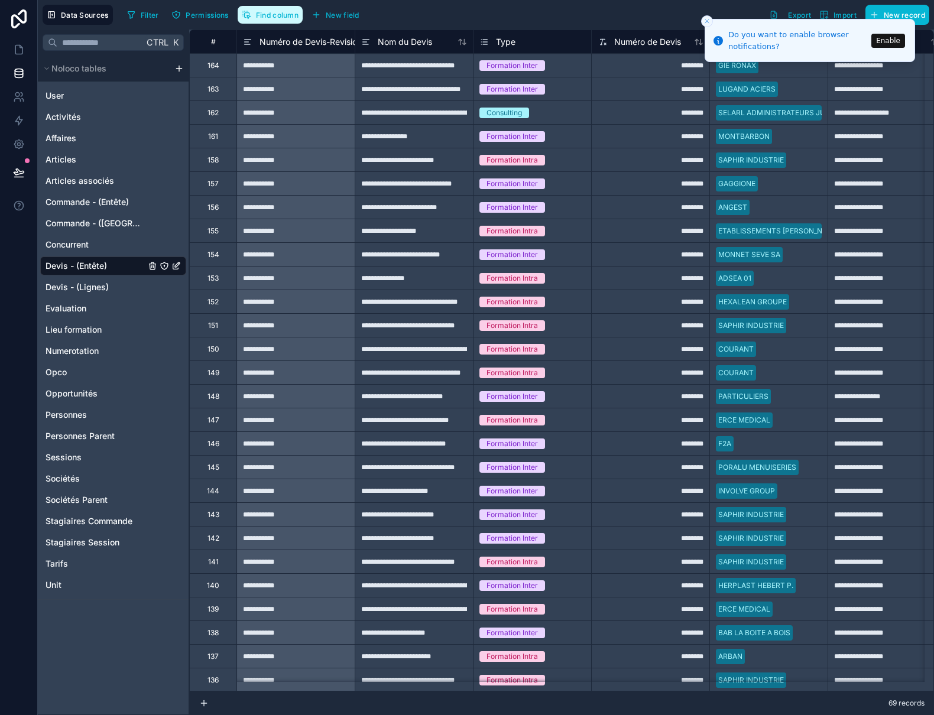
click at [253, 12] on button "Find column" at bounding box center [270, 15] width 65 height 18
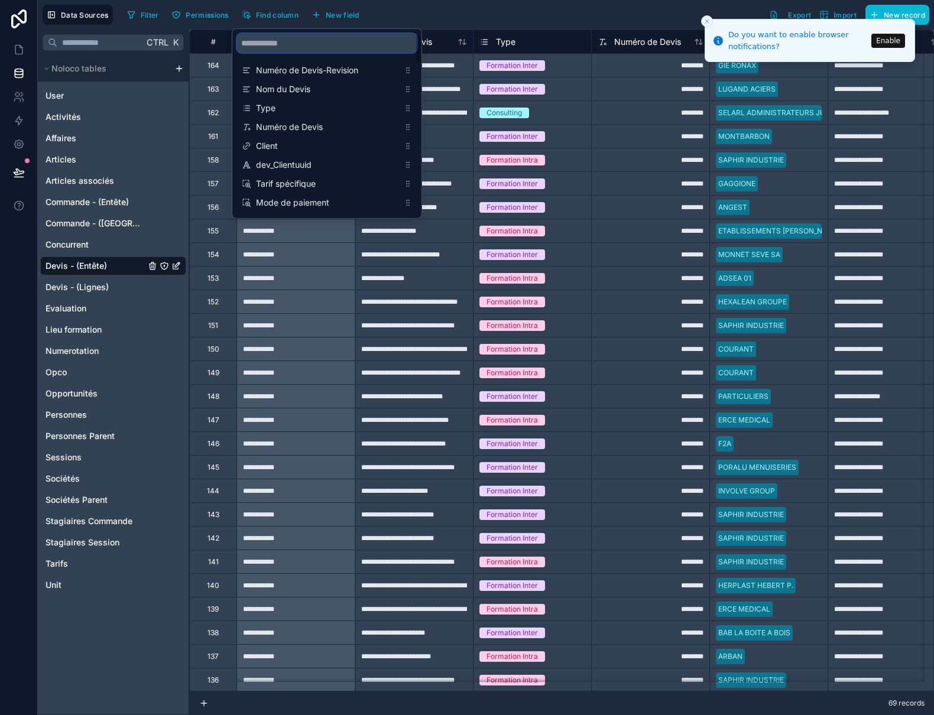
click at [270, 51] on input "scrollable content" at bounding box center [327, 43] width 180 height 19
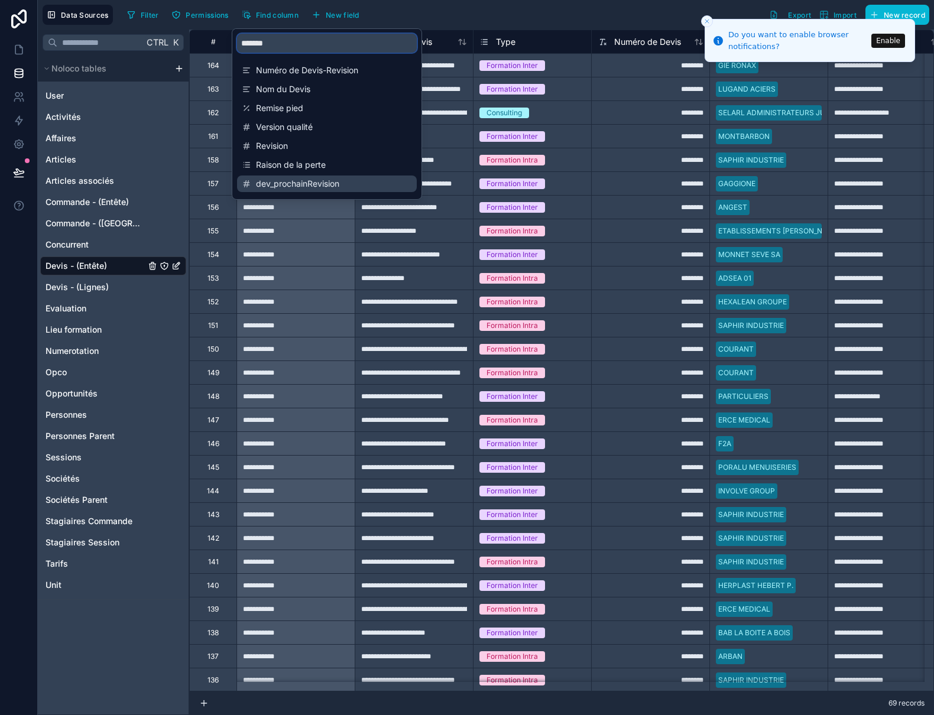
type input "*******"
click at [328, 182] on span "dev_prochainRevision" at bounding box center [327, 184] width 143 height 12
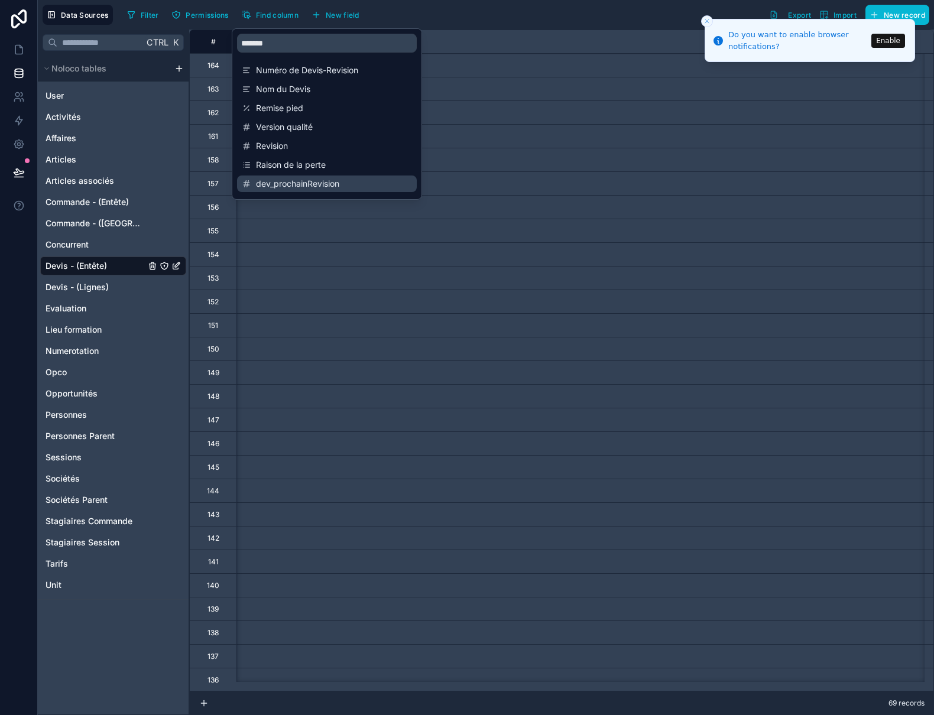
scroll to position [0, 5795]
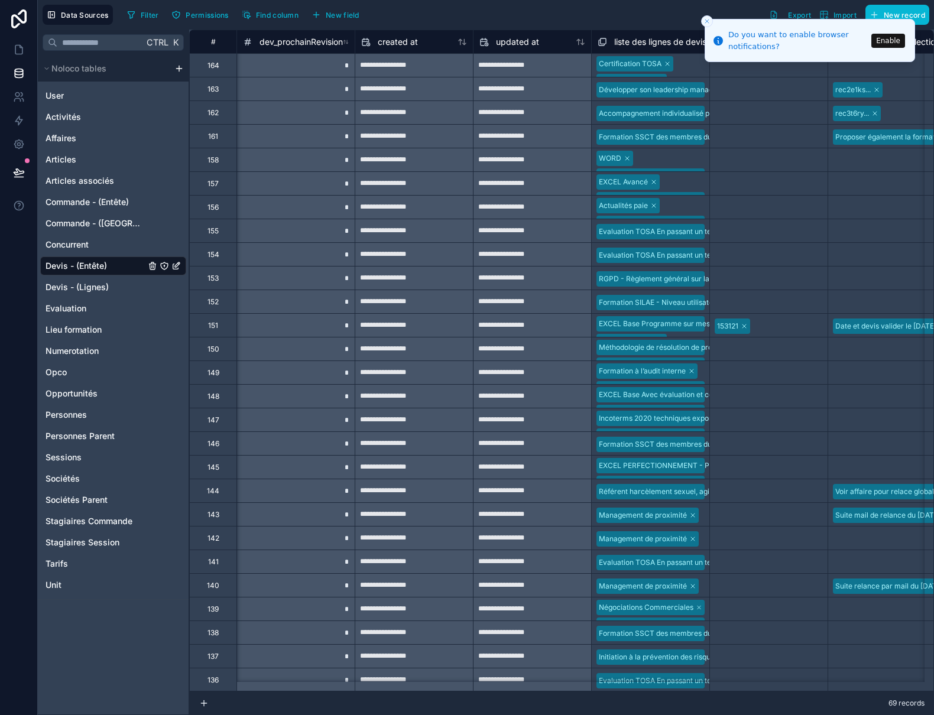
click at [511, 4] on div "Data Sources Filter Permissions Find column New field Export Import New record" at bounding box center [486, 15] width 896 height 30
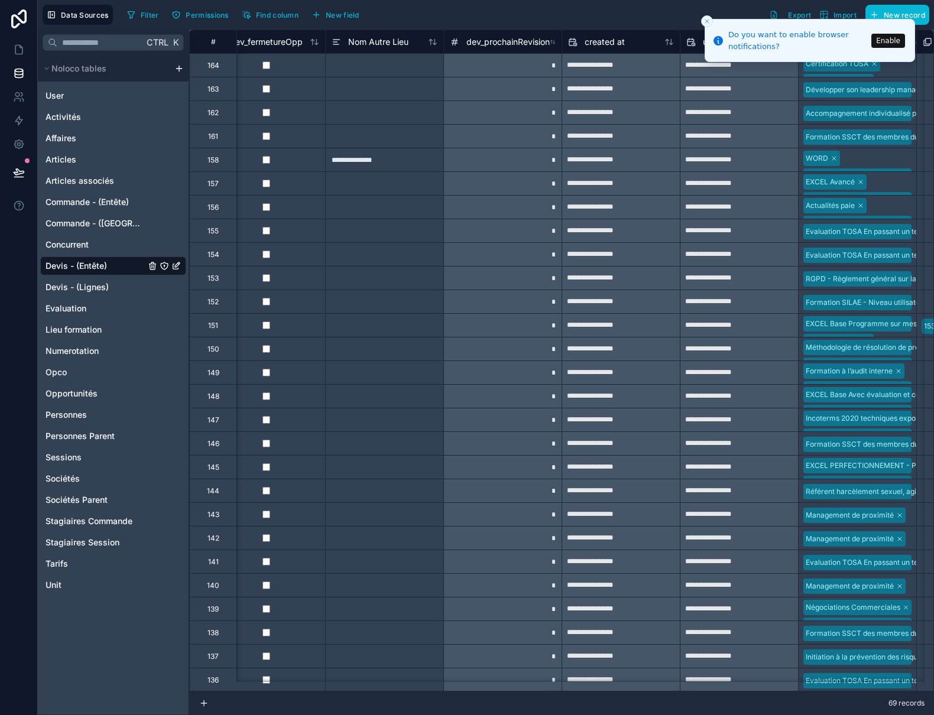
scroll to position [0, 5559]
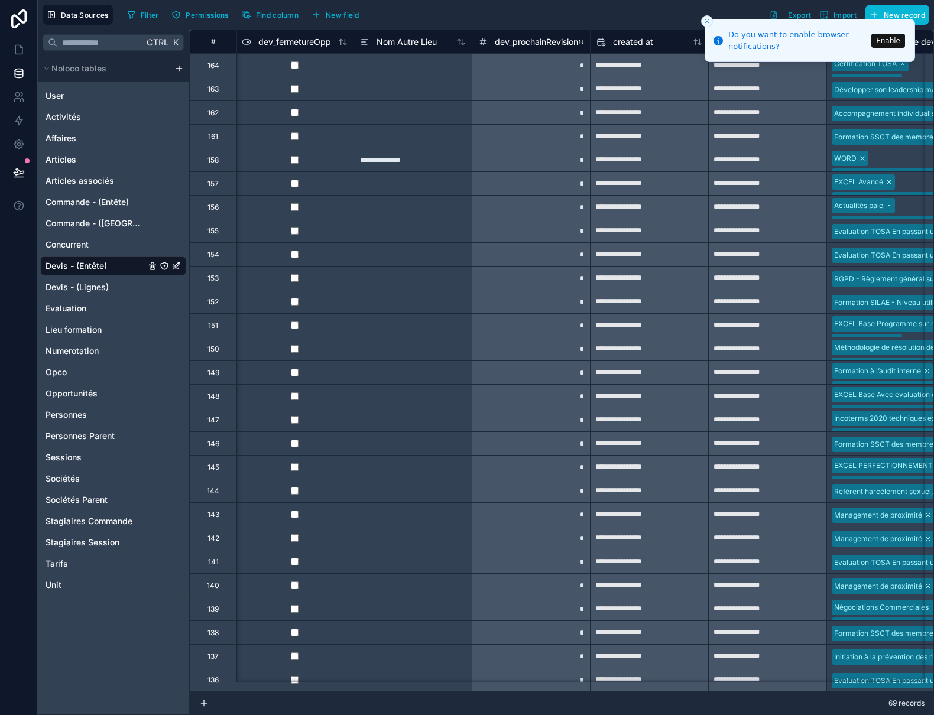
click at [535, 40] on span "dev_prochainRevision" at bounding box center [536, 42] width 83 height 12
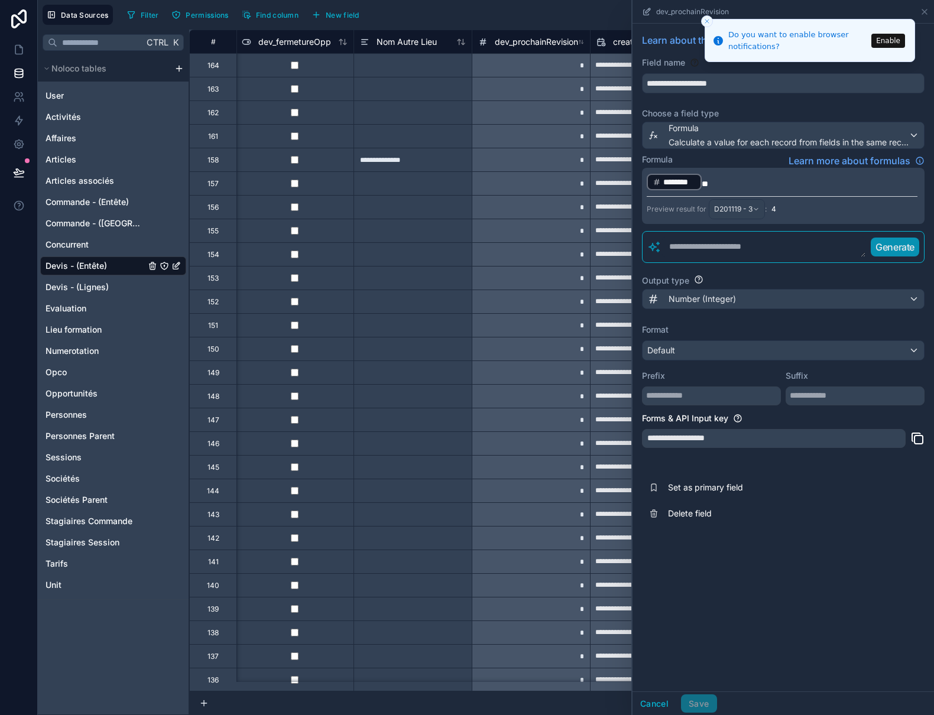
click at [706, 21] on icon "Close toast" at bounding box center [707, 21] width 7 height 7
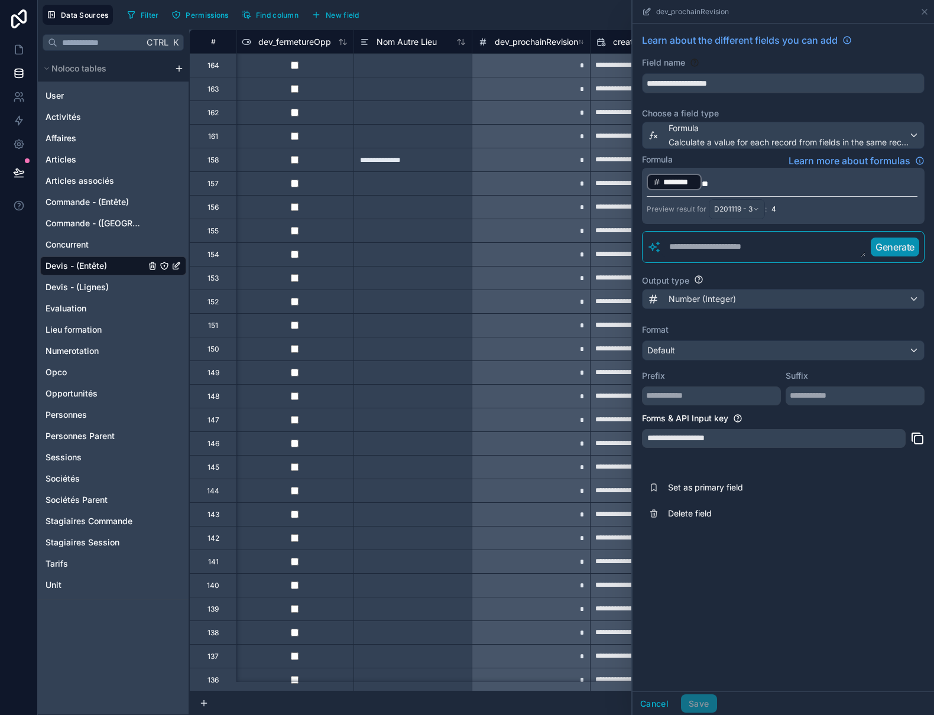
click at [699, 701] on div "Cancel Save" at bounding box center [675, 704] width 85 height 19
click at [706, 669] on div "**********" at bounding box center [784, 358] width 302 height 668
click at [20, 118] on icon at bounding box center [18, 120] width 7 height 9
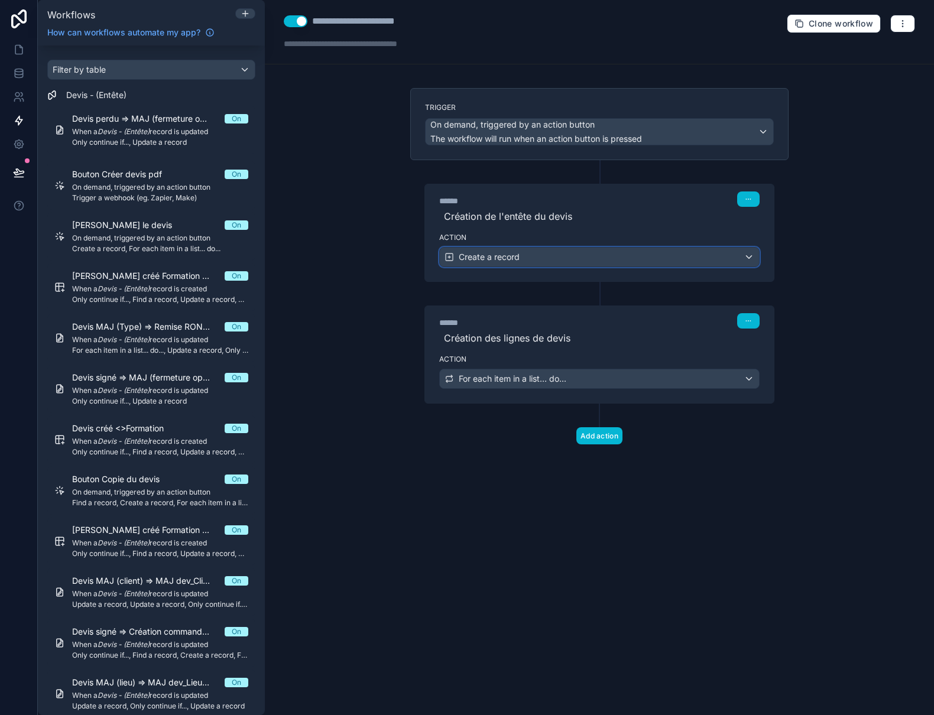
click at [643, 252] on div "Create a record" at bounding box center [599, 257] width 319 height 19
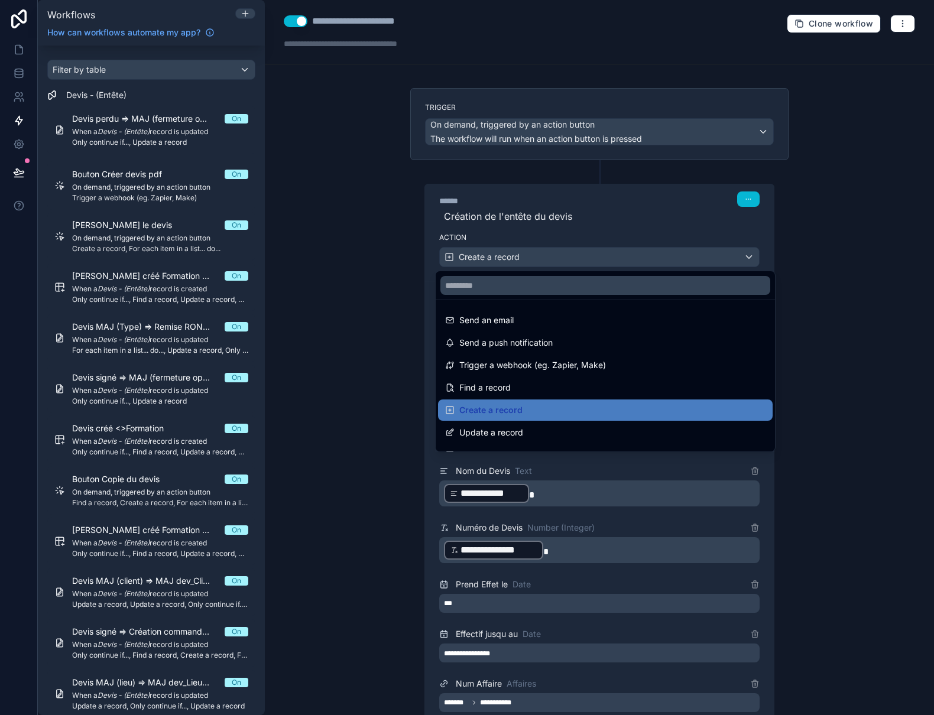
click at [643, 253] on div at bounding box center [467, 357] width 934 height 715
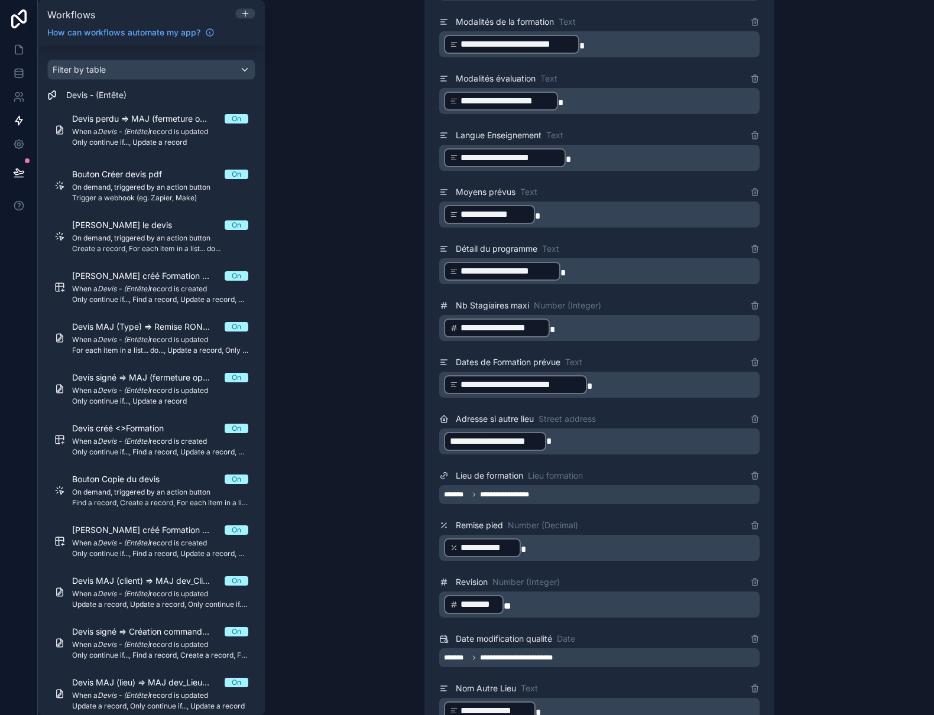
scroll to position [1596, 0]
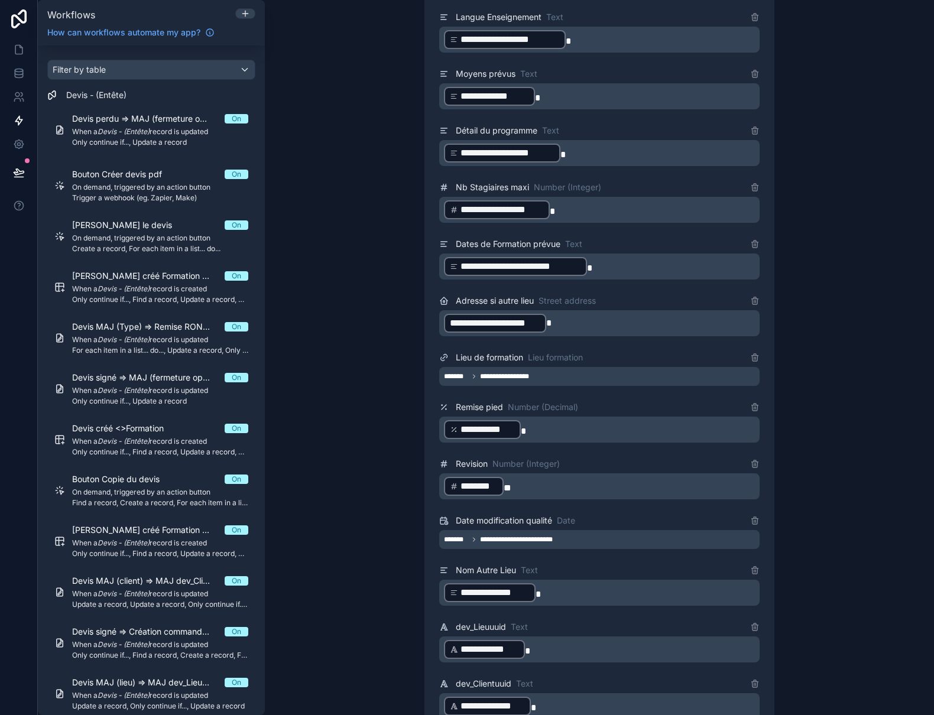
click at [569, 485] on p "﻿ ******** ﻿ **" at bounding box center [600, 486] width 313 height 21
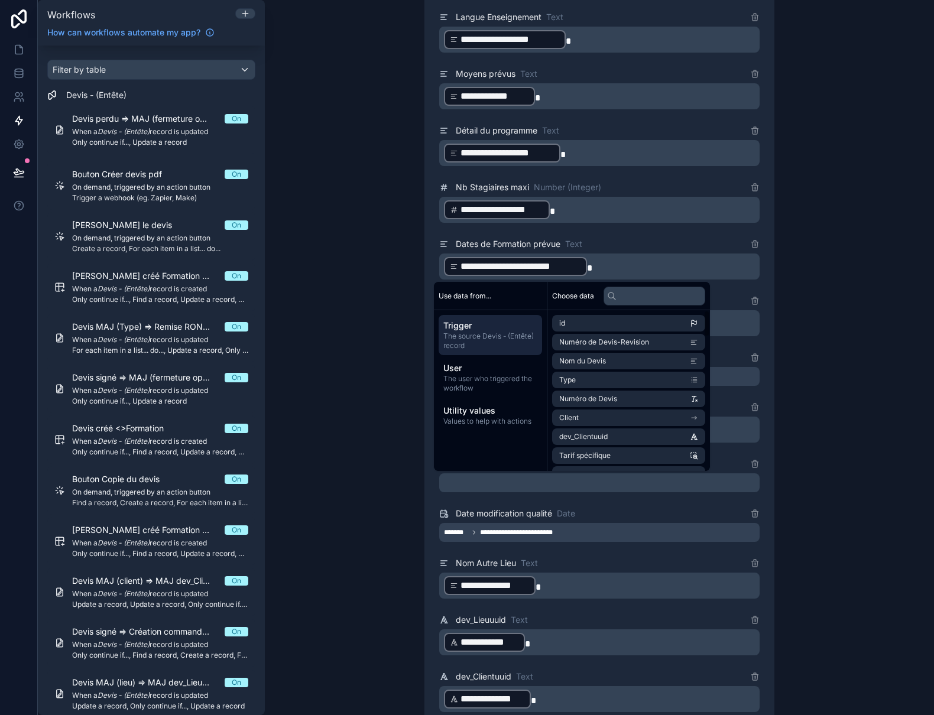
click at [471, 323] on span "Trigger" at bounding box center [490, 326] width 94 height 12
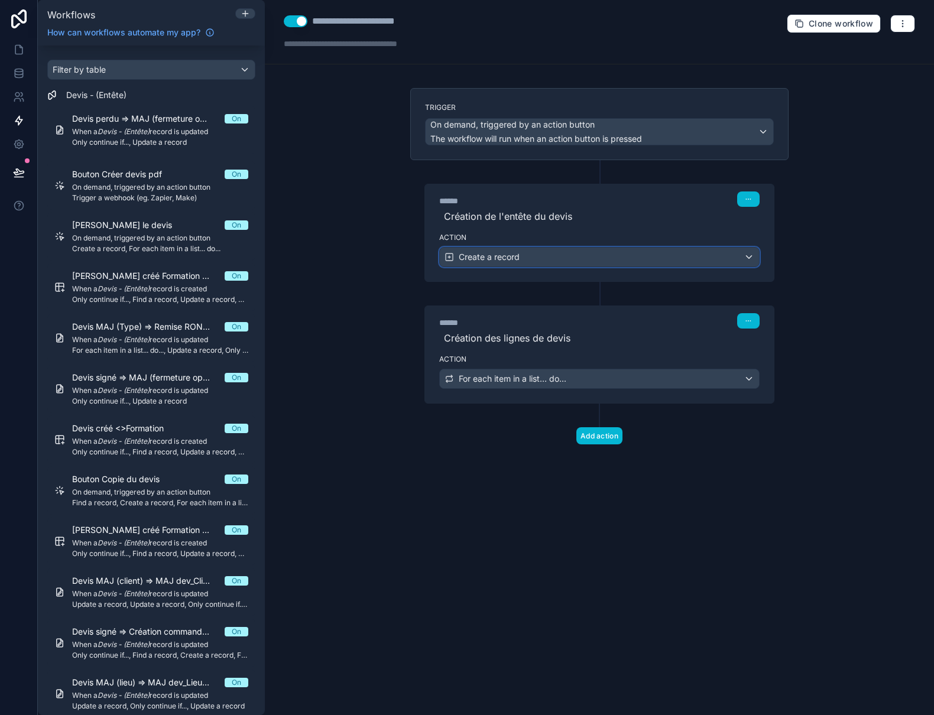
click at [613, 257] on div "Create a record" at bounding box center [599, 257] width 319 height 19
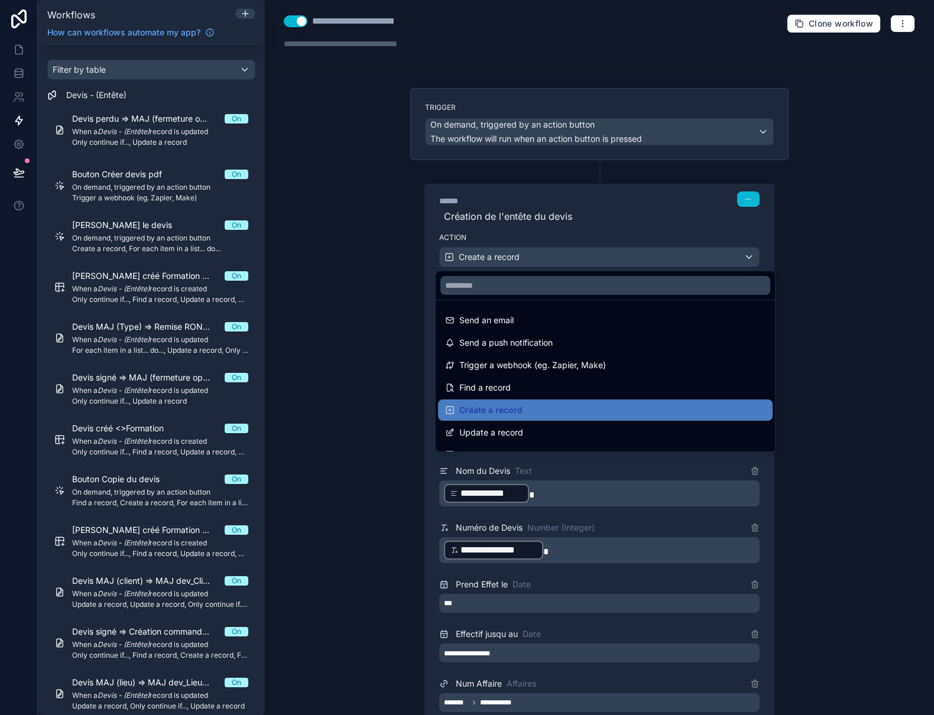
click at [613, 257] on div at bounding box center [467, 357] width 934 height 715
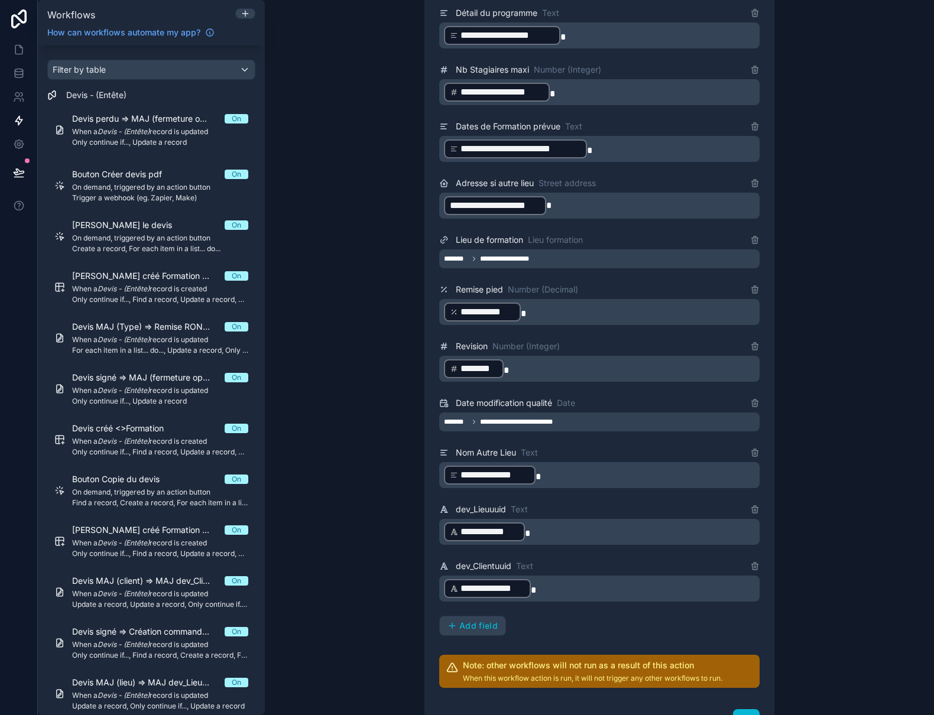
scroll to position [1833, 0]
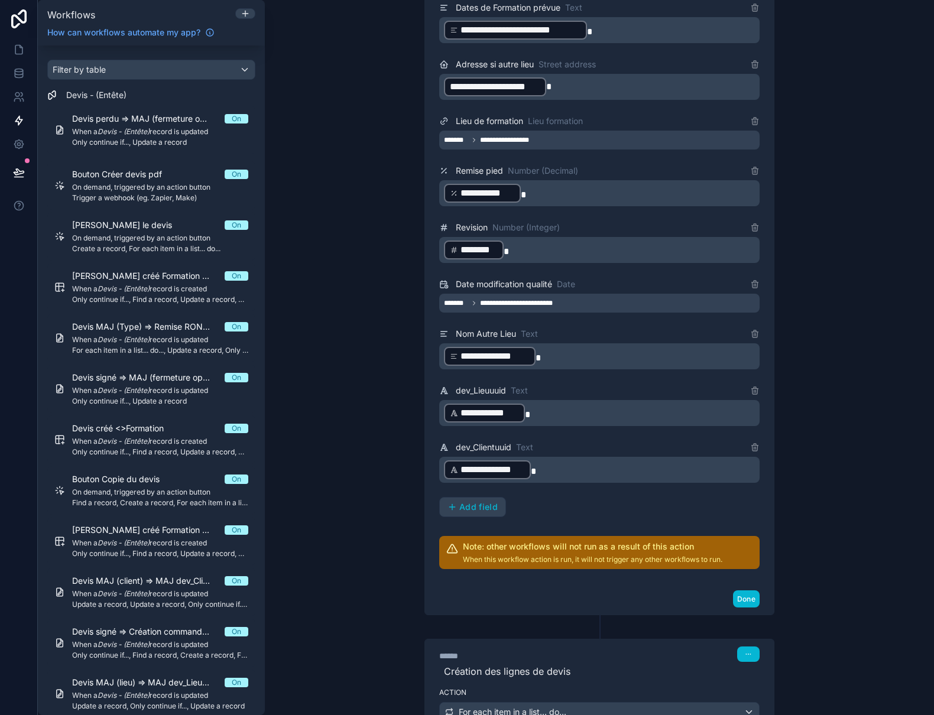
click at [549, 257] on p "﻿ ******** ﻿" at bounding box center [600, 249] width 313 height 21
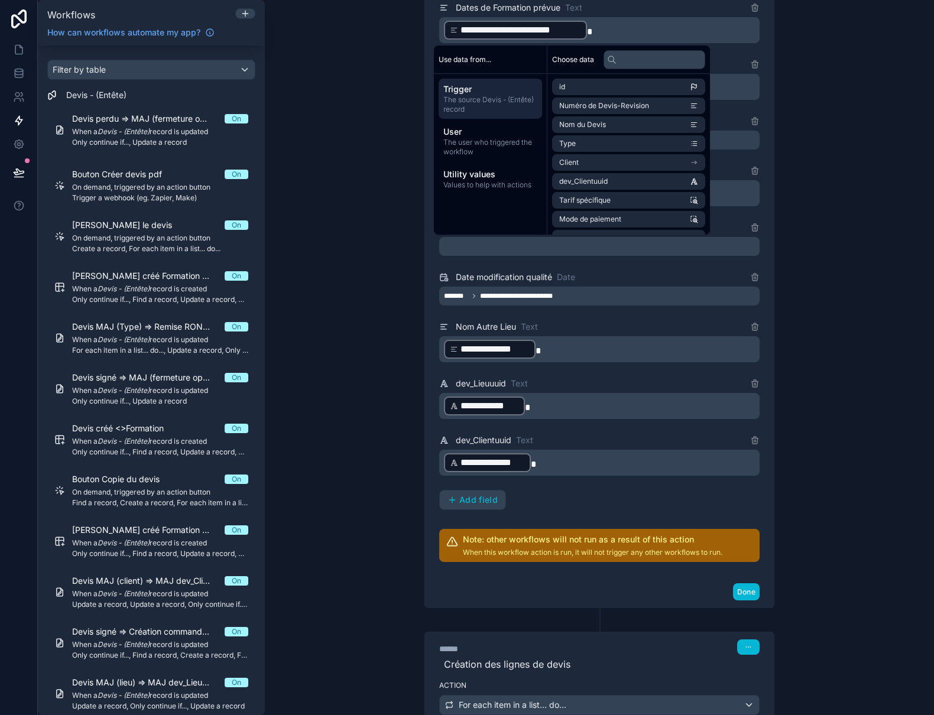
click at [477, 95] on span "Trigger" at bounding box center [490, 89] width 94 height 12
click at [642, 61] on input "text" at bounding box center [655, 59] width 102 height 19
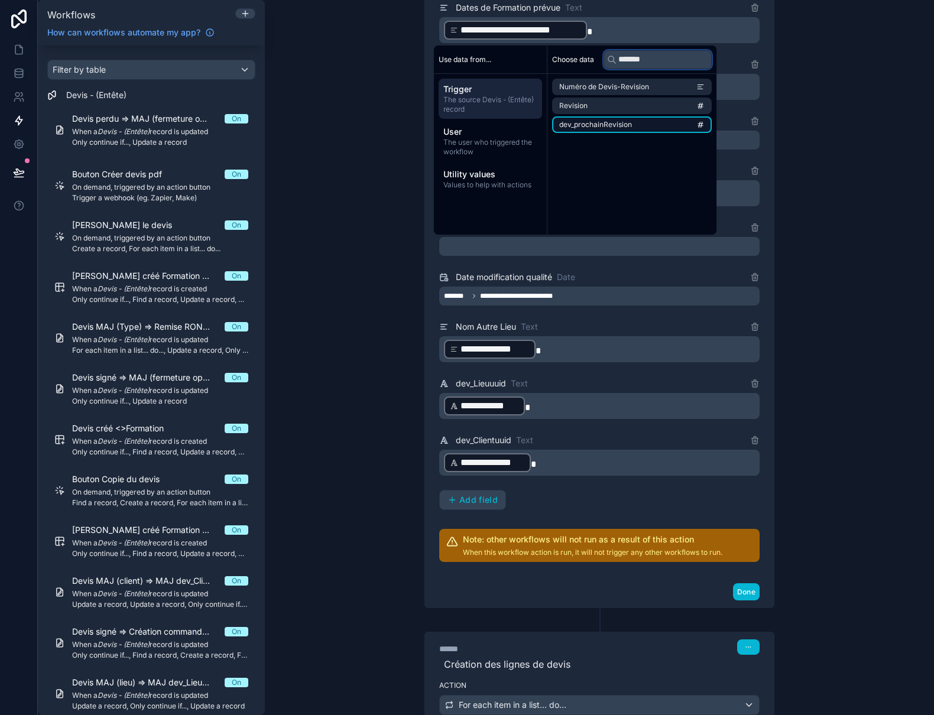
type input "*******"
click at [608, 121] on span "dev_prochainRevision" at bounding box center [595, 124] width 73 height 9
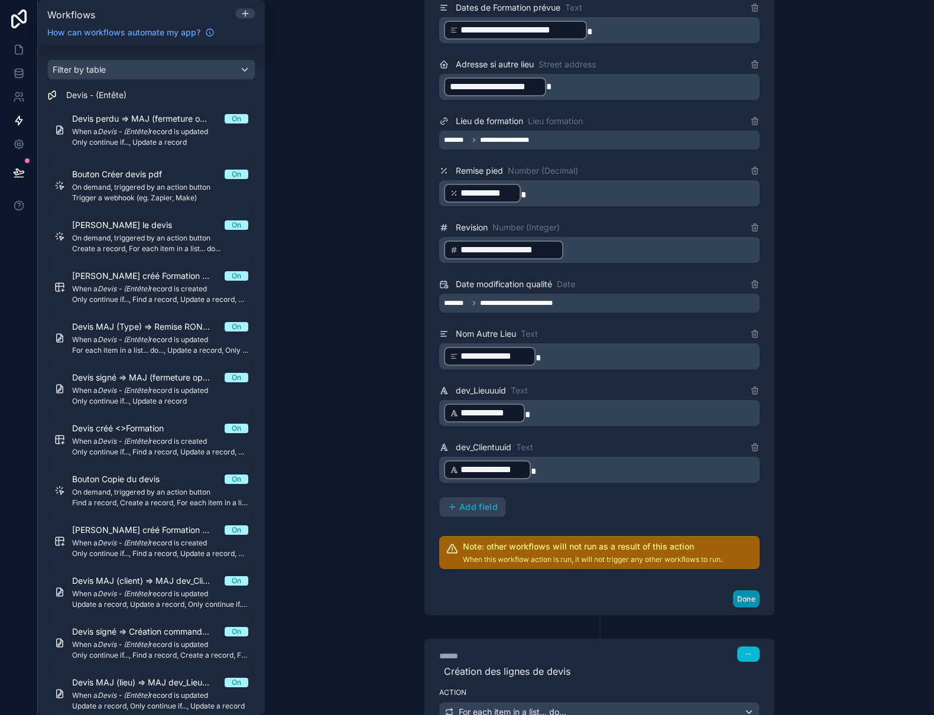
click at [746, 600] on button "Done" at bounding box center [746, 599] width 27 height 17
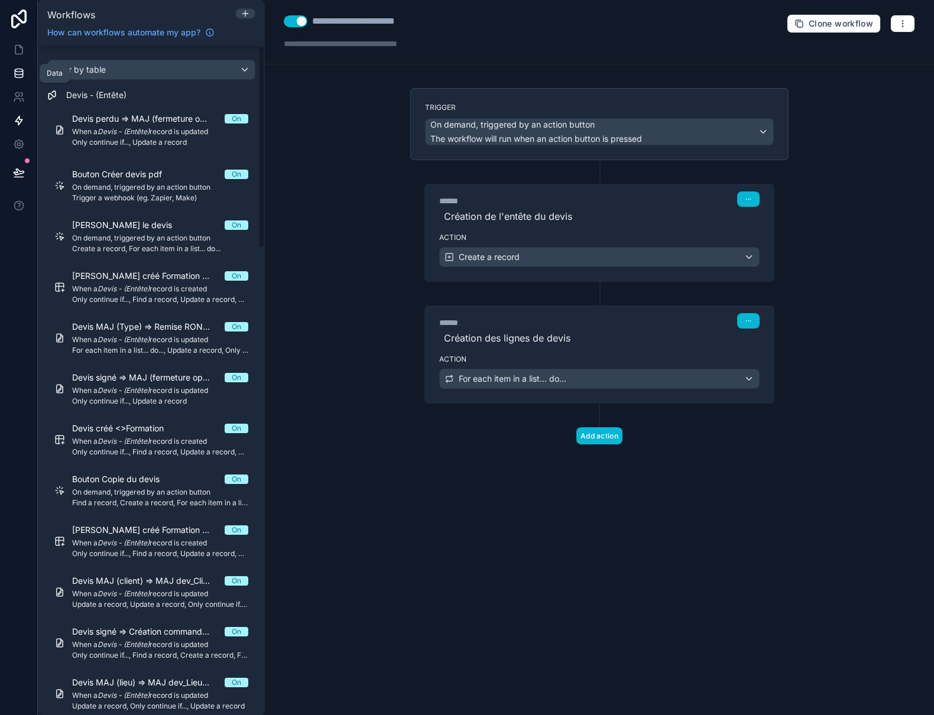
click at [21, 72] on icon at bounding box center [19, 70] width 8 height 3
